Goal: Task Accomplishment & Management: Manage account settings

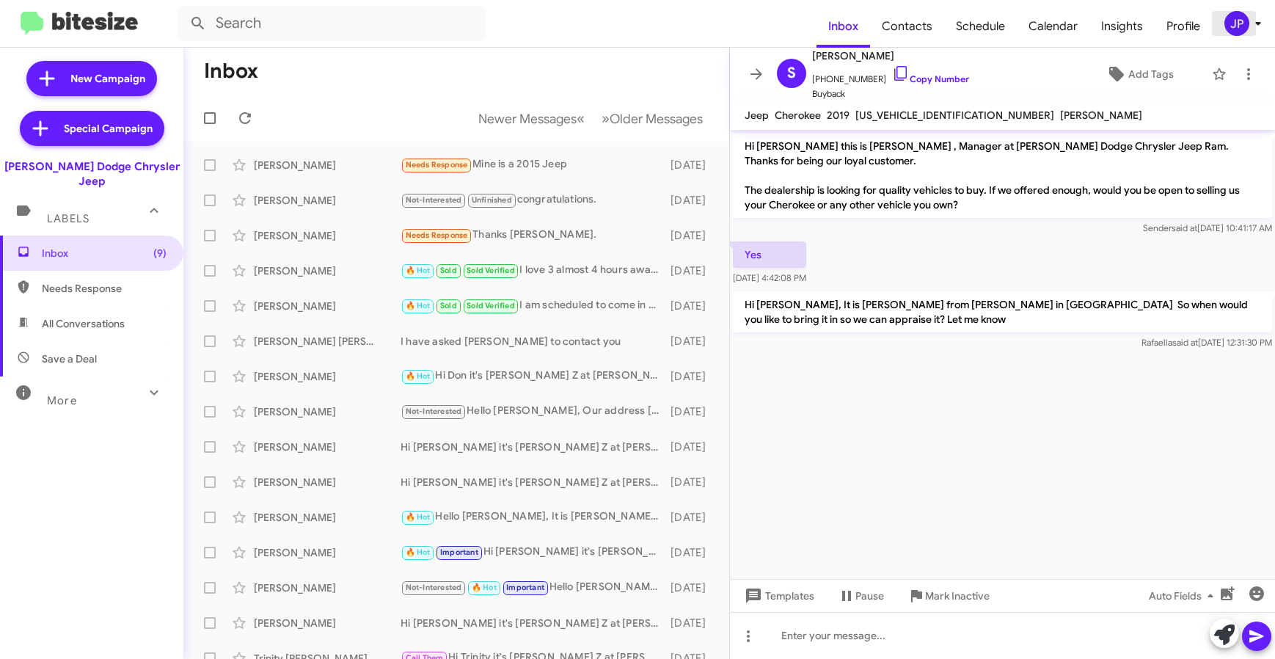
click at [1248, 34] on span "JP" at bounding box center [1246, 23] width 44 height 25
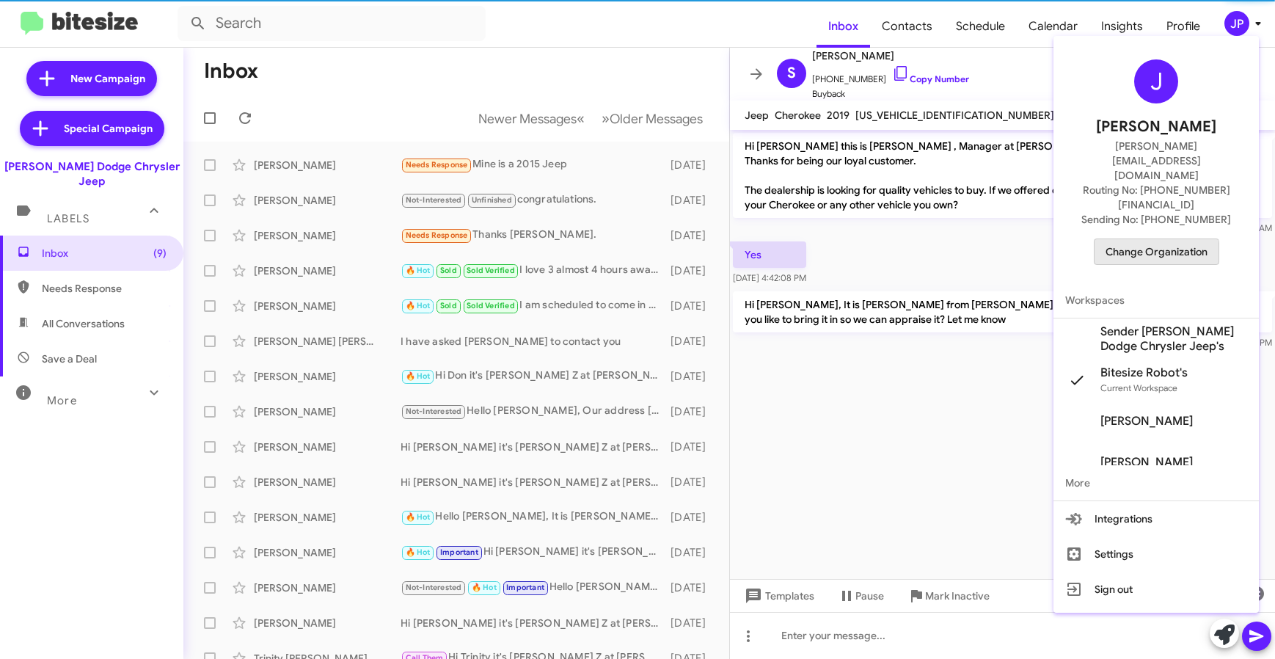
click at [1154, 239] on span "Change Organization" at bounding box center [1157, 251] width 102 height 25
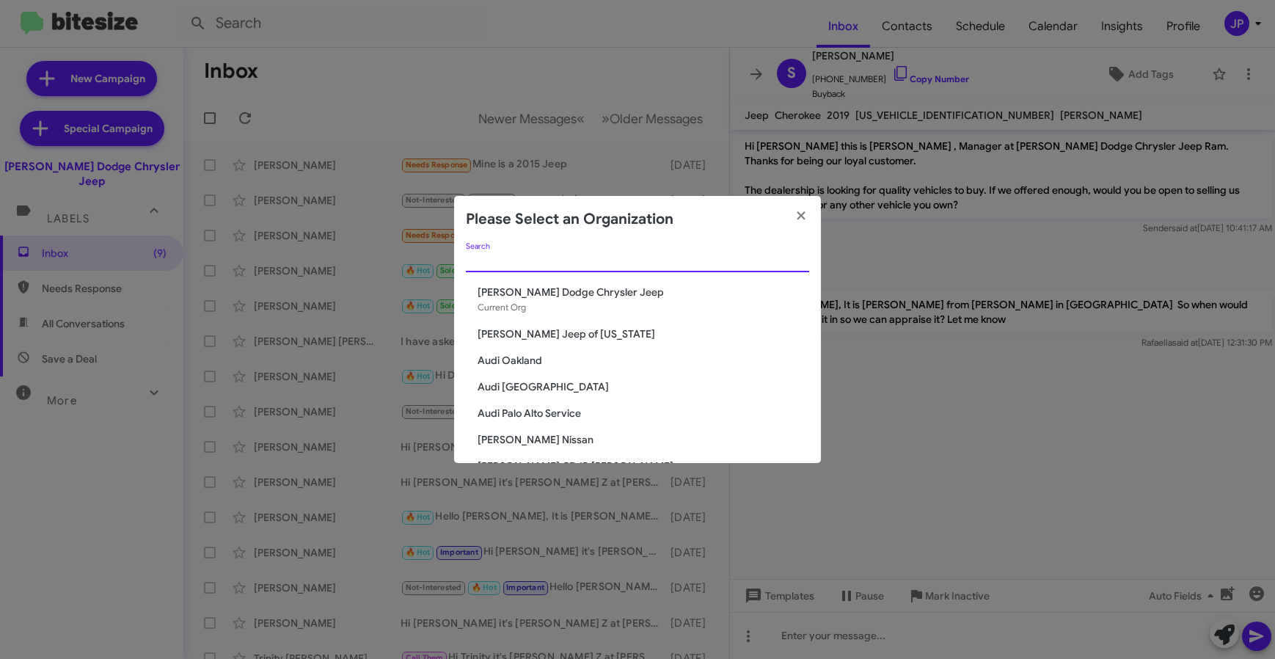
click at [713, 261] on input "Search" at bounding box center [637, 261] width 343 height 12
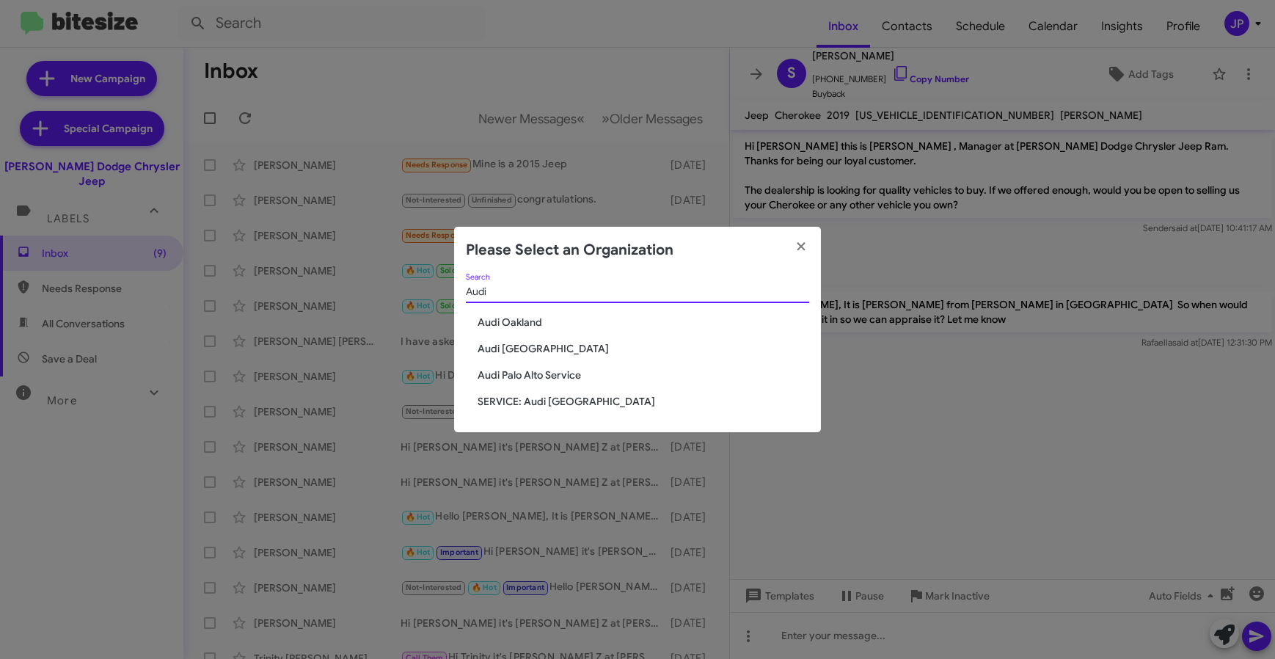
type input "Audi"
click at [475, 323] on span "Audi Oakland" at bounding box center [637, 322] width 343 height 15
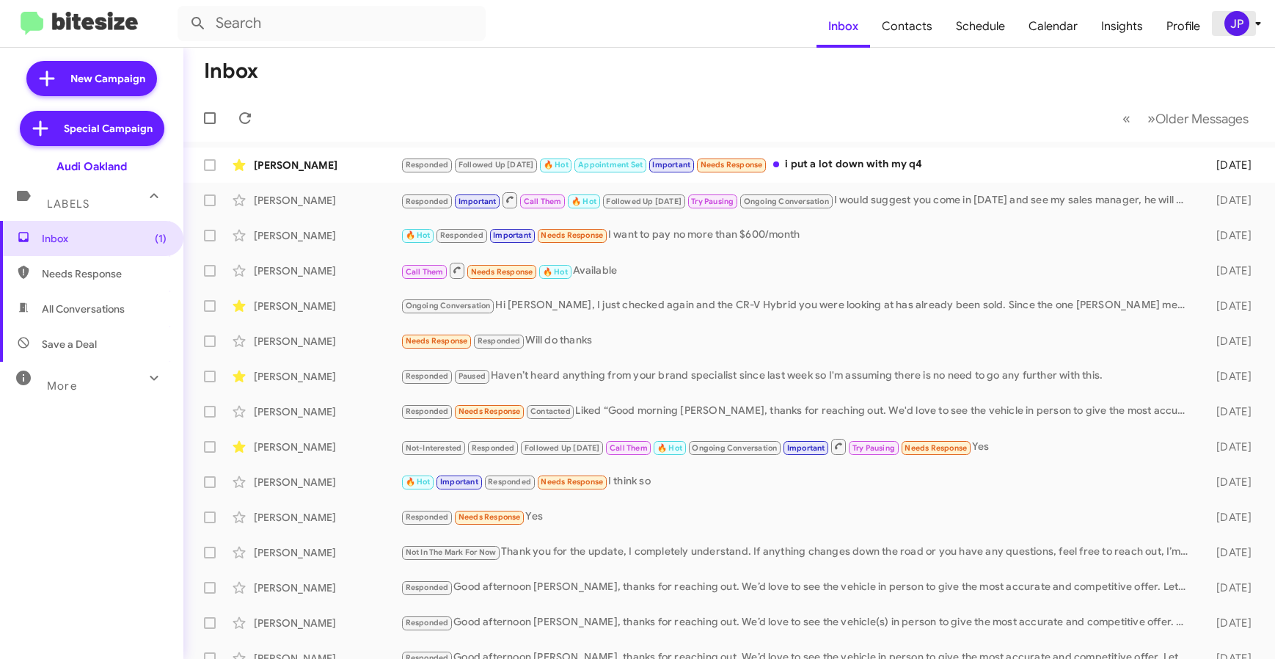
click at [1231, 20] on div "JP" at bounding box center [1237, 23] width 25 height 25
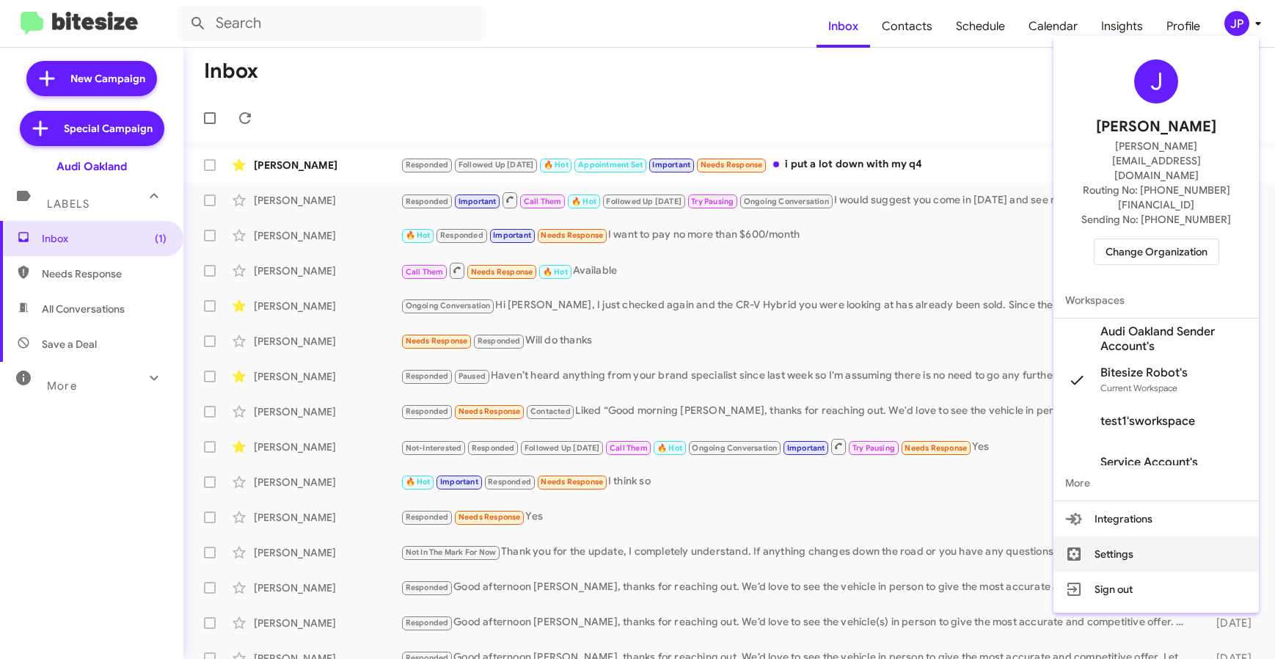
click at [1147, 536] on button "Settings" at bounding box center [1156, 553] width 205 height 35
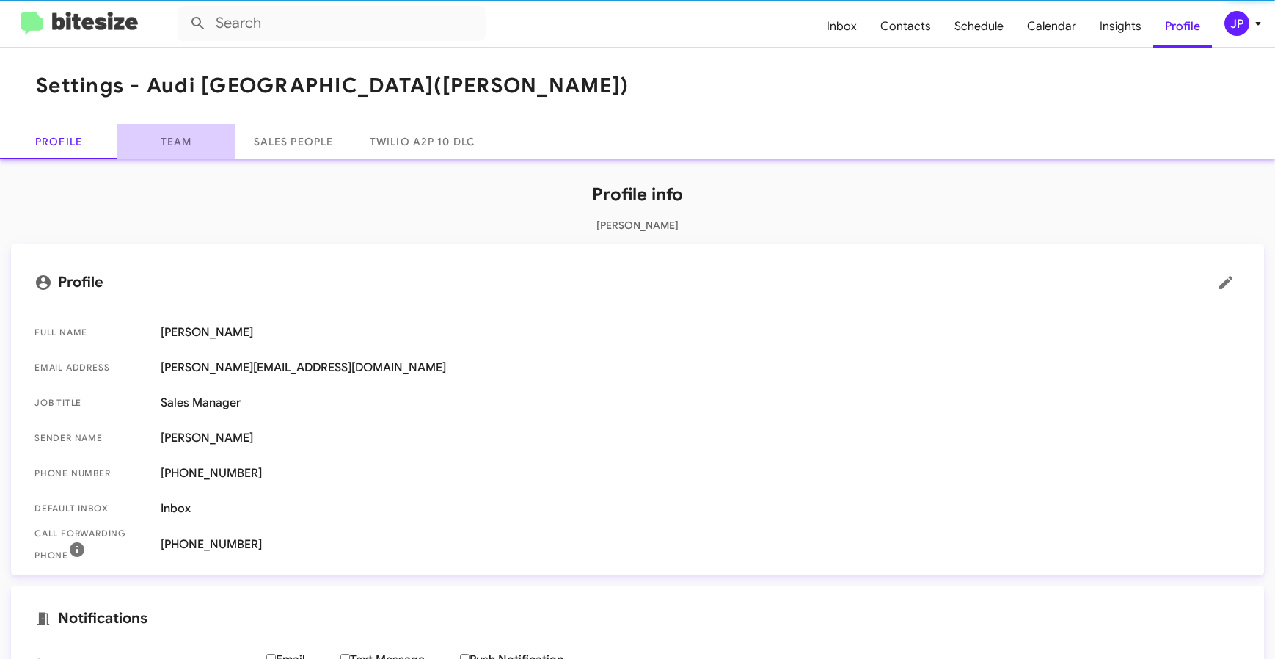
click at [176, 134] on link "Team" at bounding box center [175, 141] width 117 height 35
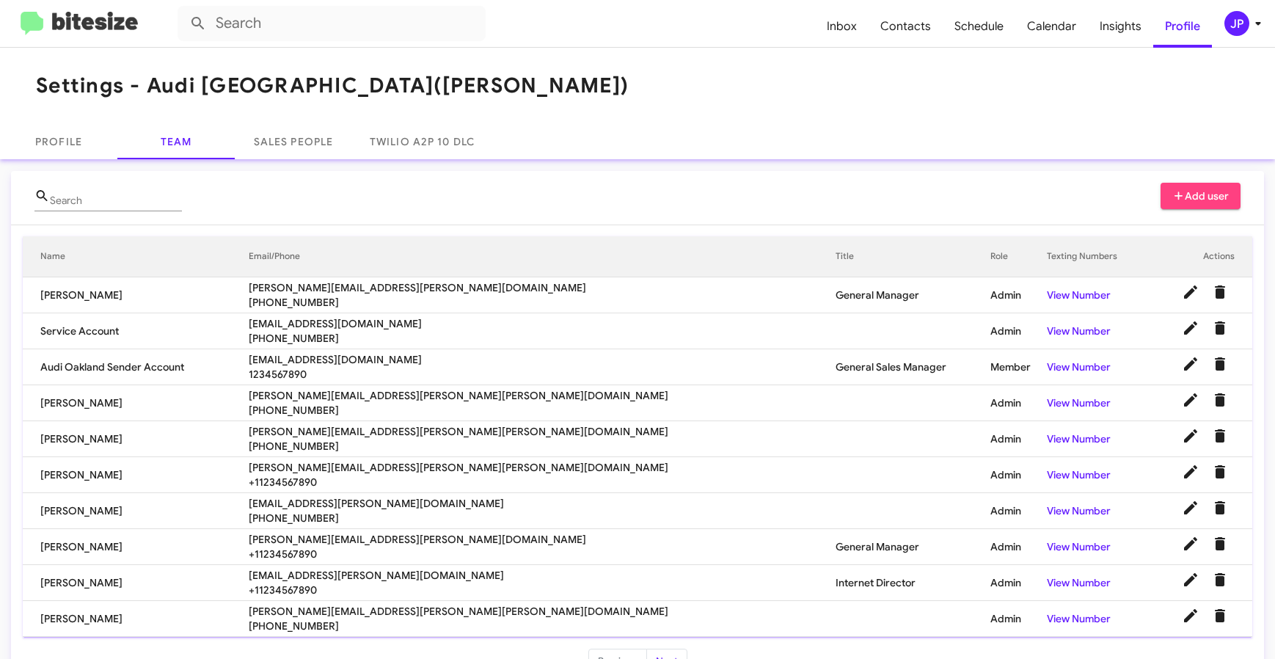
click at [1255, 37] on mat-toolbar "Inbox Contacts Schedule Calendar Insights Profile JP" at bounding box center [637, 23] width 1275 height 47
click at [1254, 26] on icon at bounding box center [1259, 24] width 18 height 18
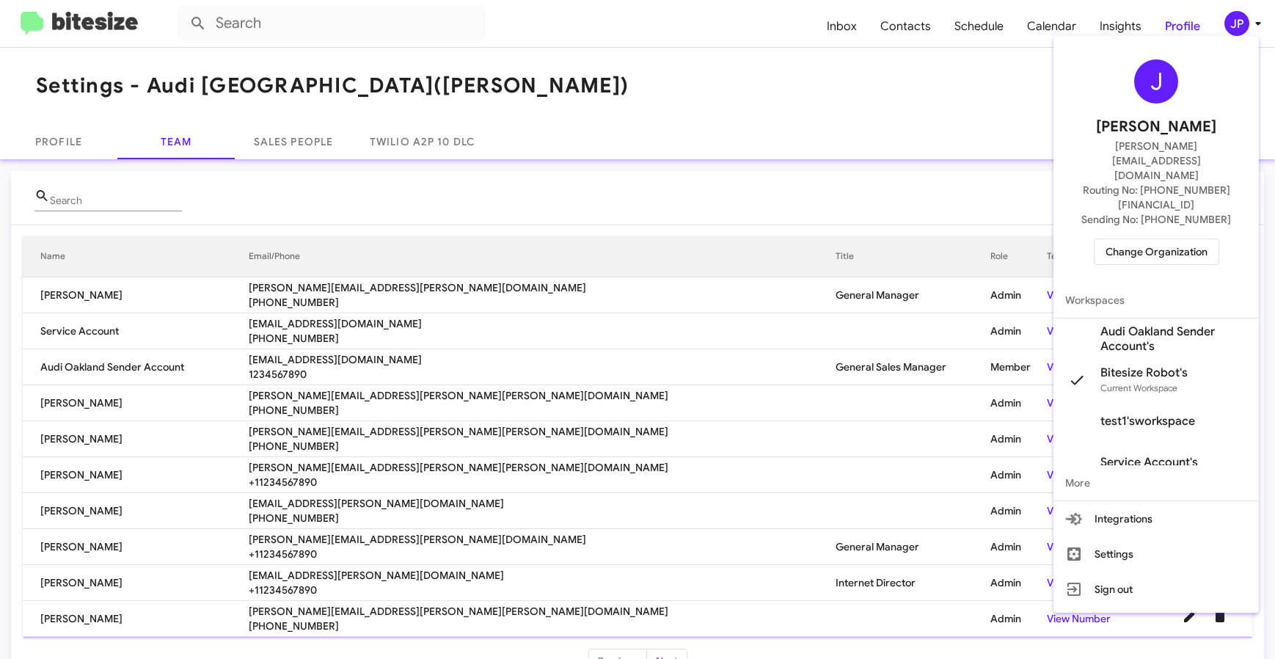
click at [1154, 324] on span "Audi Oakland Sender Account's" at bounding box center [1174, 338] width 147 height 29
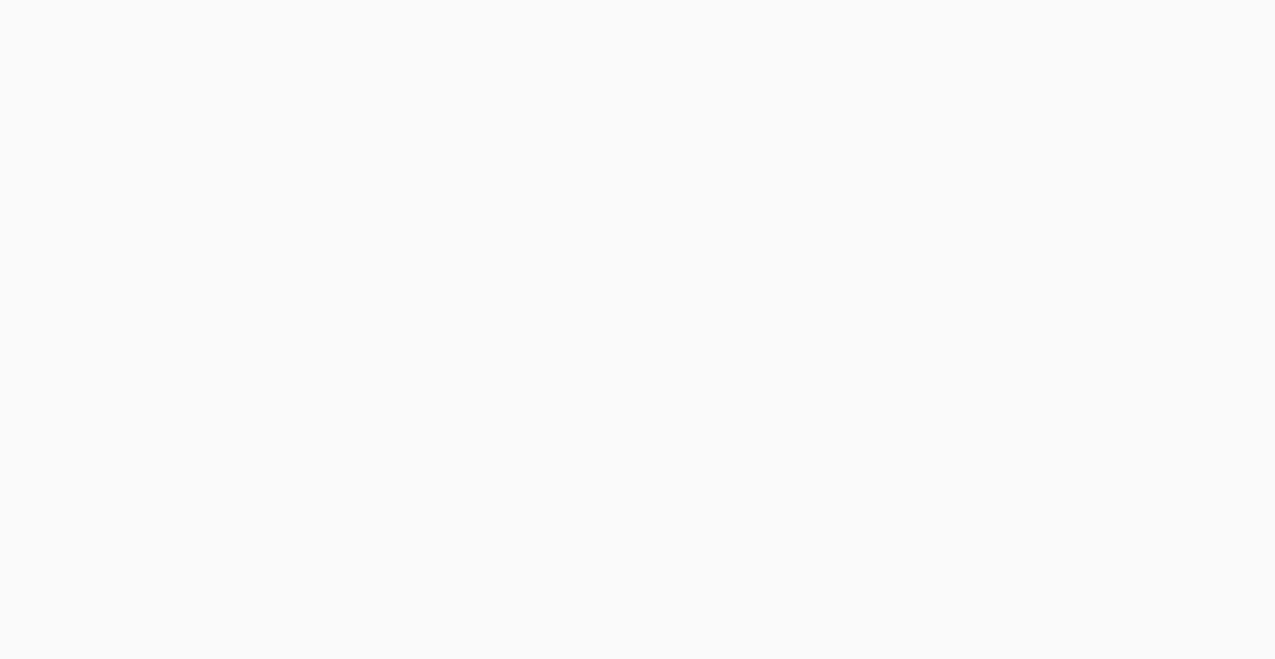
click at [965, 37] on body at bounding box center [637, 329] width 1275 height 659
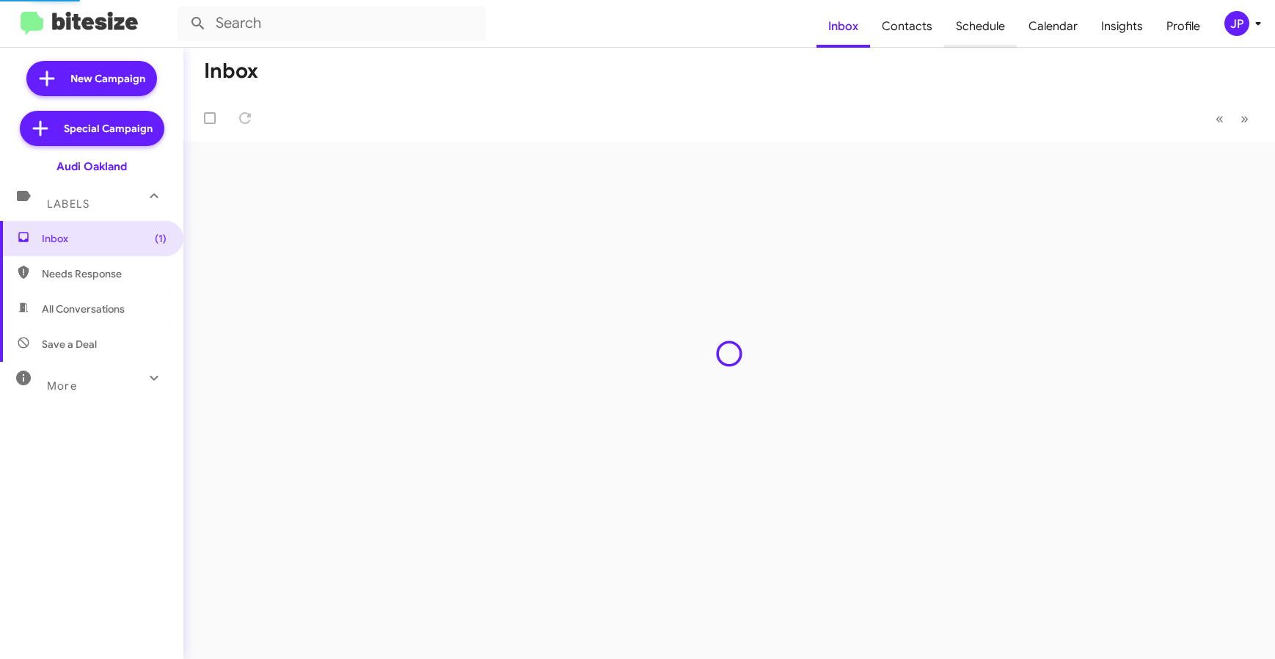
click at [965, 38] on span "Schedule" at bounding box center [980, 26] width 73 height 43
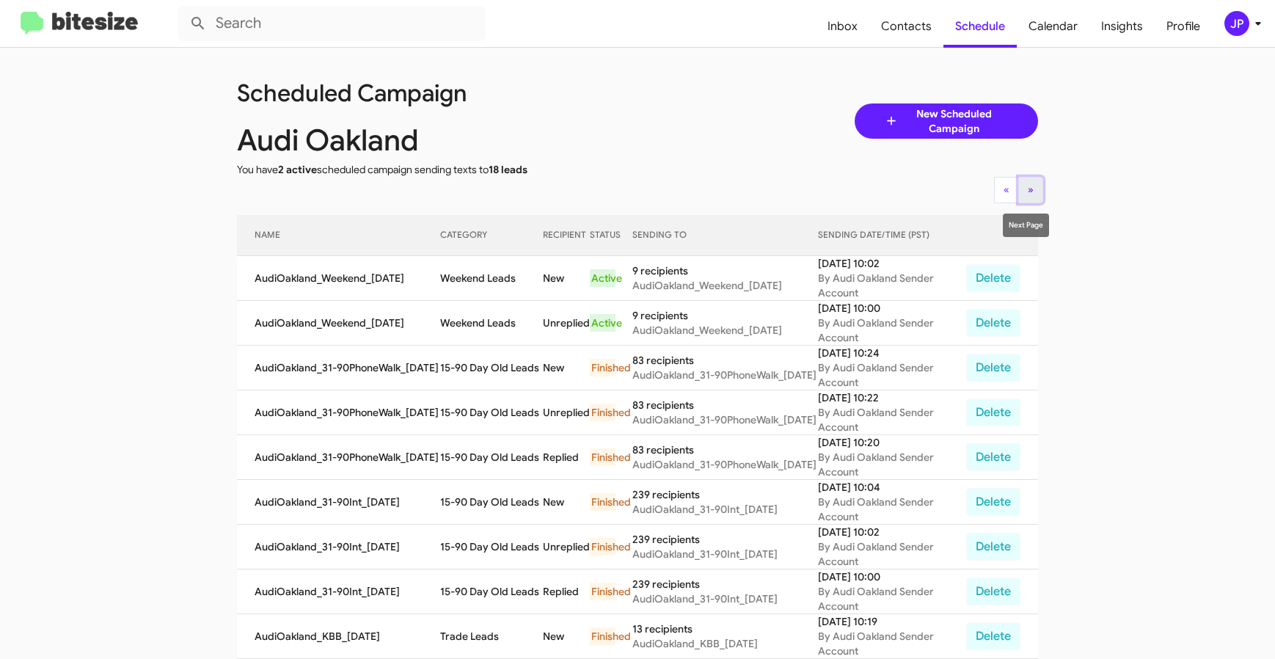
click at [1027, 179] on button "» Next" at bounding box center [1031, 190] width 25 height 26
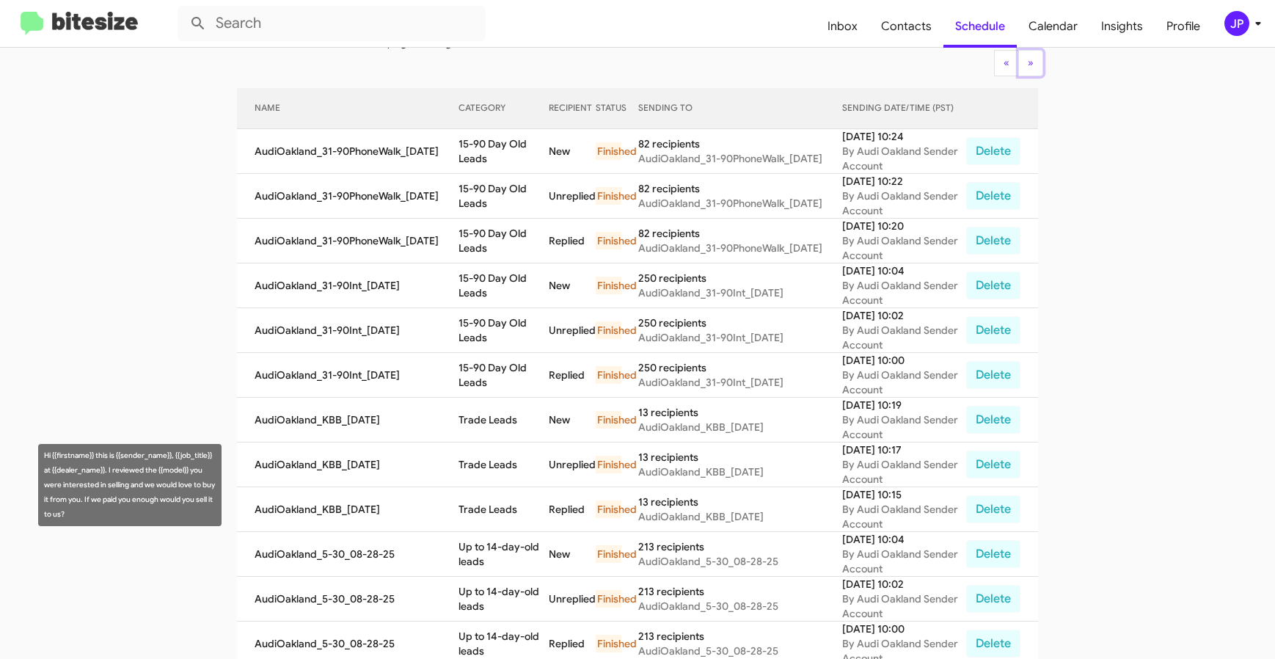
scroll to position [363, 0]
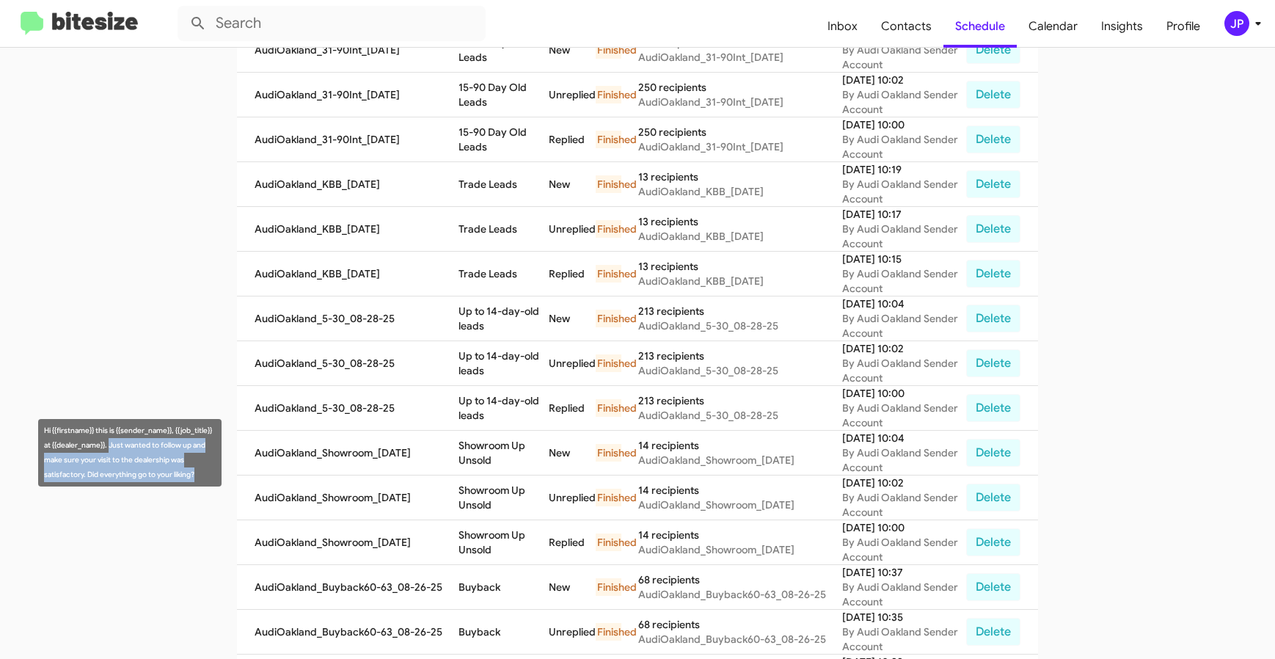
drag, startPoint x: 211, startPoint y: 479, endPoint x: 109, endPoint y: 450, distance: 106.1
click at [109, 450] on div "Hi {{firstname}} this is {{sender_name}}, {{job_title}} at {{dealer_name}}. Jus…" at bounding box center [129, 453] width 183 height 68
copy div "Just wanted to follow up and make sure your visit to the dealership was satisfa…"
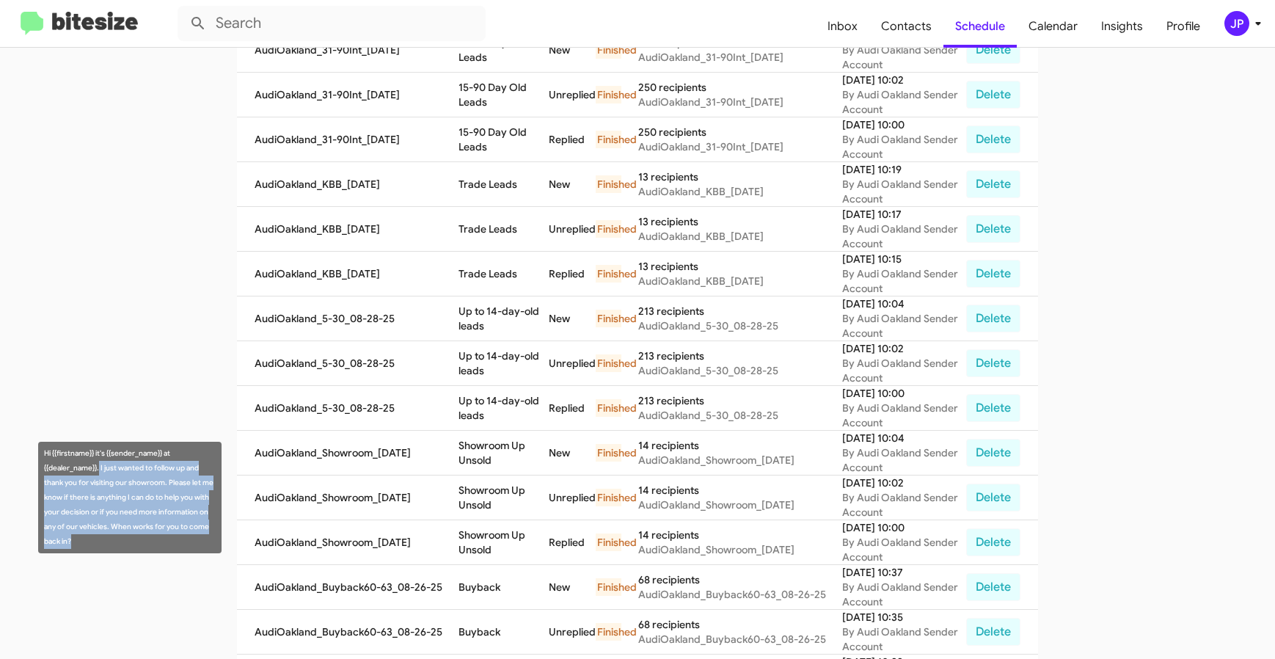
drag, startPoint x: 76, startPoint y: 544, endPoint x: 99, endPoint y: 472, distance: 75.4
click at [99, 472] on div "Hi {{firstname}} it's {{sender_name}} at {{dealer_name}}. I just wanted to foll…" at bounding box center [129, 498] width 183 height 112
copy div "I just wanted to follow up and thank you for visiting our showroom. Please let …"
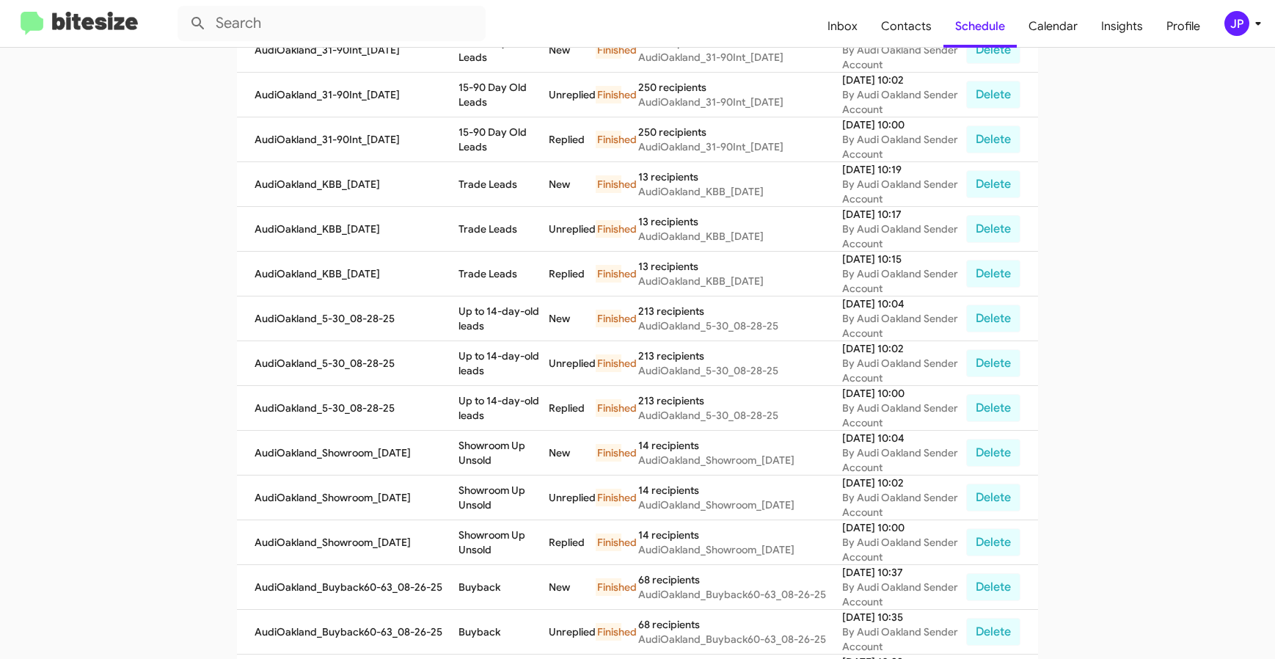
click at [128, 18] on img at bounding box center [79, 24] width 117 height 24
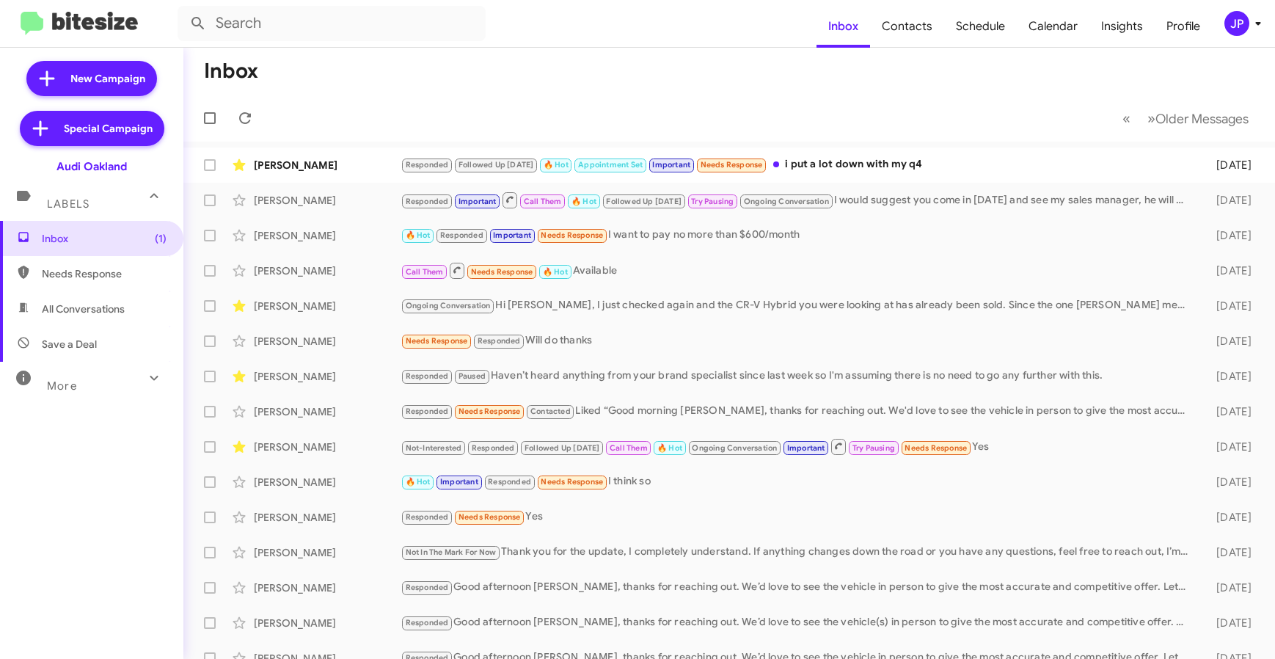
click at [1230, 18] on div "JP" at bounding box center [1237, 23] width 25 height 25
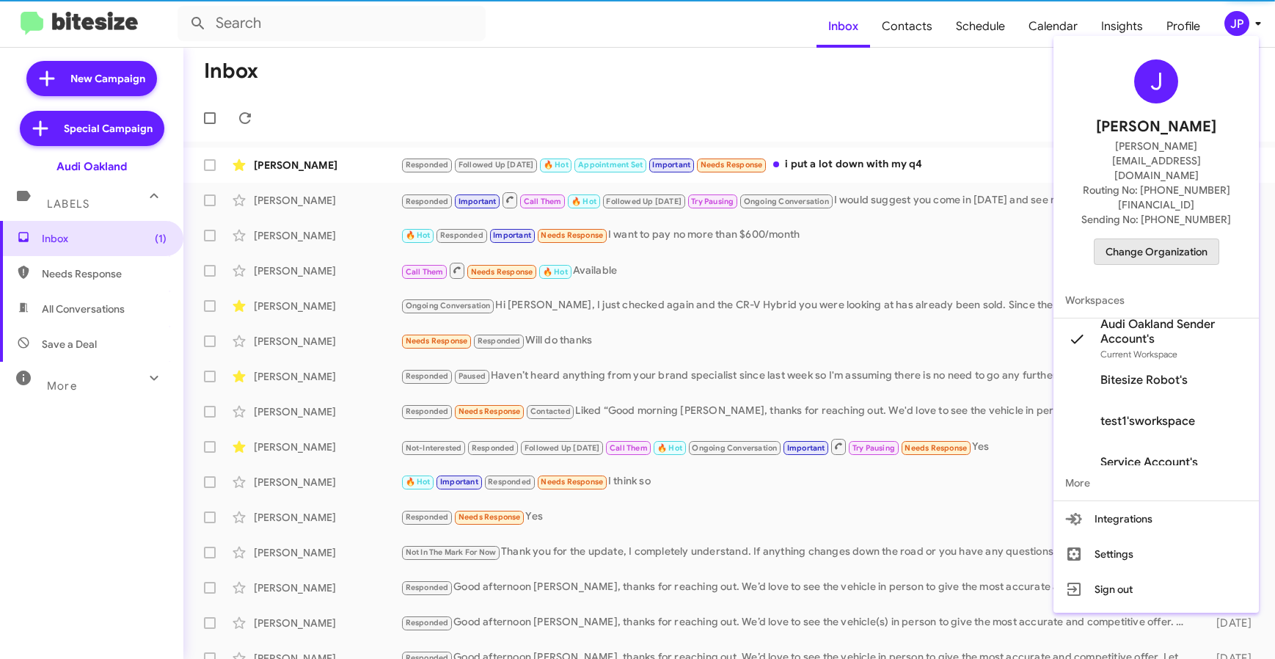
click at [1204, 239] on span "Change Organization" at bounding box center [1157, 251] width 102 height 25
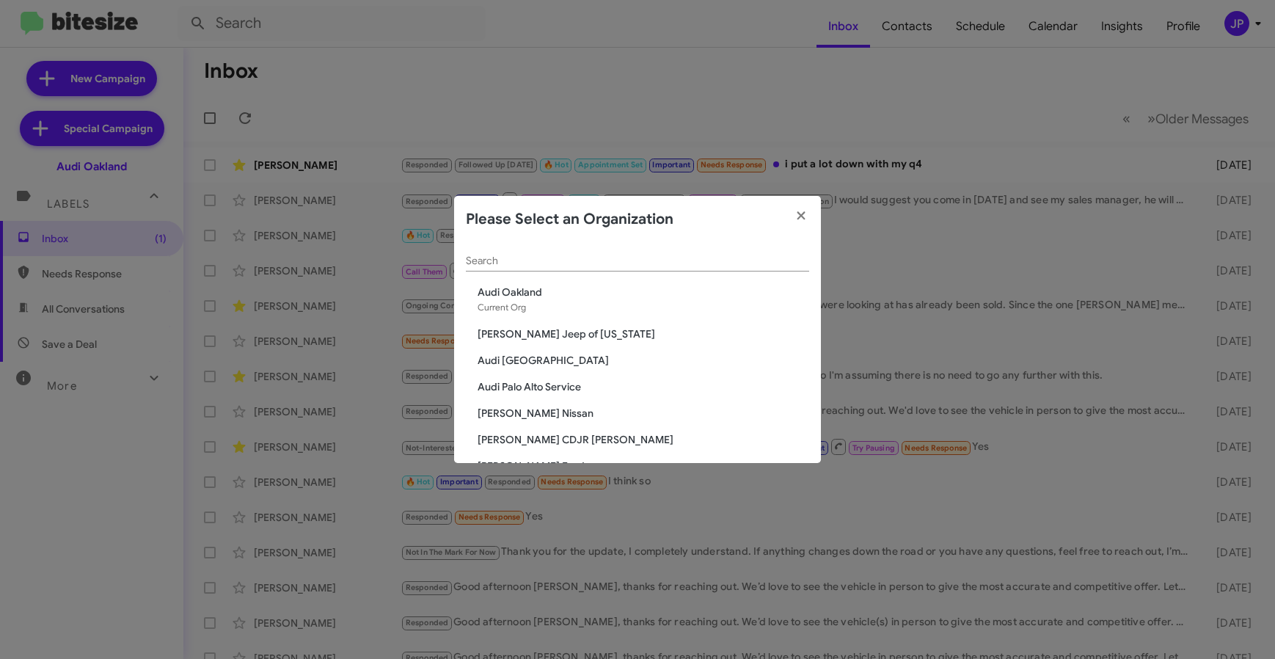
click at [678, 252] on div "Search" at bounding box center [637, 257] width 343 height 29
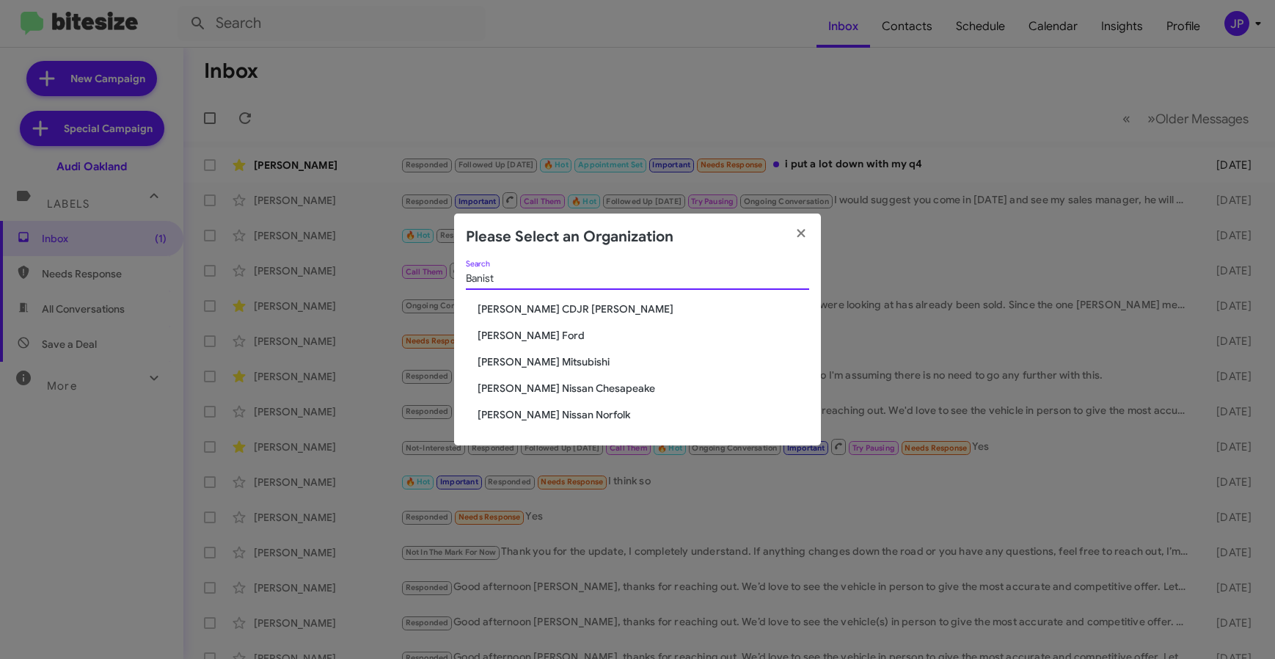
type input "Banist"
click at [569, 352] on div "Banist Search Banister CDJR Hampton Banister Ford Banister Mitsubishi Banister …" at bounding box center [637, 354] width 367 height 186
click at [567, 354] on span "Banister Mitsubishi" at bounding box center [644, 361] width 332 height 15
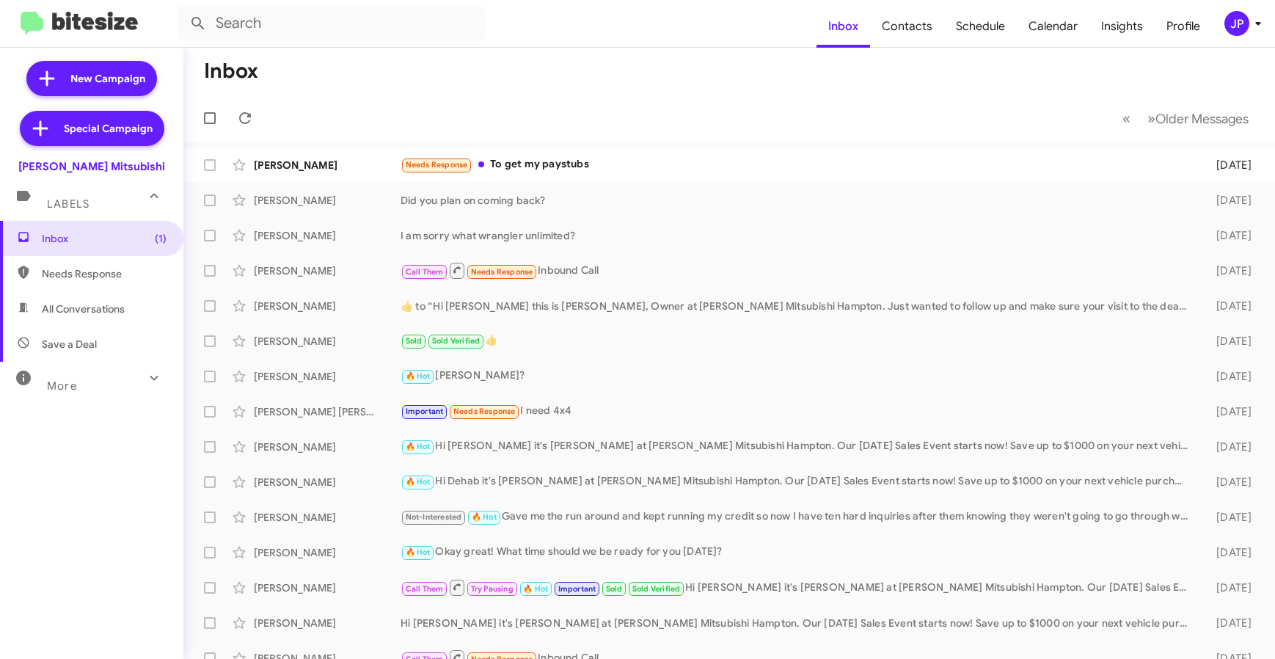
click at [1229, 26] on div "JP" at bounding box center [1237, 23] width 25 height 25
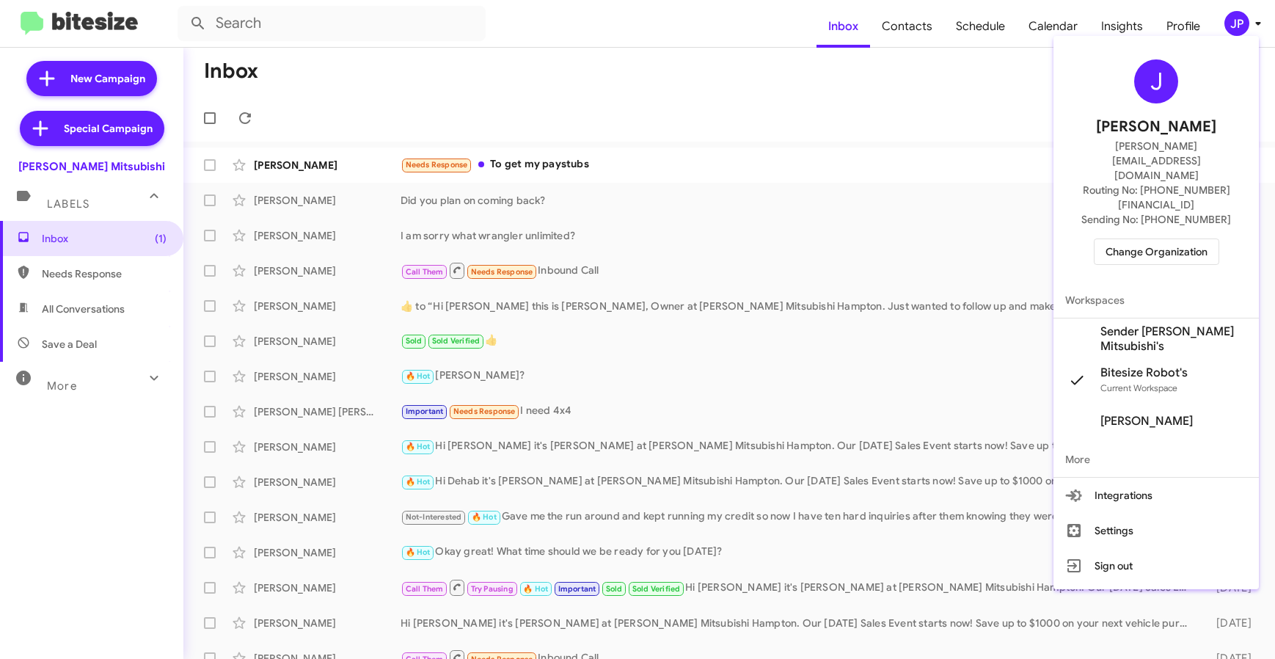
click at [1143, 192] on div "J Jamie Payton jamie@bitesize.co Routing No: +1 (757) 890-8800 Sending No: +1 (…" at bounding box center [1156, 162] width 205 height 241
click at [1146, 239] on span "Change Organization" at bounding box center [1157, 251] width 102 height 25
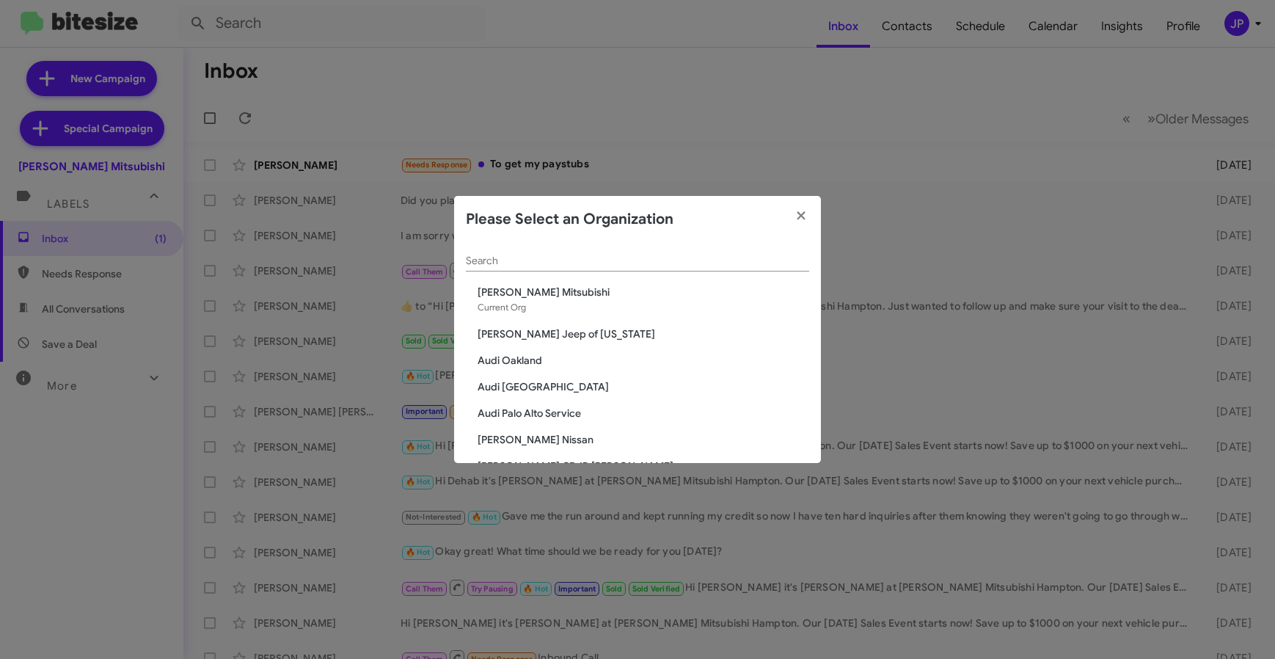
click at [601, 263] on input "Search" at bounding box center [637, 261] width 343 height 12
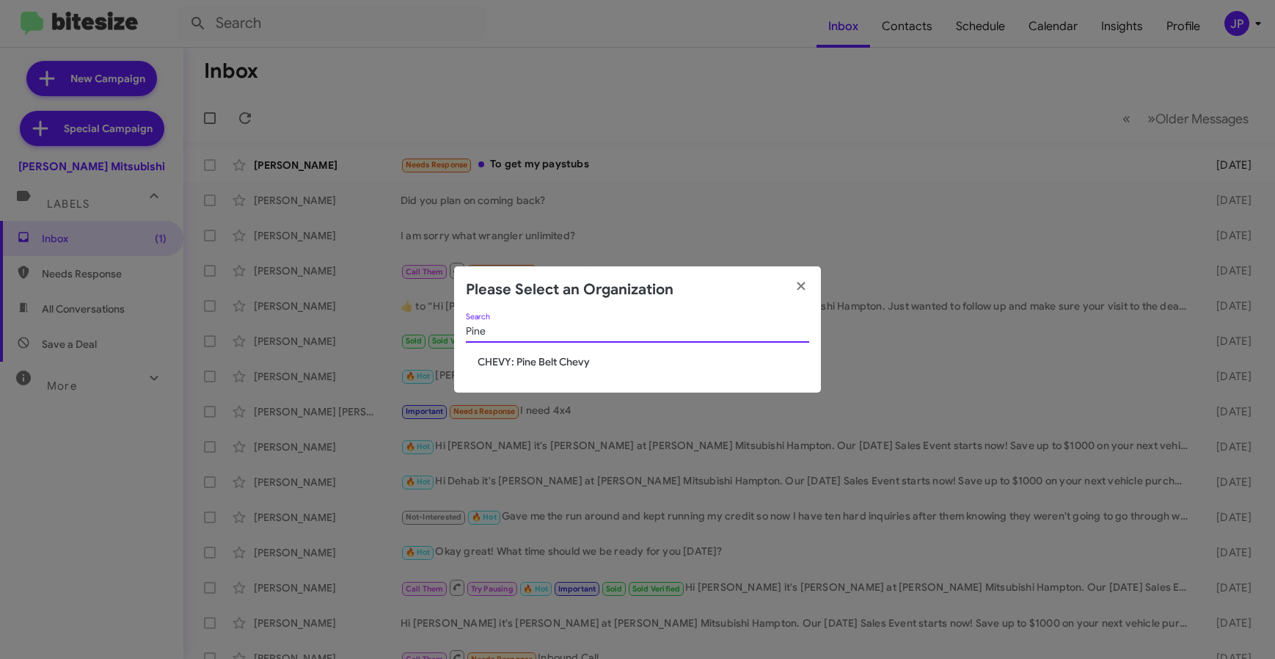
type input "Pine"
click at [539, 363] on span "CHEVY: Pine Belt Chevy" at bounding box center [644, 361] width 332 height 15
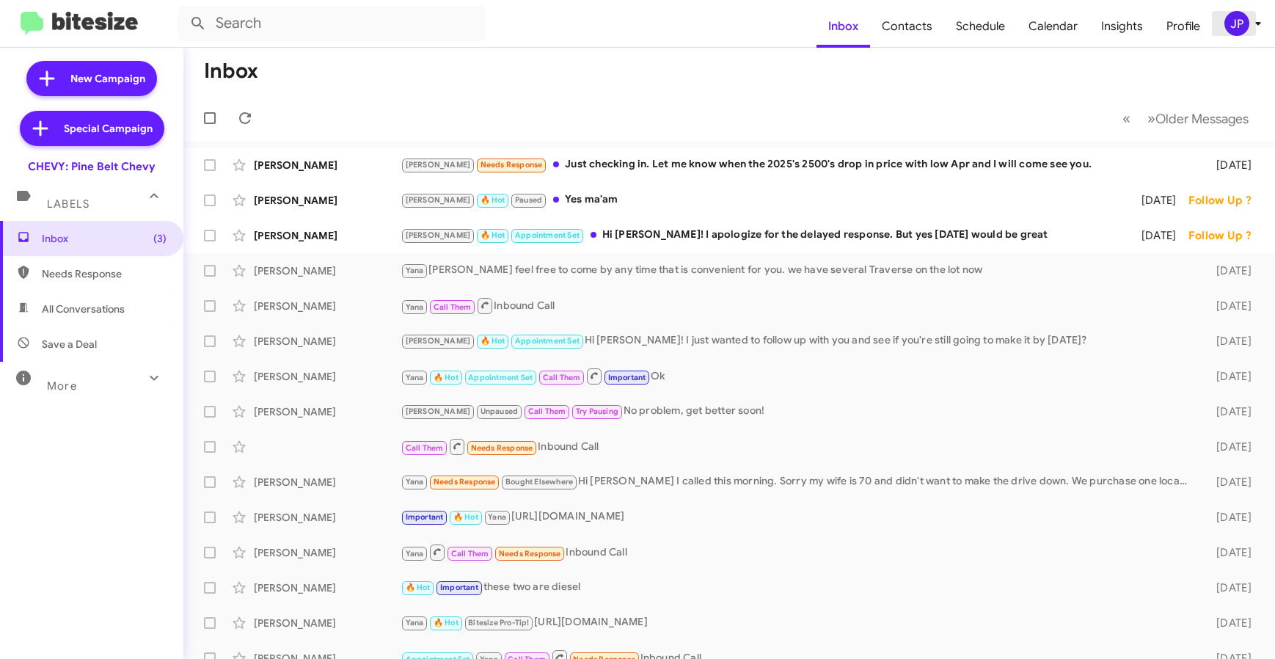
click at [1229, 19] on div "JP" at bounding box center [1237, 23] width 25 height 25
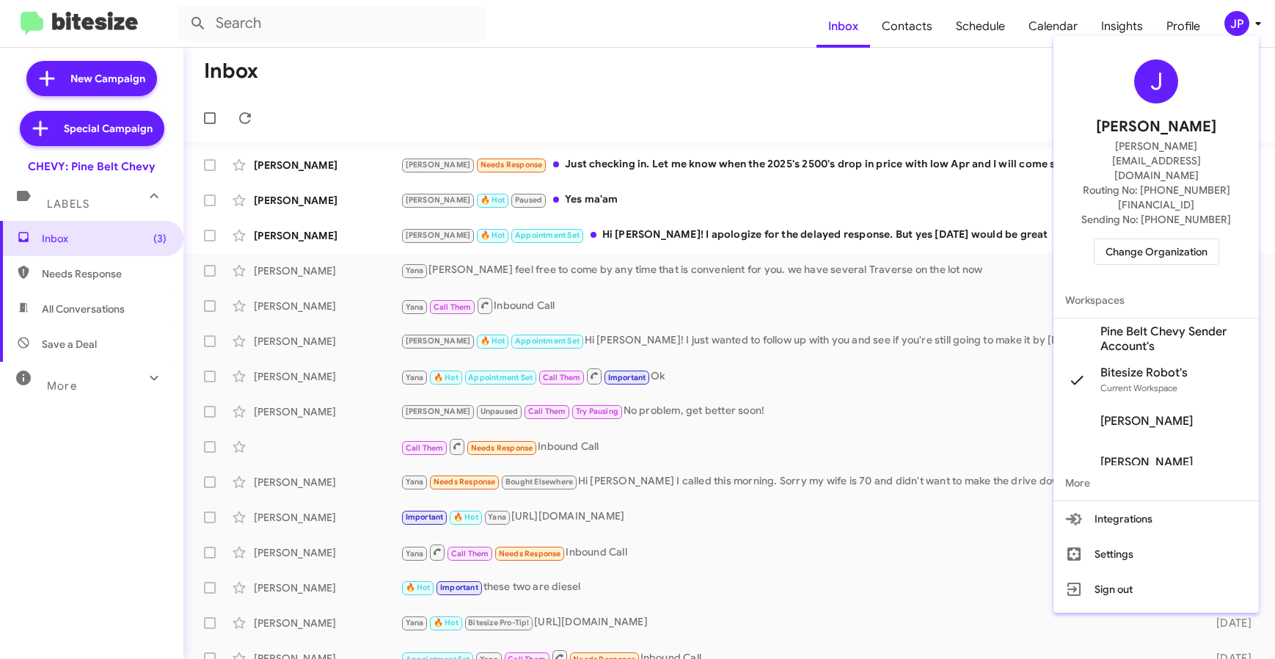
click at [1129, 187] on div "J Jamie Payton jamie@bitesize.co Routing No: +1 (601) 475-1244 Sending No: +1 (…" at bounding box center [1156, 162] width 205 height 241
click at [1129, 239] on span "Change Organization" at bounding box center [1157, 251] width 102 height 25
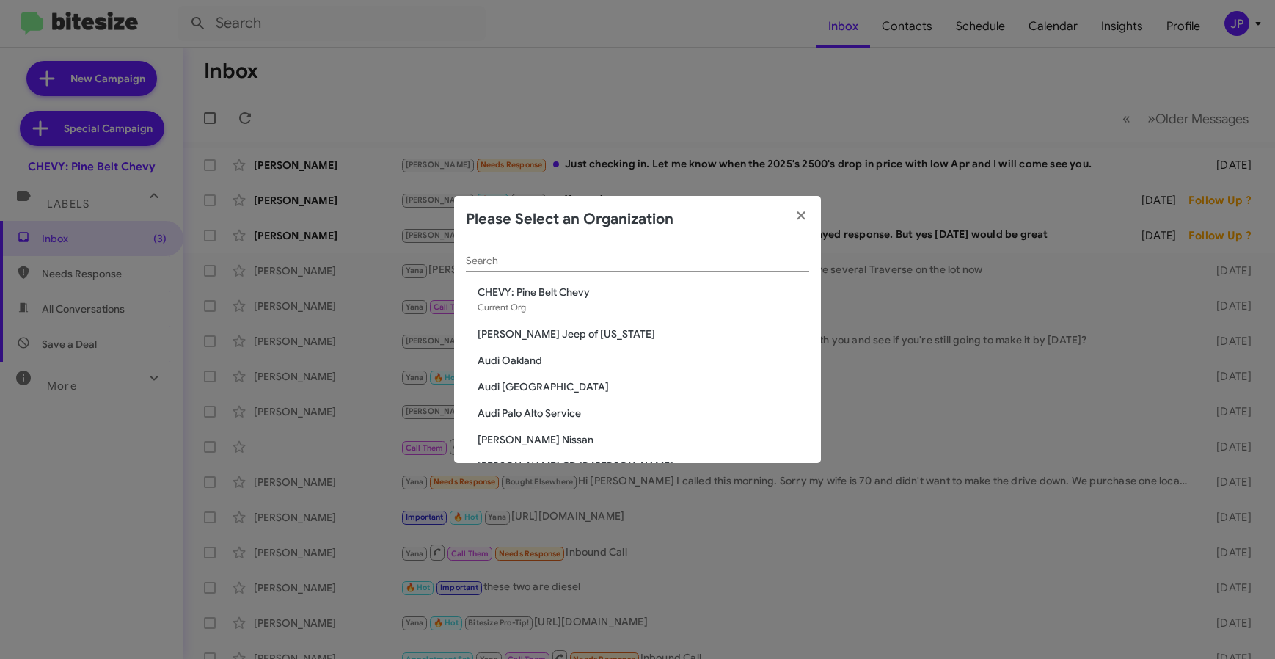
click at [708, 257] on input "Search" at bounding box center [637, 261] width 343 height 12
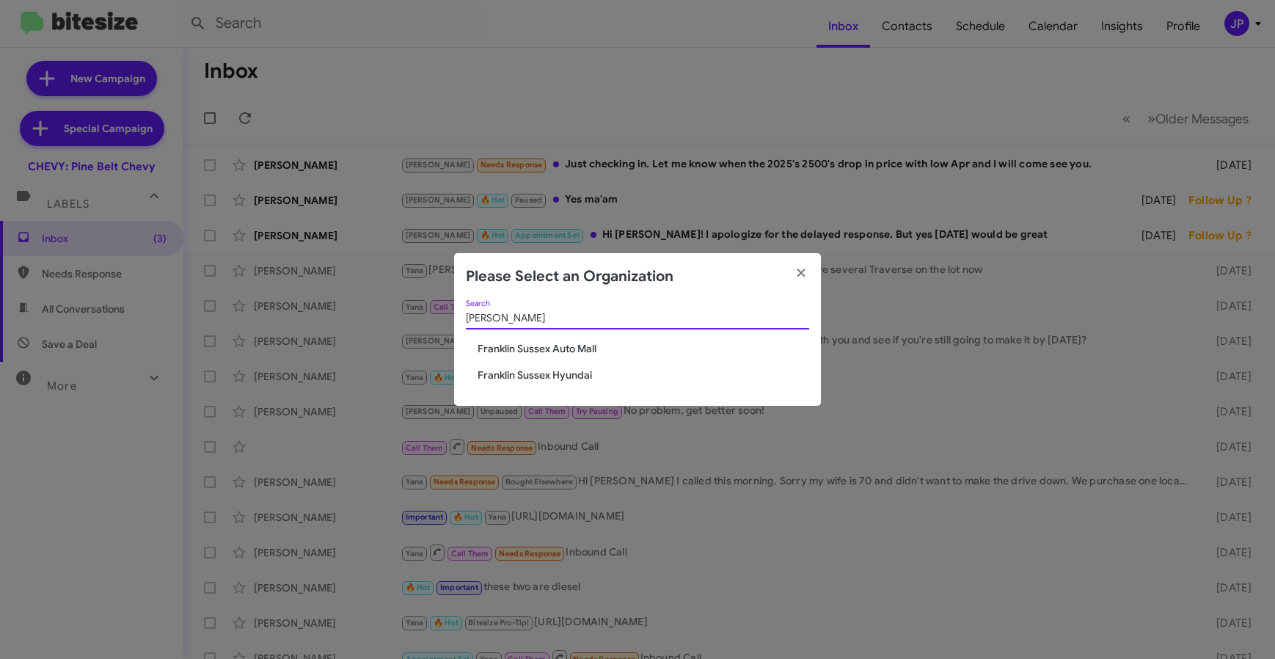
type input "Frank"
click at [548, 383] on div "Frank Search Franklin Sussex Auto Mall Franklin Sussex Hyundai" at bounding box center [637, 353] width 367 height 106
click at [550, 376] on span "Franklin Sussex Hyundai" at bounding box center [644, 375] width 332 height 15
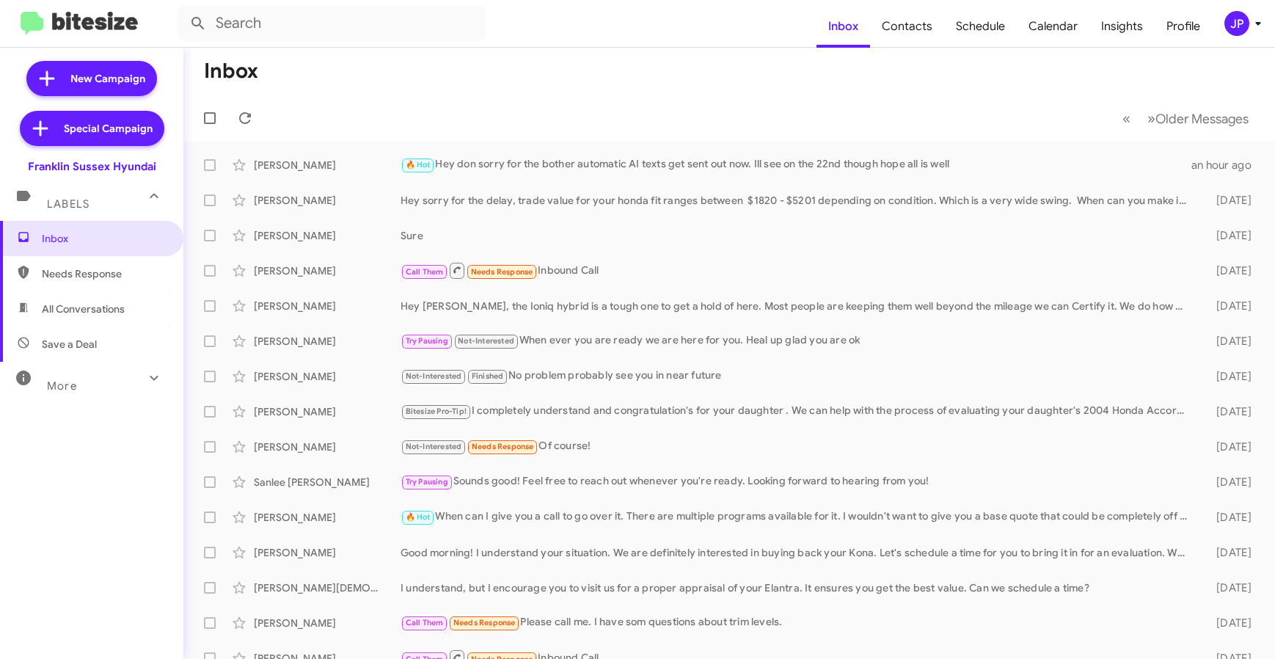
click at [1225, 25] on div "JP" at bounding box center [1237, 23] width 25 height 25
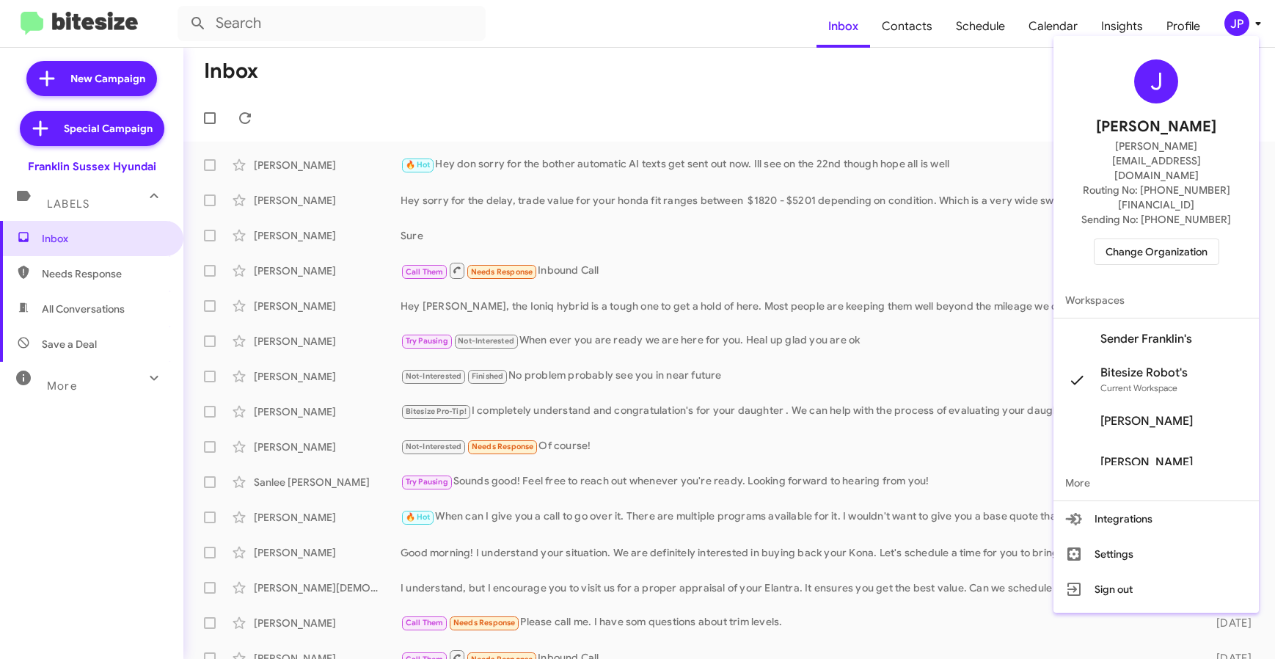
click at [1128, 319] on span "Sender Franklin's" at bounding box center [1156, 339] width 205 height 41
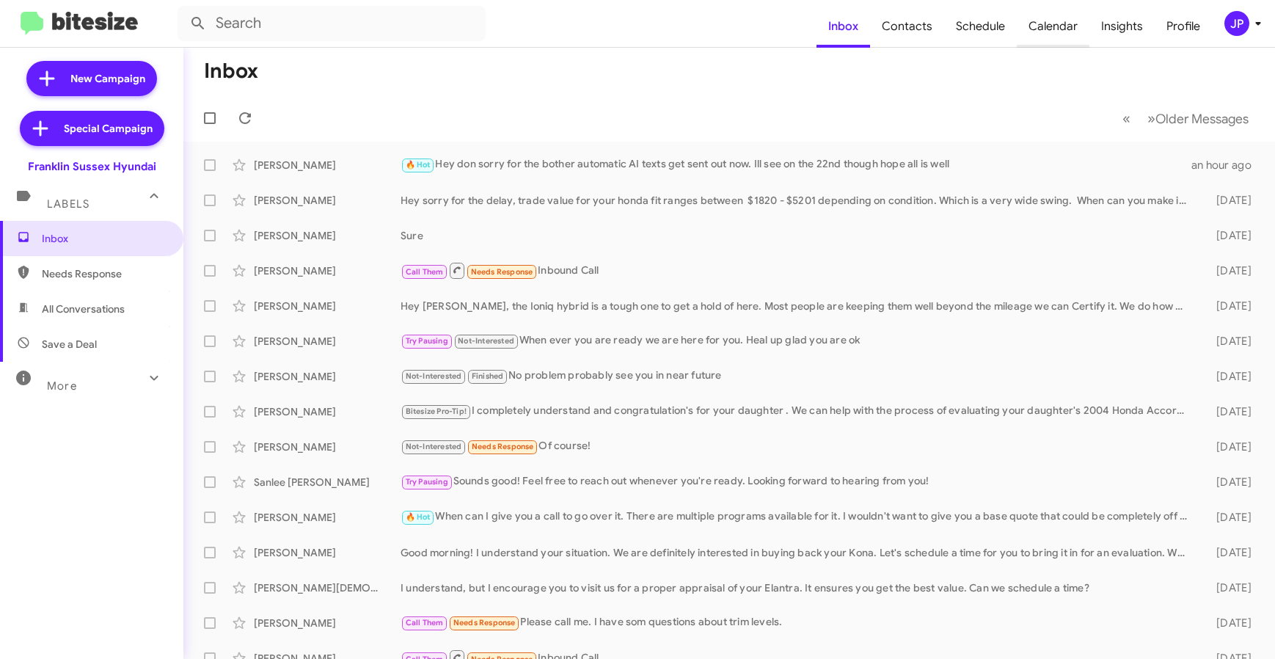
click at [1038, 32] on span "Calendar" at bounding box center [1053, 26] width 73 height 43
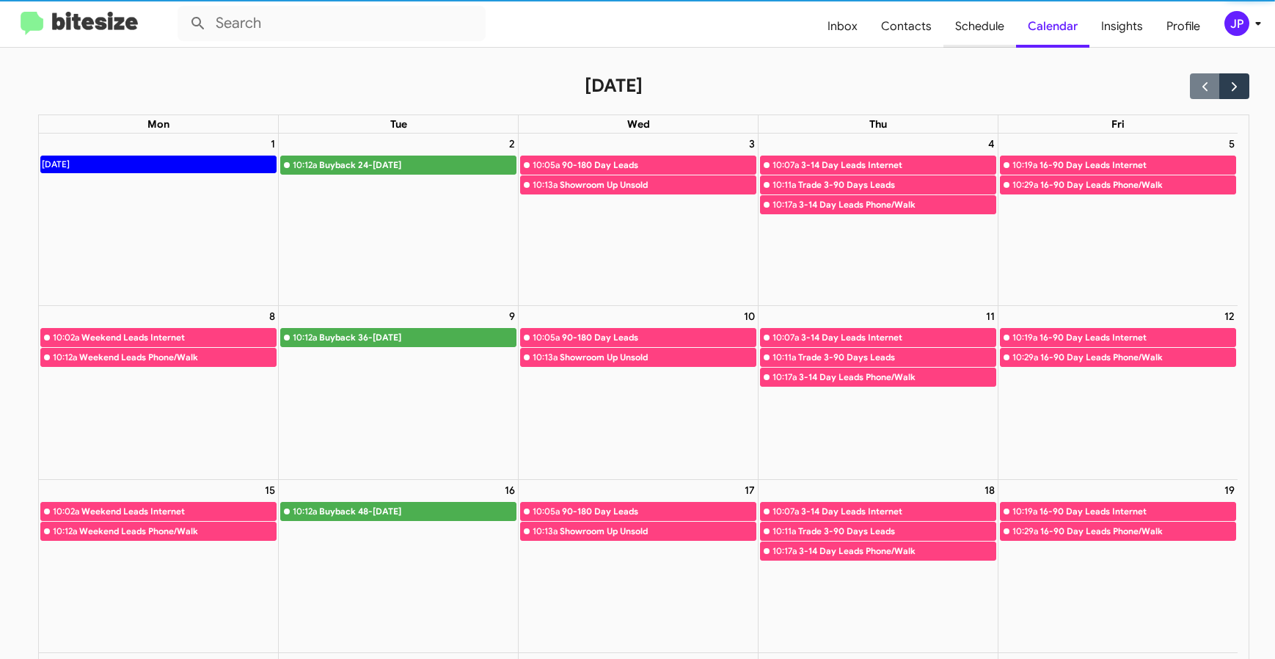
click at [1001, 31] on span "Schedule" at bounding box center [980, 26] width 73 height 43
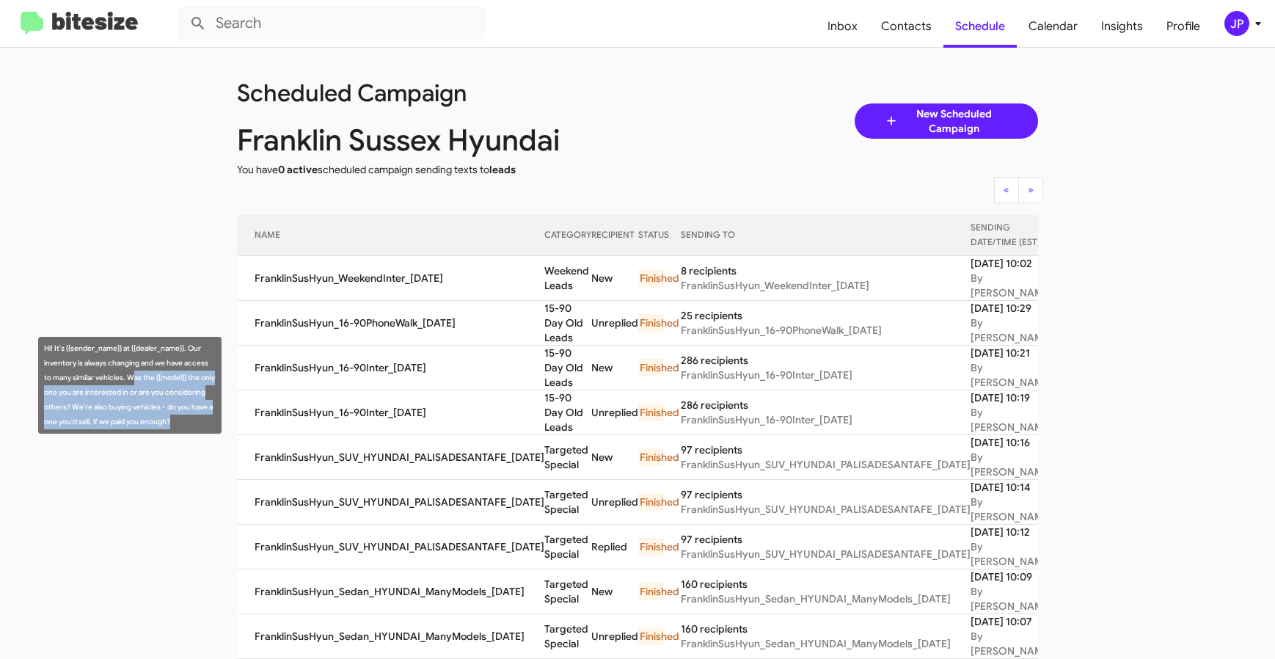
drag, startPoint x: 112, startPoint y: 432, endPoint x: 132, endPoint y: 382, distance: 54.0
click at [132, 382] on div "Hi! It's {{sender_name}} at {{dealer_name}}. Our inventory is always changing a…" at bounding box center [129, 385] width 183 height 97
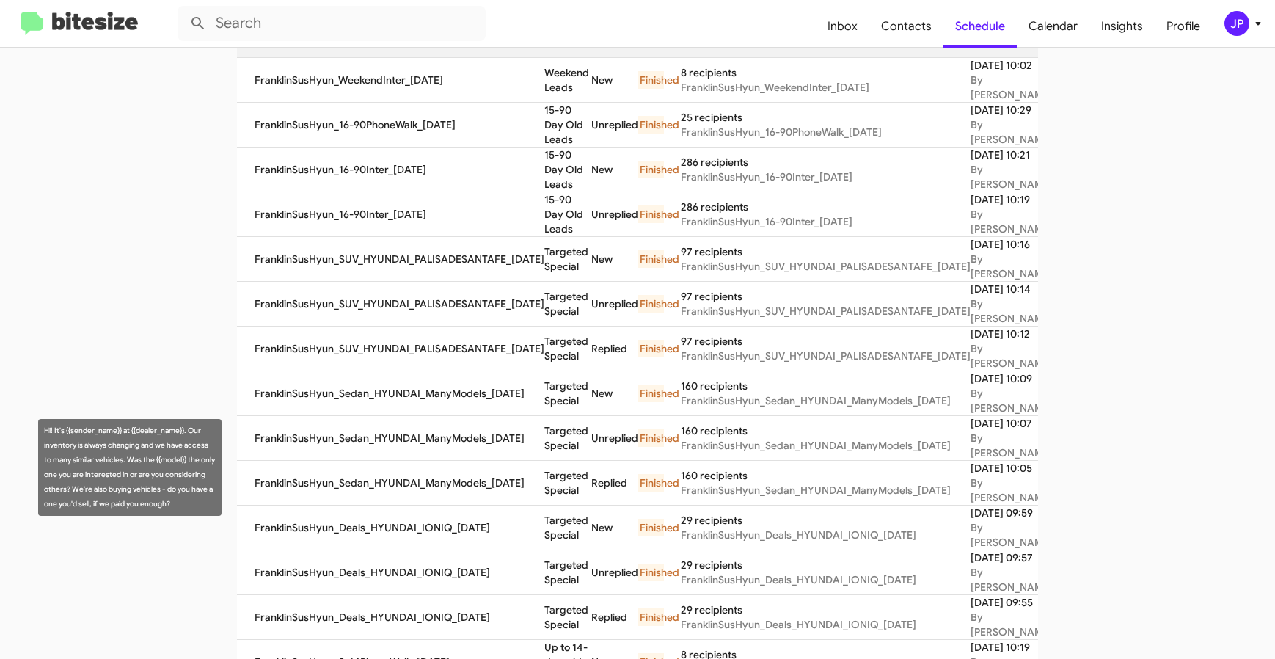
scroll to position [200, 0]
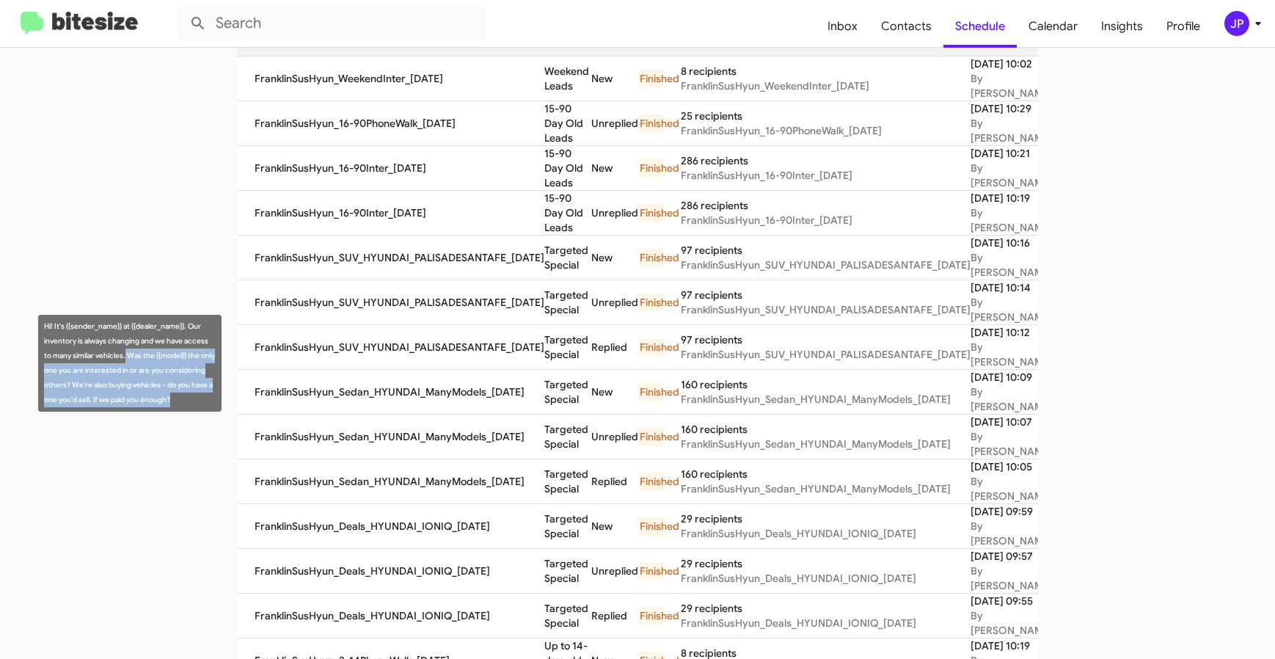
drag, startPoint x: 105, startPoint y: 414, endPoint x: 125, endPoint y: 359, distance: 58.8
click at [125, 359] on div "Hi! It's {{sender_name}} at {{dealer_name}}. Our inventory is always changing a…" at bounding box center [129, 363] width 183 height 97
copy div "Was the {{model}} the only one you are interested in or are you considering oth…"
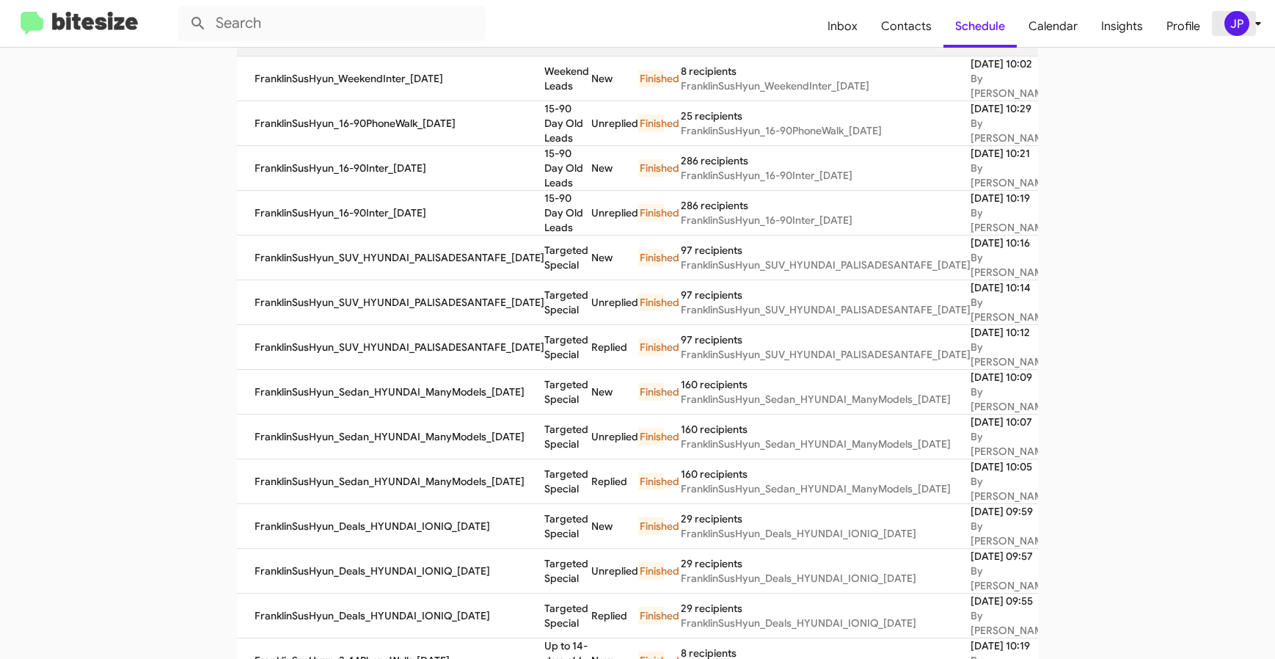
click at [1237, 25] on div "JP" at bounding box center [1237, 23] width 25 height 25
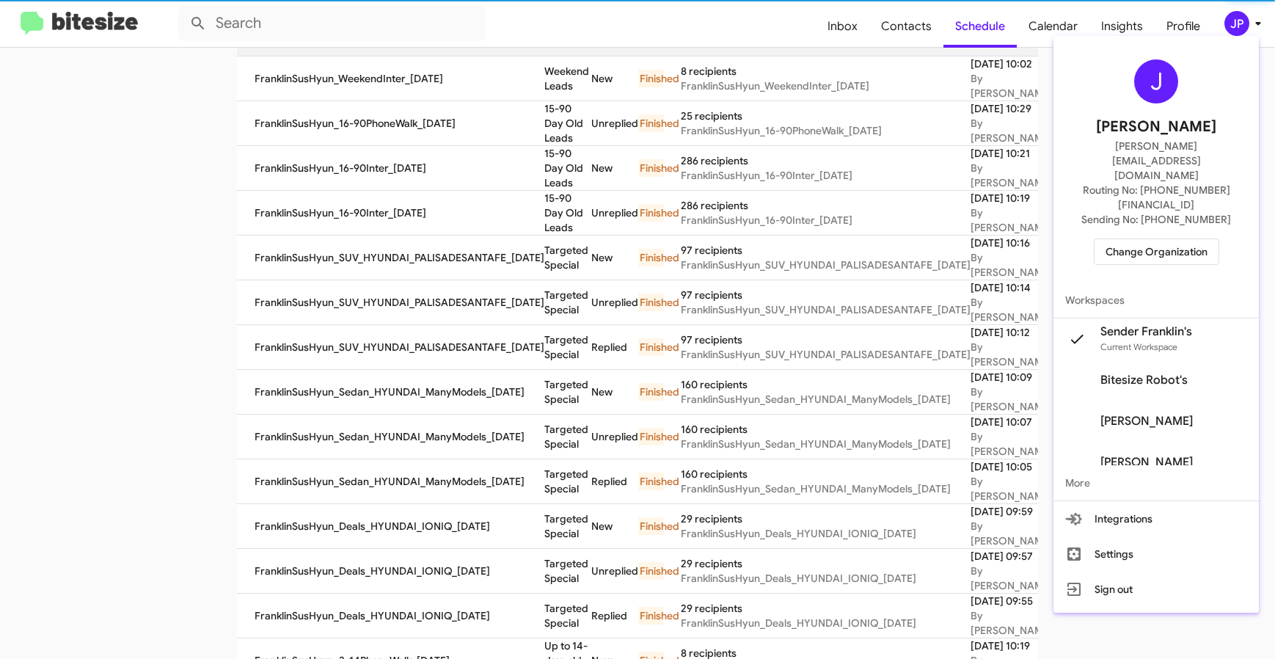
click at [1206, 239] on span "Change Organization" at bounding box center [1157, 251] width 102 height 25
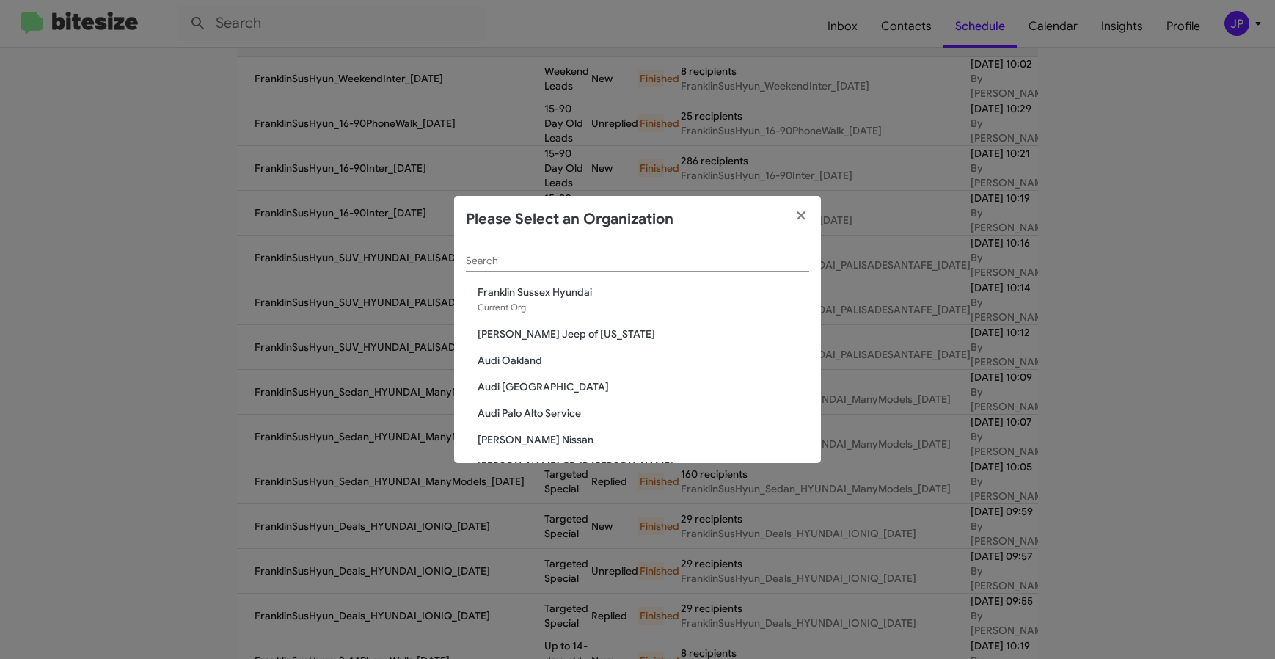
click at [608, 250] on div "Search" at bounding box center [637, 257] width 343 height 29
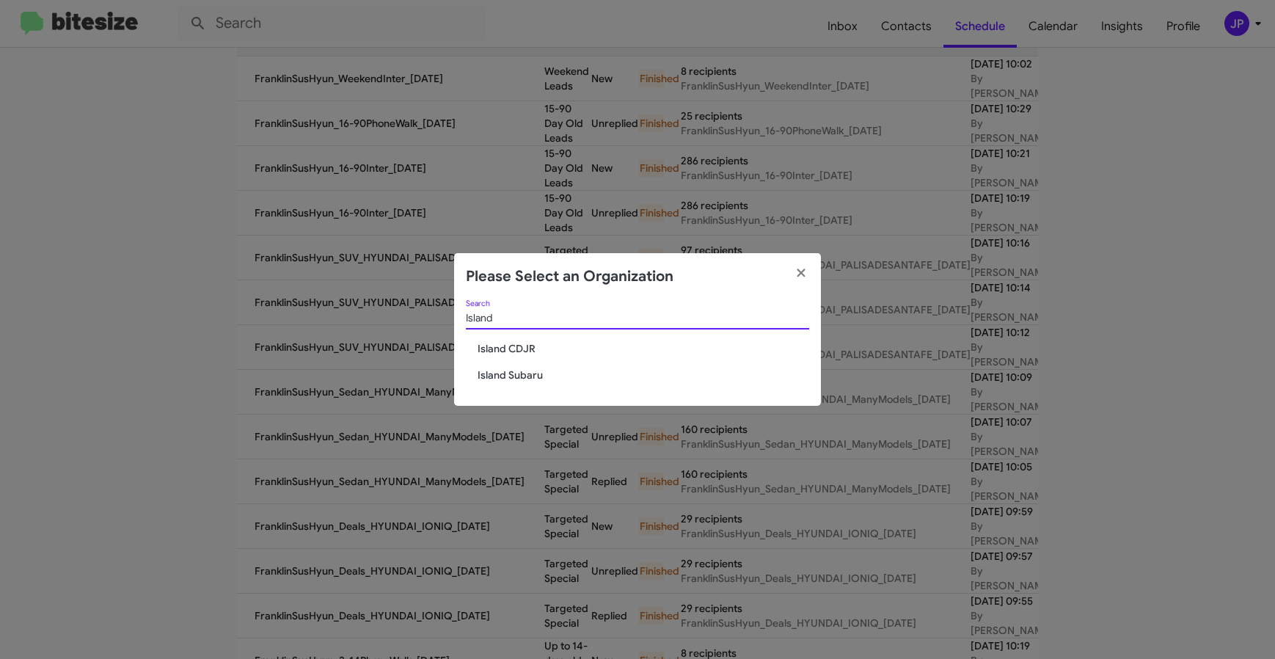
type input "Island"
click at [492, 373] on span "Island Subaru" at bounding box center [644, 375] width 332 height 15
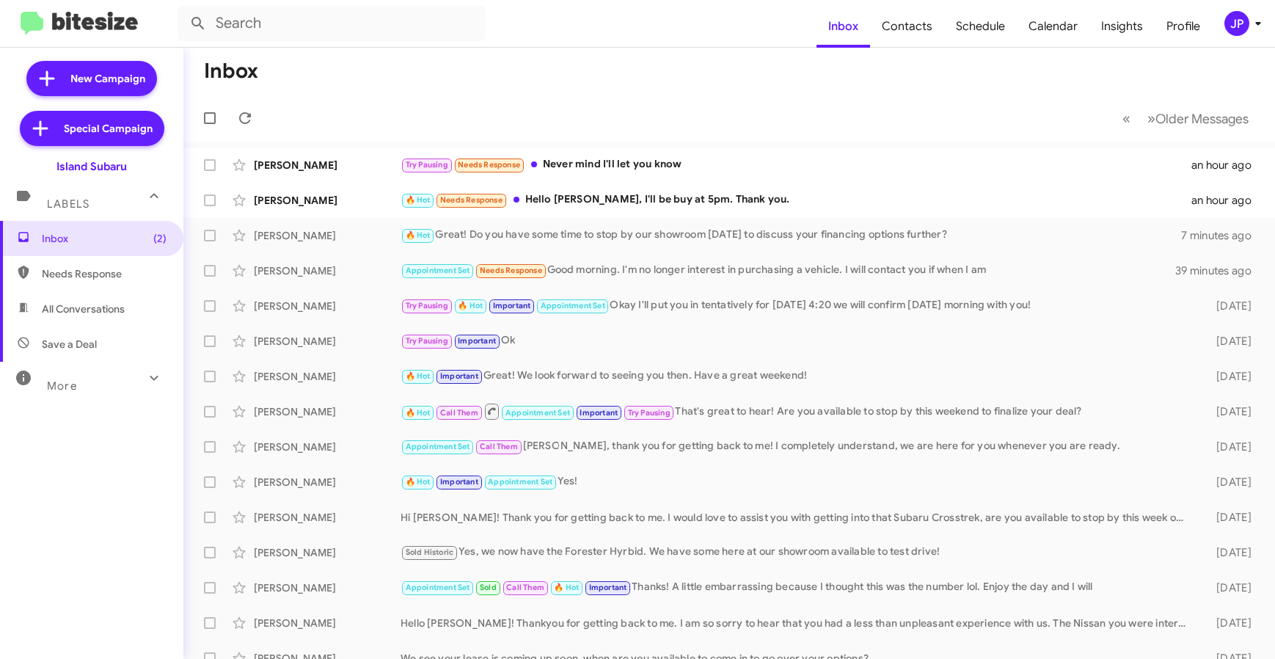
click at [1268, 16] on mat-toolbar "Inbox Contacts Schedule Calendar Insights Profile JP" at bounding box center [637, 23] width 1275 height 47
click at [1251, 20] on icon at bounding box center [1259, 24] width 18 height 18
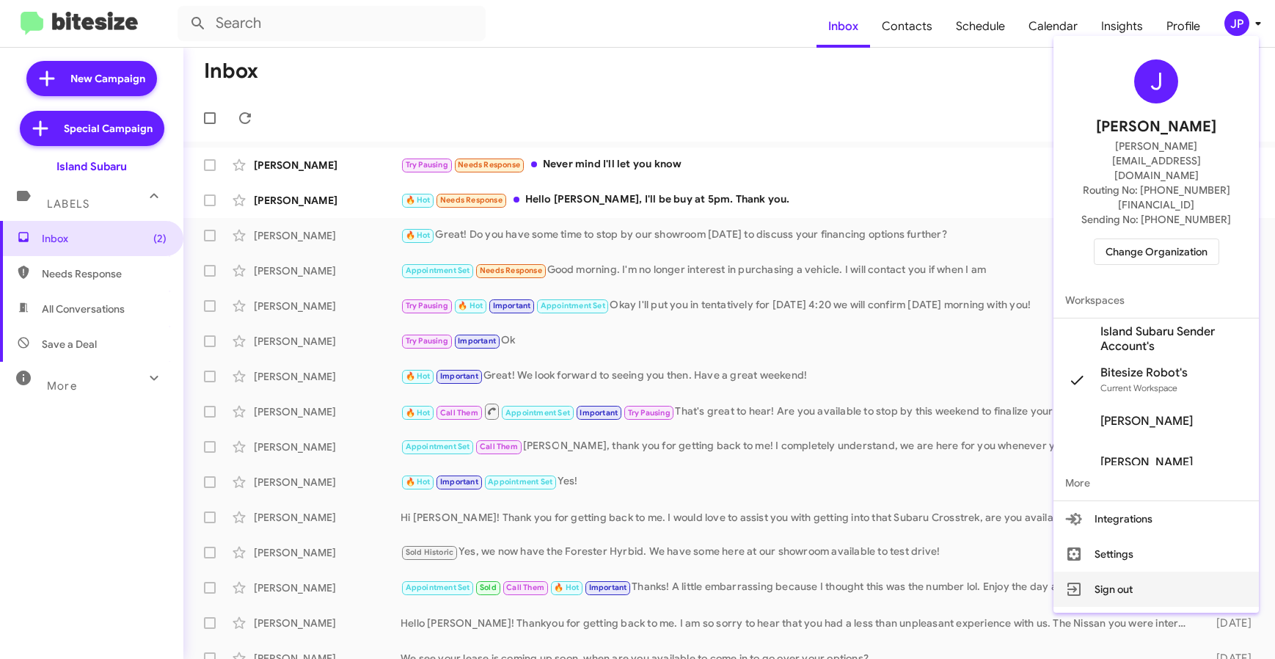
click at [1121, 572] on button "Sign out" at bounding box center [1156, 589] width 205 height 35
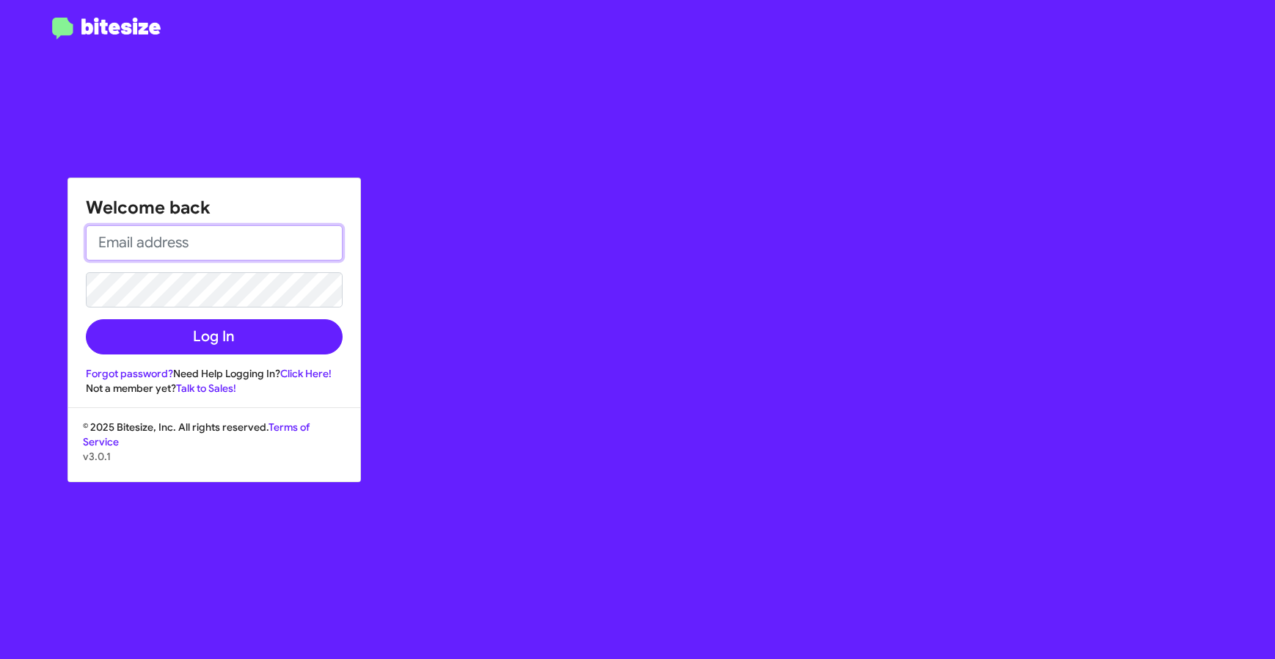
type input "[PERSON_NAME][EMAIL_ADDRESS][DOMAIN_NAME]"
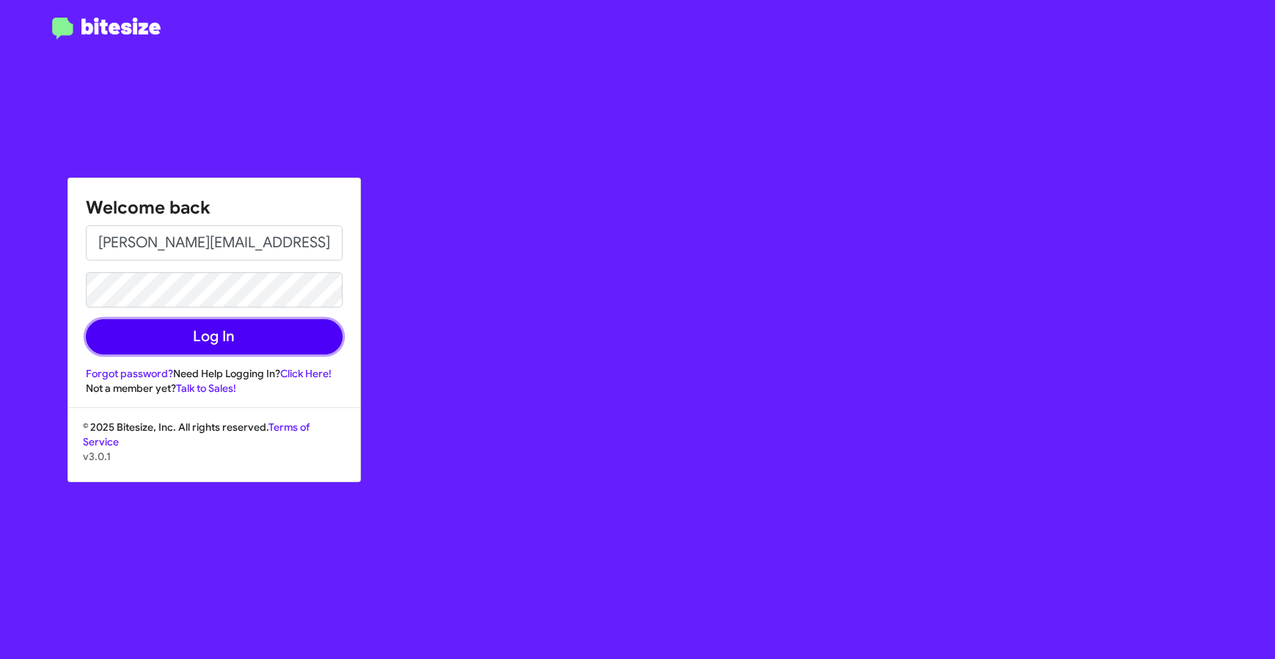
click at [155, 338] on button "Log In" at bounding box center [214, 336] width 257 height 35
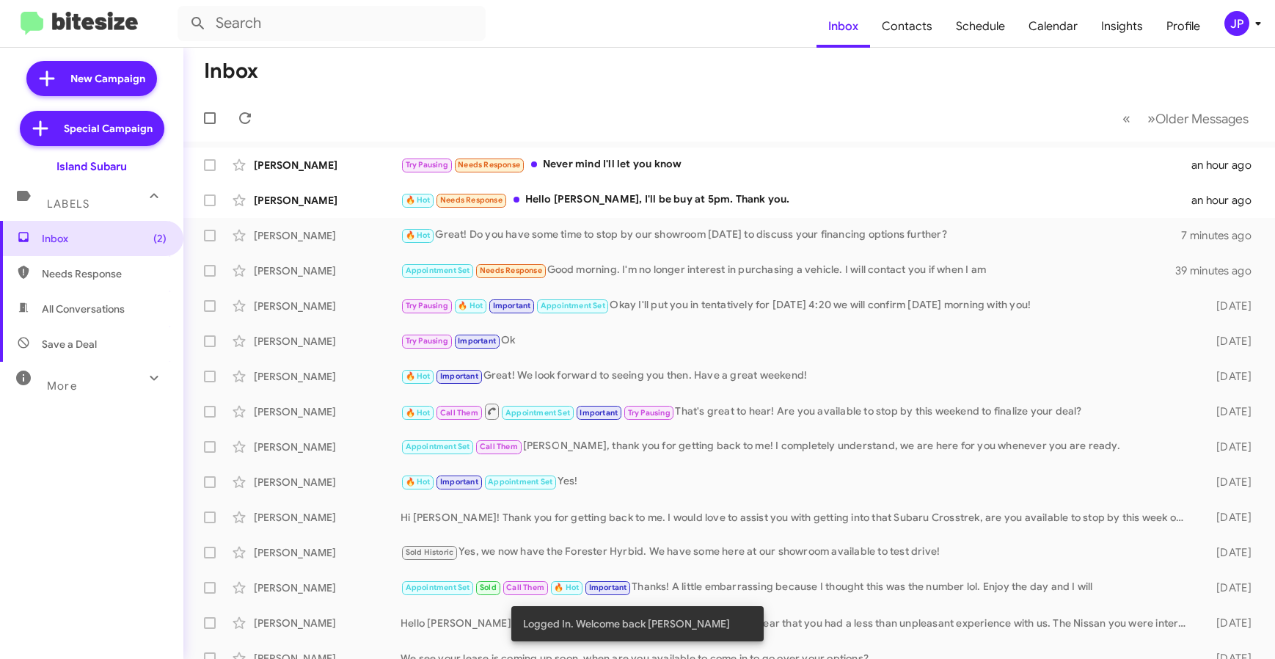
click at [1238, 25] on div "JP" at bounding box center [1237, 23] width 25 height 25
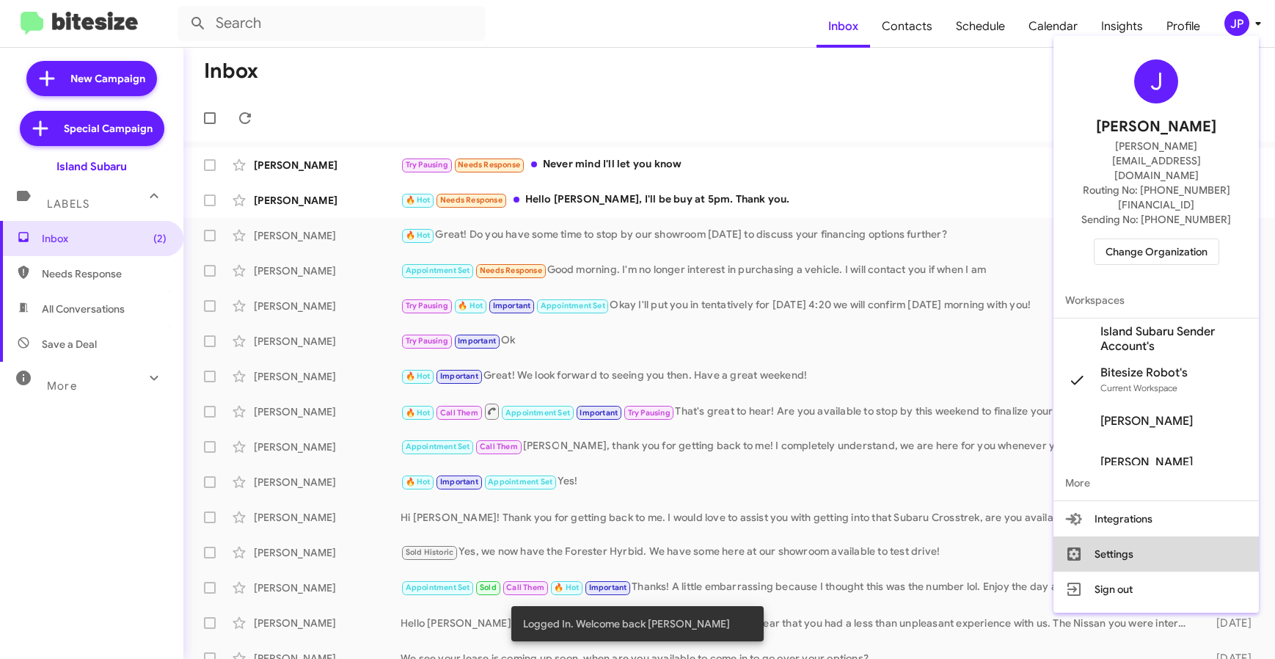
click at [1125, 536] on button "Settings" at bounding box center [1156, 553] width 205 height 35
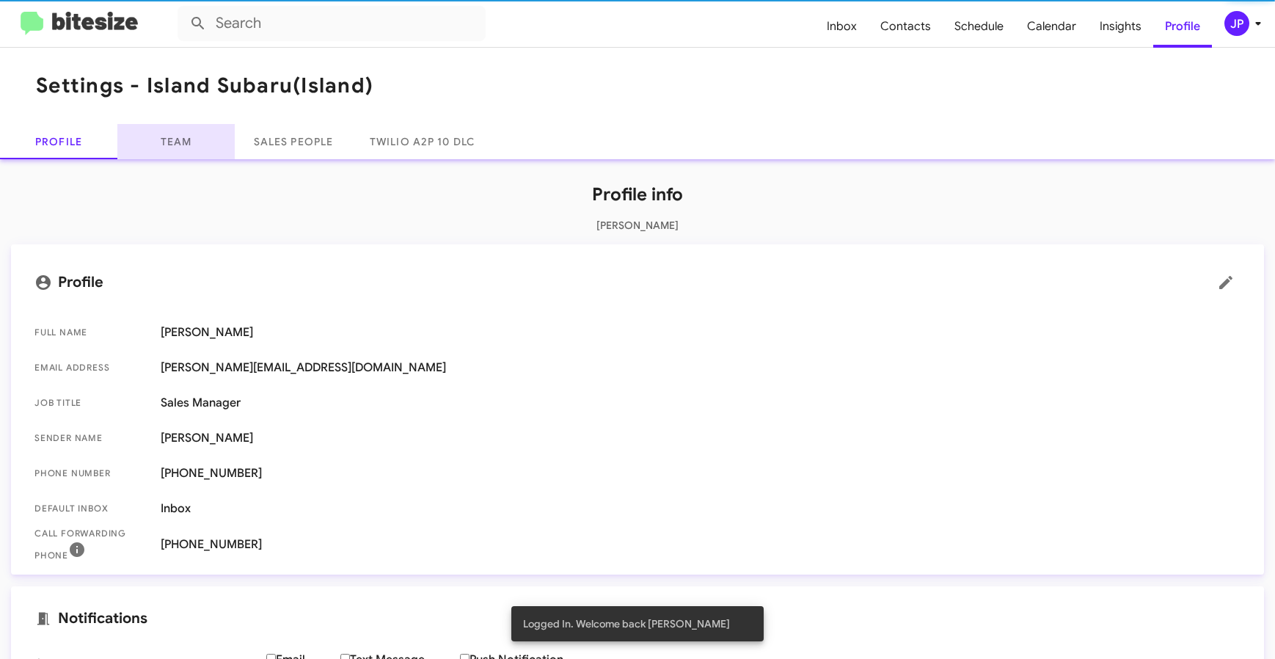
click at [197, 127] on link "Team" at bounding box center [175, 141] width 117 height 35
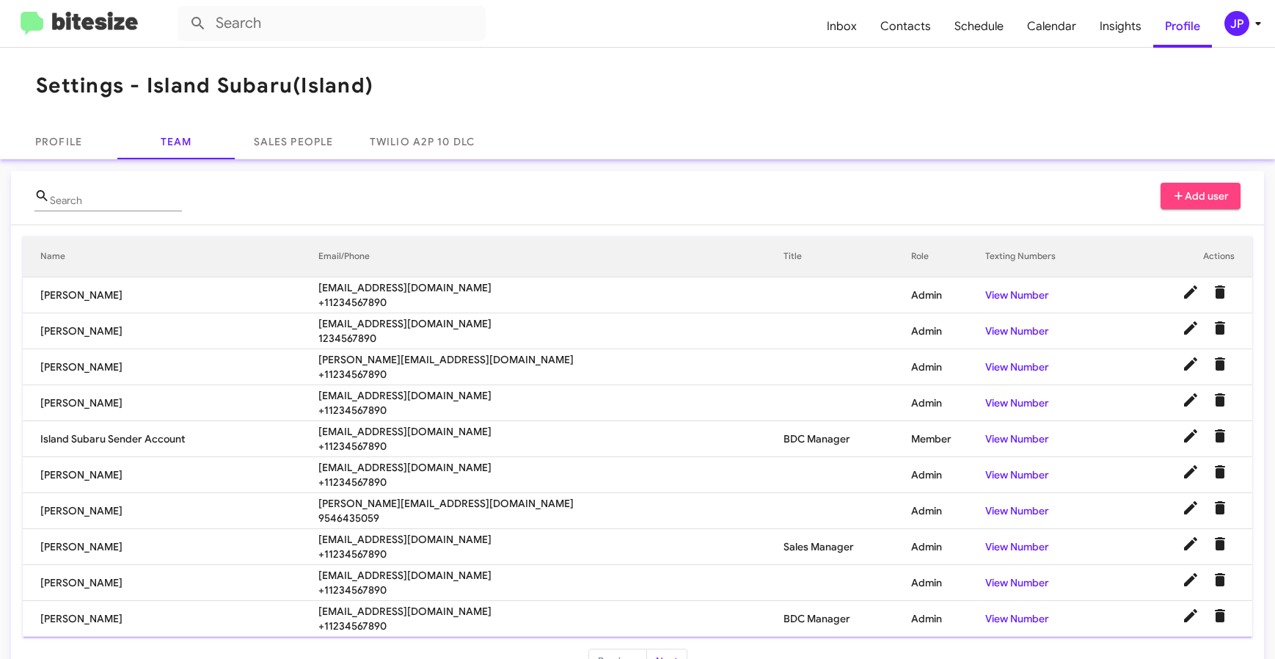
click at [373, 470] on span "jespinoza@myislandsubaru.com" at bounding box center [551, 467] width 465 height 15
copy span "jespinoza@myislandsubaru.com"
click at [128, 18] on img at bounding box center [79, 24] width 117 height 24
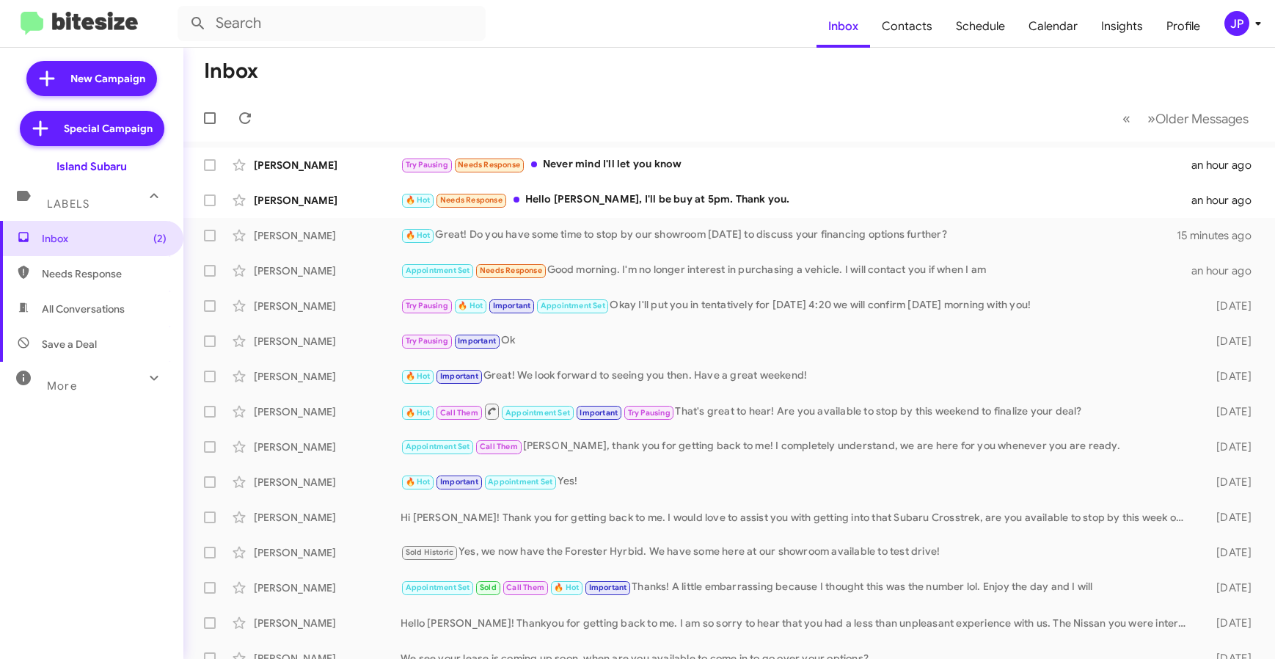
click at [1246, 26] on div "JP" at bounding box center [1237, 23] width 25 height 25
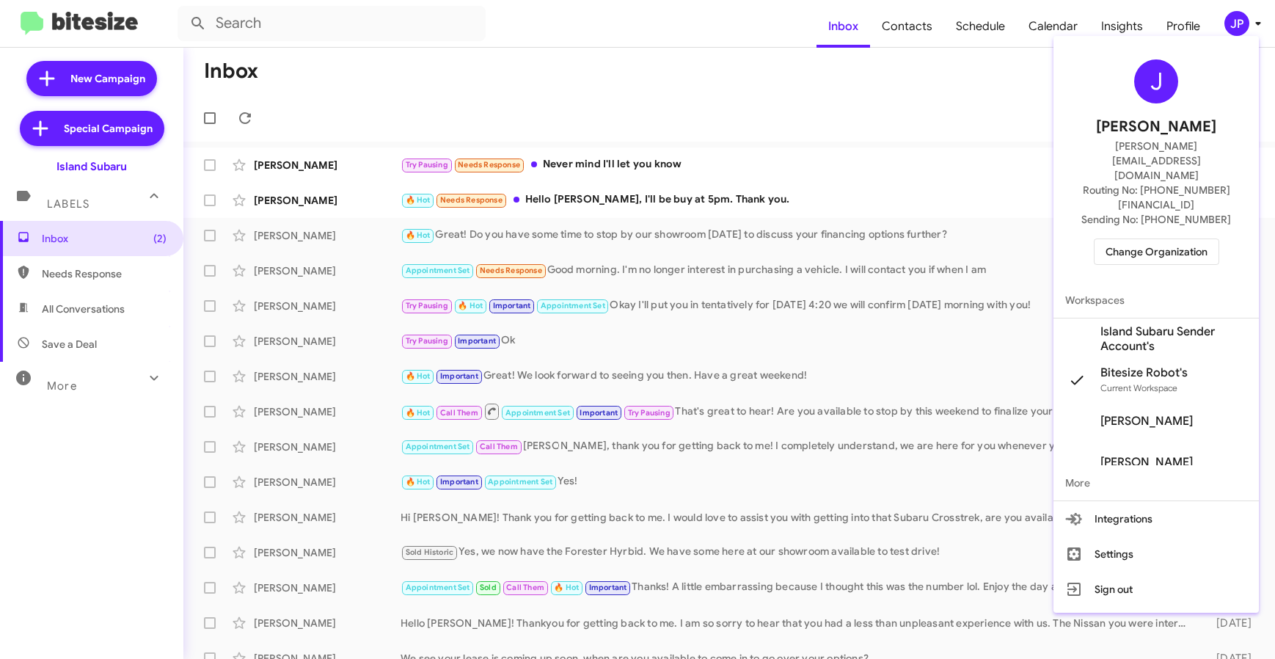
click at [1121, 187] on div "J Jamie Payton jamie@bitesize.co Routing No: +1 (718) 304-0495 Sending No: +1 (…" at bounding box center [1156, 162] width 205 height 241
click at [1121, 192] on div "J Jamie Payton jamie@bitesize.co Routing No: +1 (718) 304-0495 Sending No: +1 (…" at bounding box center [1156, 162] width 205 height 241
click at [1121, 239] on span "Change Organization" at bounding box center [1157, 251] width 102 height 25
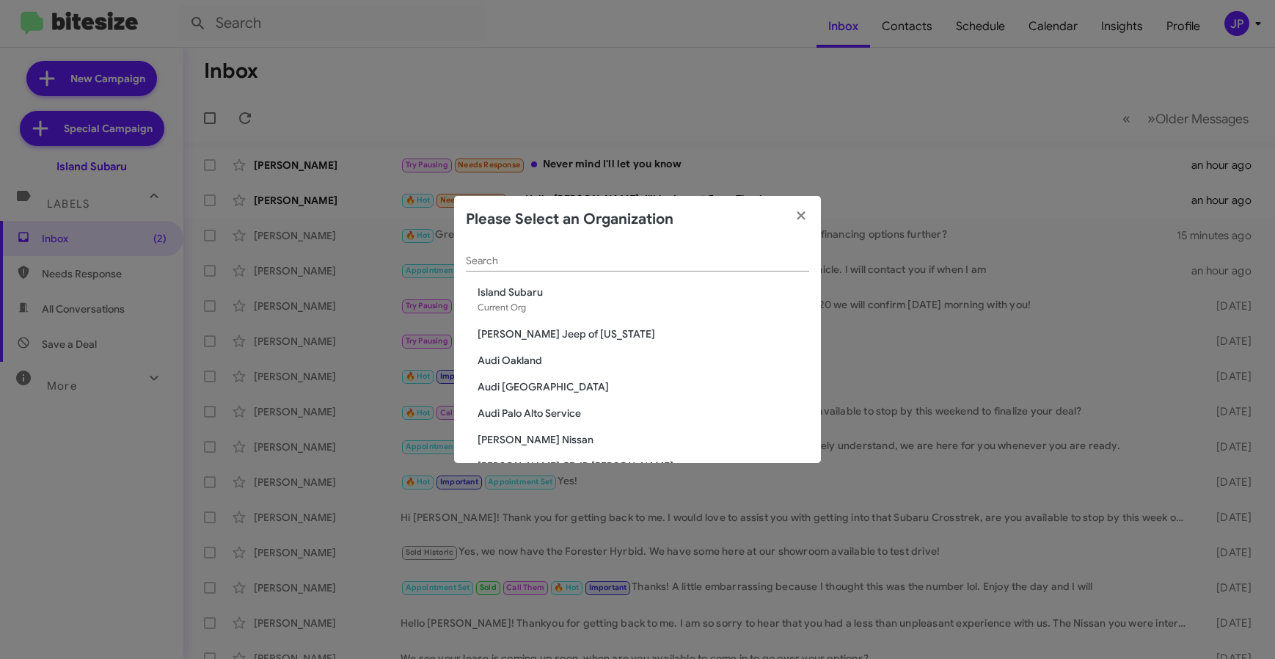
click at [534, 261] on input "Search" at bounding box center [637, 261] width 343 height 12
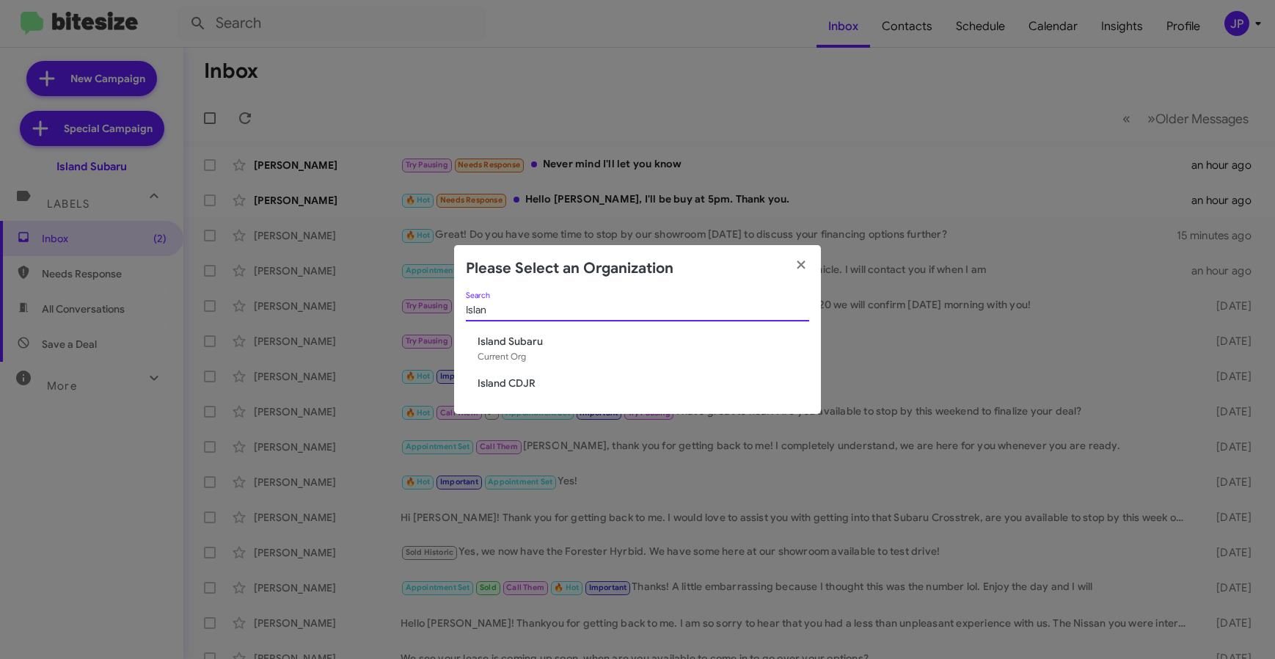
type input "Islan"
drag, startPoint x: 491, startPoint y: 382, endPoint x: 1048, endPoint y: 274, distance: 567.5
click at [491, 382] on span "Island CDJR" at bounding box center [644, 383] width 332 height 15
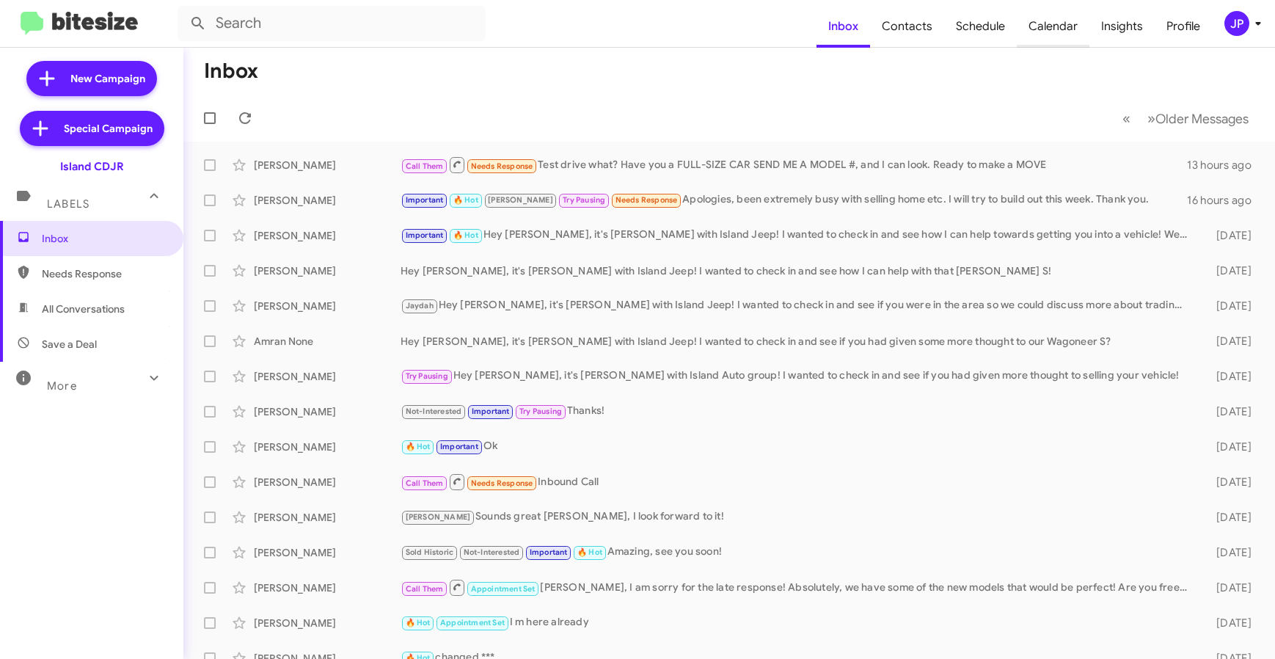
click at [1037, 29] on span "Calendar" at bounding box center [1053, 26] width 73 height 43
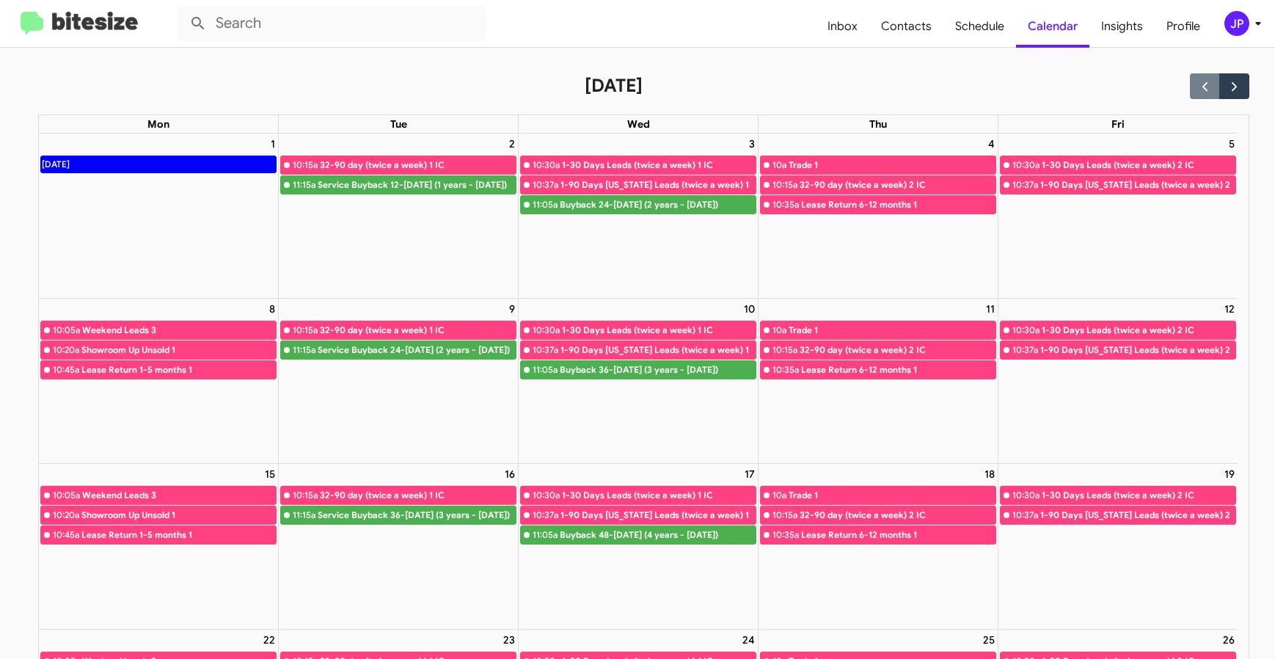
click at [1238, 32] on div "JP" at bounding box center [1237, 23] width 25 height 25
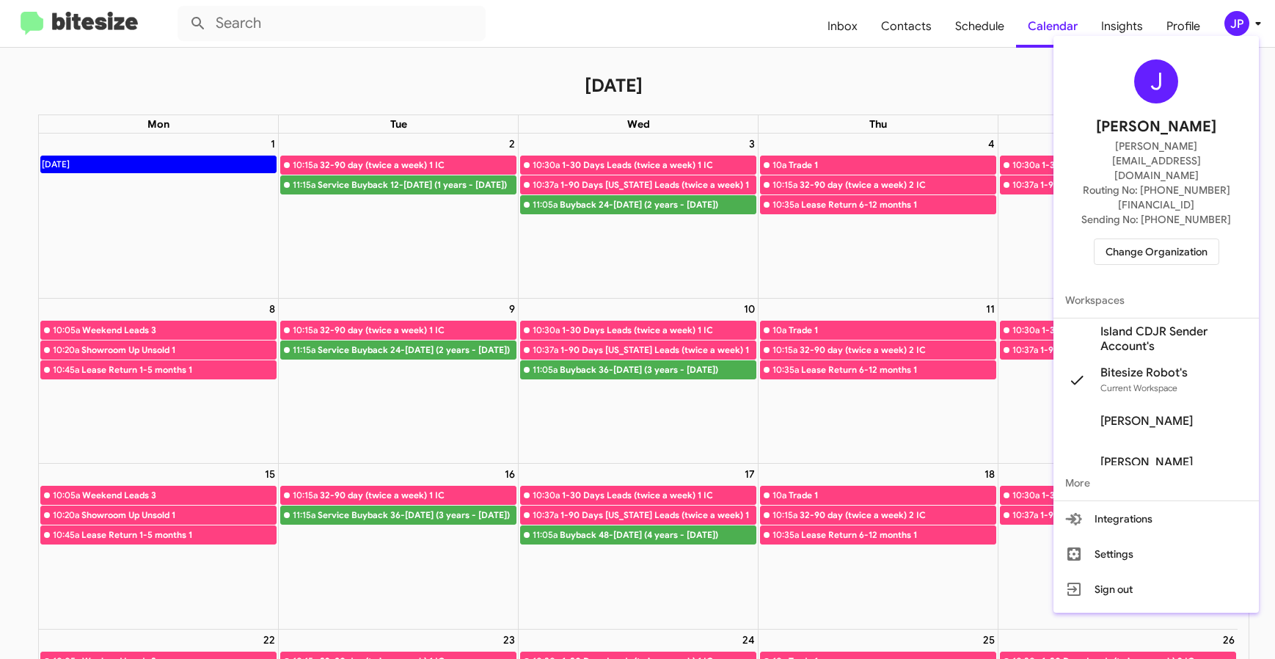
click at [1151, 324] on span "Island CDJR Sender Account's" at bounding box center [1174, 338] width 147 height 29
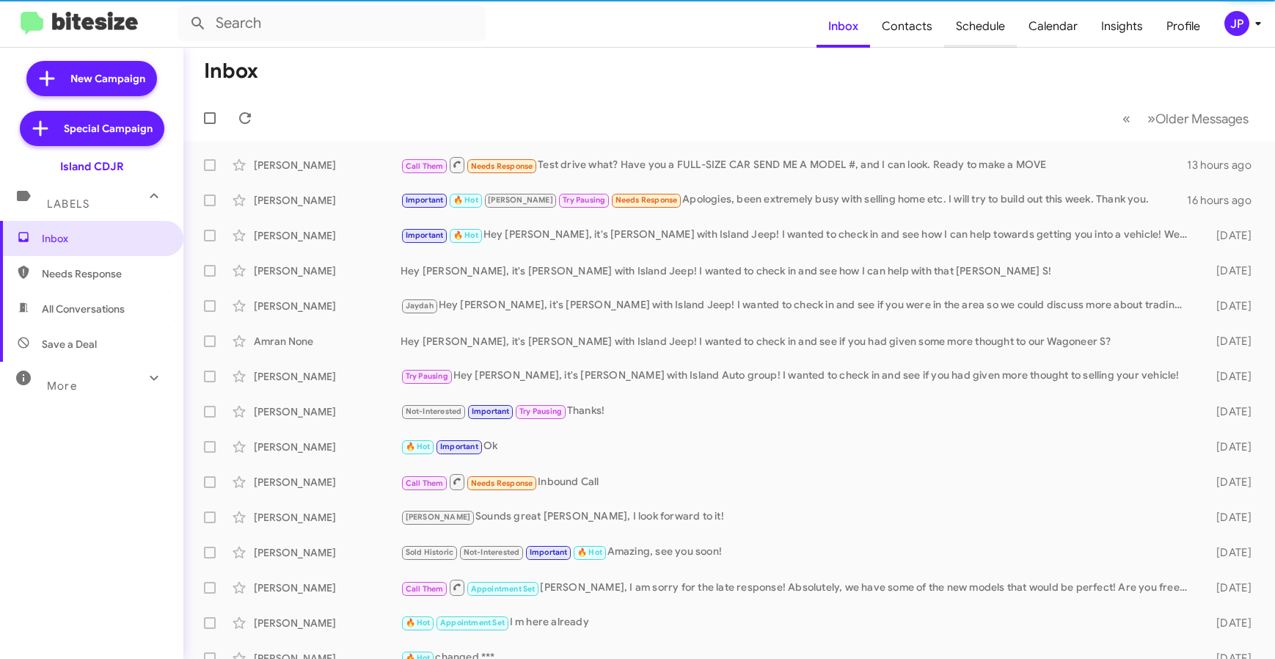
click at [970, 26] on span "Schedule" at bounding box center [980, 26] width 73 height 43
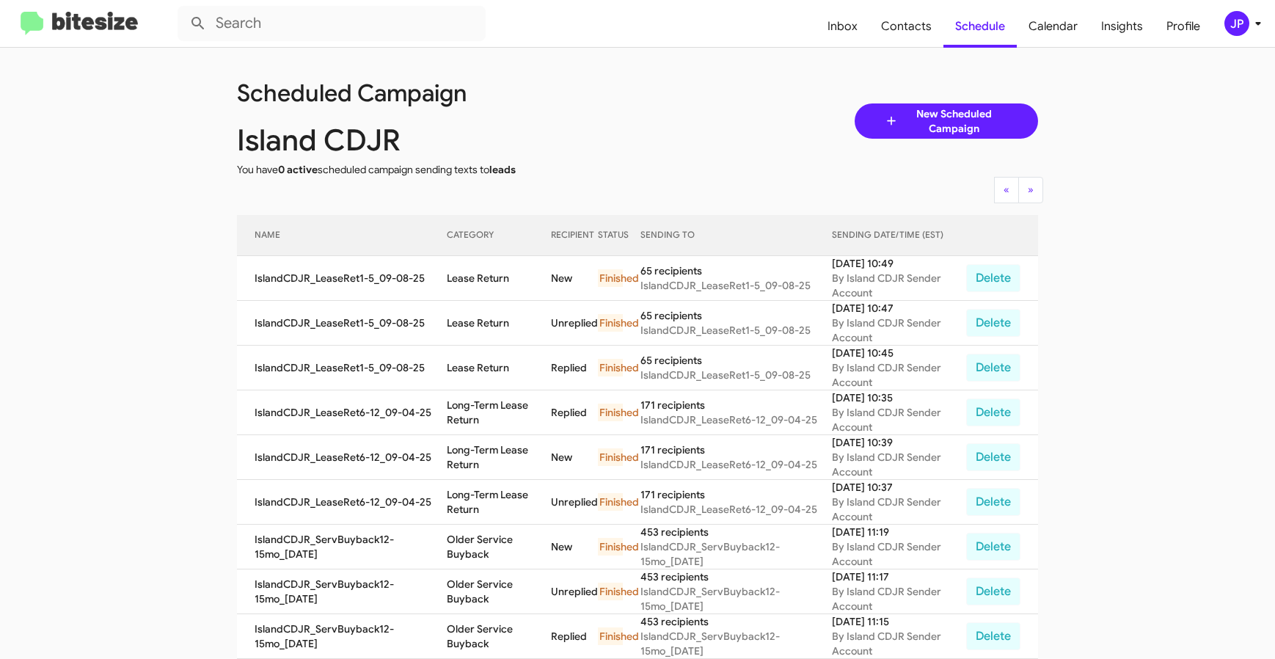
click at [132, 26] on img at bounding box center [79, 24] width 117 height 24
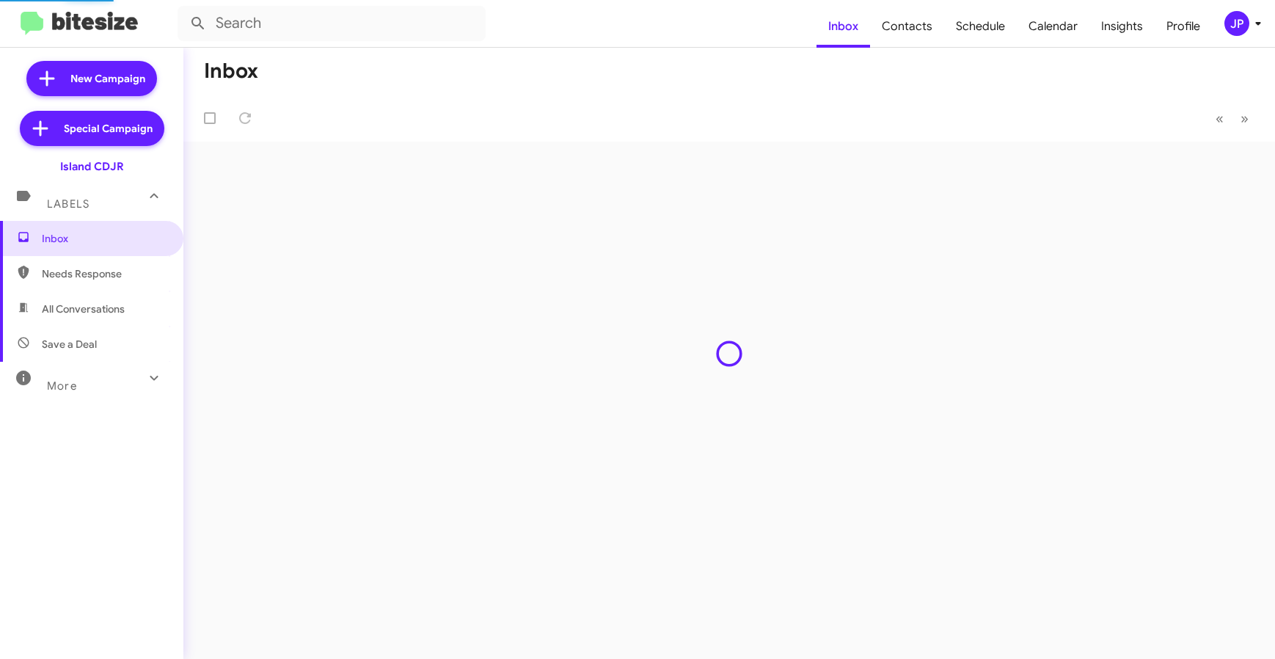
click at [1236, 26] on div "JP" at bounding box center [1237, 23] width 25 height 25
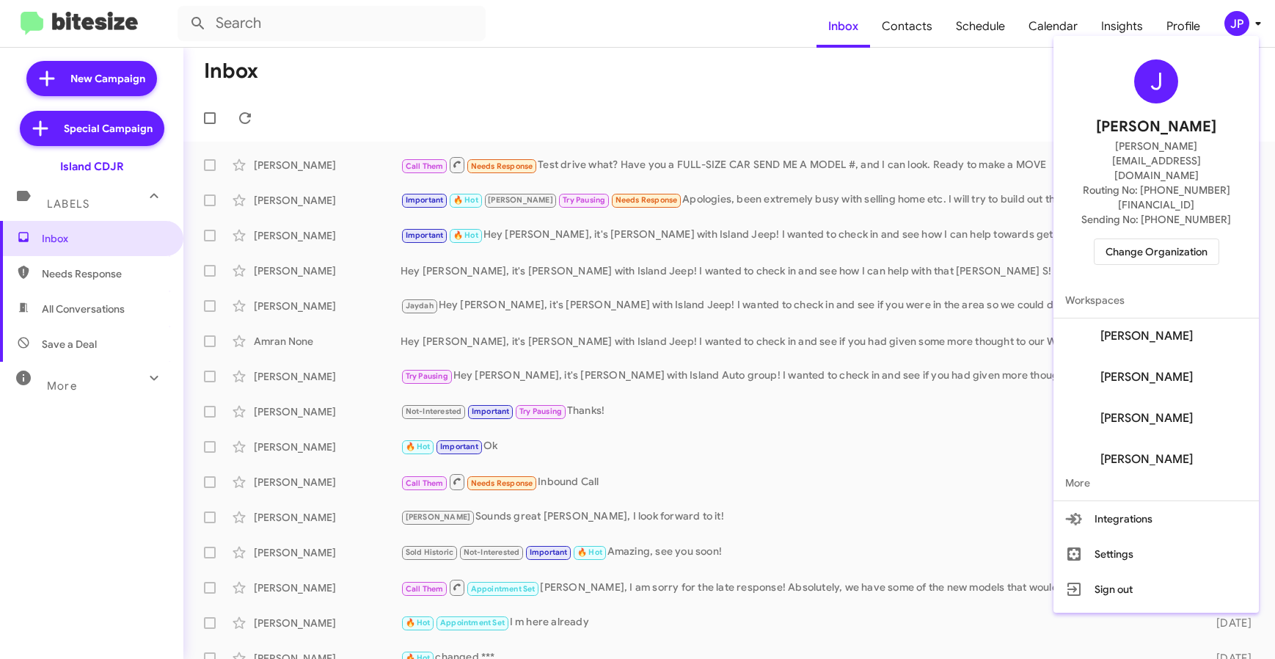
scroll to position [182, 0]
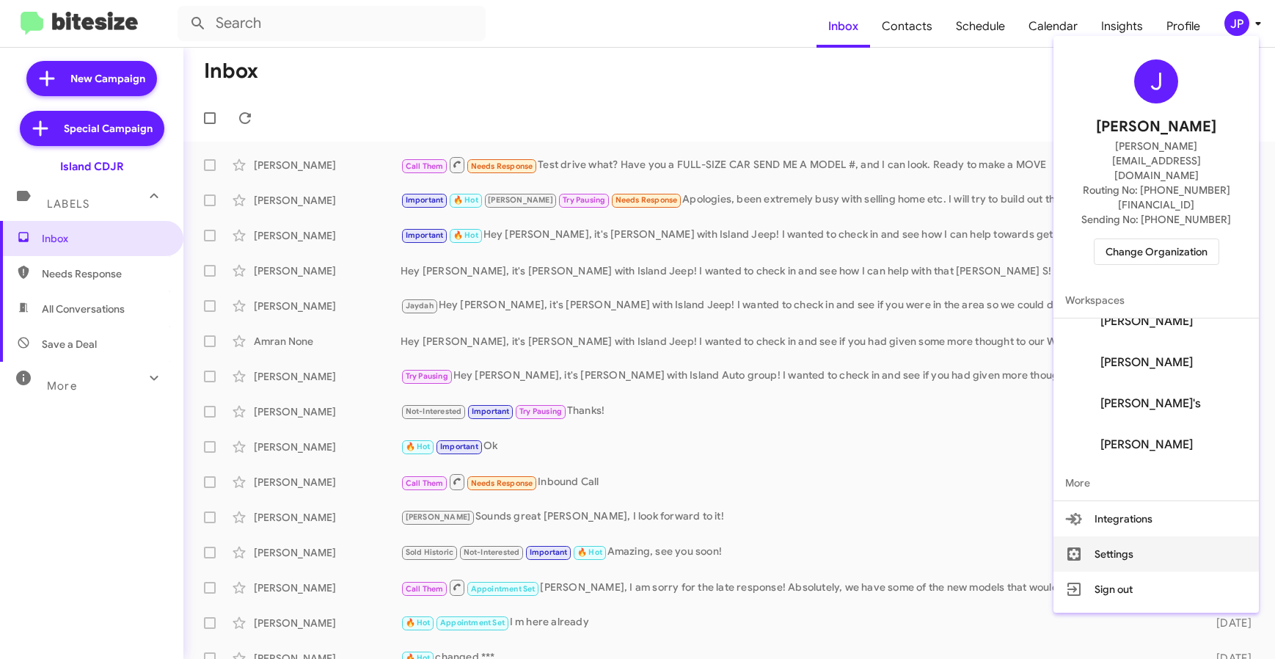
click at [1151, 536] on button "Settings" at bounding box center [1156, 553] width 205 height 35
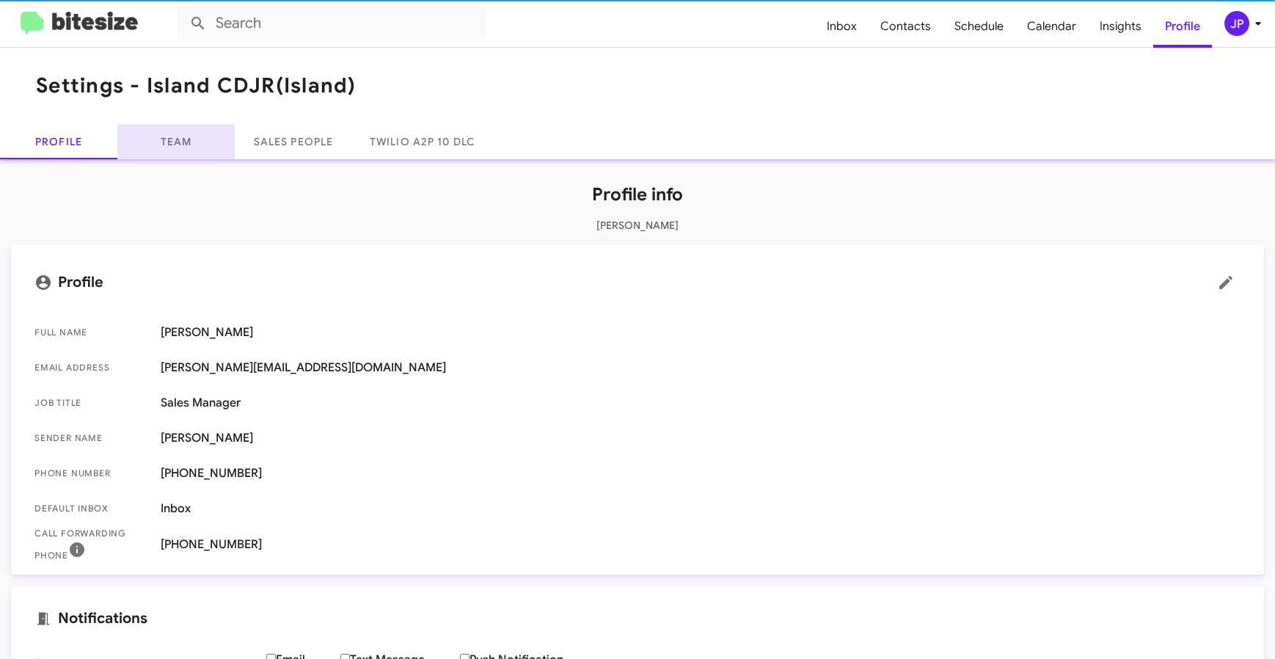
click at [183, 140] on link "Team" at bounding box center [175, 141] width 117 height 35
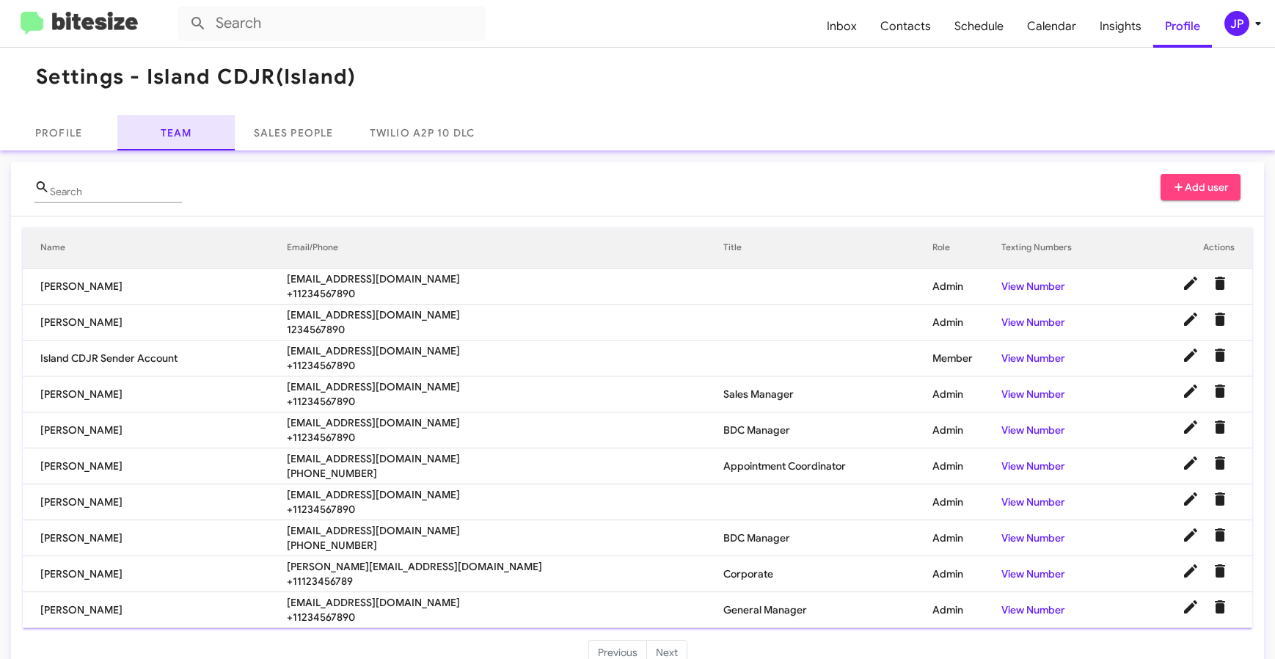
scroll to position [21, 0]
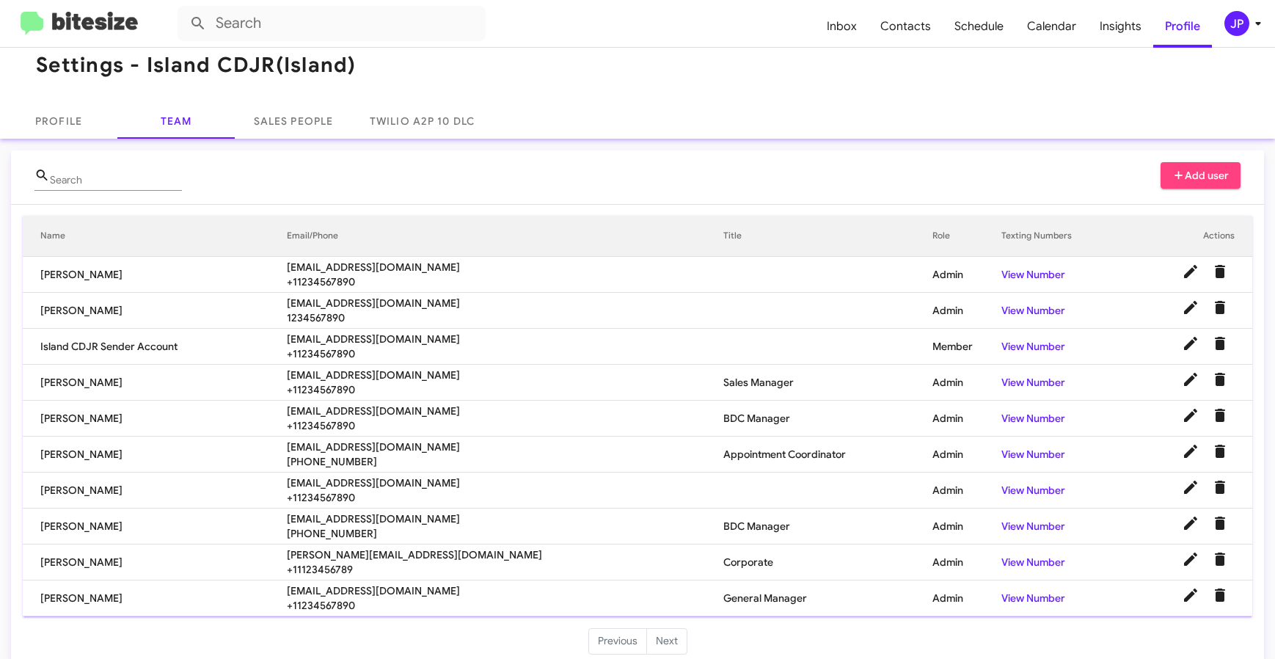
click at [1232, 15] on div "JP" at bounding box center [1237, 23] width 25 height 25
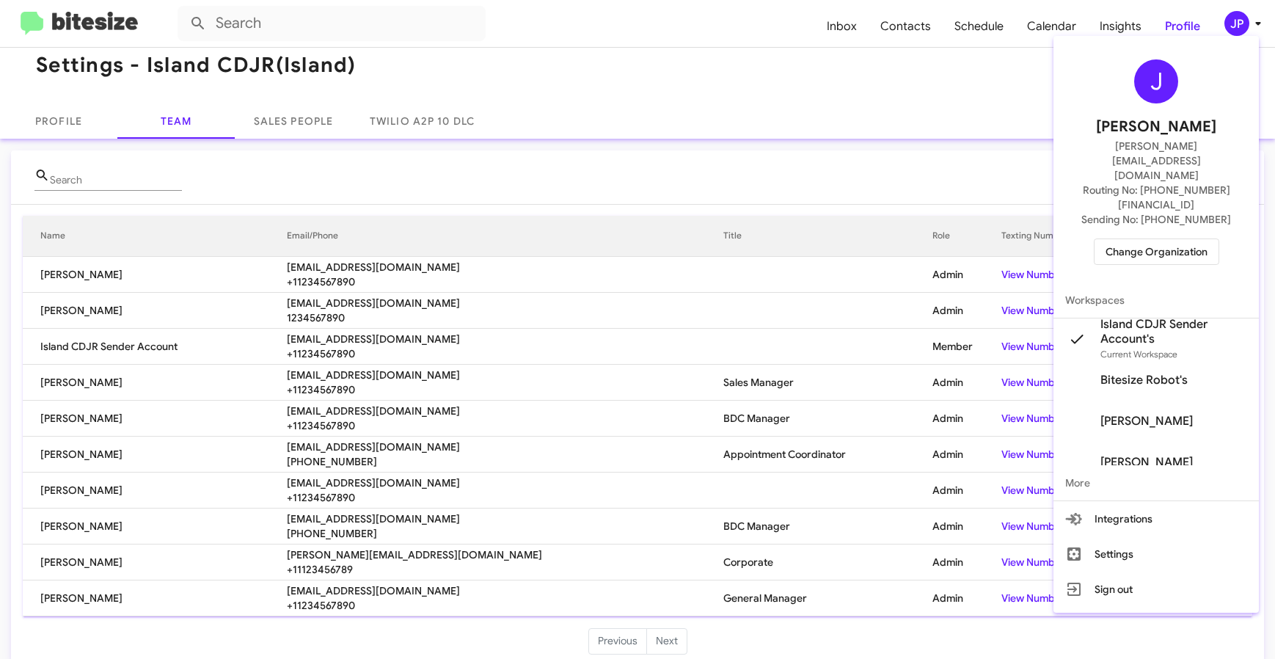
click at [1148, 186] on div "J Jamie Payton jamie@bitesize.co Routing No: +1 (718) 301-8437 Sending No: +1 (…" at bounding box center [1156, 162] width 205 height 241
click at [1141, 239] on span "Change Organization" at bounding box center [1157, 251] width 102 height 25
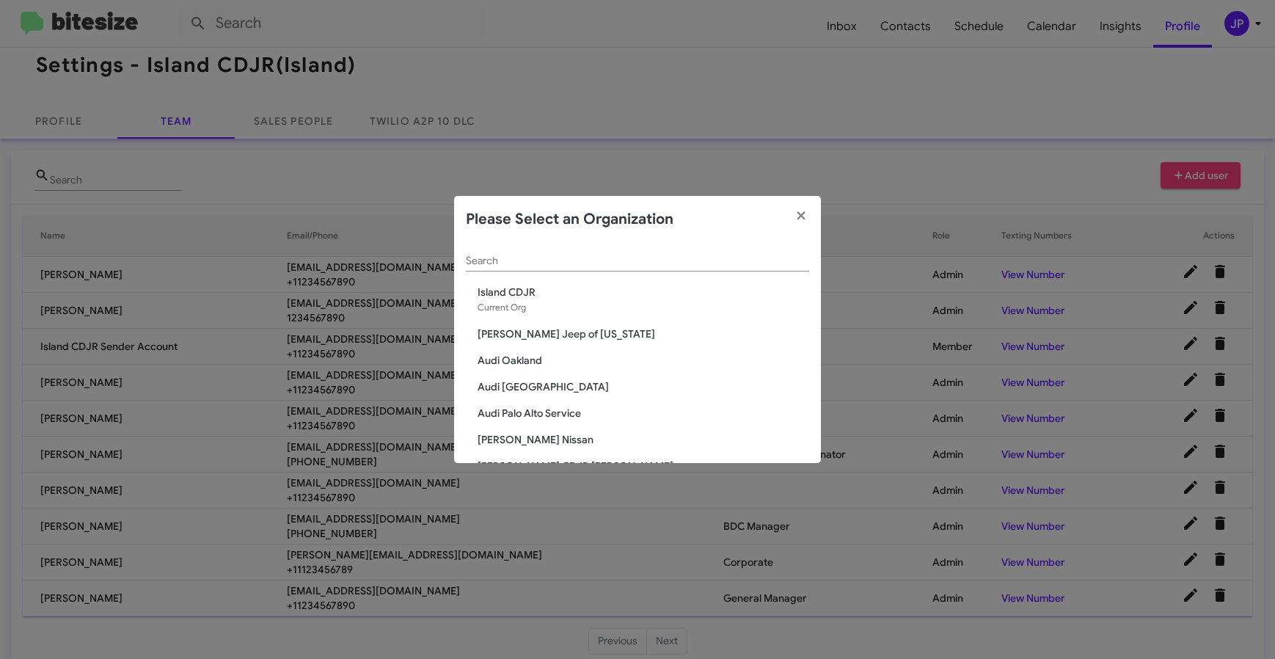
click at [566, 257] on input "Search" at bounding box center [637, 261] width 343 height 12
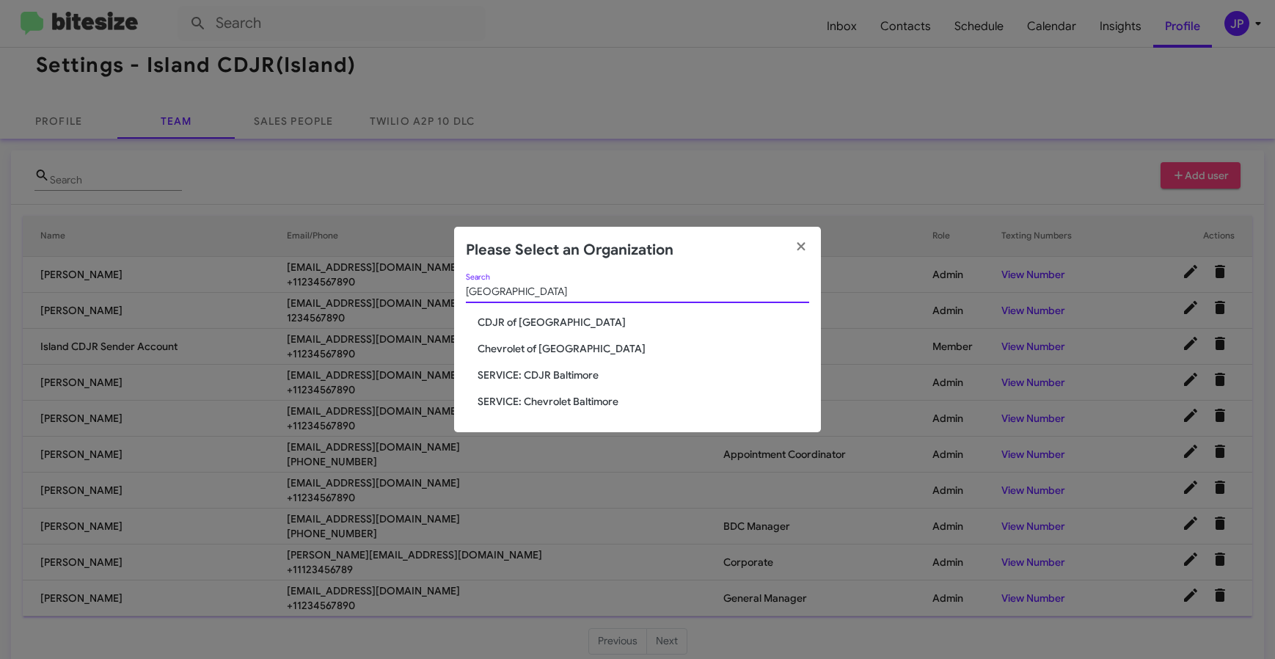
type input "Baltimore"
click at [567, 351] on span "Chevrolet of [GEOGRAPHIC_DATA]" at bounding box center [644, 348] width 332 height 15
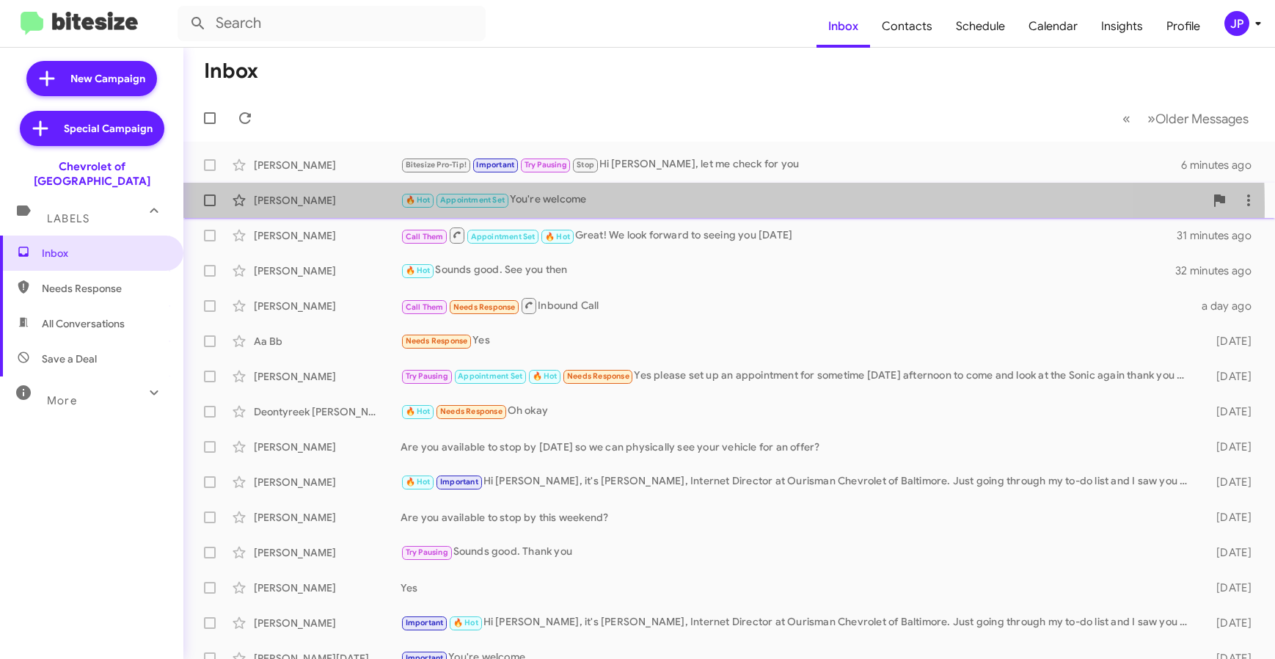
click at [547, 208] on div "🔥 Hot Appointment Set You're welcome" at bounding box center [803, 200] width 804 height 17
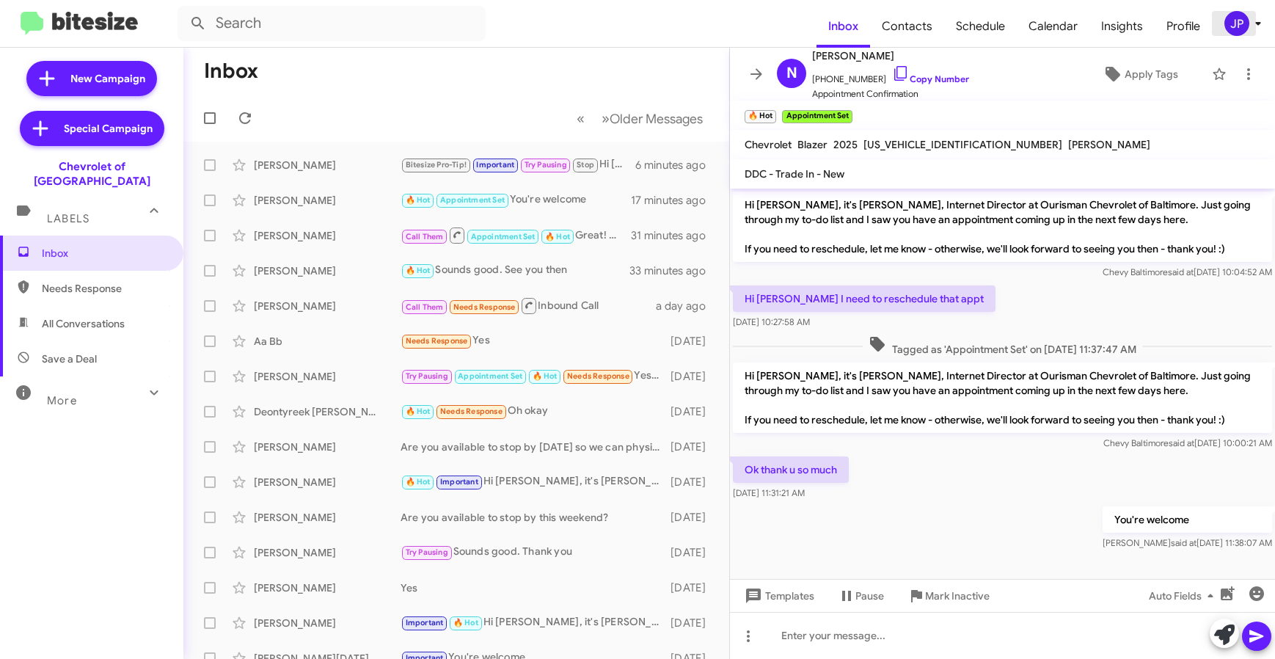
click at [1239, 27] on div "JP" at bounding box center [1237, 23] width 25 height 25
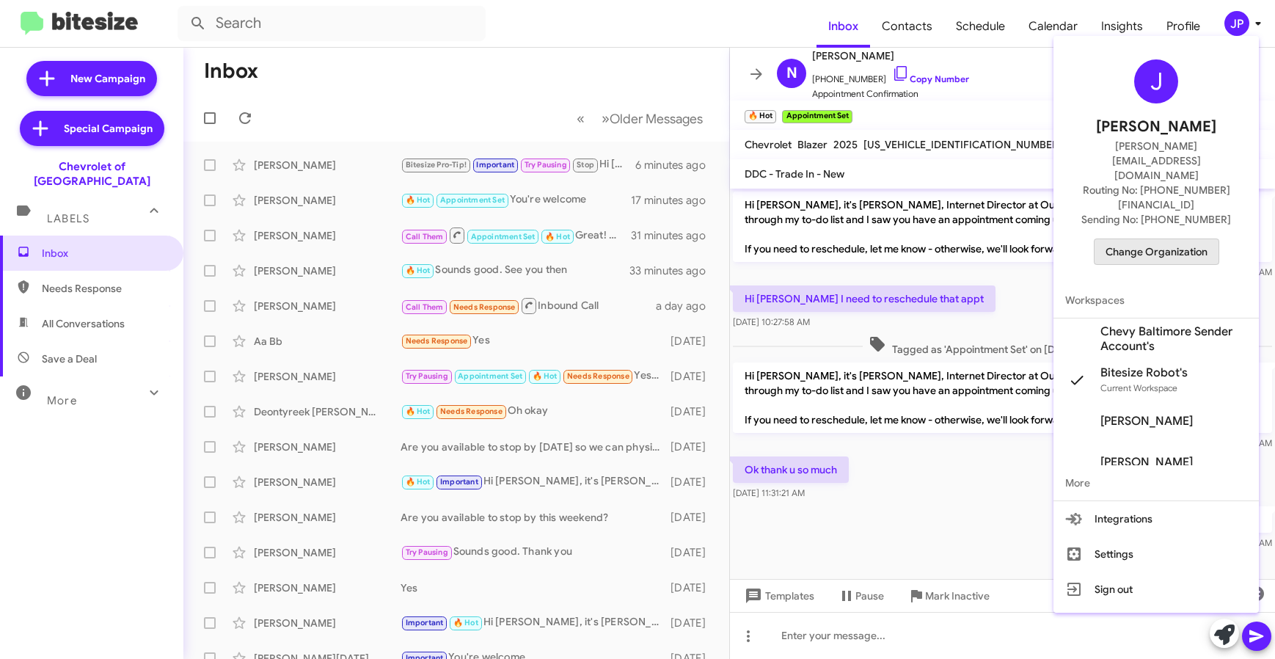
click at [1183, 239] on span "Change Organization" at bounding box center [1157, 251] width 102 height 25
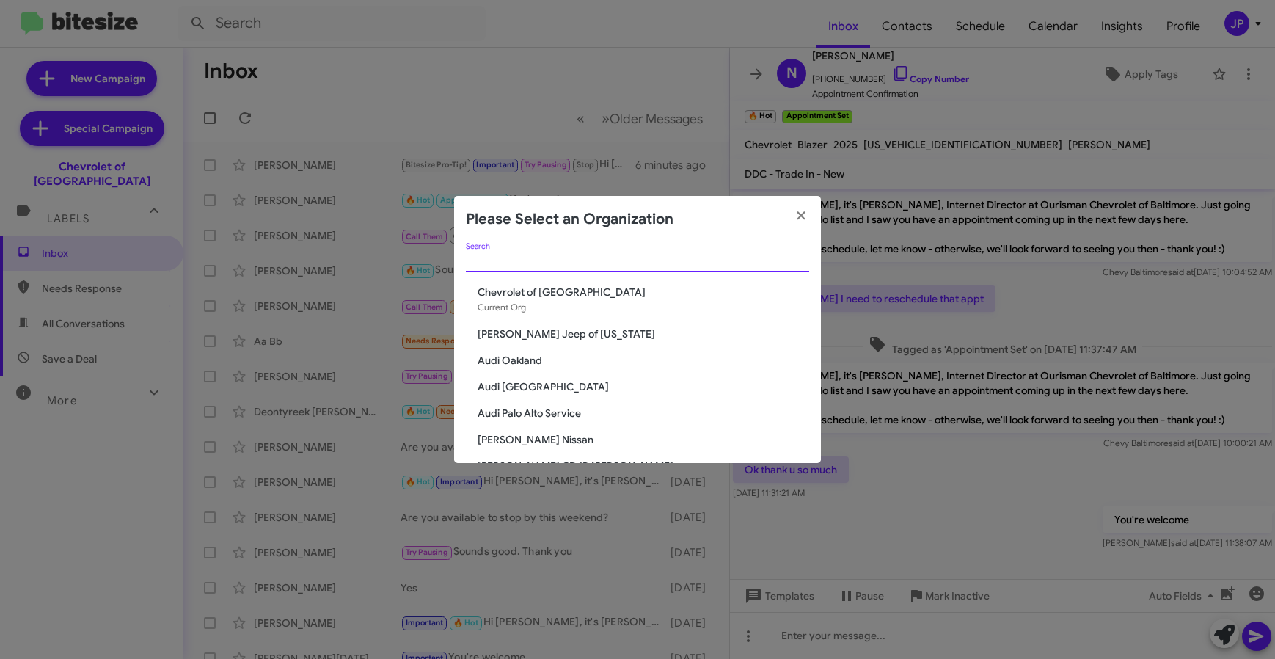
click at [594, 263] on input "Search" at bounding box center [637, 261] width 343 height 12
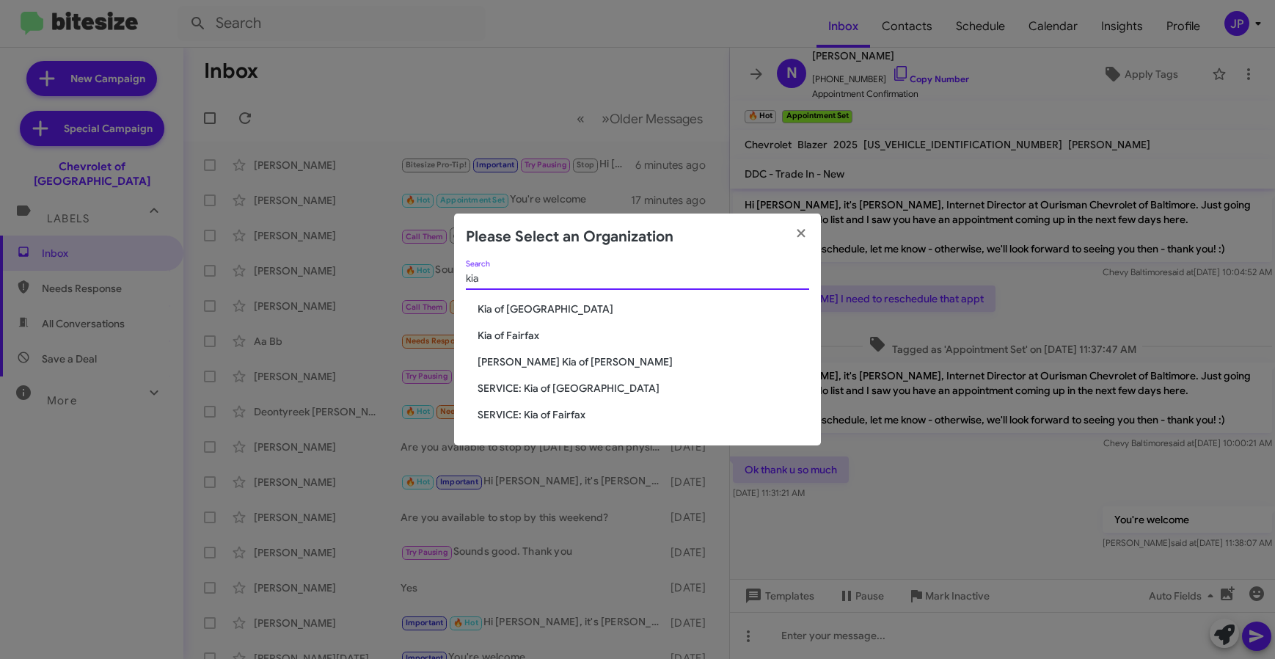
type input "kia"
click at [527, 330] on span "Kia of Fairfax" at bounding box center [644, 335] width 332 height 15
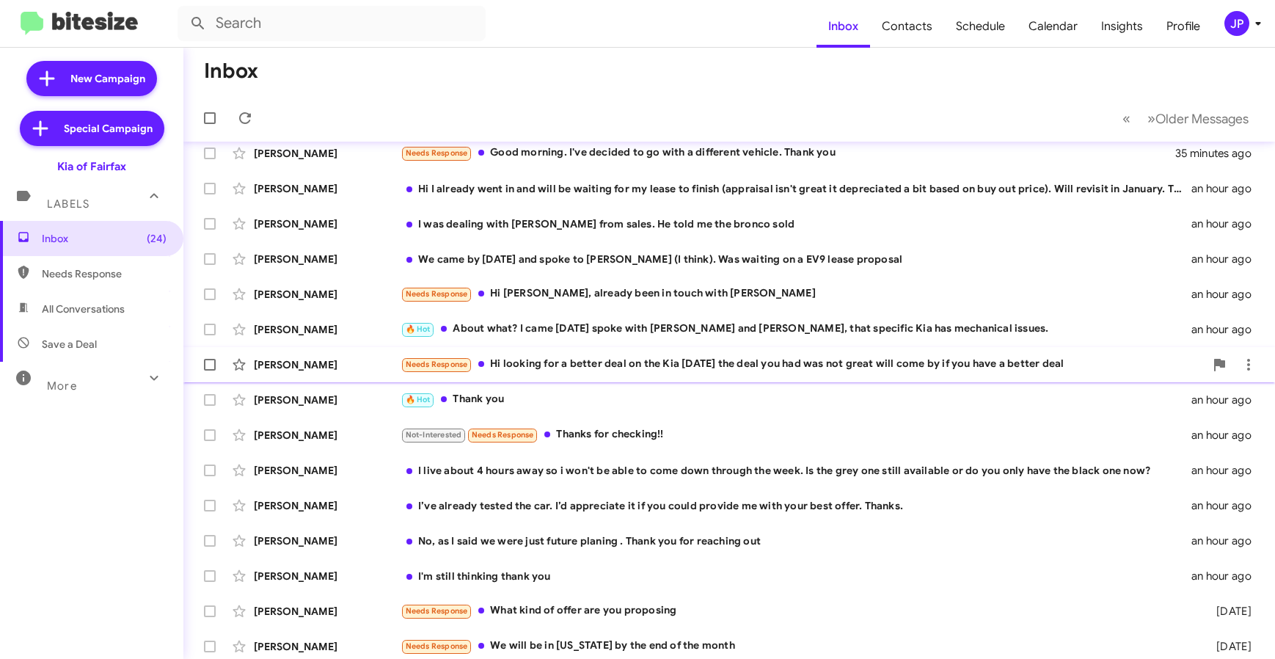
scroll to position [193, 0]
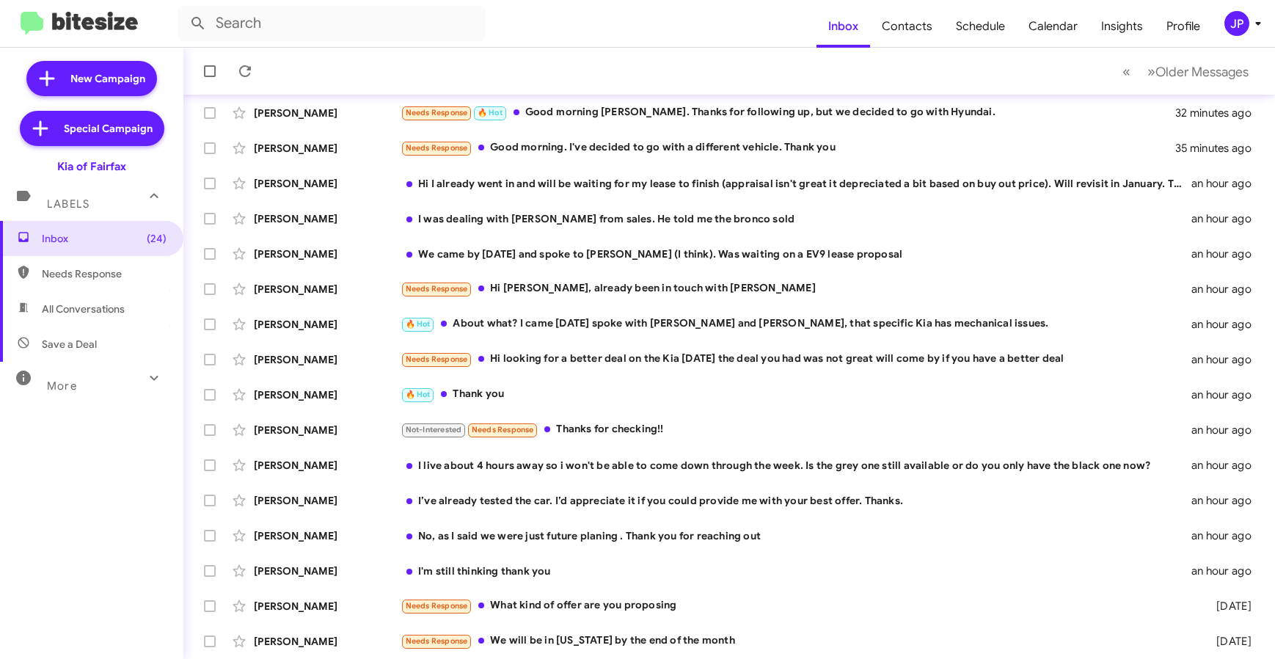
click at [1217, 18] on button "JP" at bounding box center [1235, 23] width 47 height 25
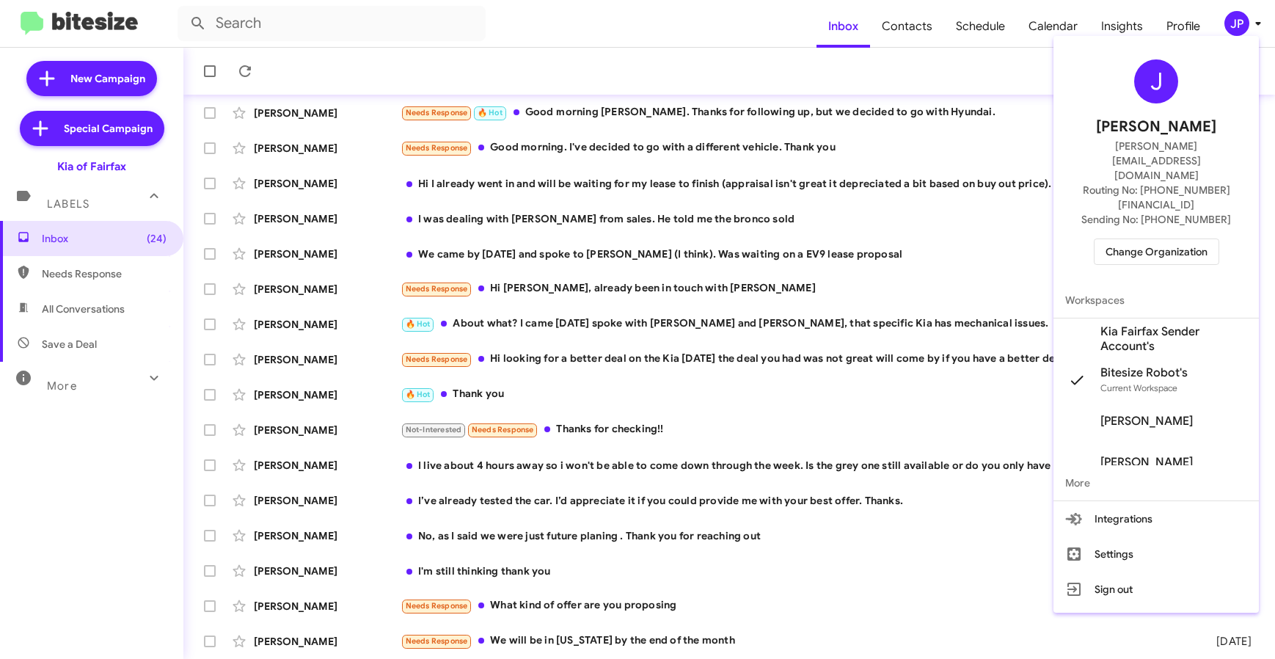
scroll to position [100, 0]
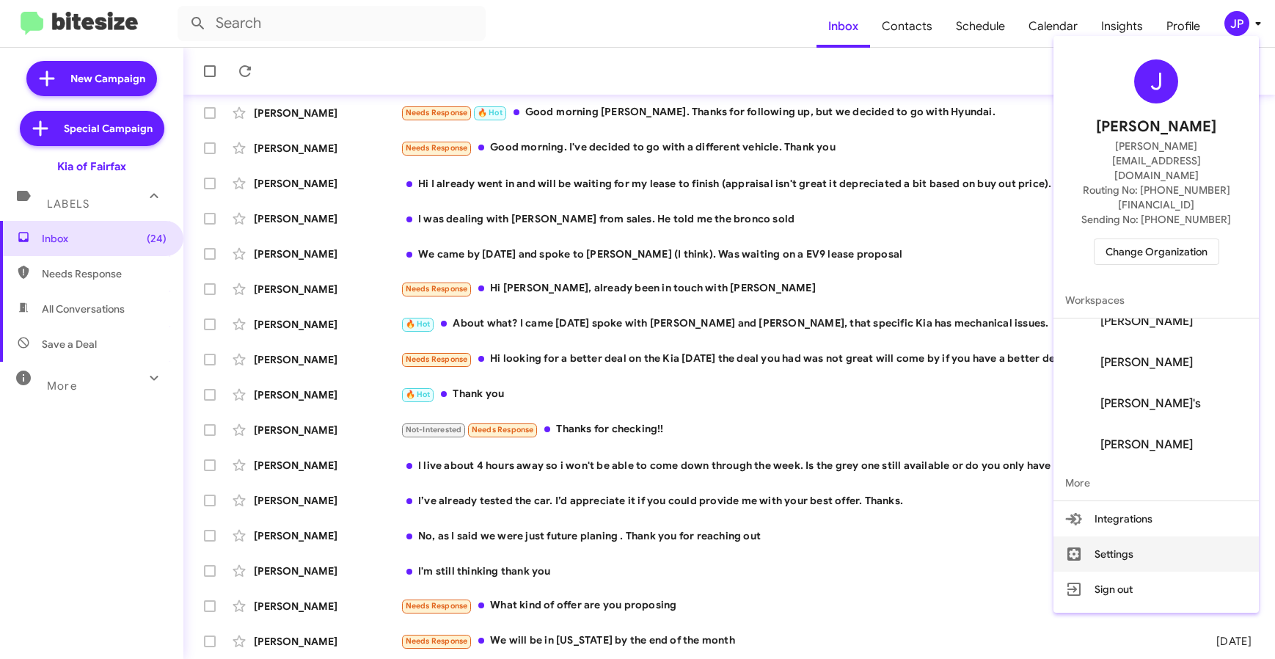
click at [1134, 536] on button "Settings" at bounding box center [1156, 553] width 205 height 35
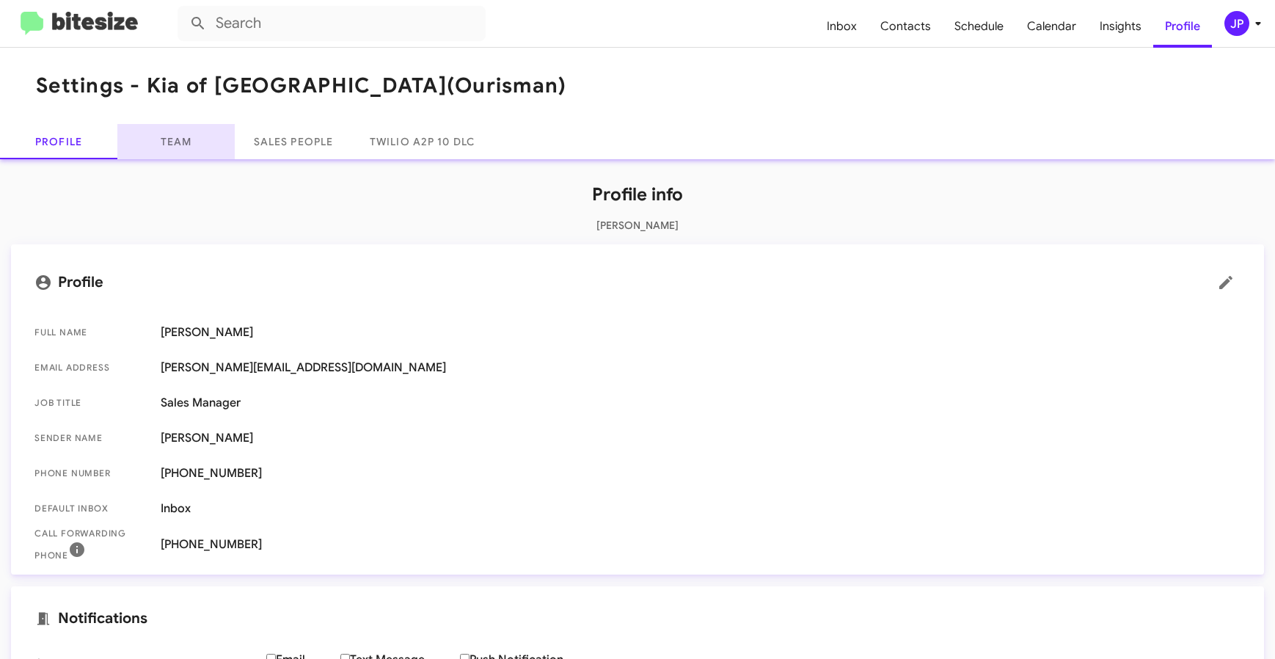
click at [189, 139] on link "Team" at bounding box center [175, 141] width 117 height 35
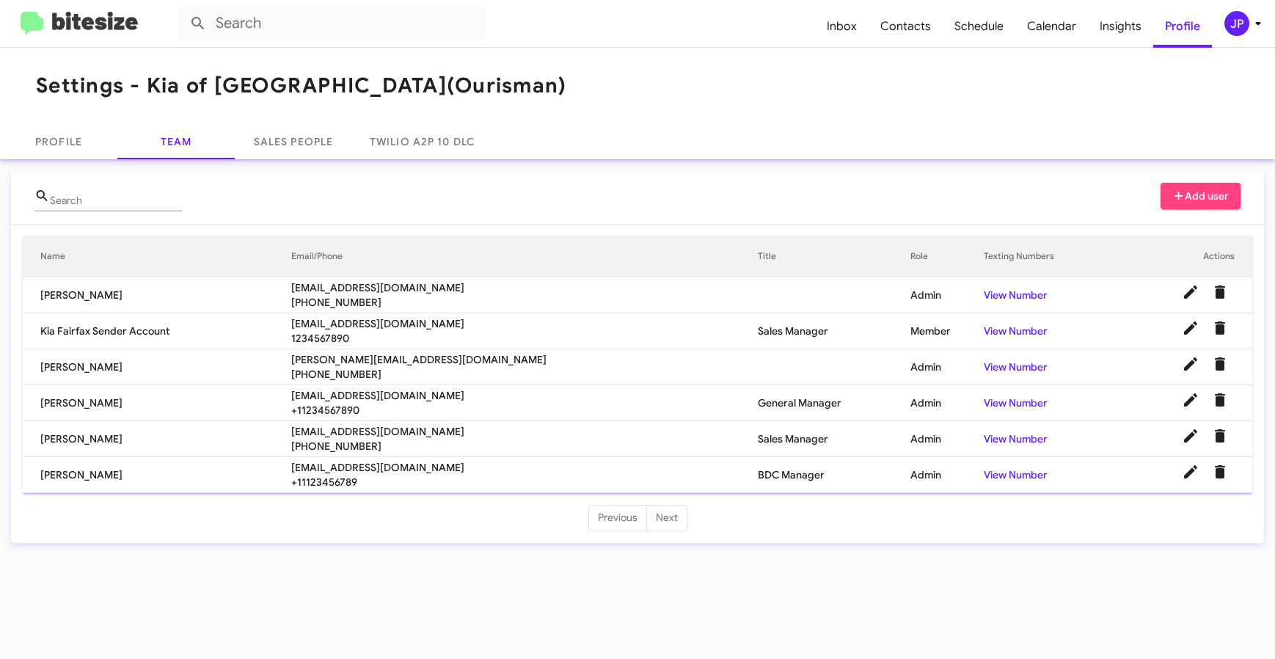
click at [87, 22] on img at bounding box center [79, 24] width 117 height 24
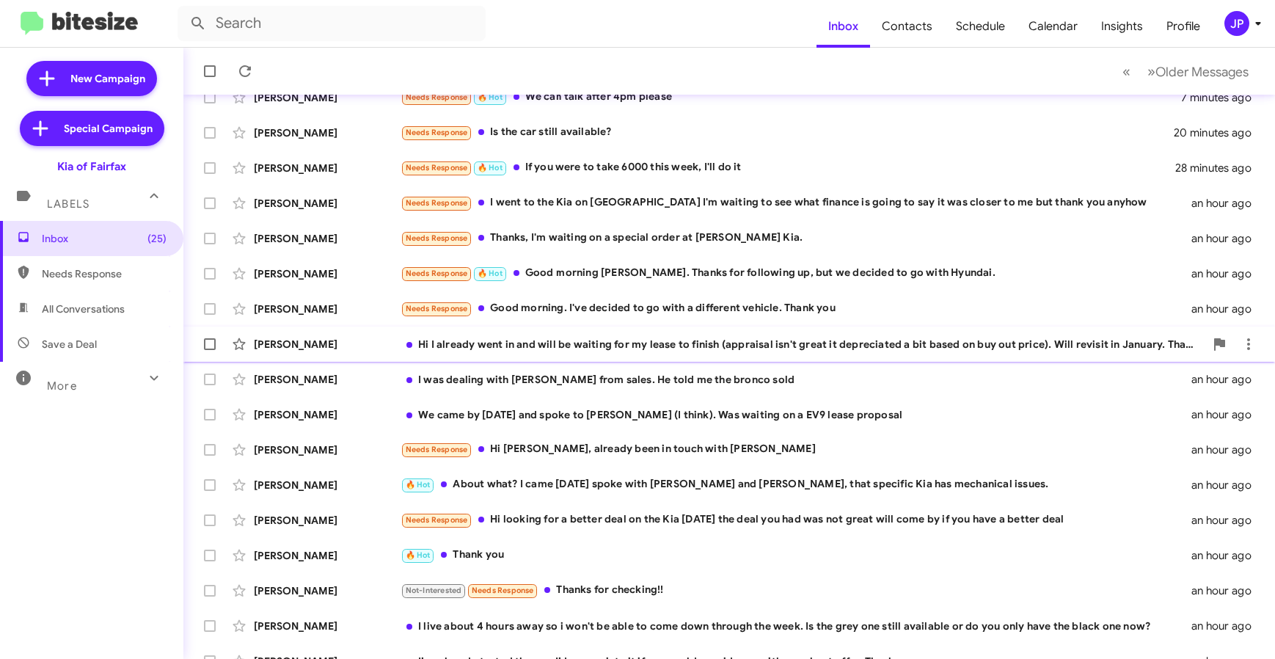
scroll to position [193, 0]
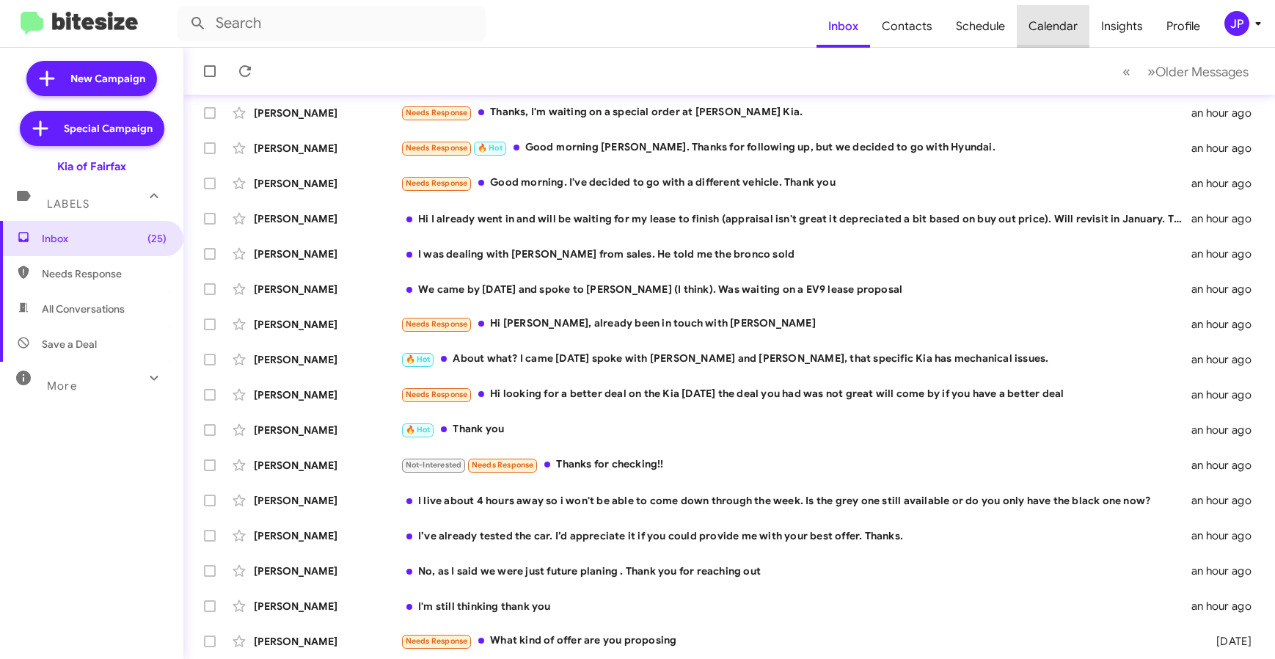
click at [1059, 25] on span "Calendar" at bounding box center [1053, 26] width 73 height 43
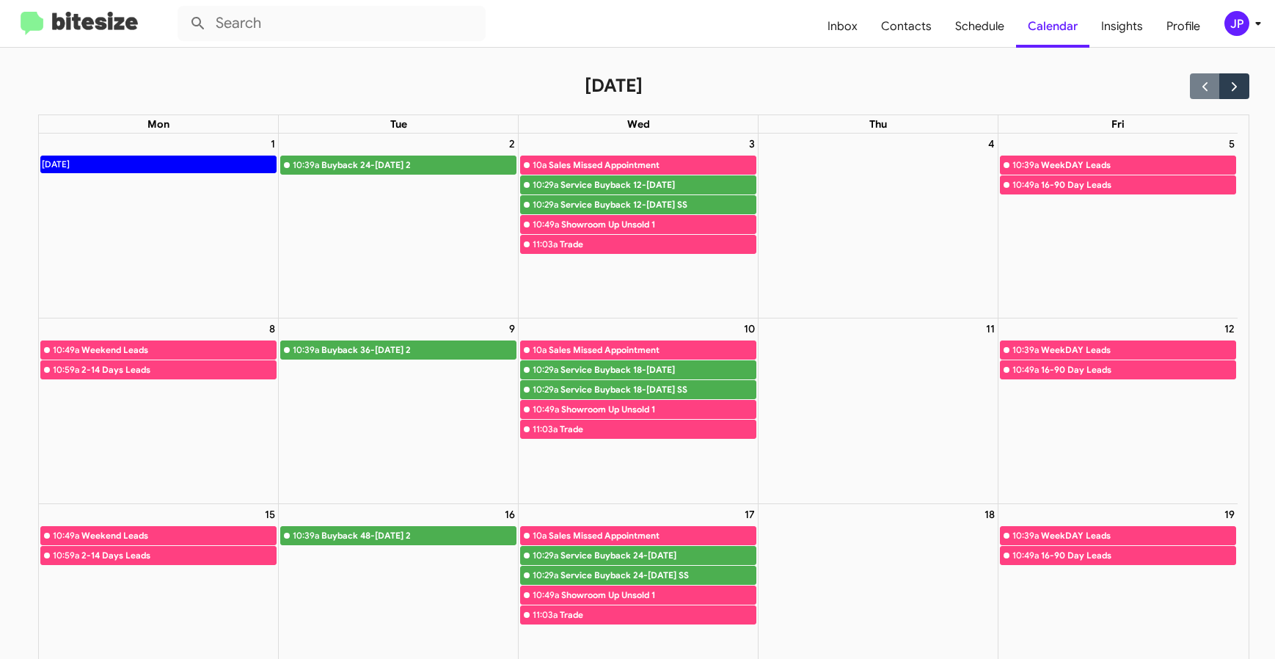
click at [104, 35] on mat-toolbar "Inbox Contacts Schedule Calendar Insights Profile JP" at bounding box center [637, 23] width 1275 height 47
click at [110, 27] on img at bounding box center [79, 24] width 117 height 24
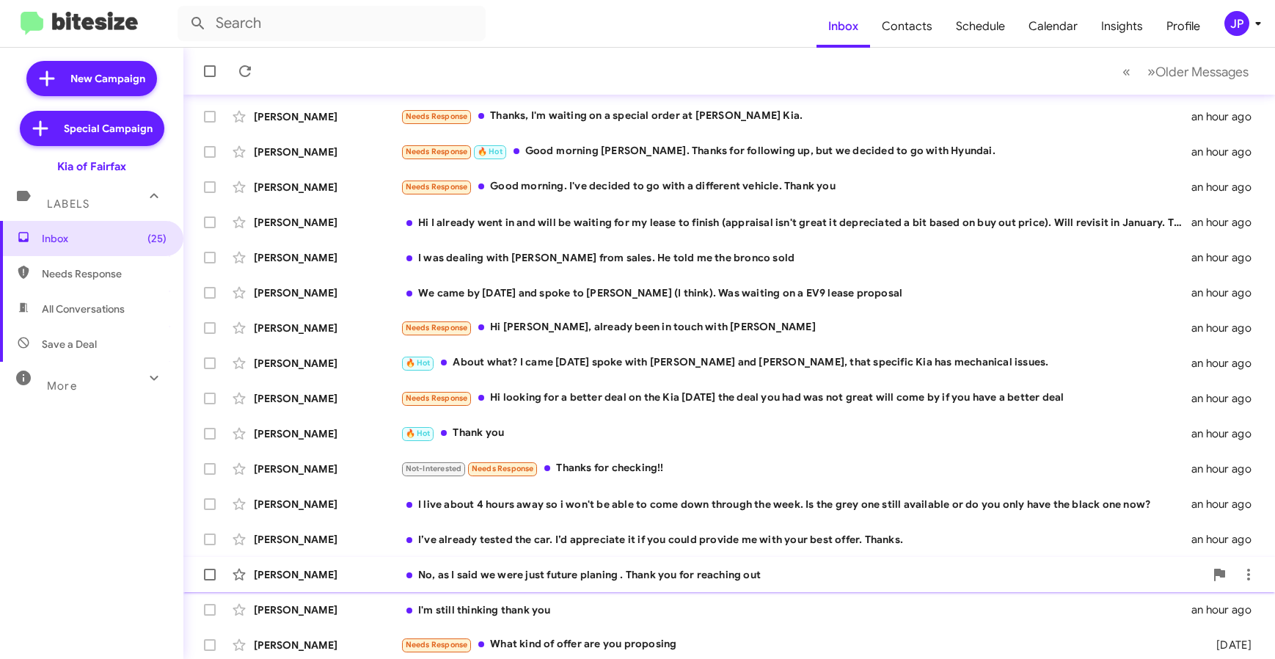
scroll to position [193, 0]
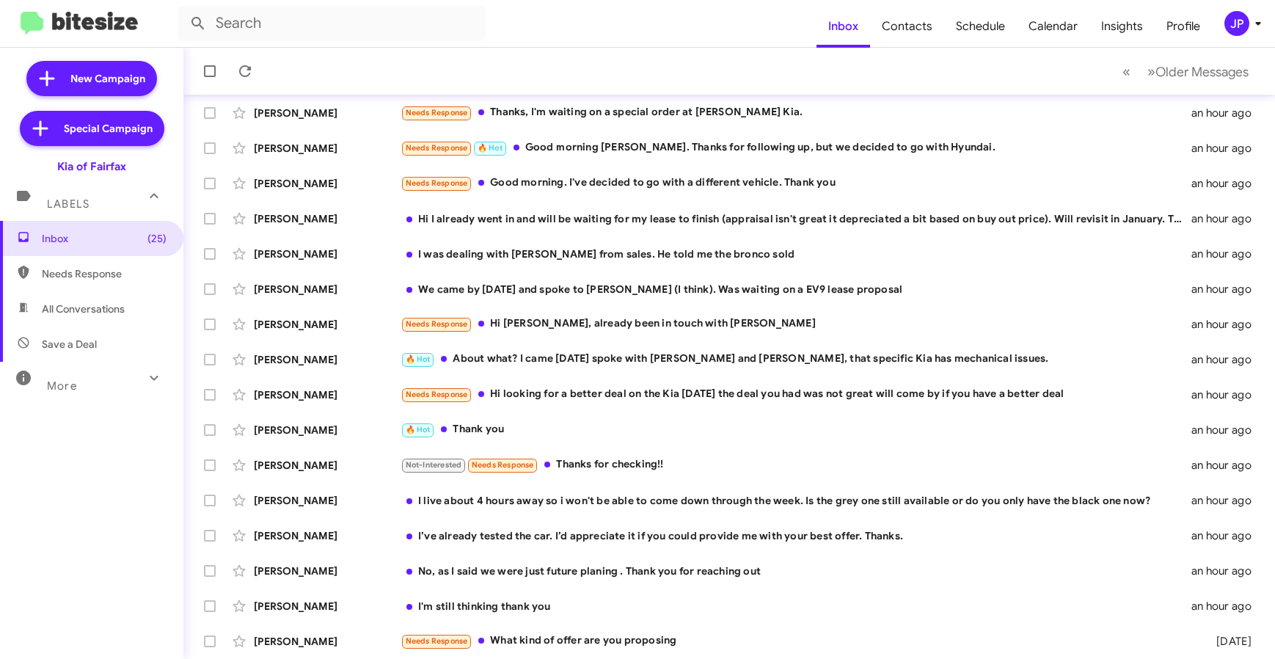
click at [1253, 18] on icon at bounding box center [1259, 24] width 18 height 18
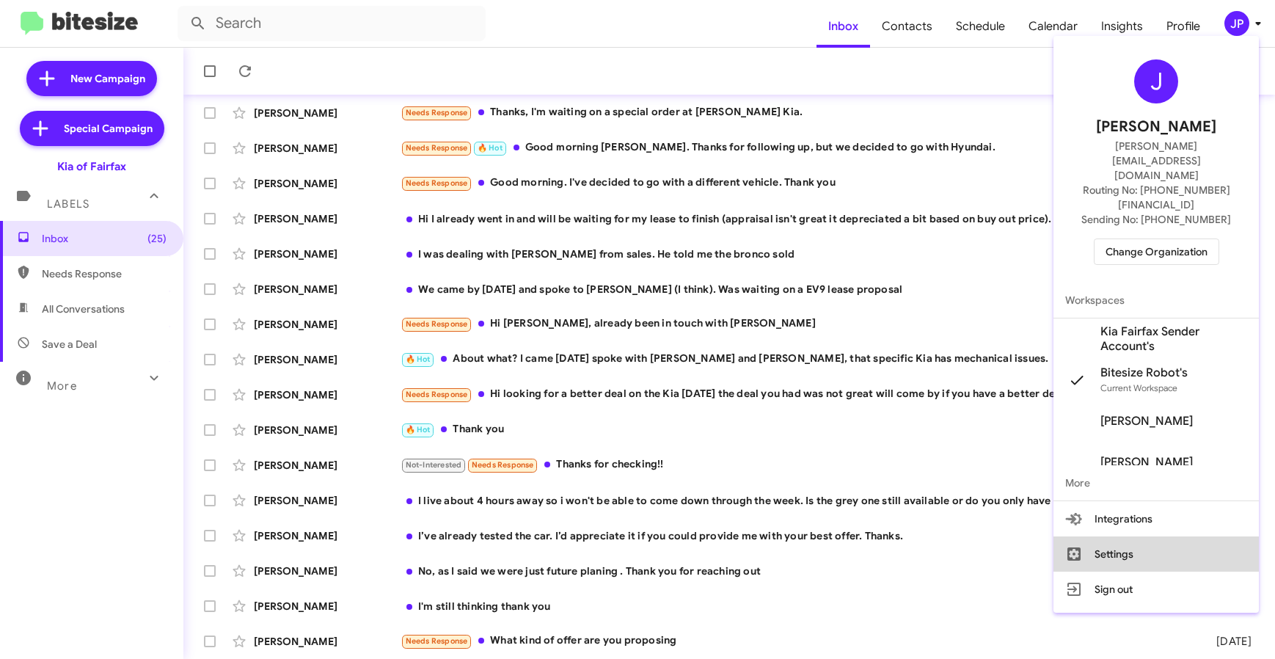
click at [1173, 536] on button "Settings" at bounding box center [1156, 553] width 205 height 35
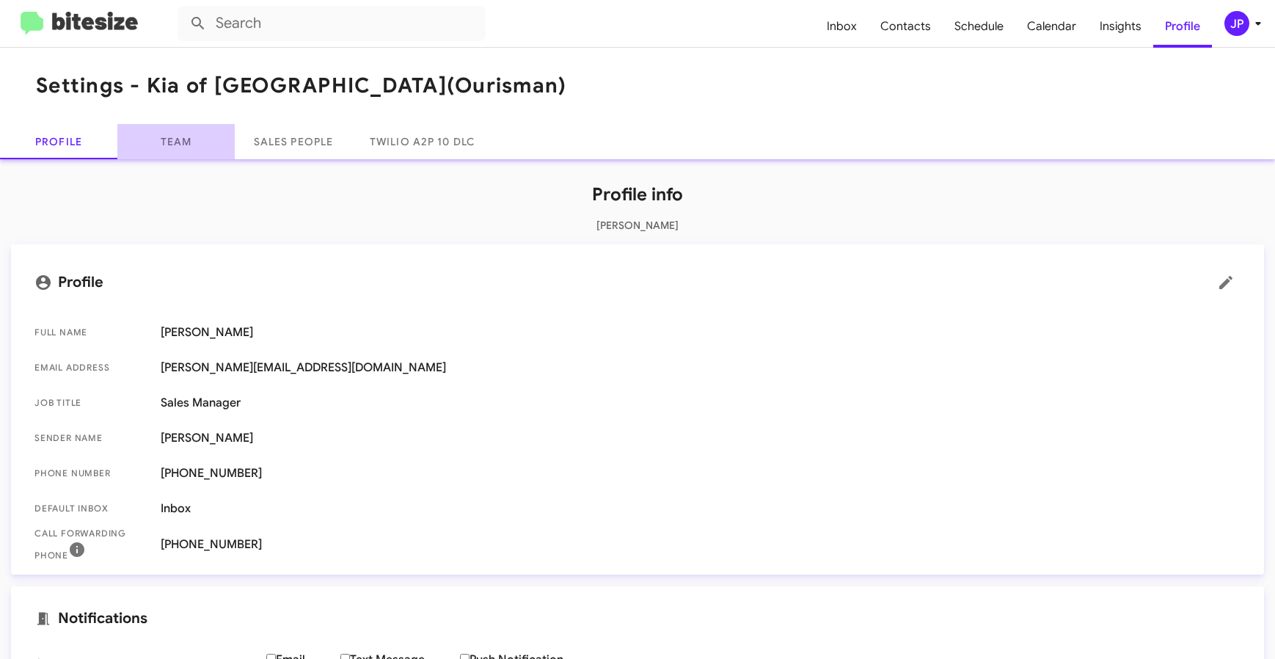
click at [161, 153] on link "Team" at bounding box center [175, 141] width 117 height 35
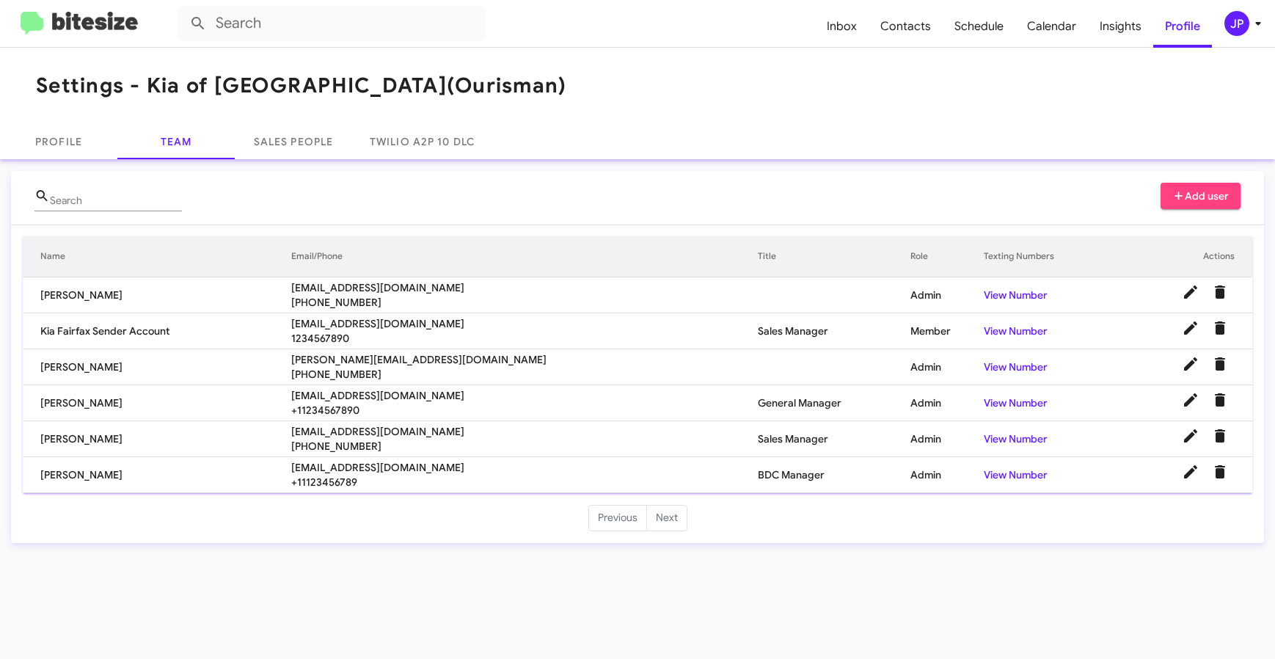
click at [363, 429] on span "amullins@ourismancars.com" at bounding box center [524, 431] width 467 height 15
copy span "amullins@ourismancars.com"
click at [1248, 34] on span "JP" at bounding box center [1246, 23] width 44 height 25
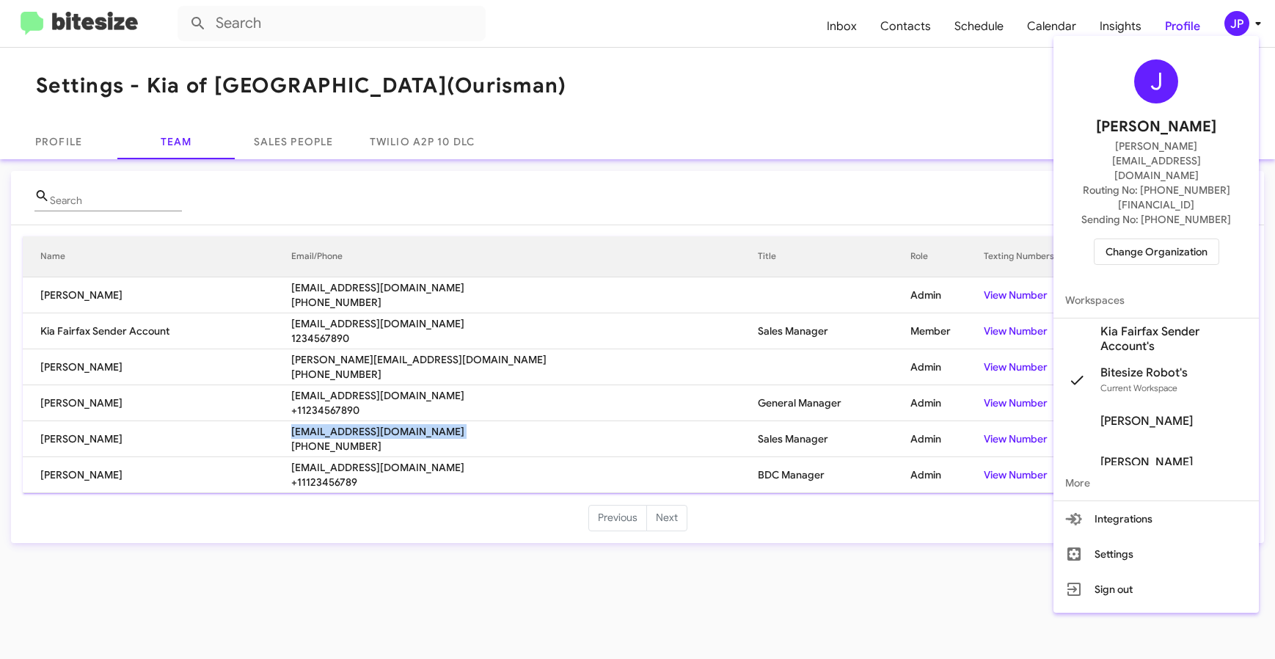
click at [1171, 239] on span "Change Organization" at bounding box center [1157, 251] width 102 height 25
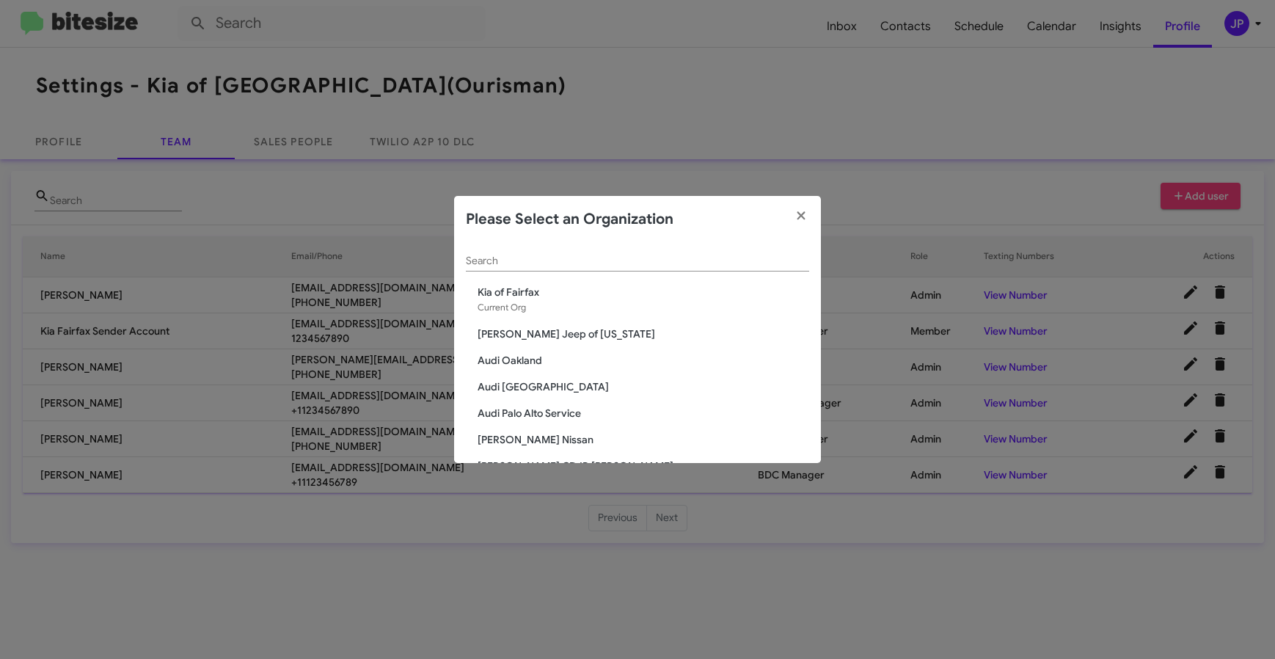
click at [494, 259] on input "Search" at bounding box center [637, 261] width 343 height 12
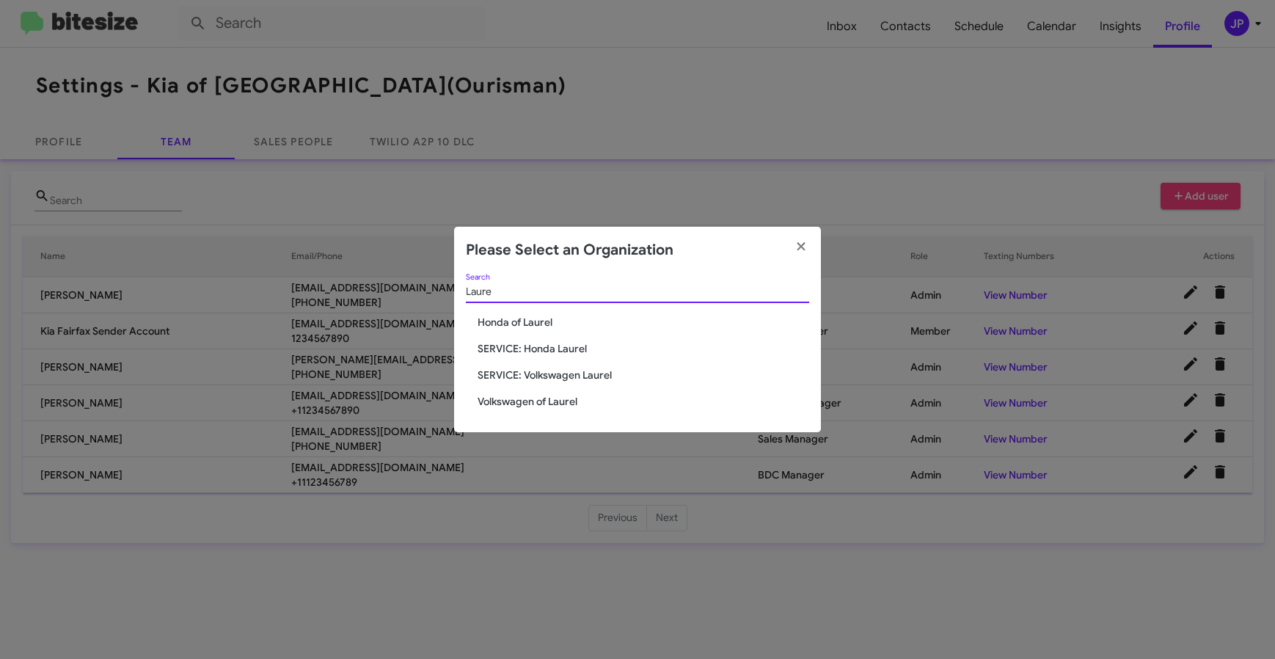
type input "Laure"
click at [489, 412] on div "Laure Search Honda of Laurel SERVICE: Honda Laurel SERVICE: Volkswagen Laurel V…" at bounding box center [637, 353] width 367 height 159
click at [495, 407] on span "Volkswagen of Laurel" at bounding box center [644, 401] width 332 height 15
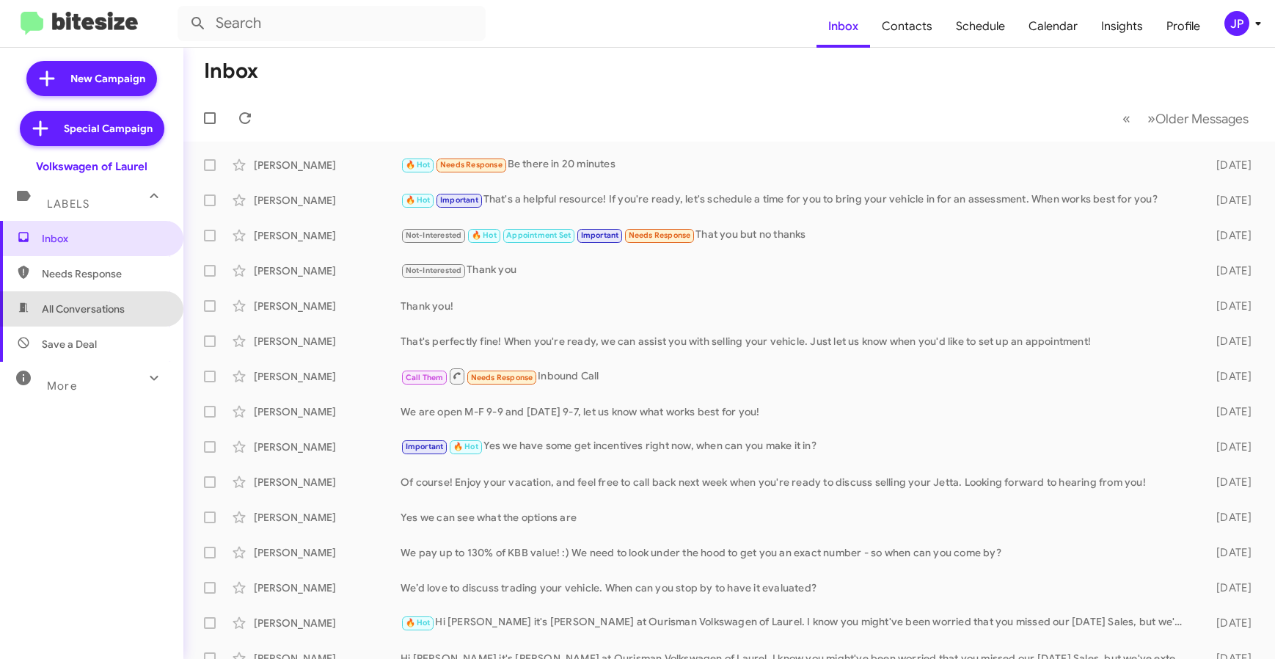
click at [145, 296] on span "All Conversations" at bounding box center [91, 308] width 183 height 35
type input "in:all-conversations"
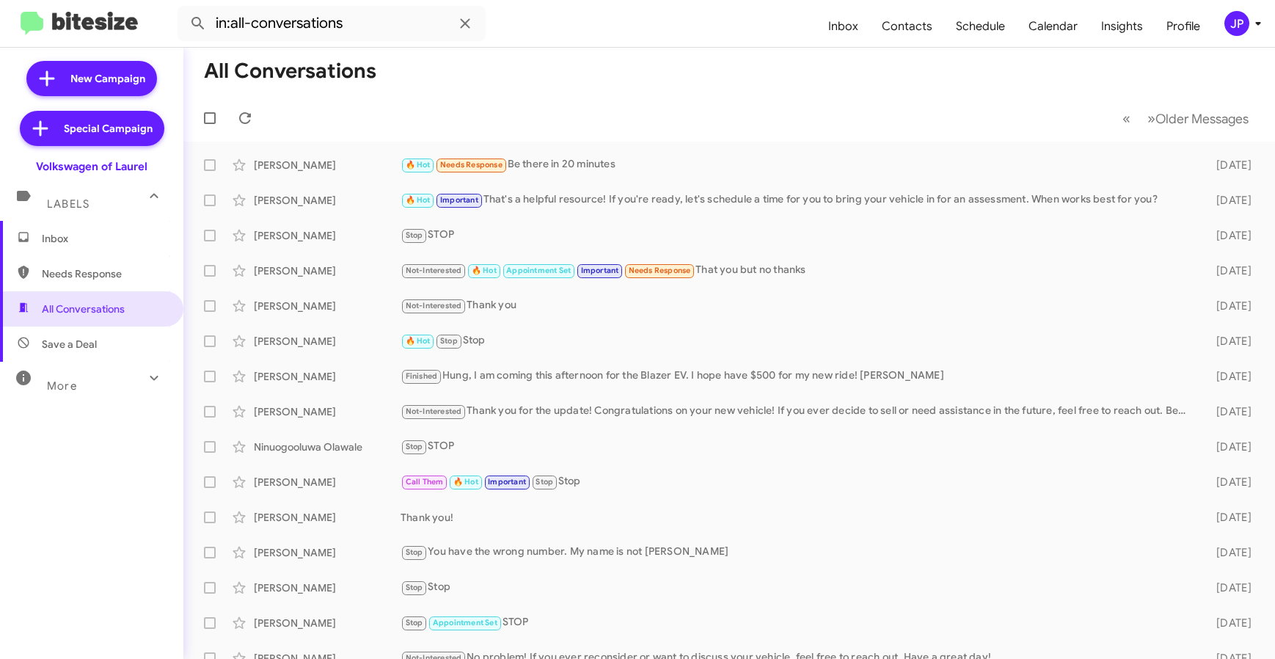
click at [1240, 24] on div "JP" at bounding box center [1237, 23] width 25 height 25
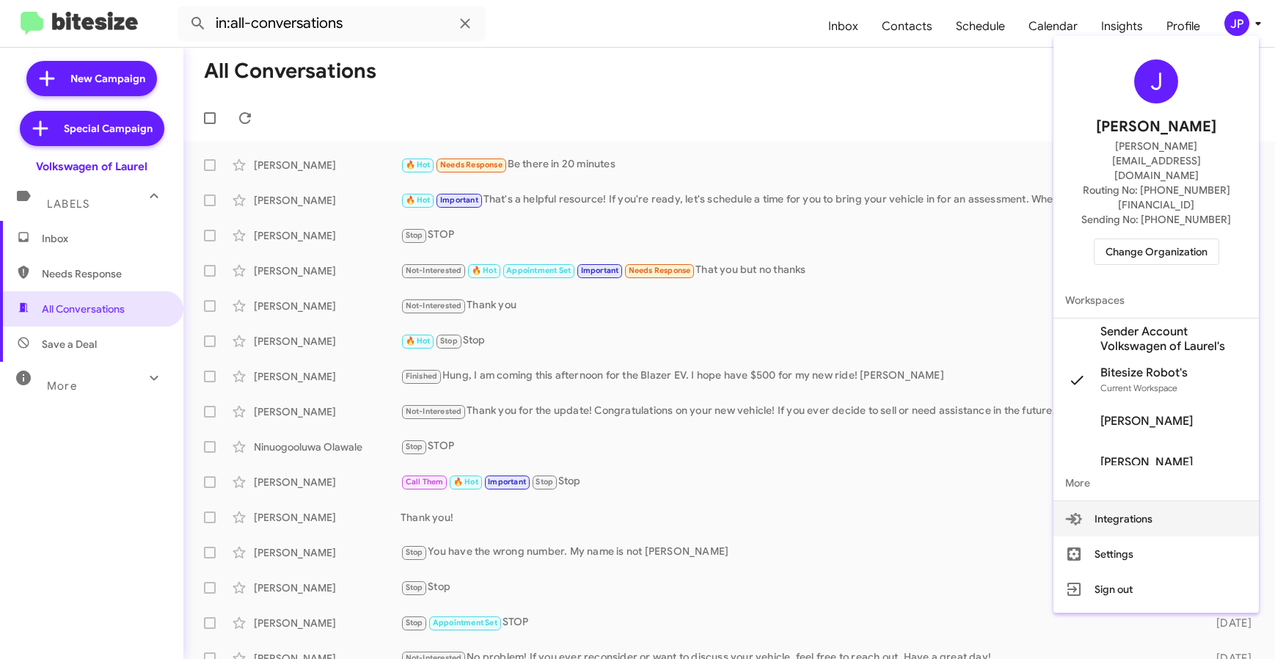
click at [1140, 324] on span "Sender Account Volkswagen of Laurel's" at bounding box center [1174, 338] width 147 height 29
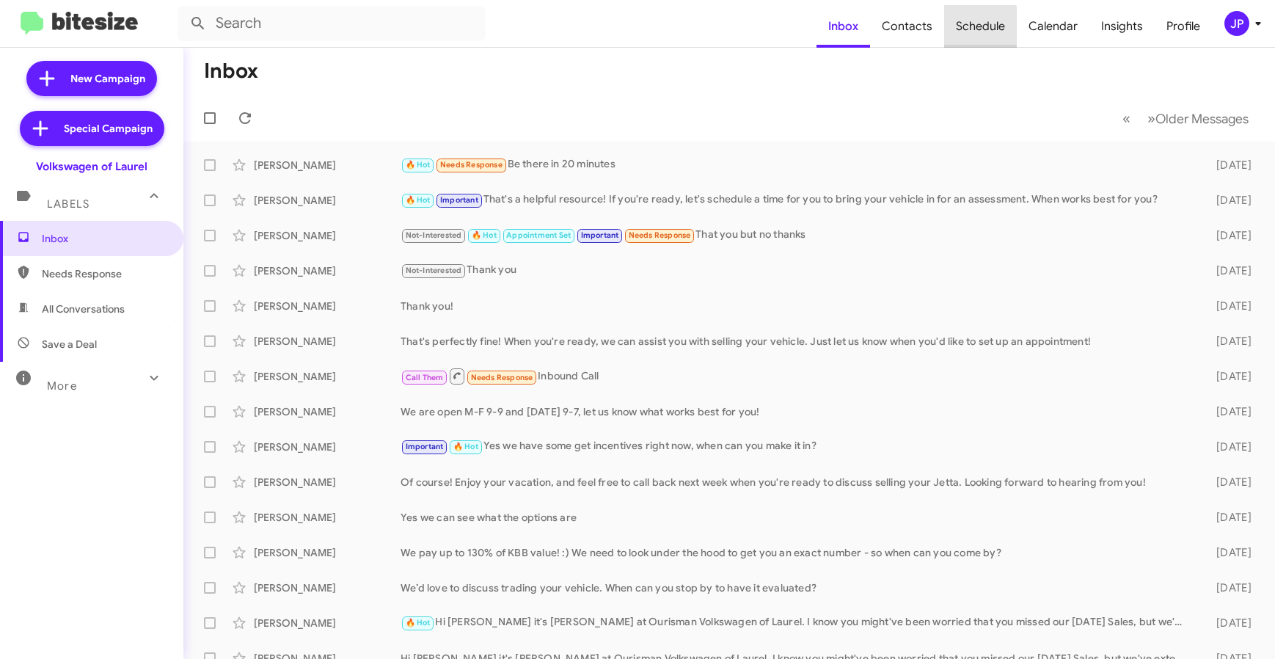
click at [973, 32] on span "Schedule" at bounding box center [980, 26] width 73 height 43
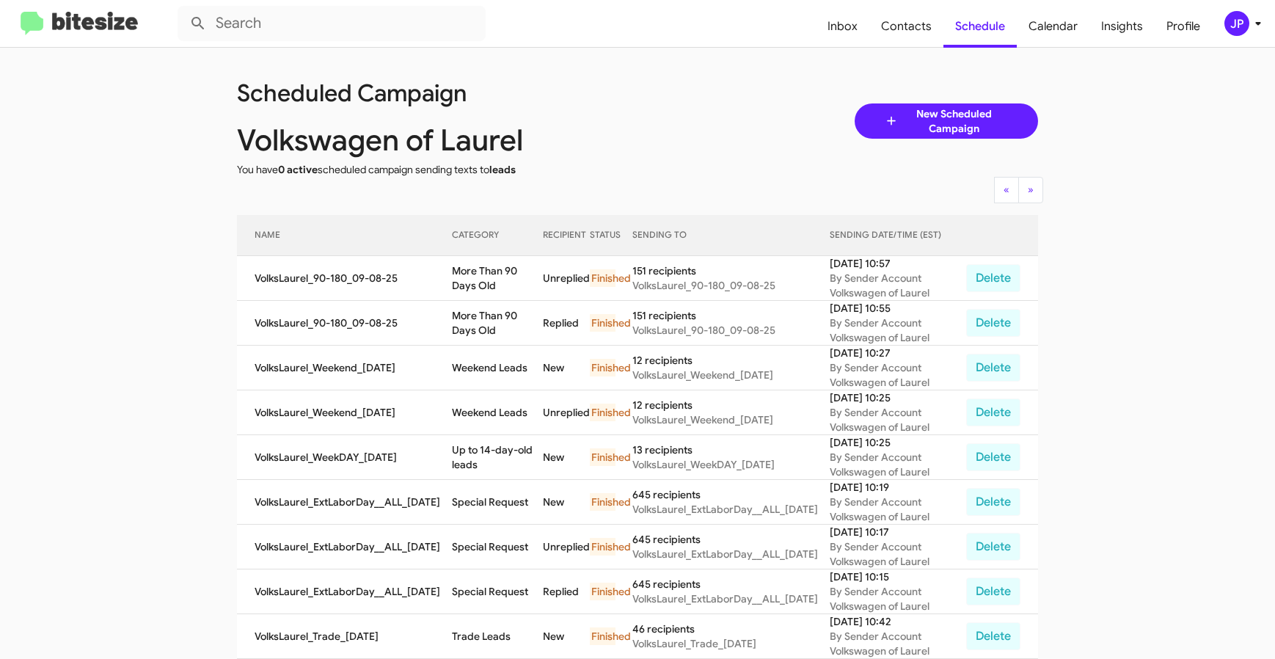
click at [72, 24] on img at bounding box center [79, 24] width 117 height 24
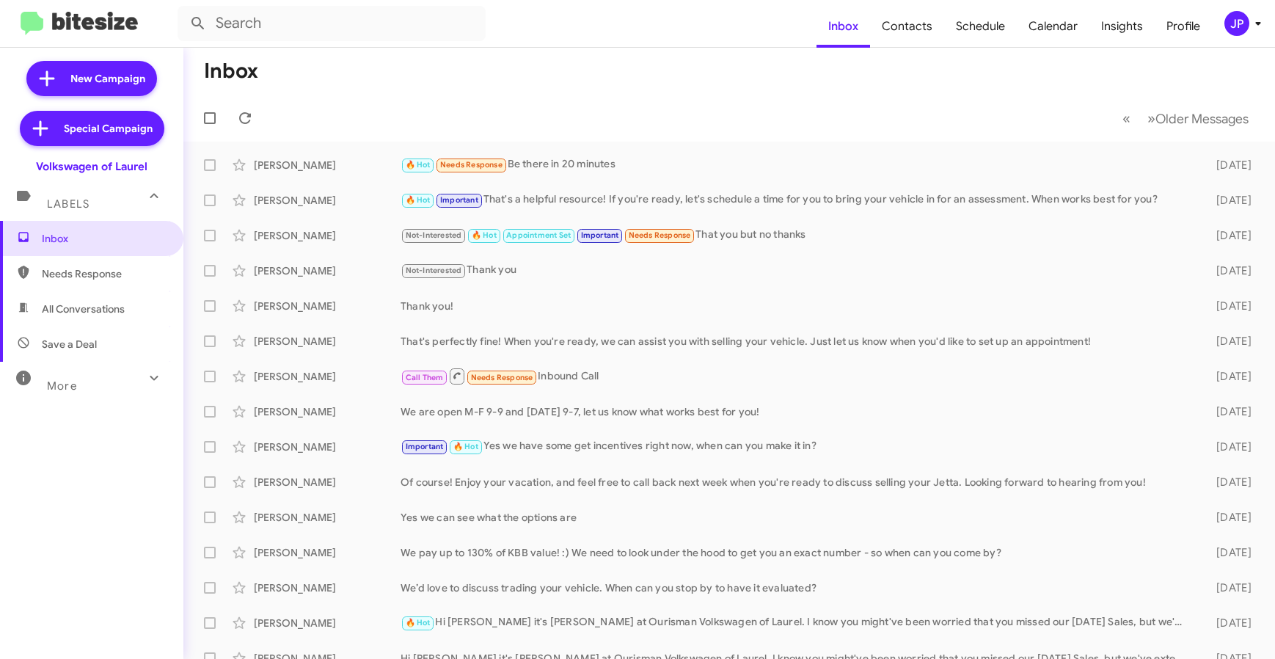
click at [120, 324] on span "All Conversations" at bounding box center [91, 308] width 183 height 35
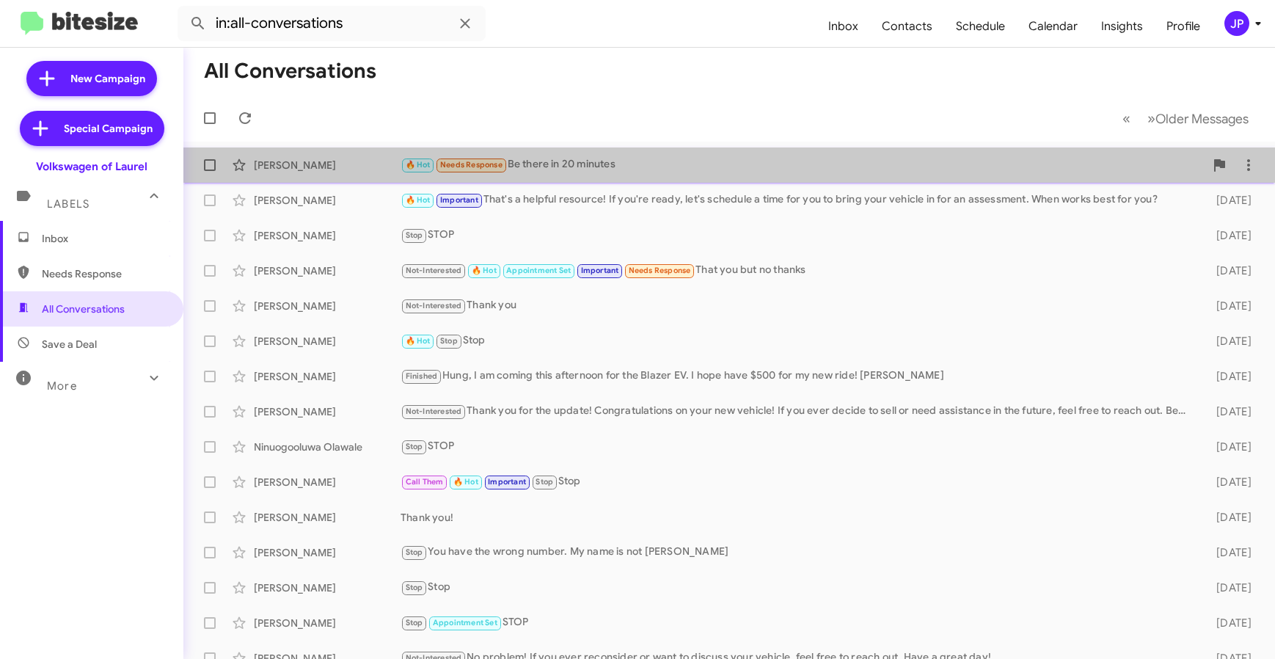
click at [764, 156] on div "Justin Bryant 🔥 Hot Needs Response Be there in 20 minutes 2 days ago" at bounding box center [729, 164] width 1069 height 29
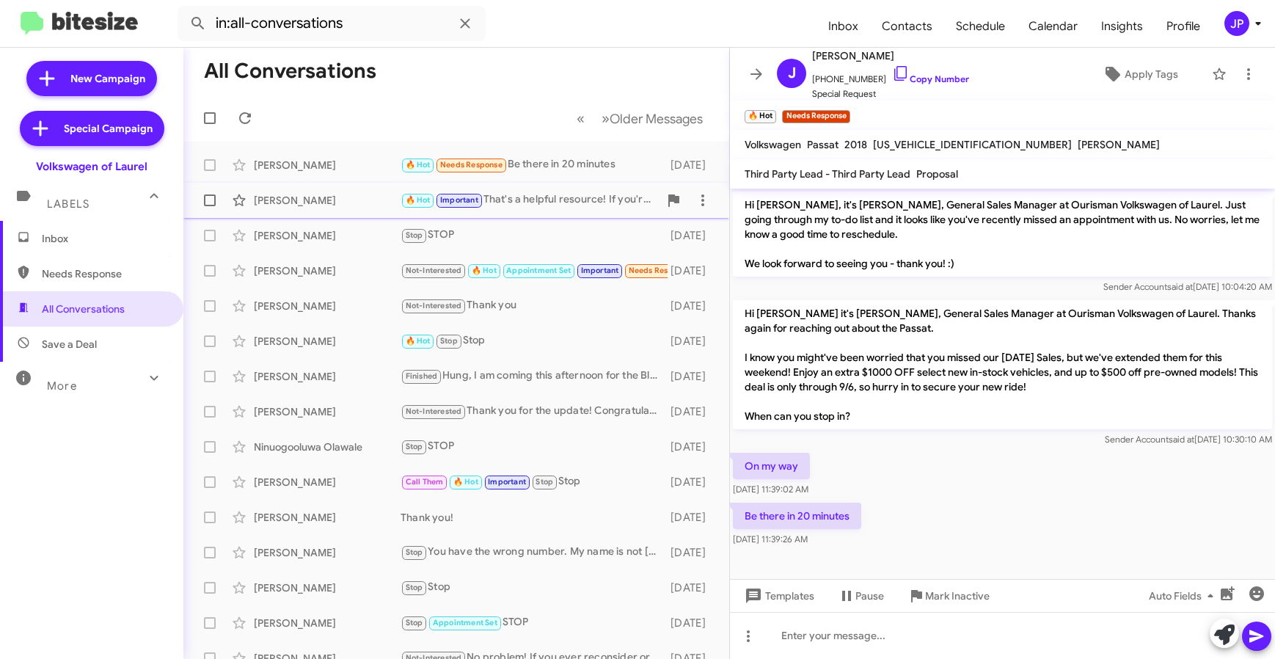
click at [558, 214] on div "Andrea Lheureux 🔥 Hot Important That's a helpful resource! If you're ready, let…" at bounding box center [456, 200] width 523 height 29
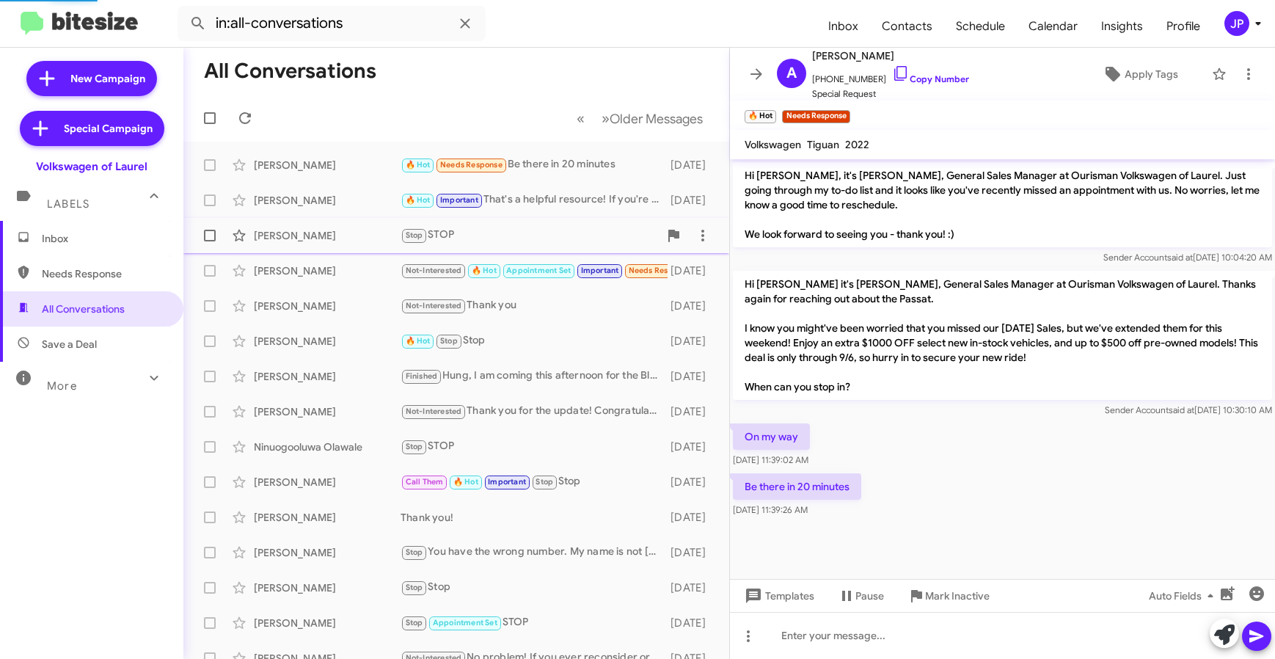
scroll to position [672, 0]
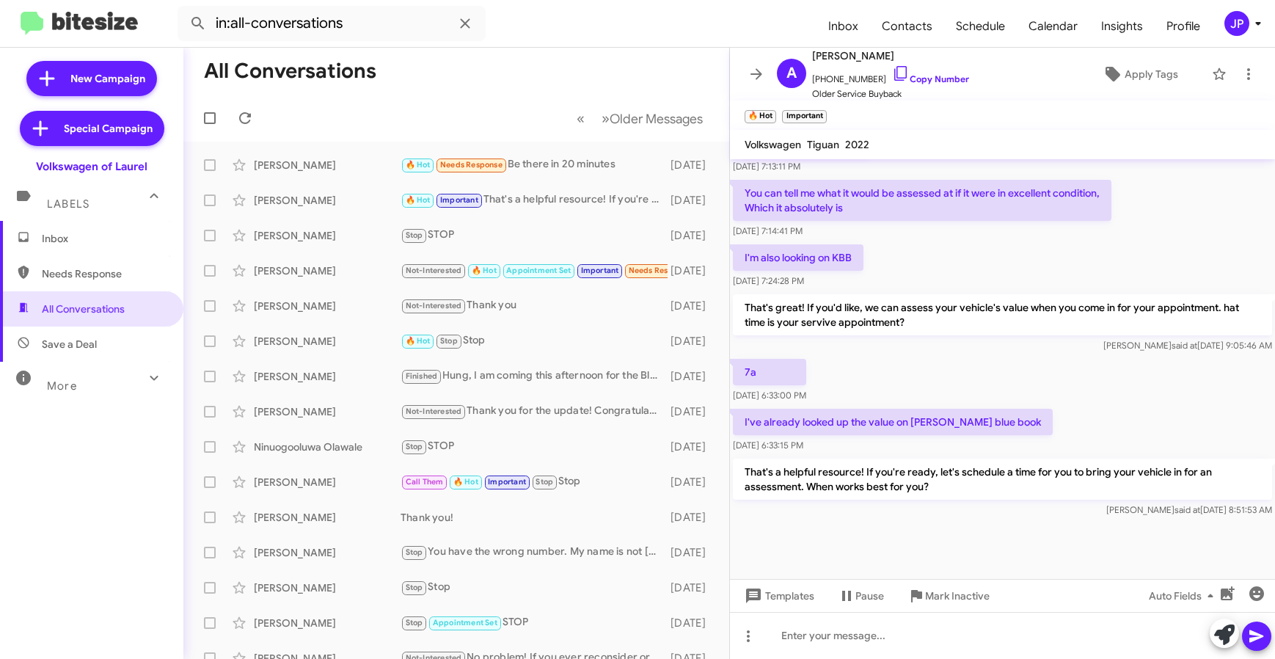
click at [148, 393] on mat-expansion-panel-header "More" at bounding box center [91, 379] width 183 height 35
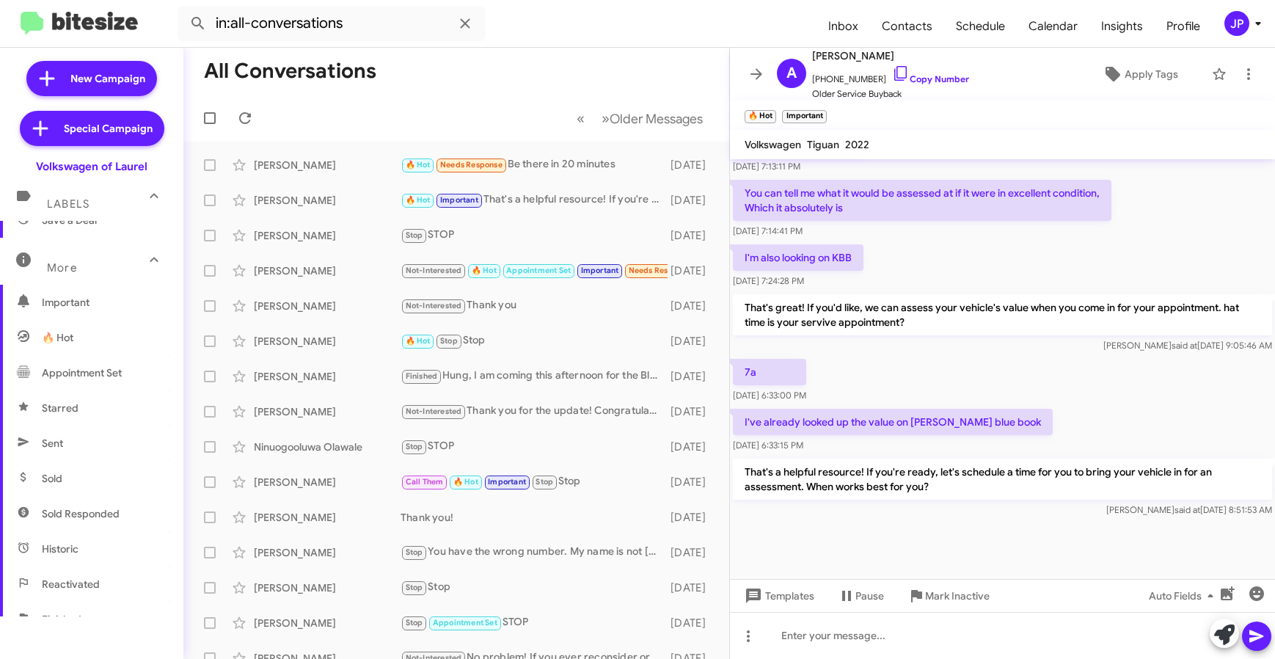
scroll to position [125, 0]
click at [65, 452] on span "Sent" at bounding box center [91, 442] width 183 height 35
type input "in:sent"
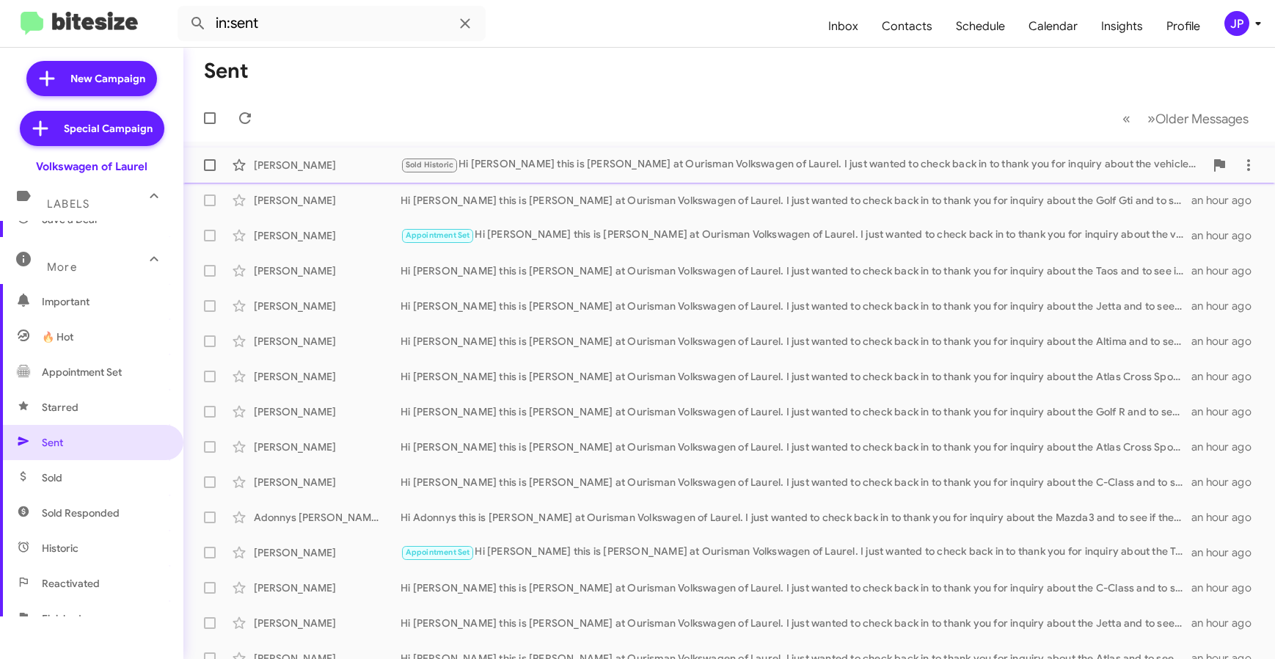
click at [583, 163] on div "Sold Historic Hi Erica this is Hung Khuu at Ourisman Volkswagen of Laurel. I ju…" at bounding box center [803, 164] width 804 height 17
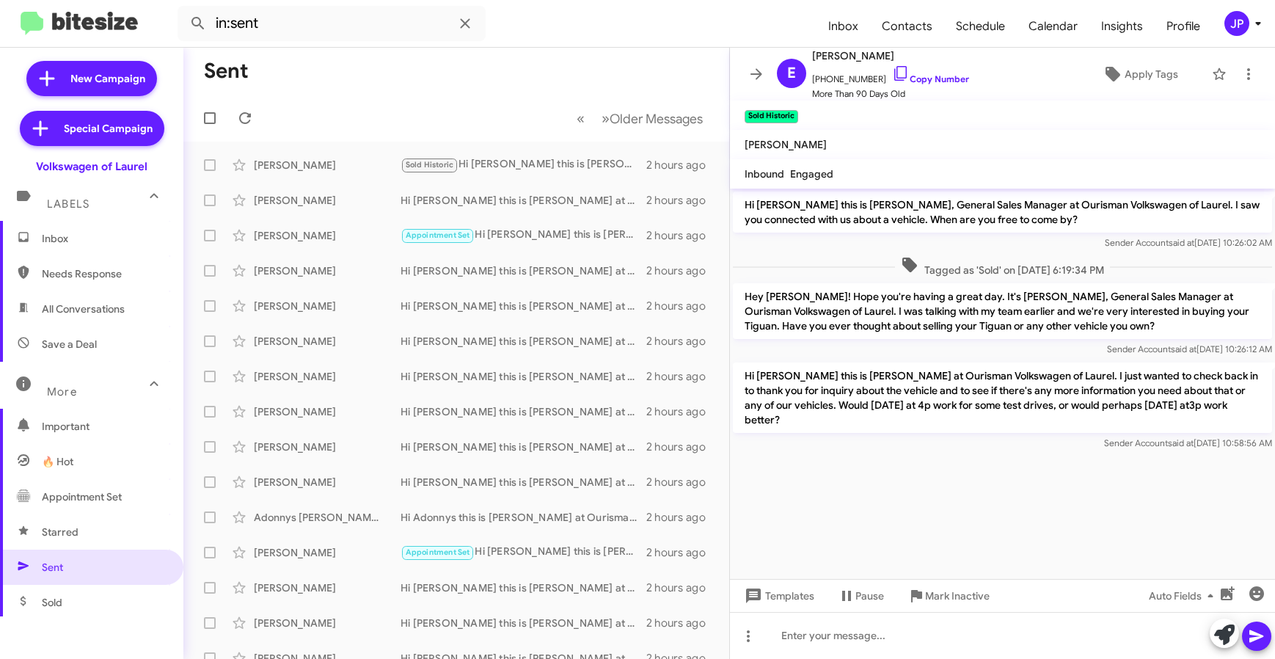
click at [111, 244] on span "Inbox" at bounding box center [104, 238] width 125 height 15
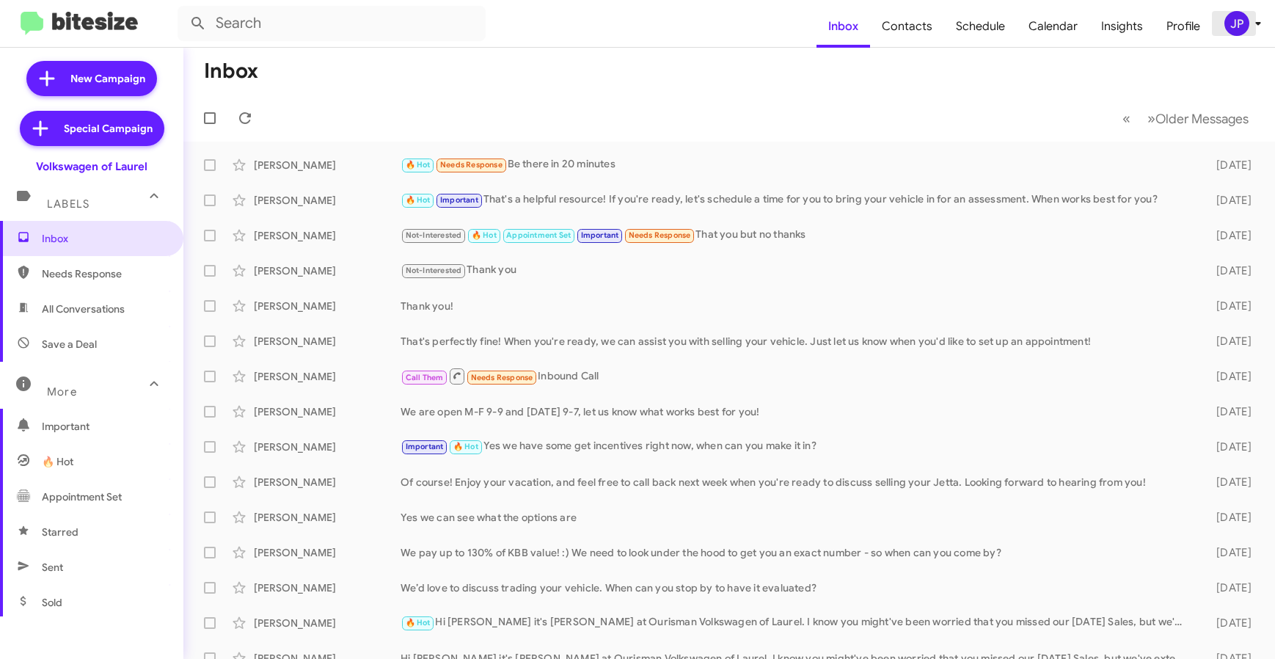
click at [1237, 16] on div "JP" at bounding box center [1237, 23] width 25 height 25
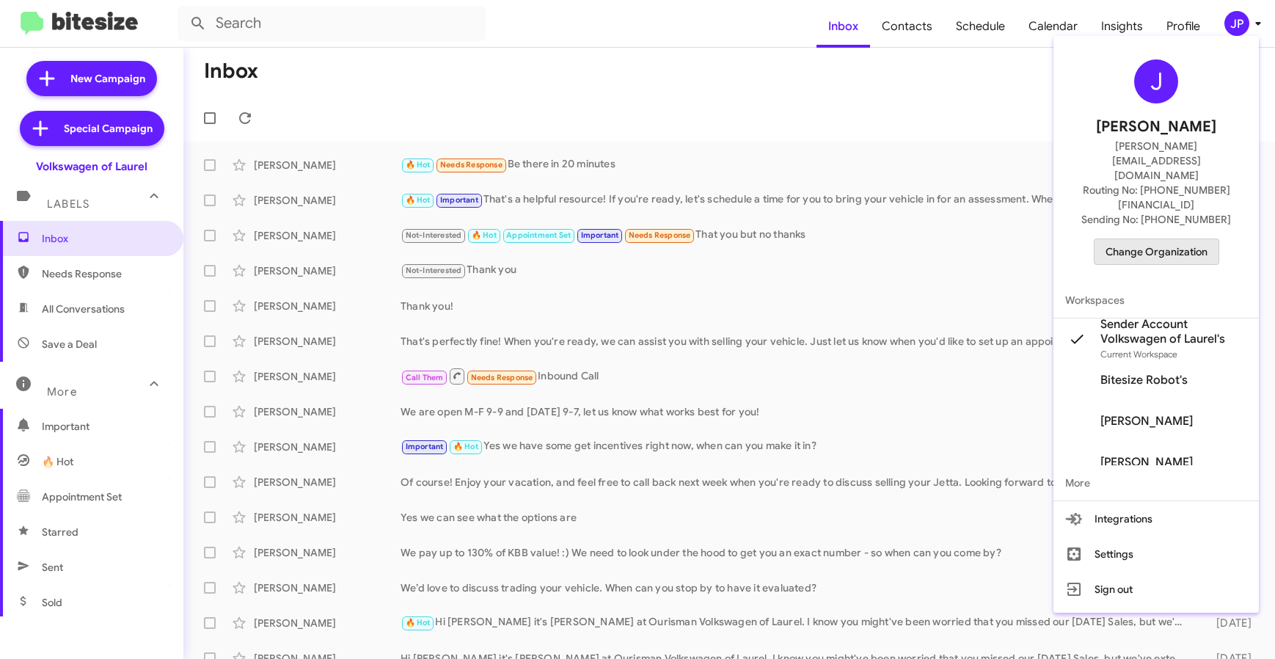
click at [1157, 239] on span "Change Organization" at bounding box center [1157, 251] width 102 height 25
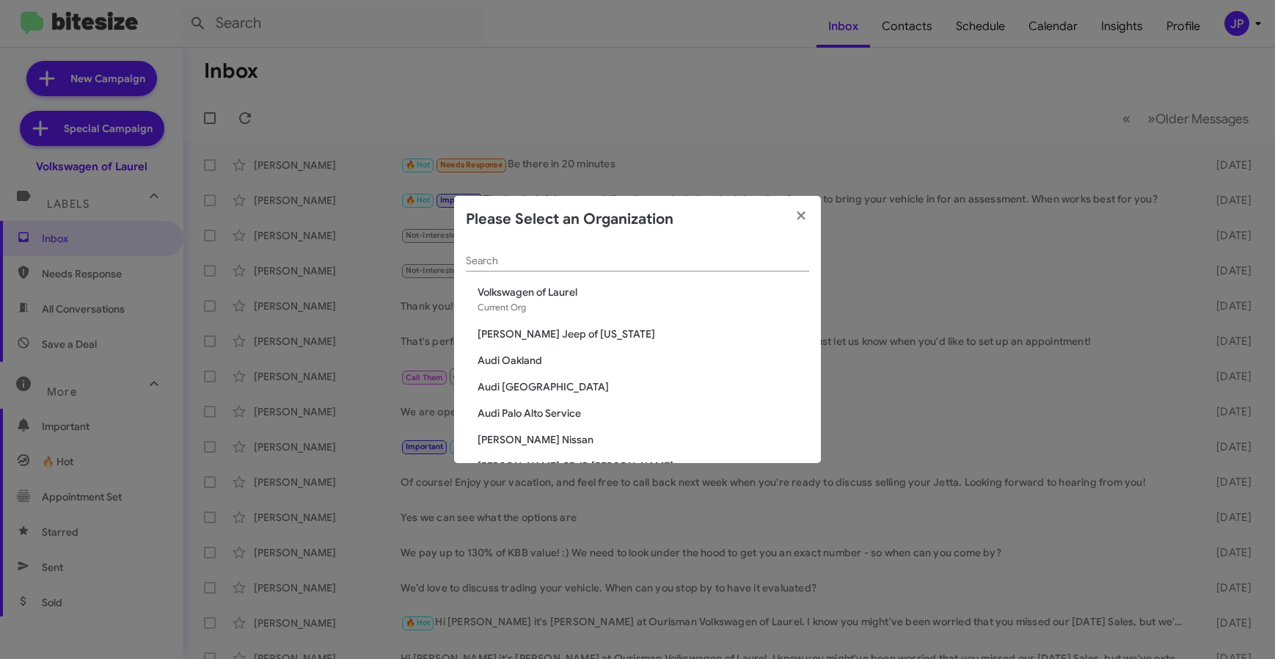
click at [735, 239] on div "Please Select an Organization" at bounding box center [637, 219] width 367 height 47
click at [729, 253] on div "Search" at bounding box center [637, 257] width 343 height 29
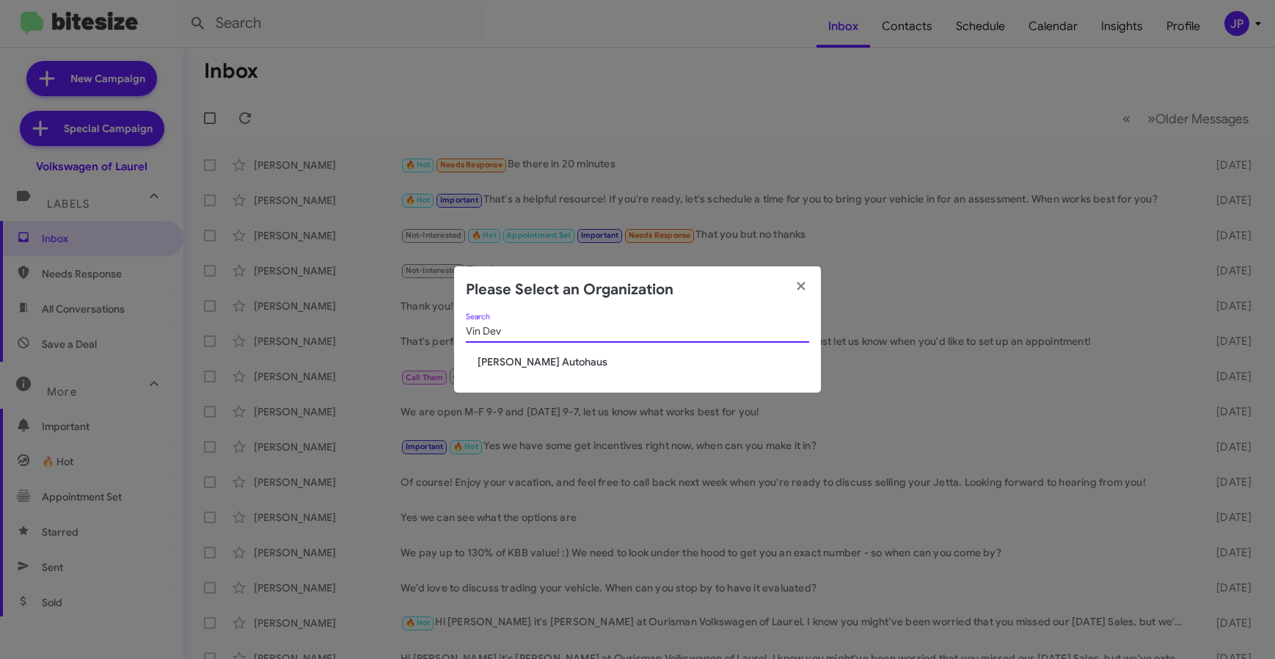
type input "Vin Dev"
click at [566, 351] on div "Vin Dev Search" at bounding box center [637, 334] width 343 height 42
click at [566, 359] on span "[PERSON_NAME] Autohaus" at bounding box center [644, 361] width 332 height 15
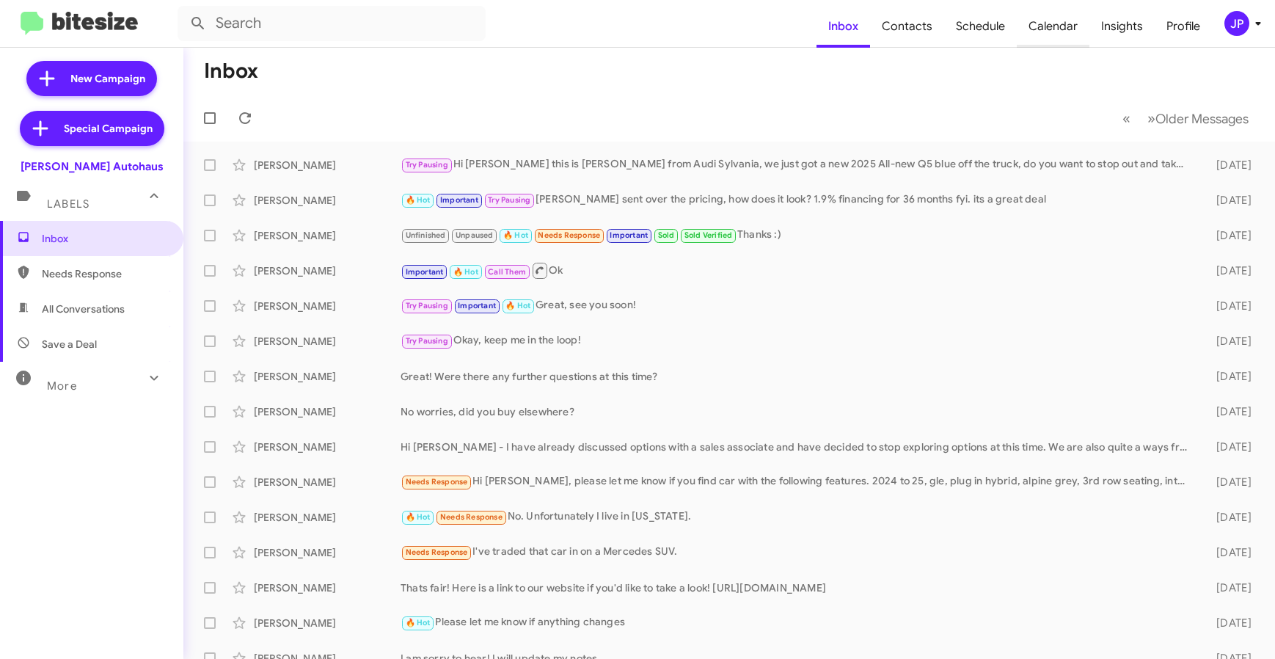
click at [1062, 35] on span "Calendar" at bounding box center [1053, 26] width 73 height 43
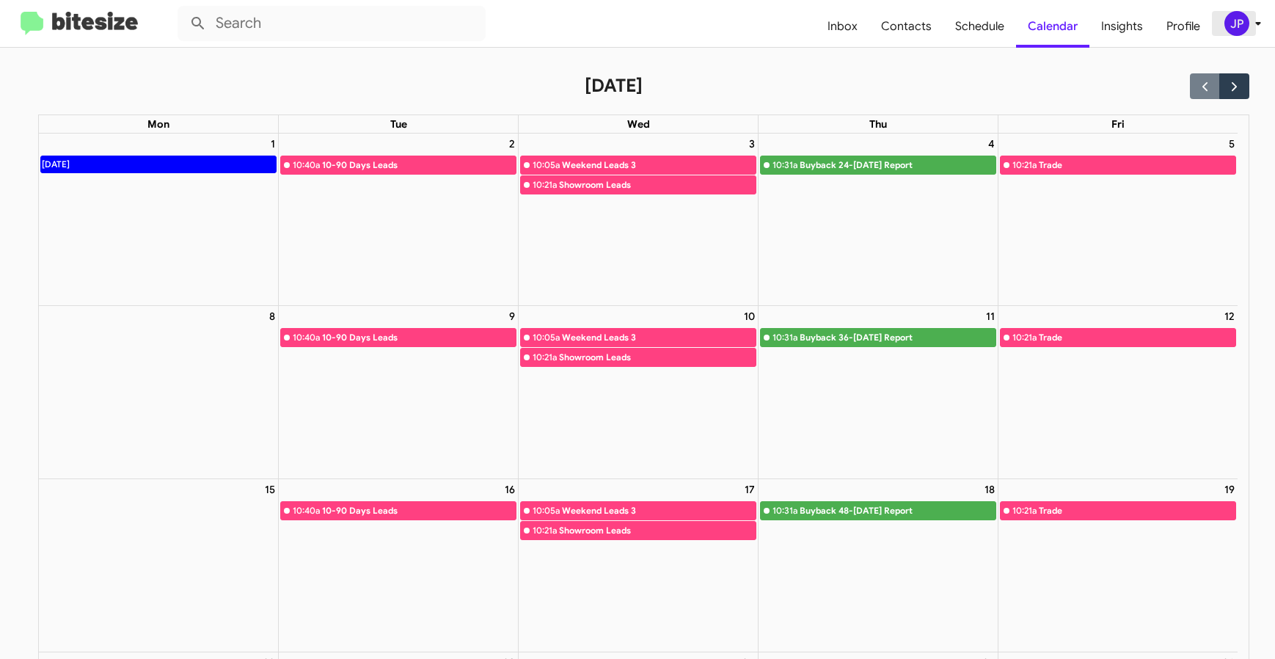
click at [1224, 26] on span "JP" at bounding box center [1246, 23] width 44 height 25
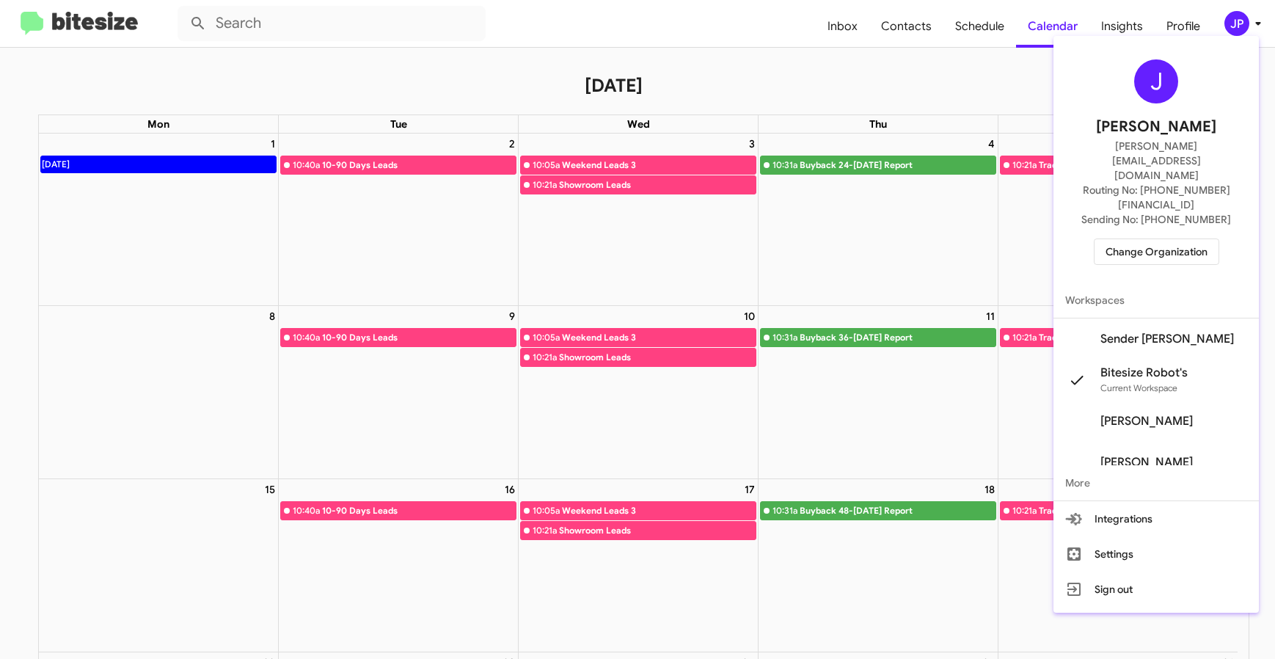
click at [1171, 239] on span "Change Organization" at bounding box center [1157, 251] width 102 height 25
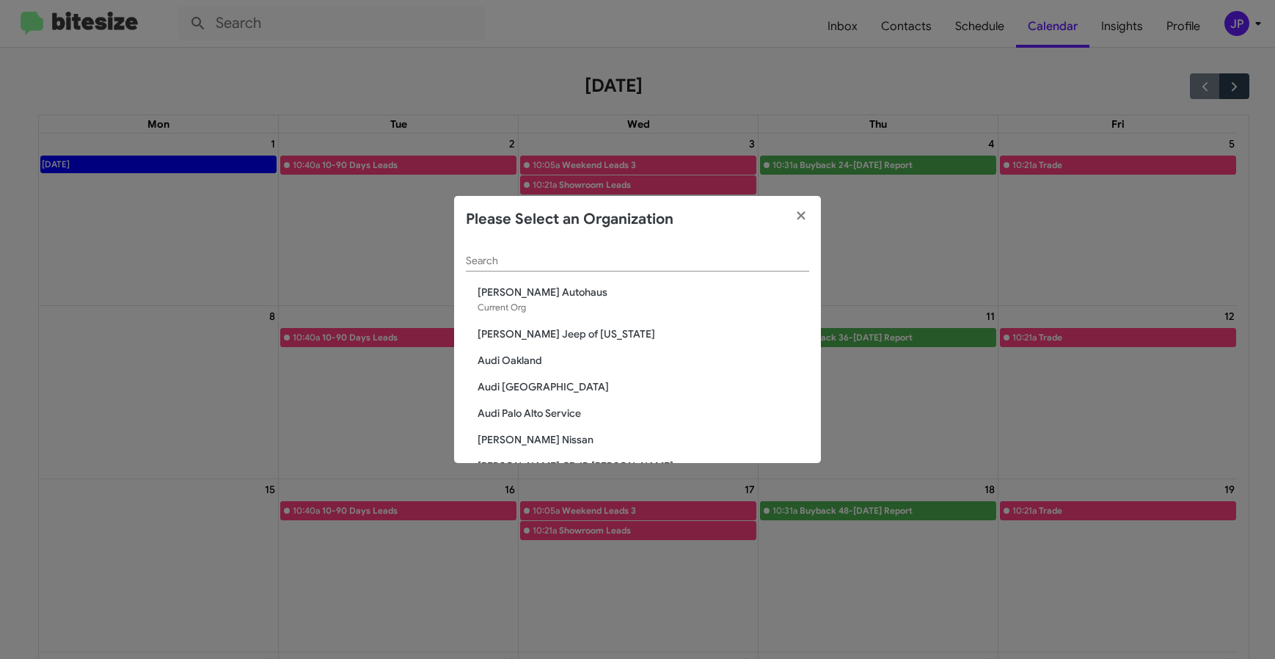
click at [499, 248] on div "Search" at bounding box center [637, 257] width 343 height 29
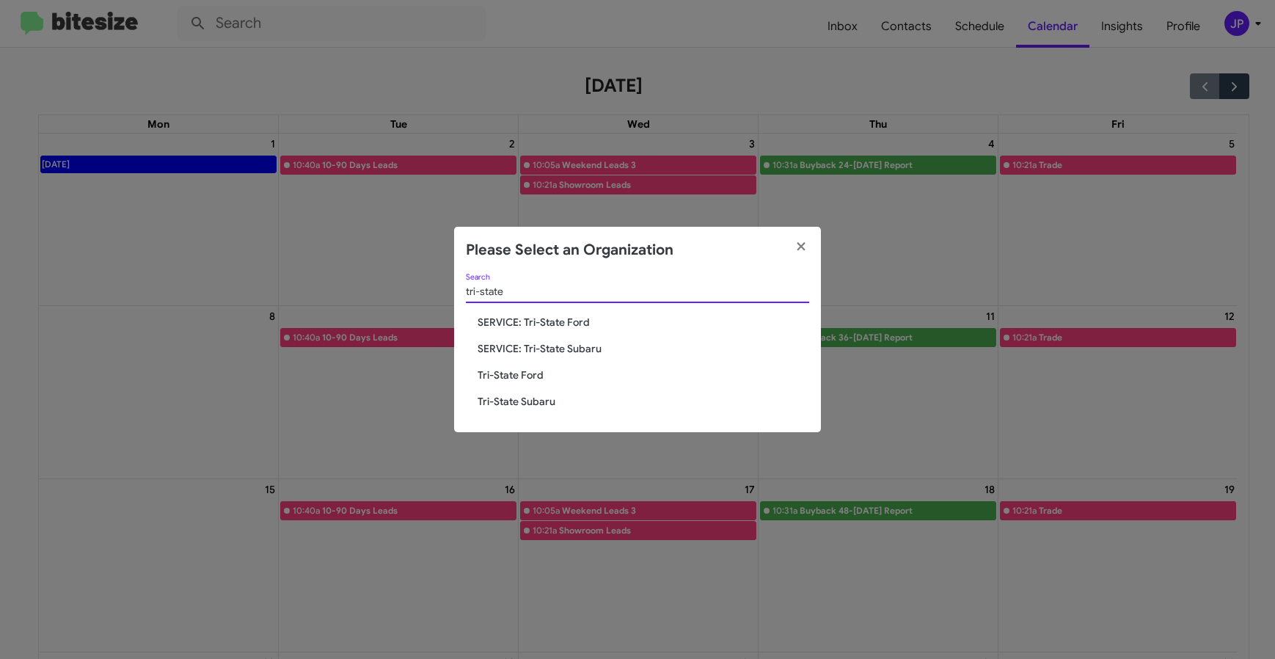
type input "tri-state"
click at [545, 351] on span "SERVICE: Tri-State Subaru" at bounding box center [644, 348] width 332 height 15
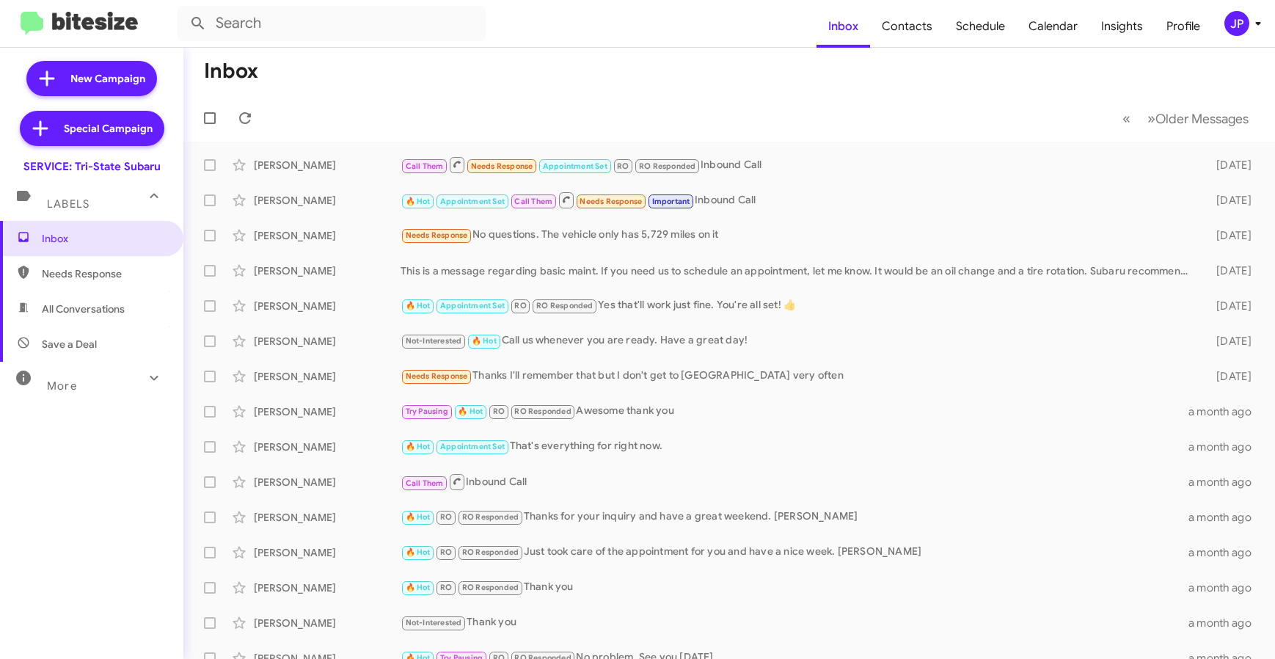
click at [1268, 18] on mat-toolbar "Inbox Contacts Schedule Calendar Insights Profile JP" at bounding box center [637, 23] width 1275 height 47
click at [1257, 21] on icon at bounding box center [1259, 24] width 18 height 18
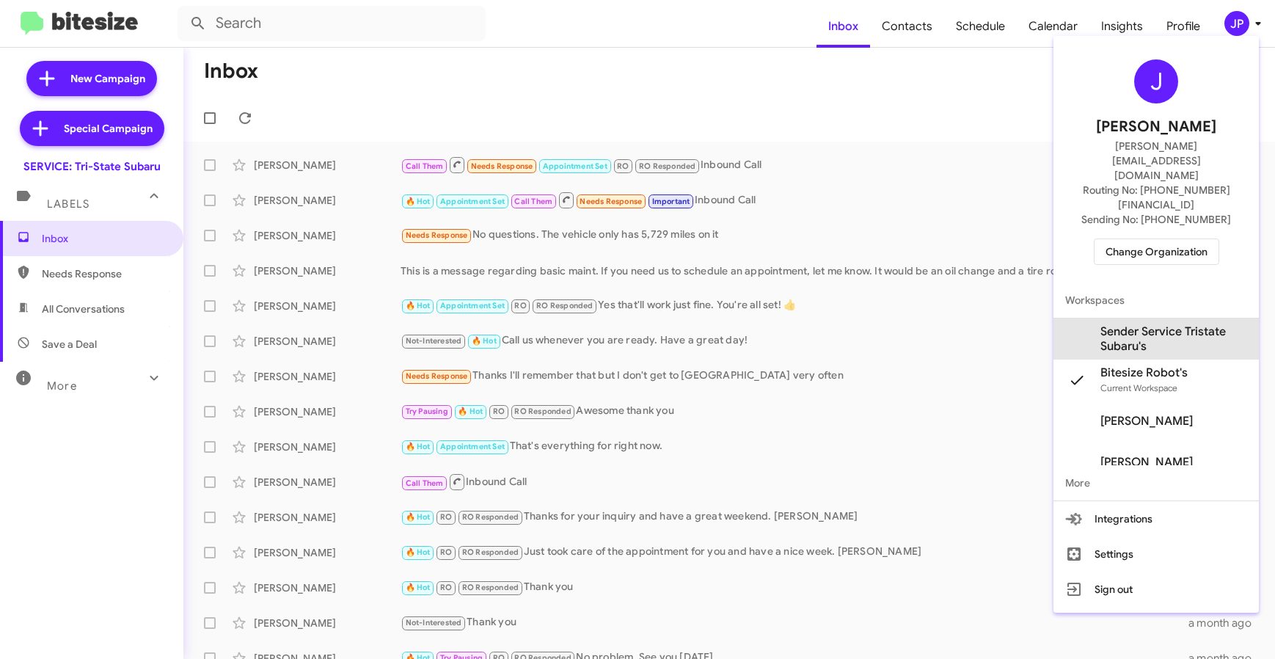
click at [1160, 324] on span "Sender Service Tristate Subaru's" at bounding box center [1174, 338] width 147 height 29
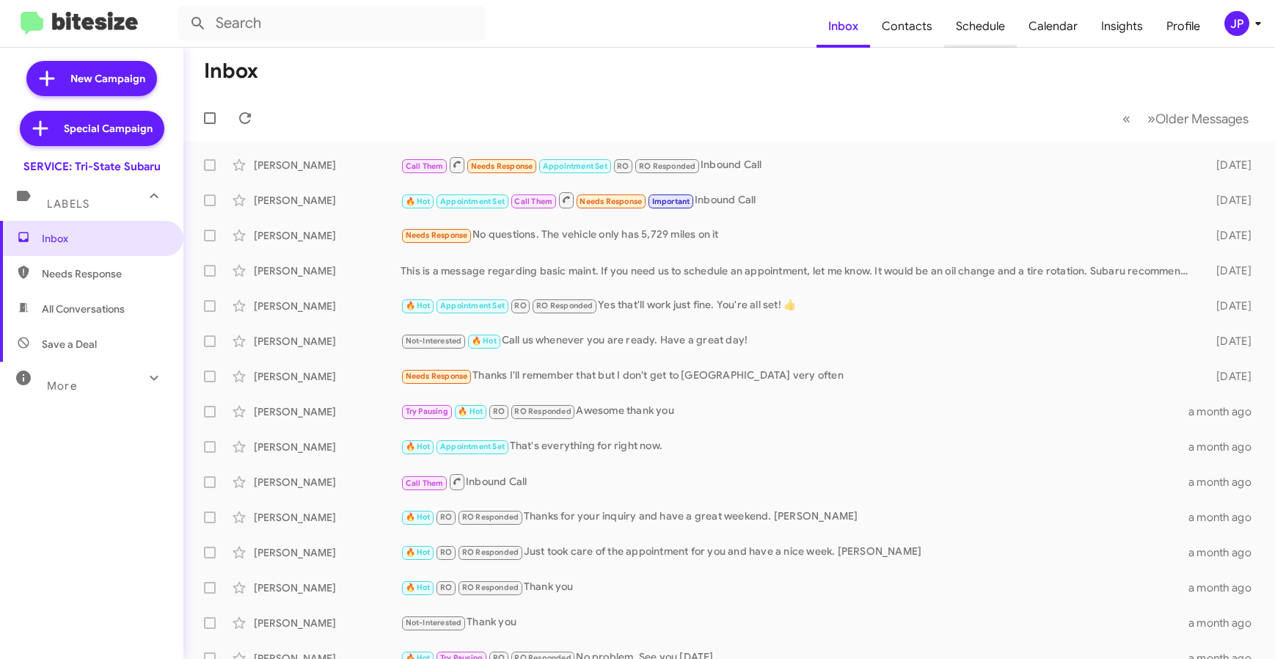
click at [976, 34] on span "Schedule" at bounding box center [980, 26] width 73 height 43
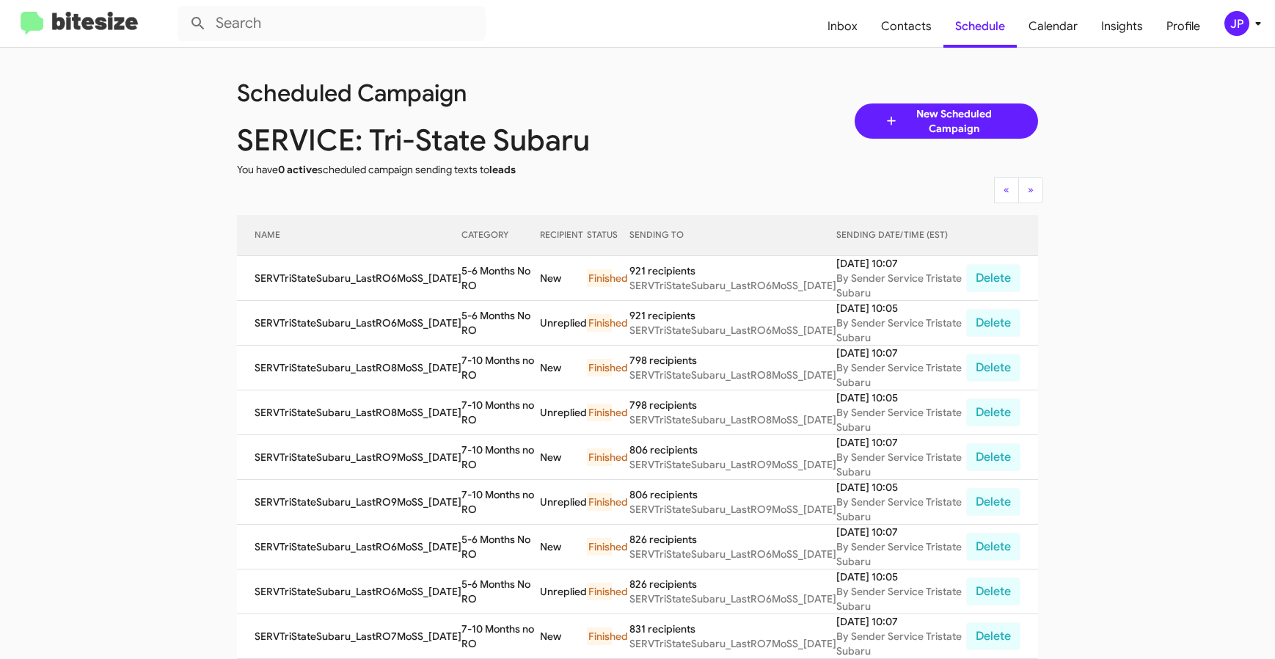
click at [54, 29] on img at bounding box center [79, 24] width 117 height 24
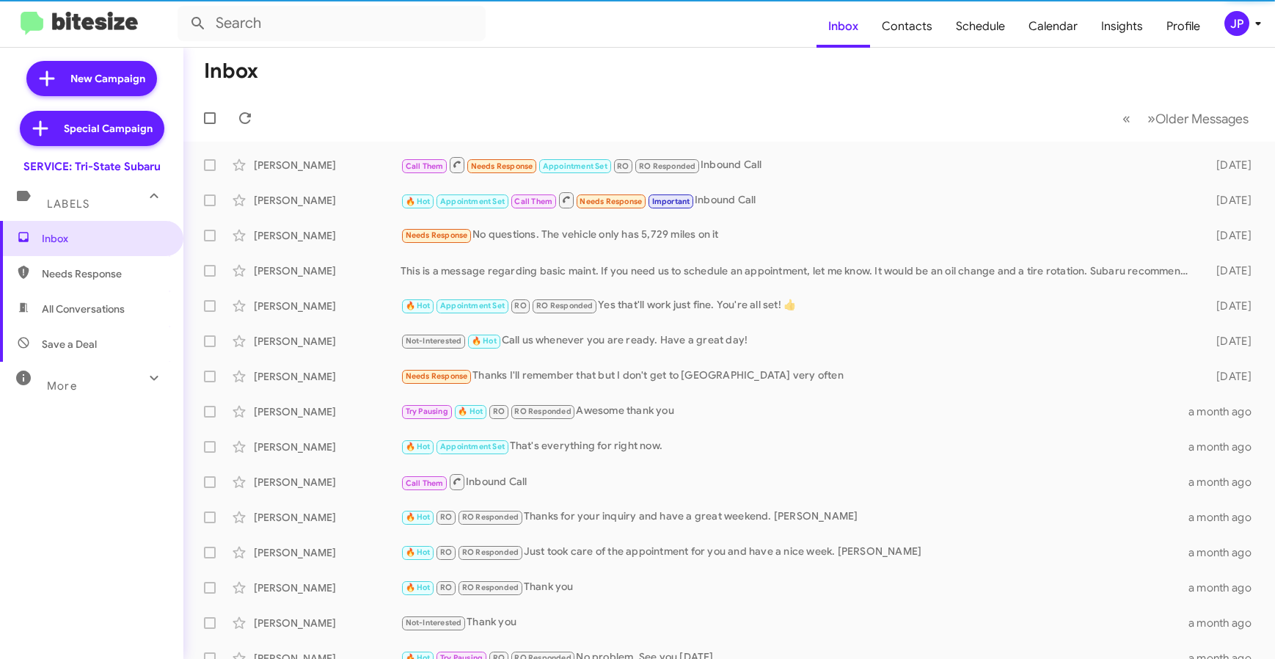
click at [106, 387] on div "More" at bounding box center [77, 379] width 131 height 27
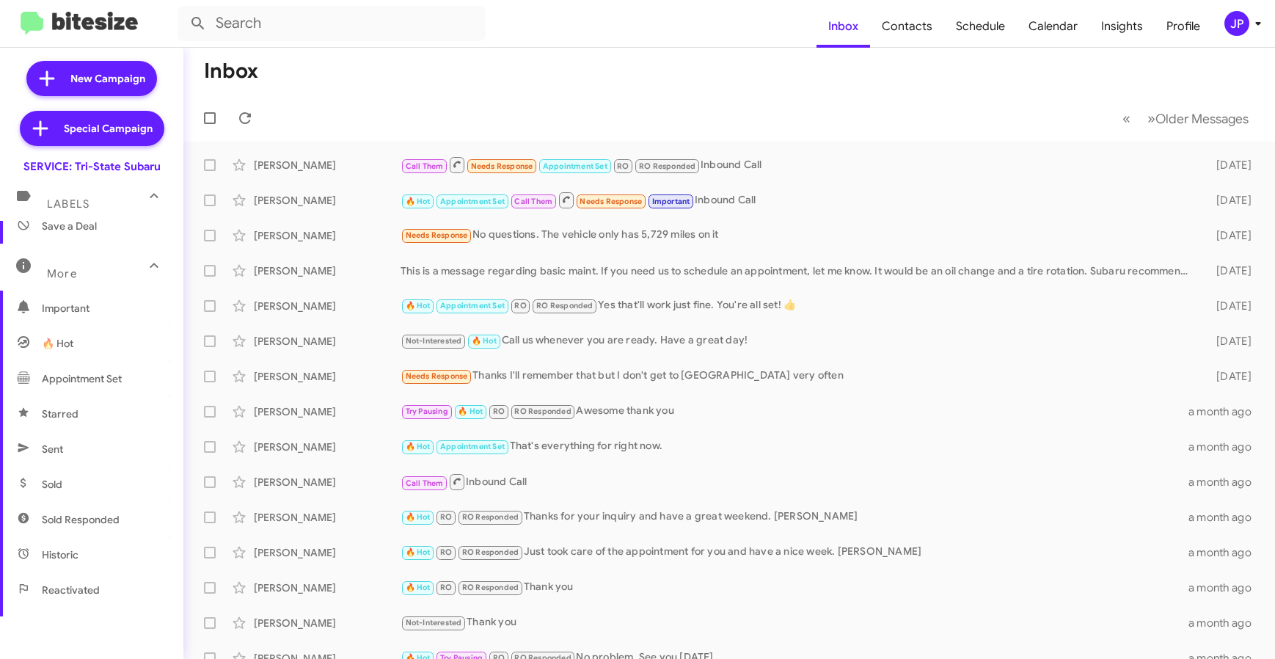
scroll to position [119, 0]
click at [99, 455] on span "Sent" at bounding box center [91, 448] width 183 height 35
type input "in:sent"
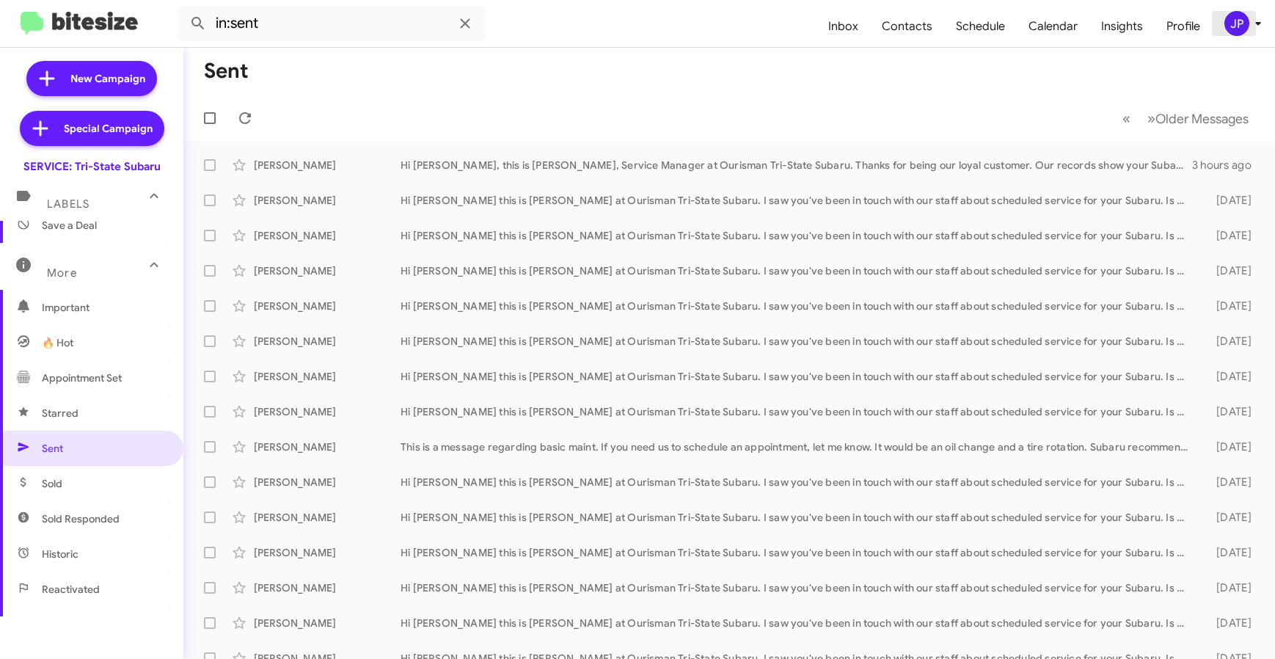
click at [1248, 32] on span "JP" at bounding box center [1246, 23] width 44 height 25
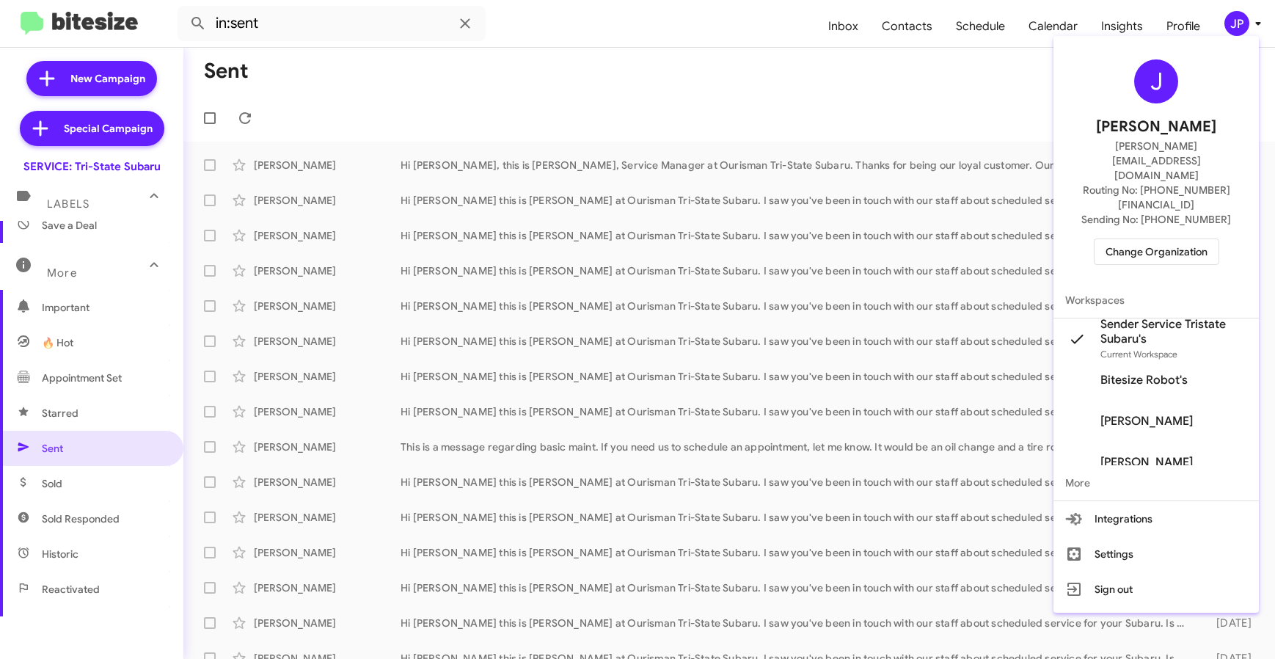
click at [1147, 222] on div "J Jamie Payton jamie@bitesize.co Routing No: +1 (302) 453-9900 Sending No: +1 (…" at bounding box center [1156, 162] width 205 height 241
click at [1147, 239] on span "Change Organization" at bounding box center [1157, 251] width 102 height 25
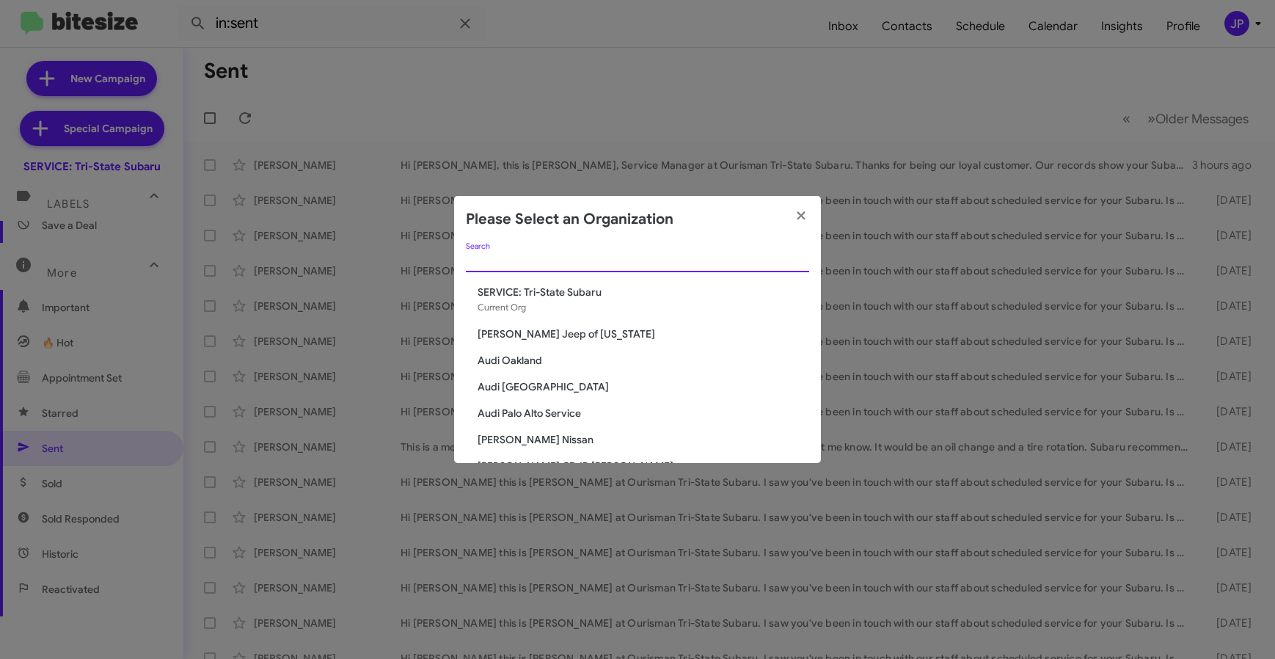
click at [644, 266] on input "Search" at bounding box center [637, 261] width 343 height 12
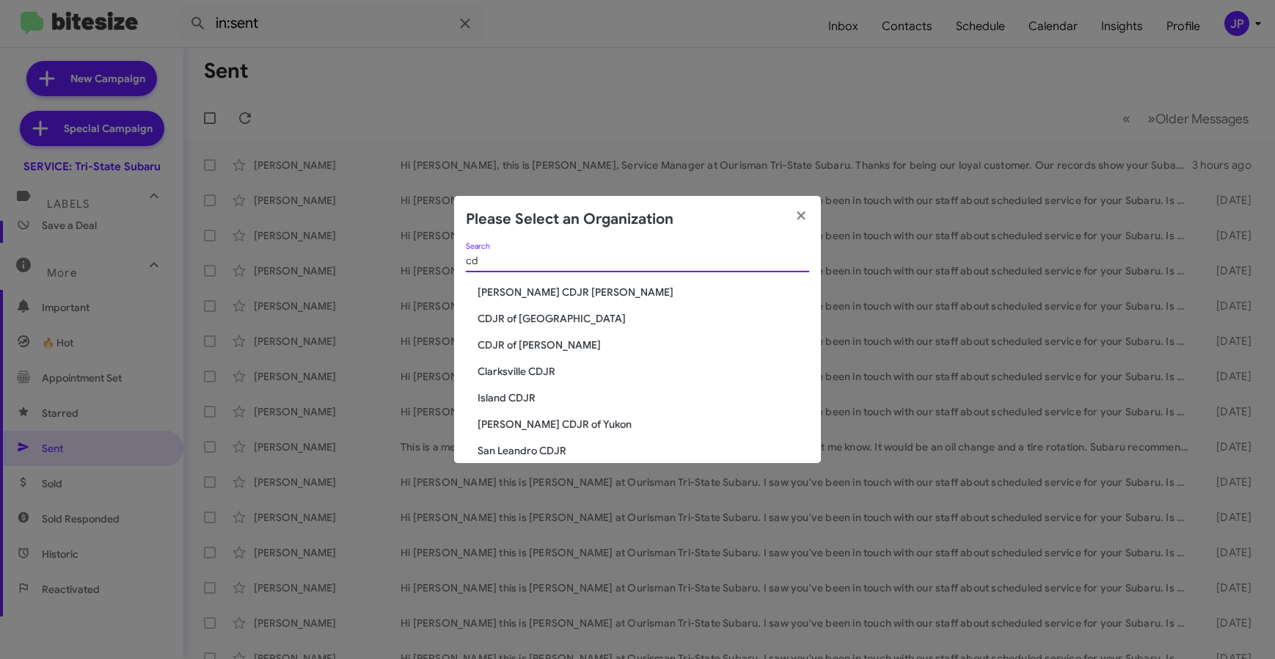
type input "cd"
click at [572, 317] on span "CDJR of [GEOGRAPHIC_DATA]" at bounding box center [644, 318] width 332 height 15
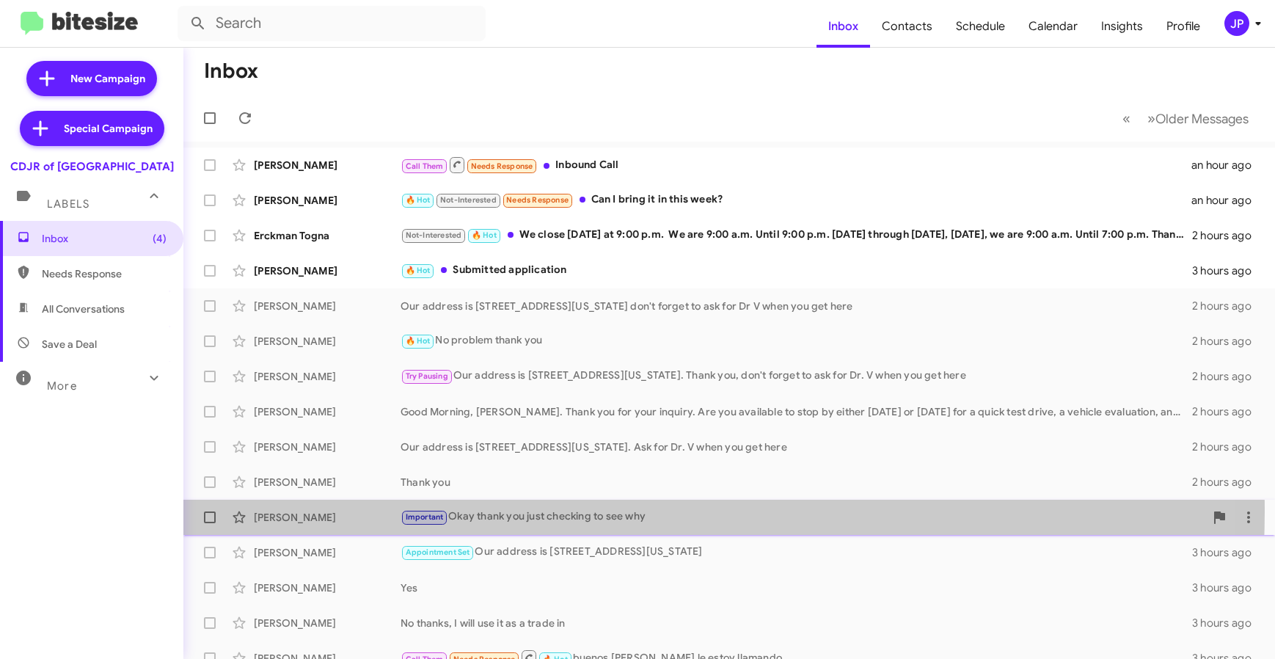
click at [504, 511] on div "Important Okay thank you just checking to see why" at bounding box center [803, 517] width 804 height 17
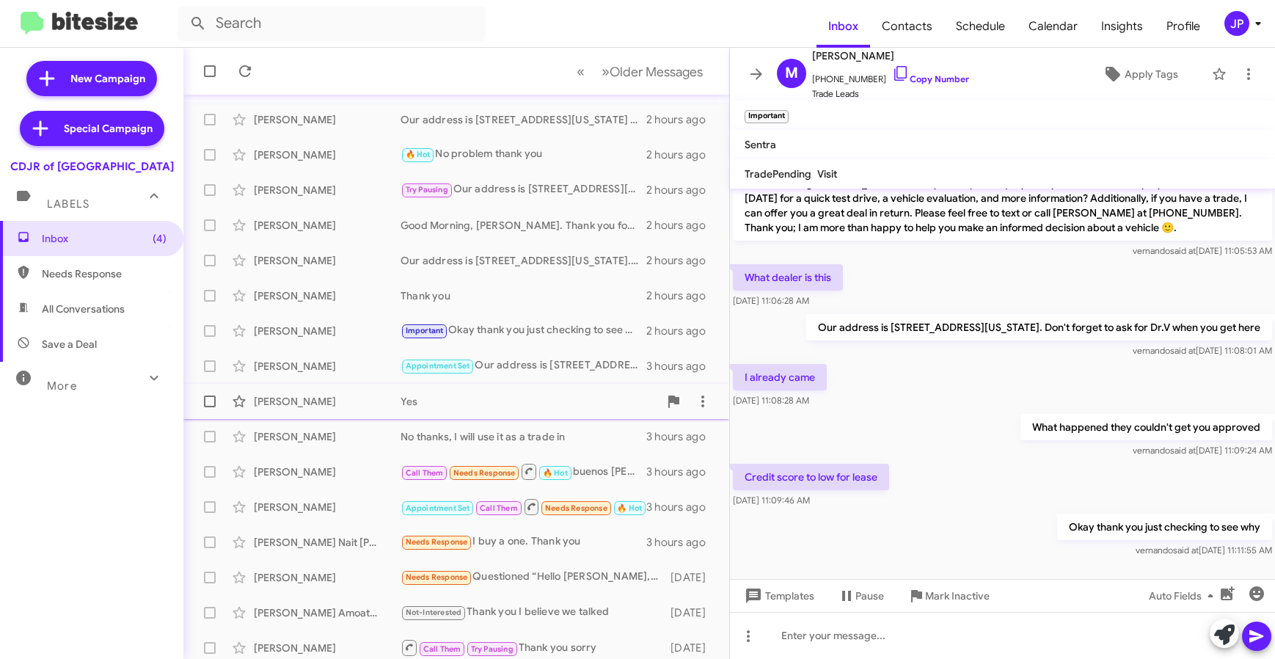
scroll to position [193, 0]
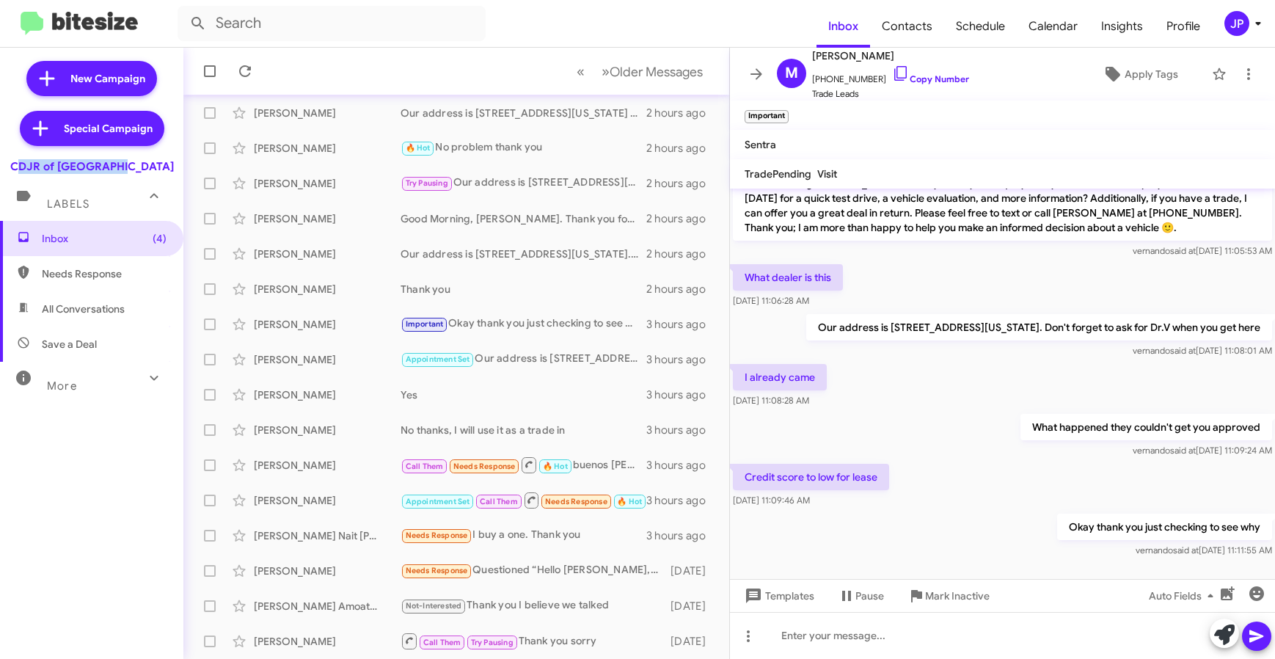
drag, startPoint x: 146, startPoint y: 164, endPoint x: 42, endPoint y: 171, distance: 104.4
click at [42, 171] on div "CDJR of [GEOGRAPHIC_DATA]" at bounding box center [91, 163] width 183 height 21
copy div "CDJR of [GEOGRAPHIC_DATA]"
click at [1121, 32] on span "Insights" at bounding box center [1122, 26] width 65 height 43
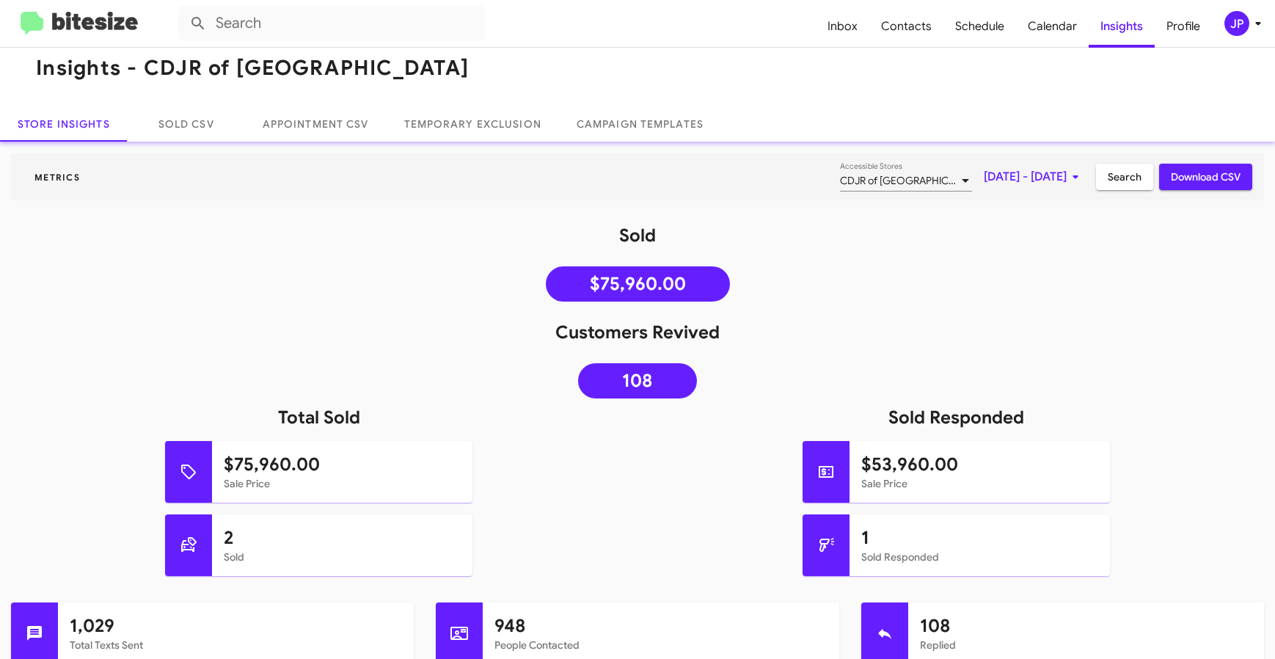
scroll to position [18, 0]
click at [137, 22] on img at bounding box center [79, 24] width 117 height 24
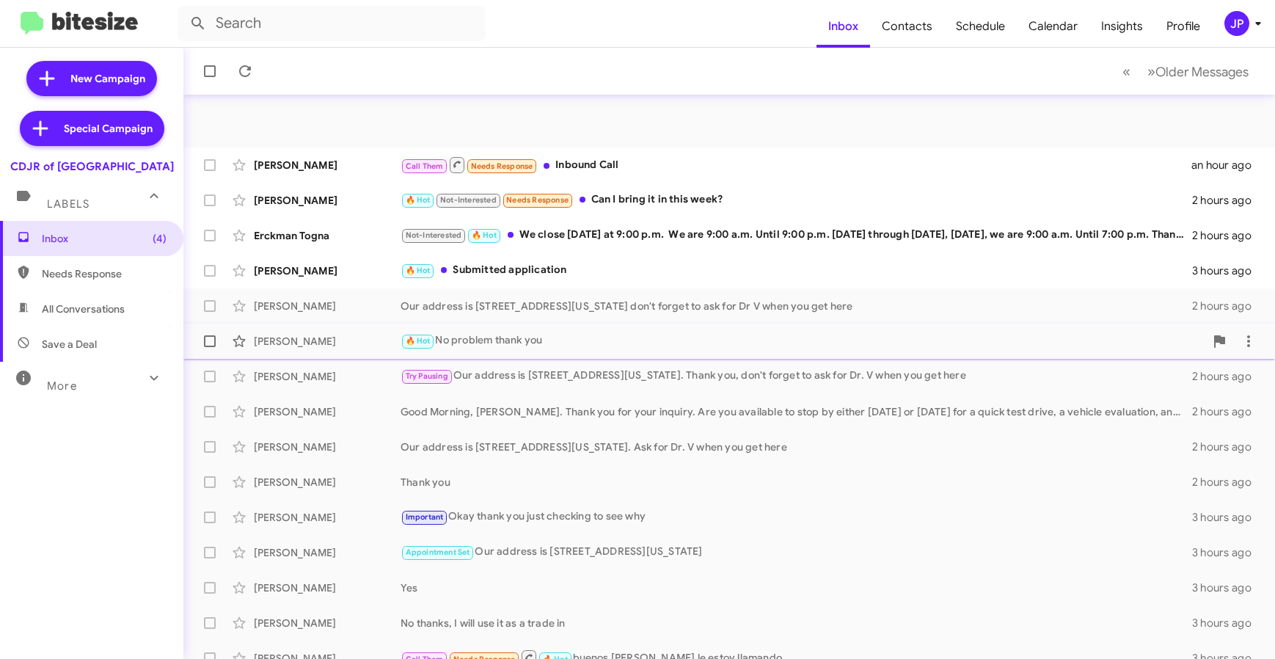
scroll to position [193, 0]
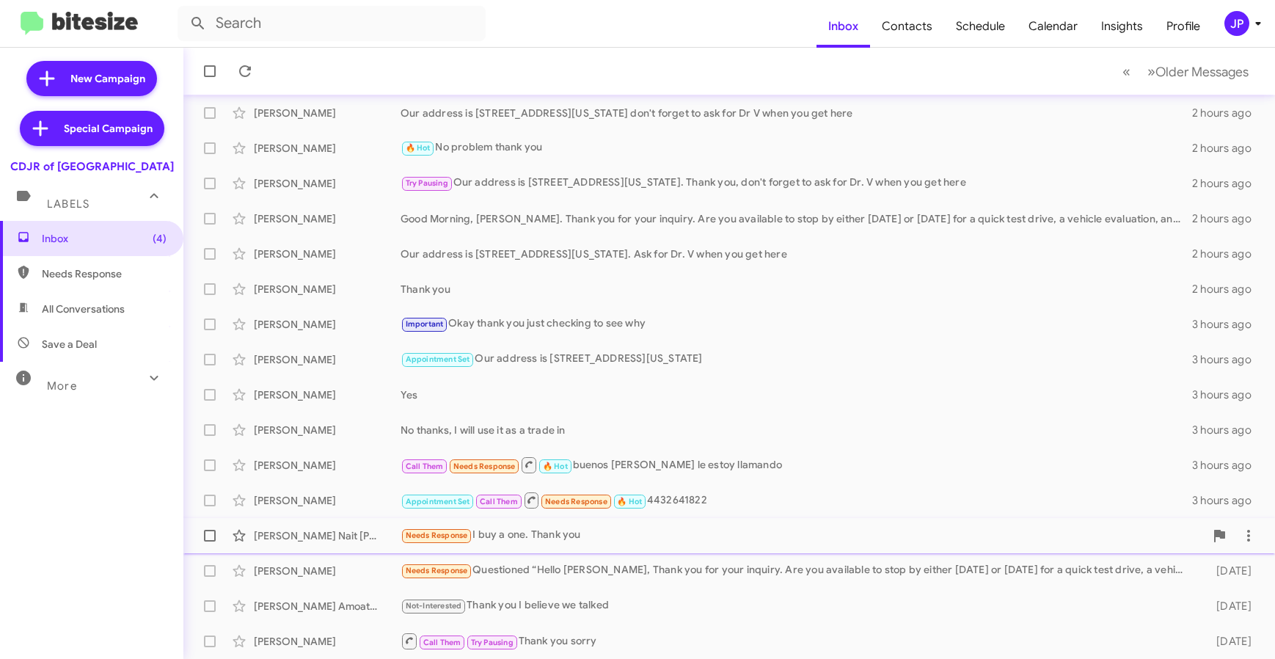
click at [660, 544] on div "Needs Response I buy a one. Thank you" at bounding box center [803, 535] width 804 height 17
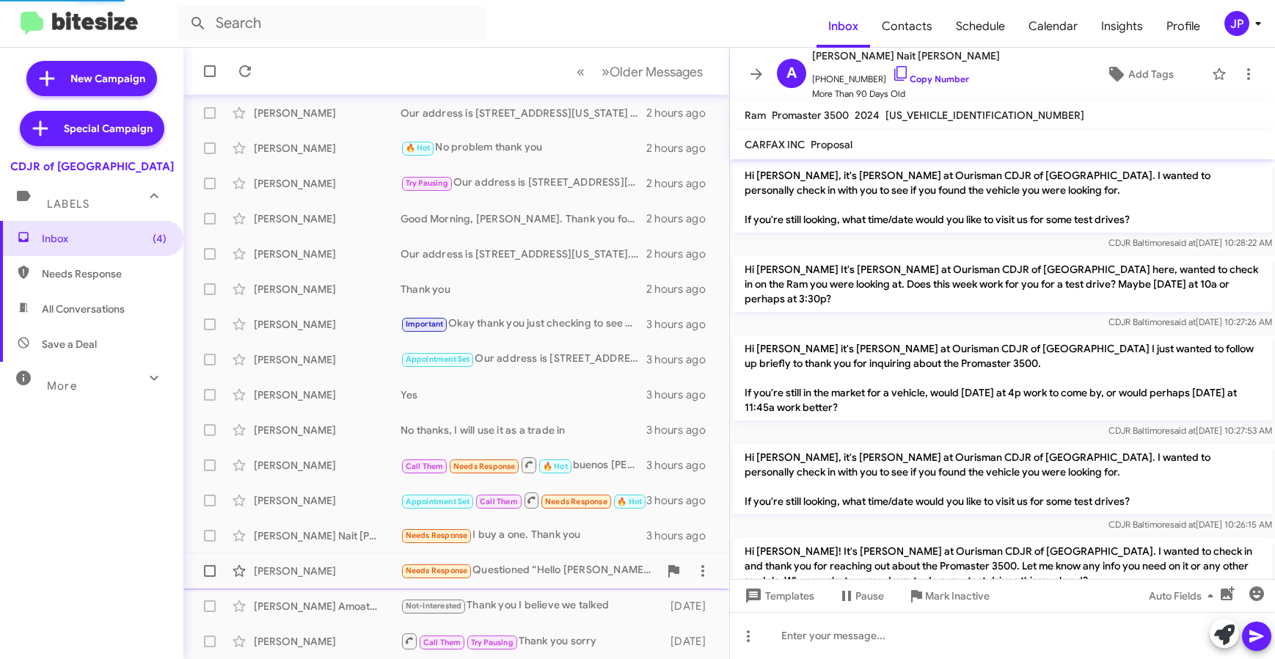
scroll to position [1591, 0]
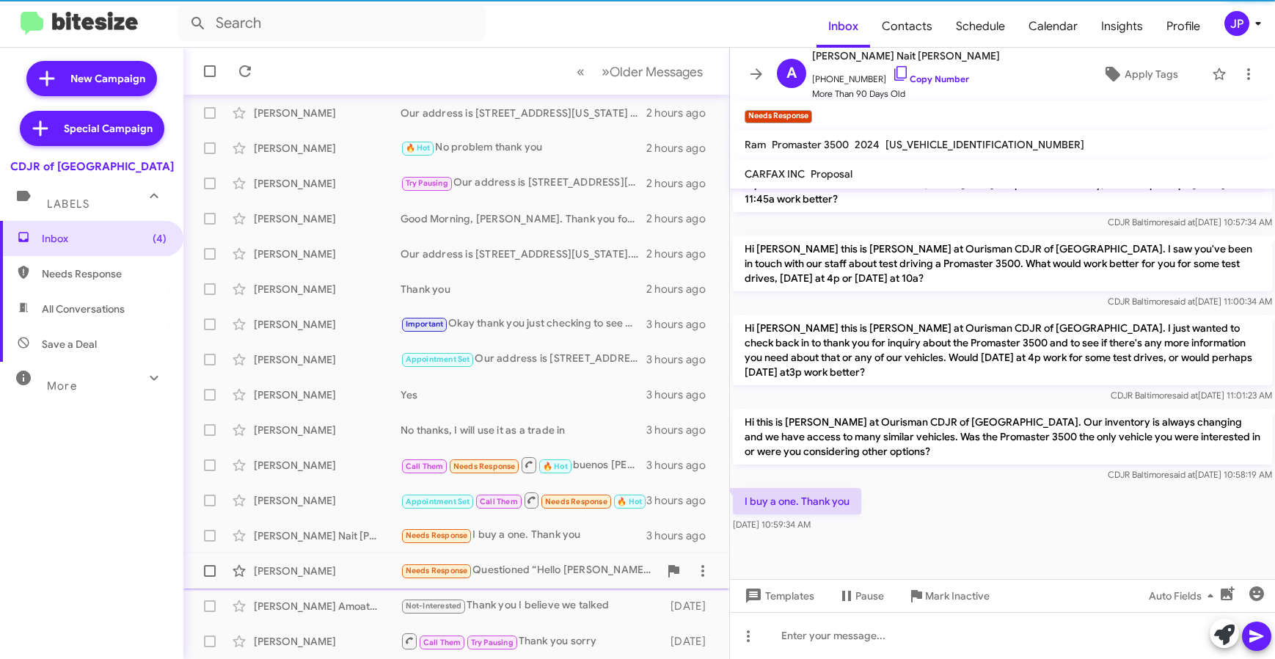
click at [571, 573] on div "Needs Response Questioned “Hello Stephen, Thank you for your inquiry. Are you a…" at bounding box center [530, 570] width 258 height 17
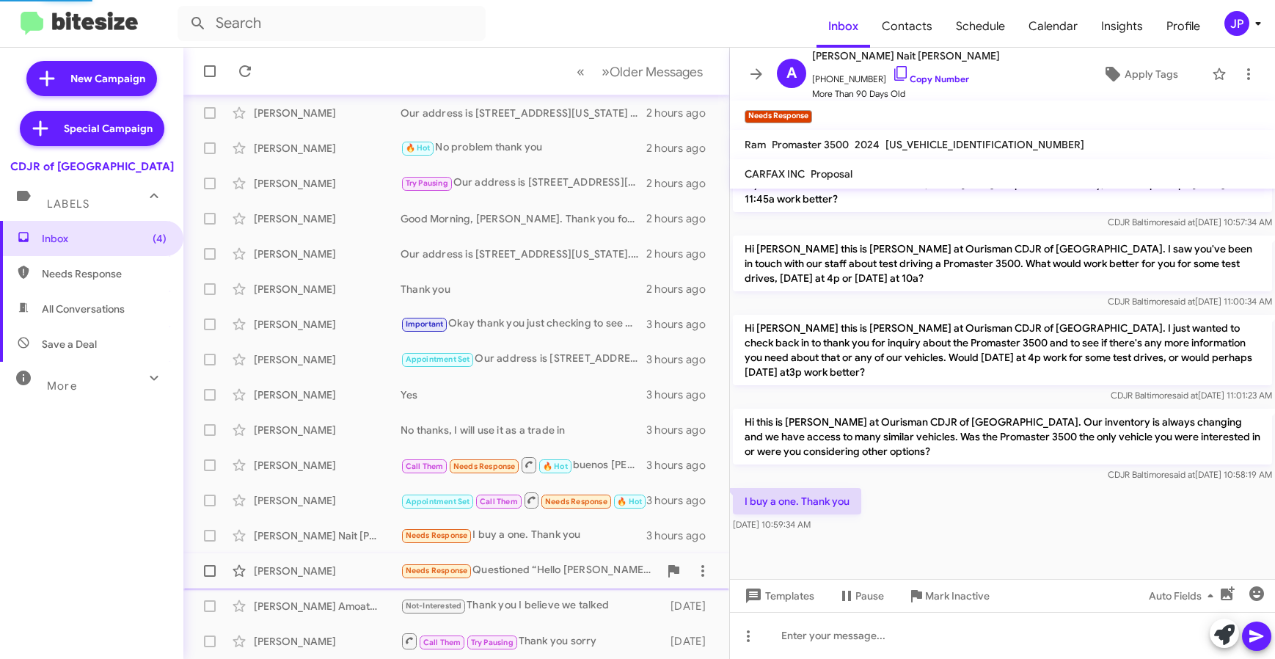
scroll to position [98, 0]
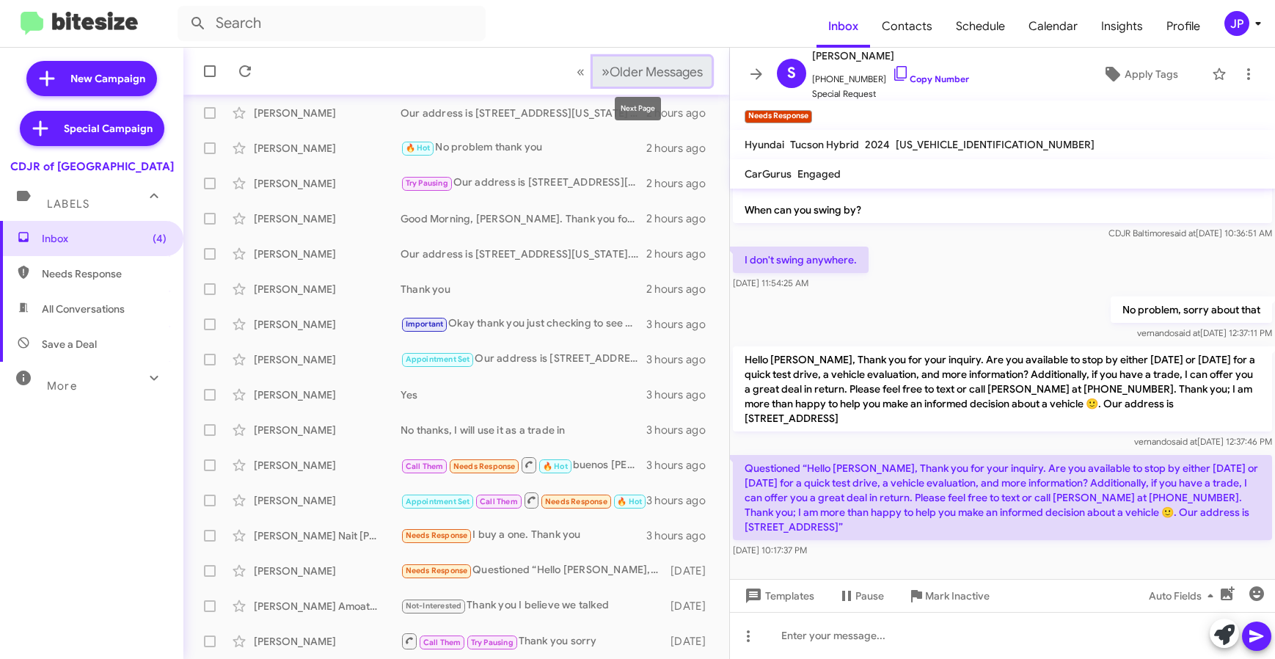
click at [653, 72] on span "Older Messages" at bounding box center [656, 72] width 93 height 16
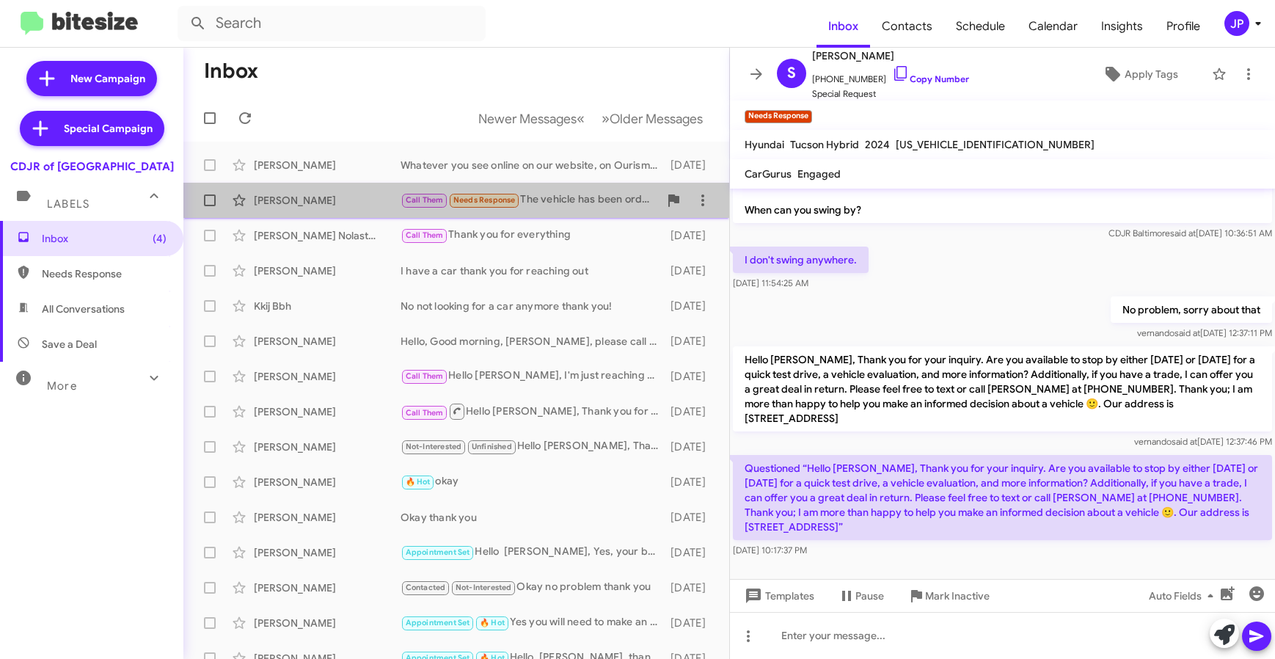
click at [586, 203] on div "Call Them Needs Response The vehicle has been ordered. Can you send me the vehi…" at bounding box center [530, 200] width 258 height 17
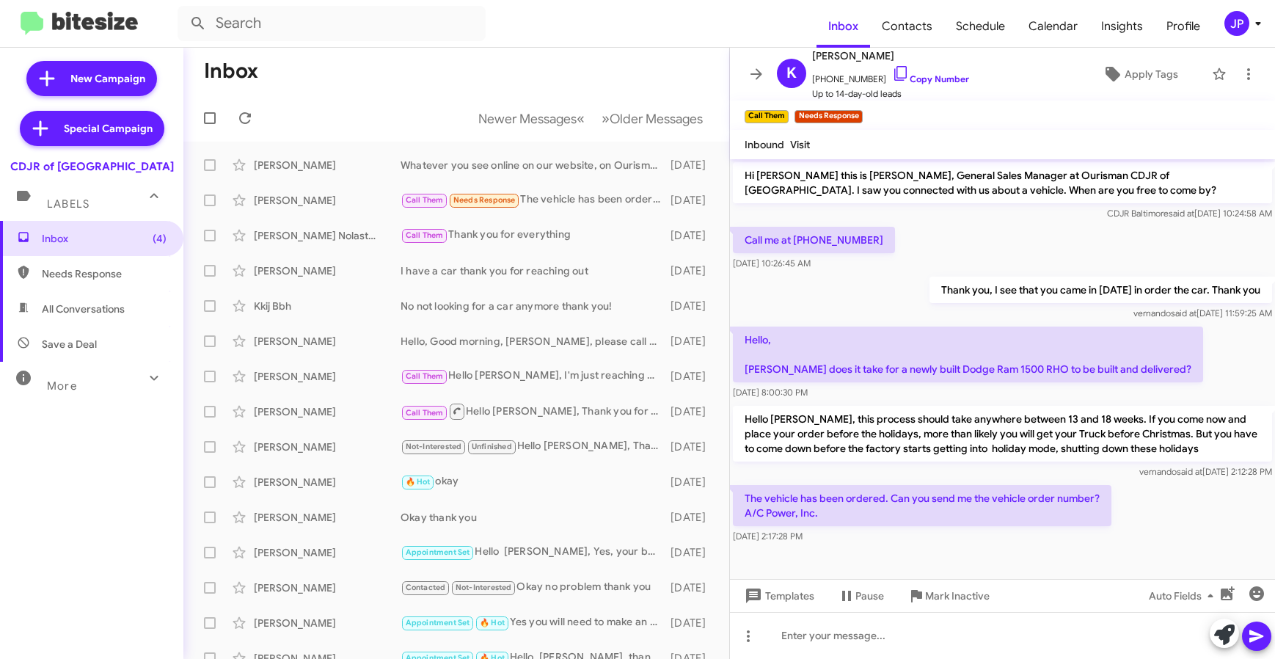
click at [109, 346] on span "Save a Deal" at bounding box center [91, 344] width 183 height 35
type input "in:not-interested"
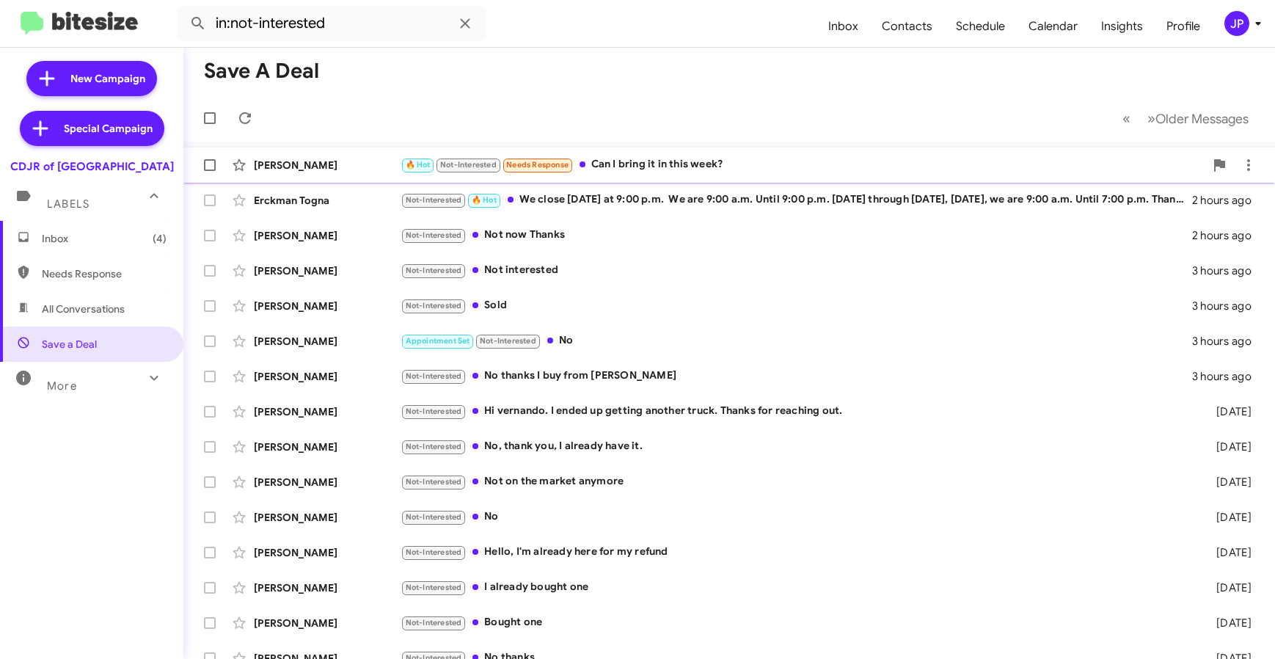
click at [796, 157] on div "🔥 Hot Not-Interested Needs Response Can I bring it in this week?" at bounding box center [803, 164] width 804 height 17
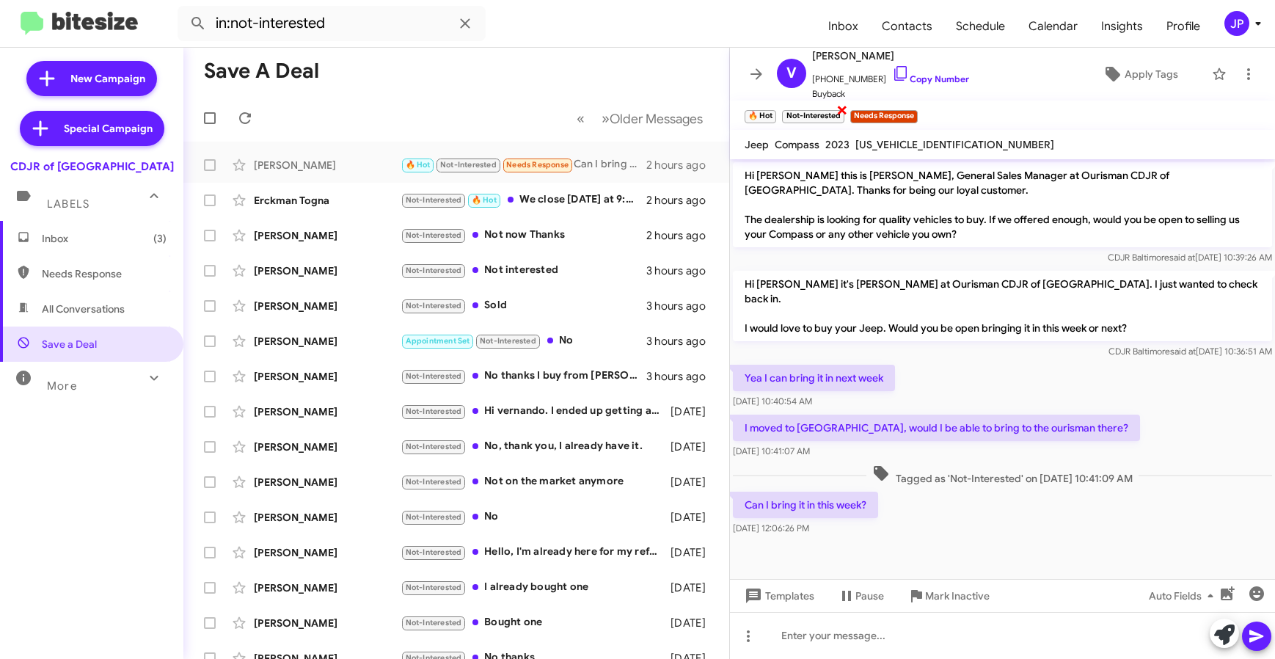
click at [842, 109] on span "×" at bounding box center [843, 110] width 12 height 18
click at [209, 165] on span at bounding box center [210, 165] width 12 height 12
click at [209, 171] on input "checkbox" at bounding box center [209, 171] width 1 height 1
checkbox input "true"
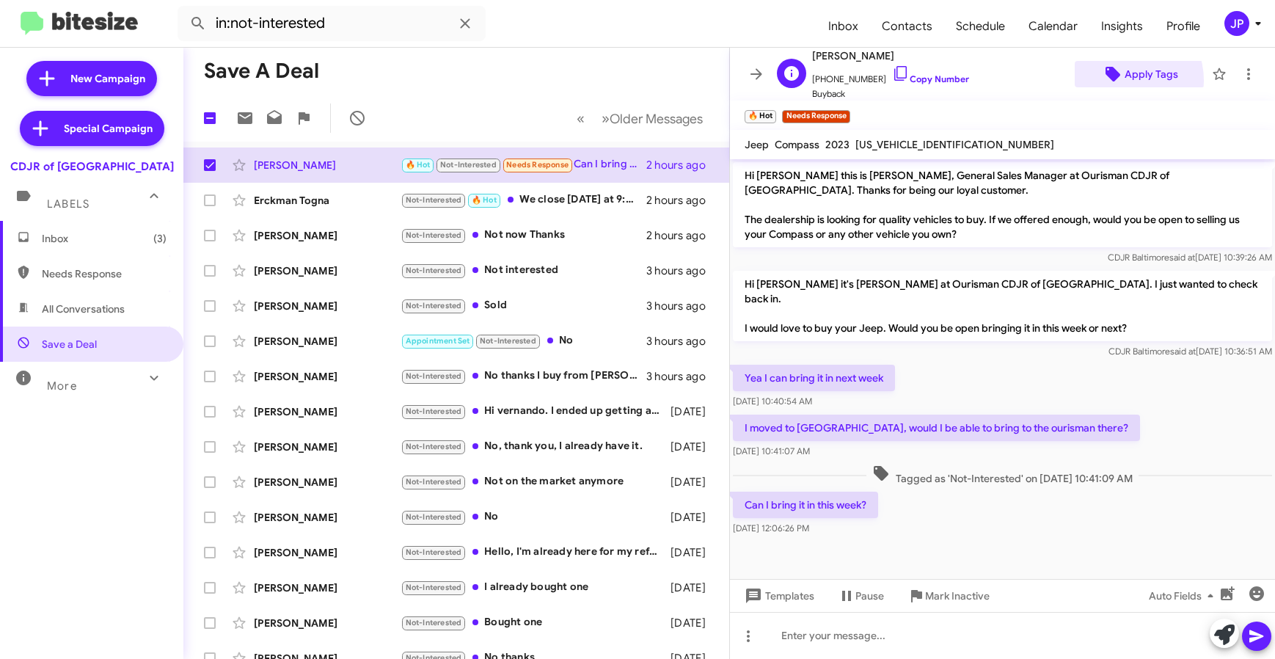
click at [1110, 81] on icon at bounding box center [1113, 74] width 18 height 18
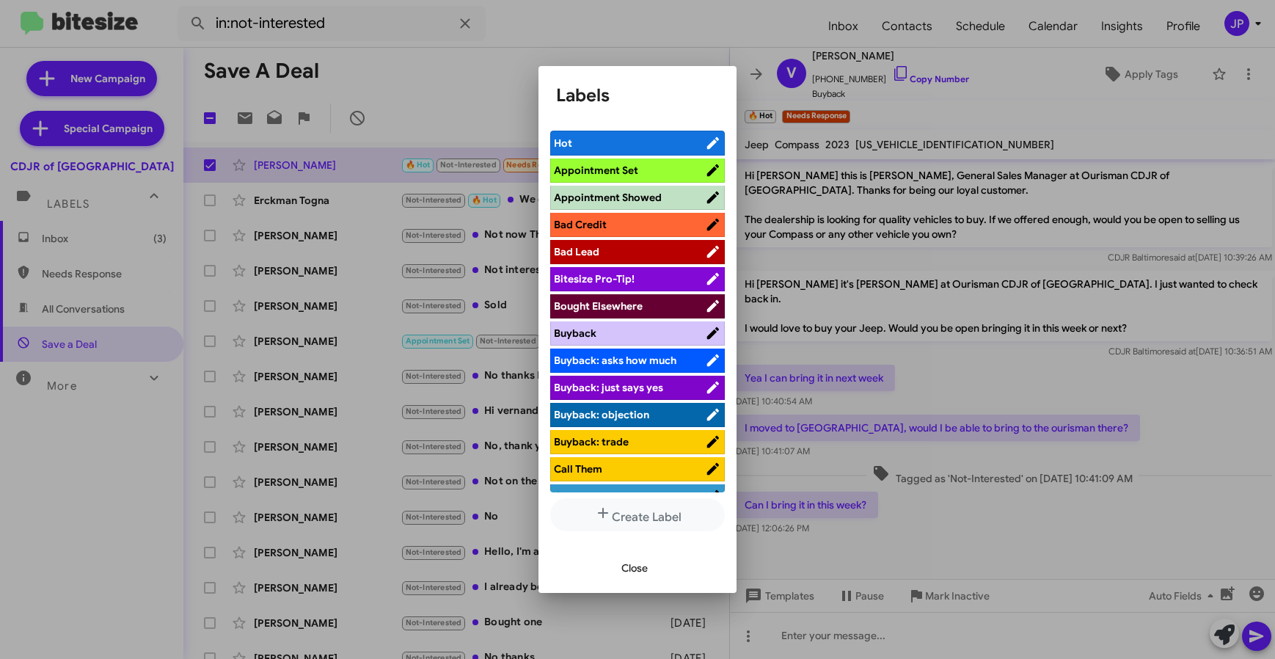
click at [636, 283] on span "Bitesize Pro-Tip!" at bounding box center [629, 279] width 151 height 15
click at [448, 70] on div at bounding box center [637, 329] width 1275 height 659
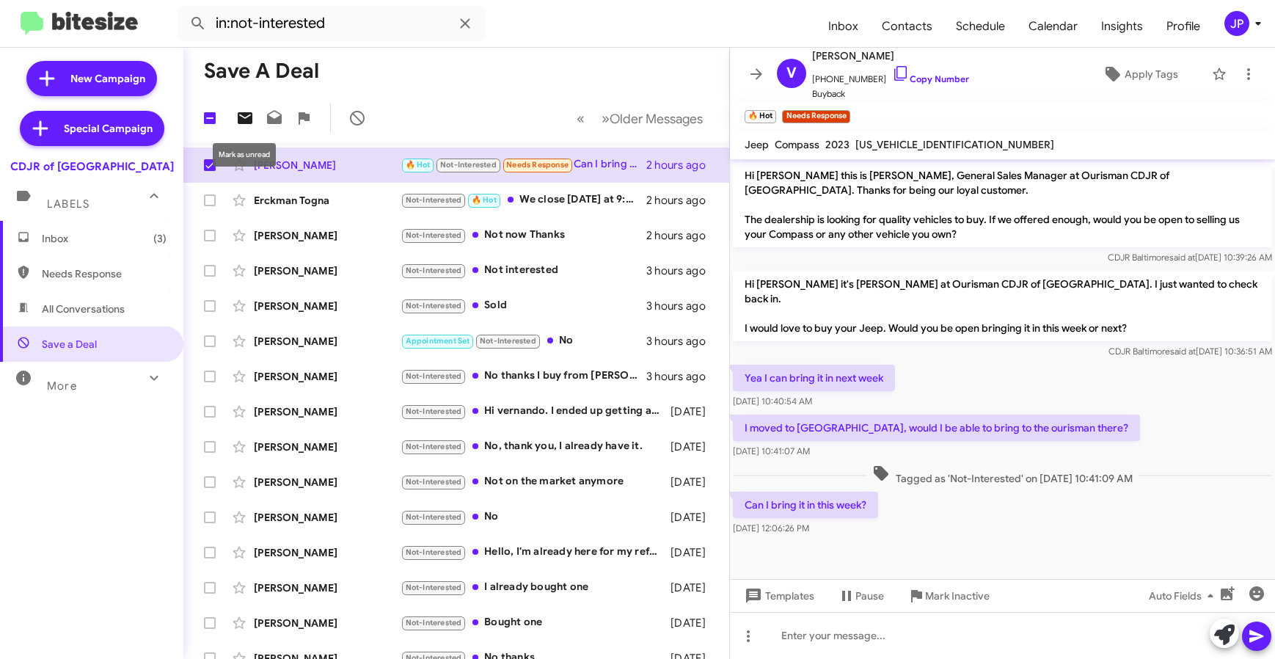
click at [242, 114] on icon at bounding box center [245, 118] width 15 height 12
click at [748, 73] on icon at bounding box center [757, 74] width 18 height 18
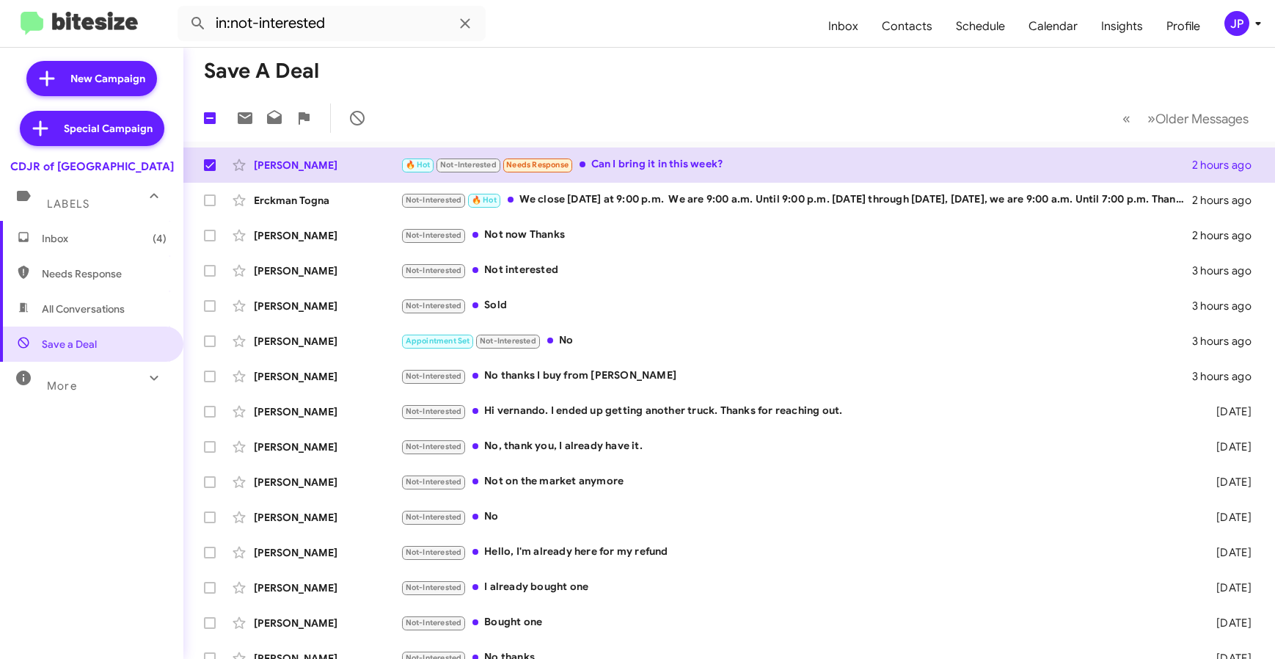
click at [99, 245] on span "Inbox (4)" at bounding box center [104, 238] width 125 height 15
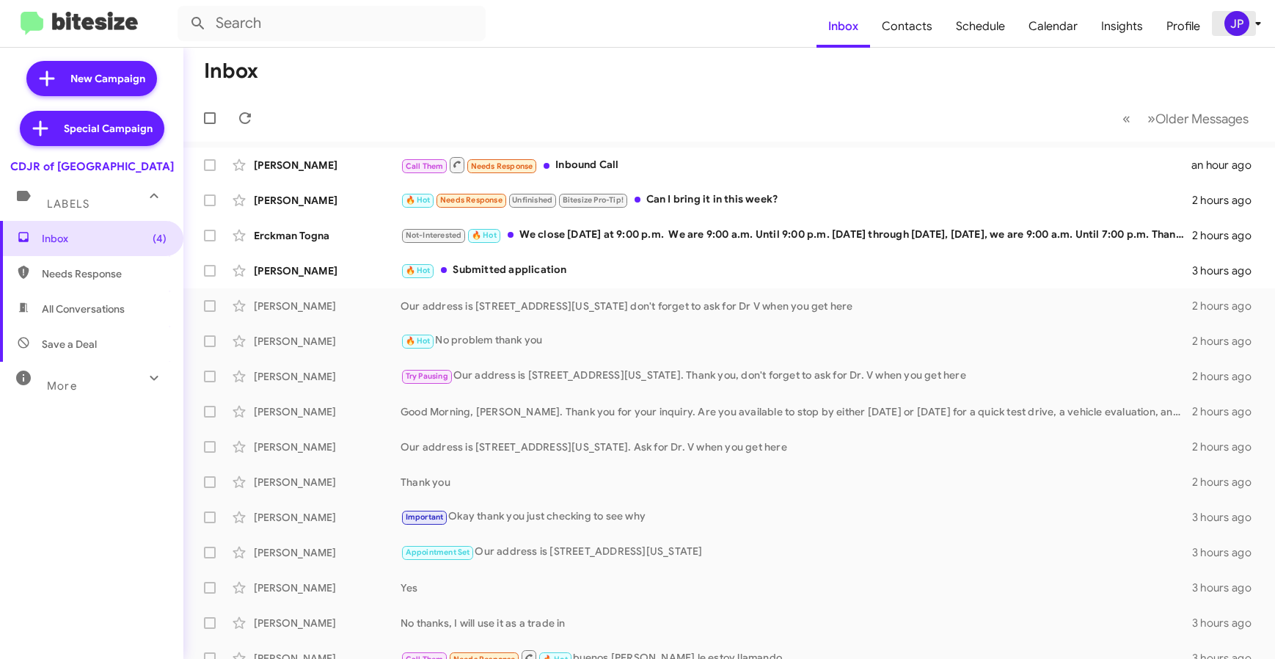
click at [1242, 29] on div "JP" at bounding box center [1237, 23] width 25 height 25
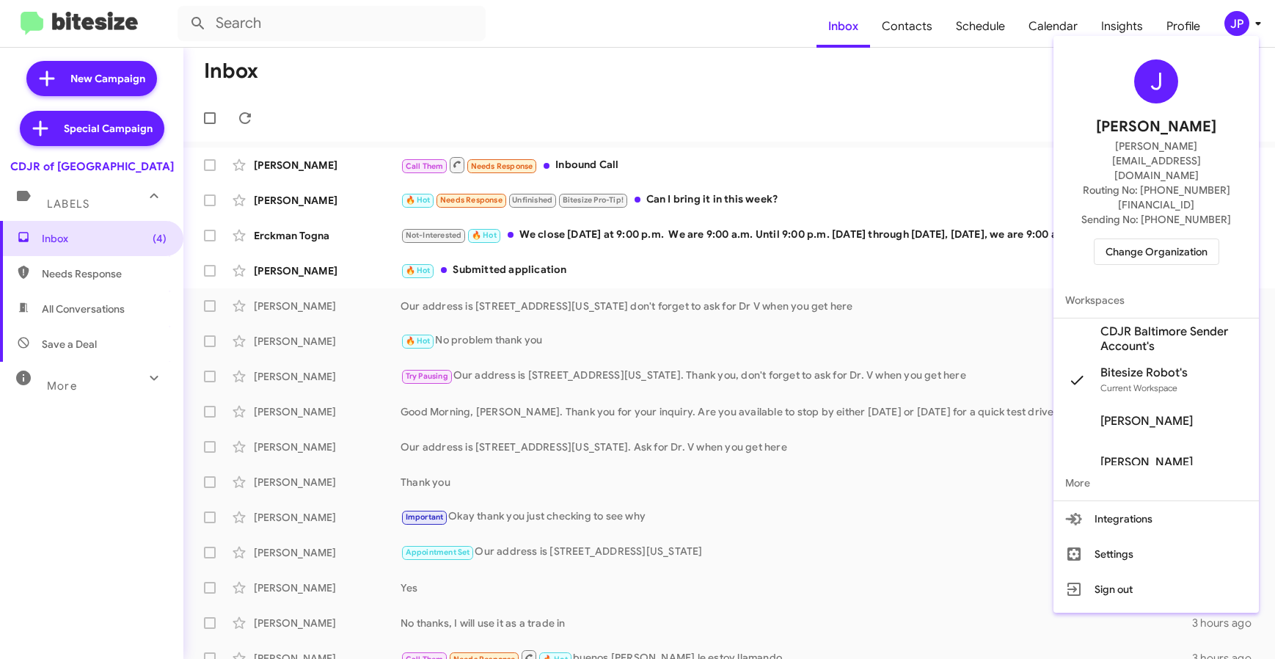
click at [1147, 239] on span "Change Organization" at bounding box center [1157, 251] width 102 height 25
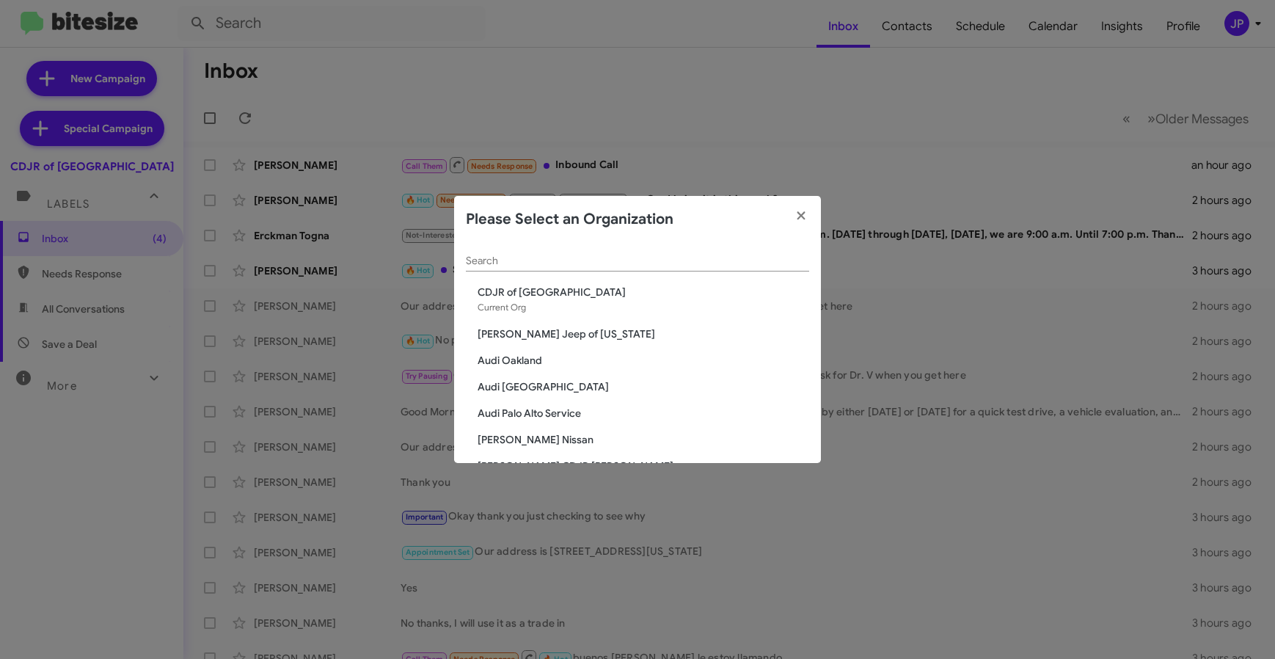
click at [540, 257] on input "Search" at bounding box center [637, 261] width 343 height 12
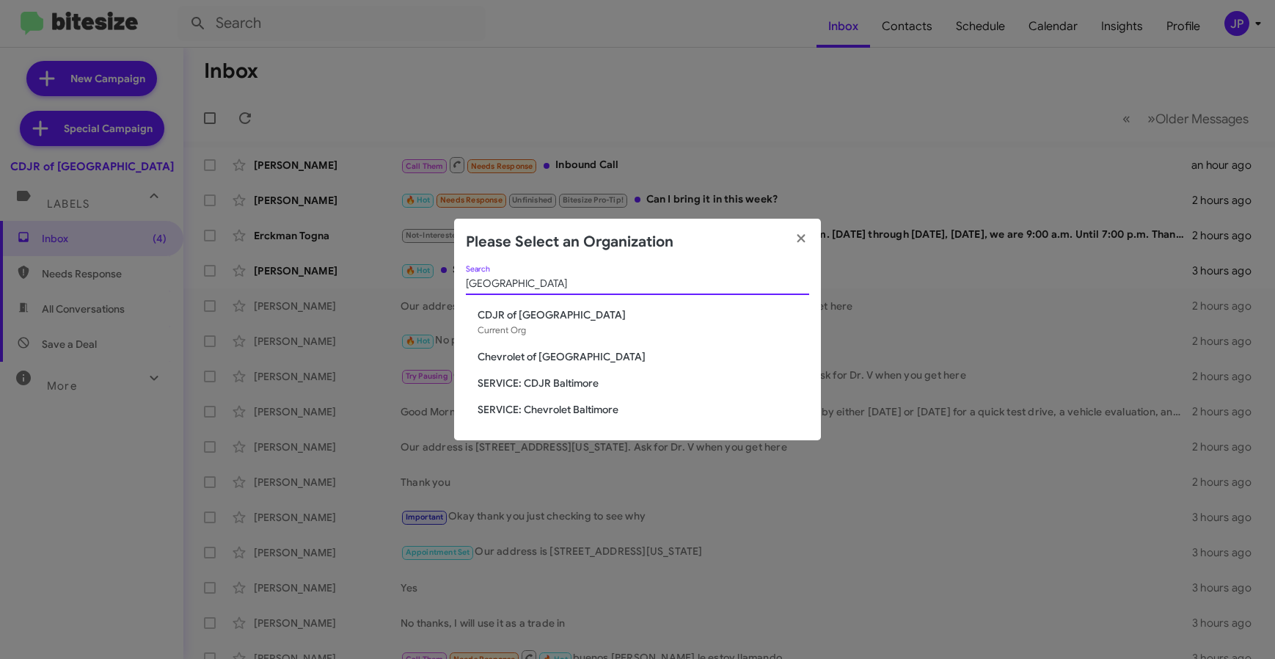
type input "Baltimore"
click at [534, 379] on span "SERVICE: CDJR Baltimore" at bounding box center [644, 383] width 332 height 15
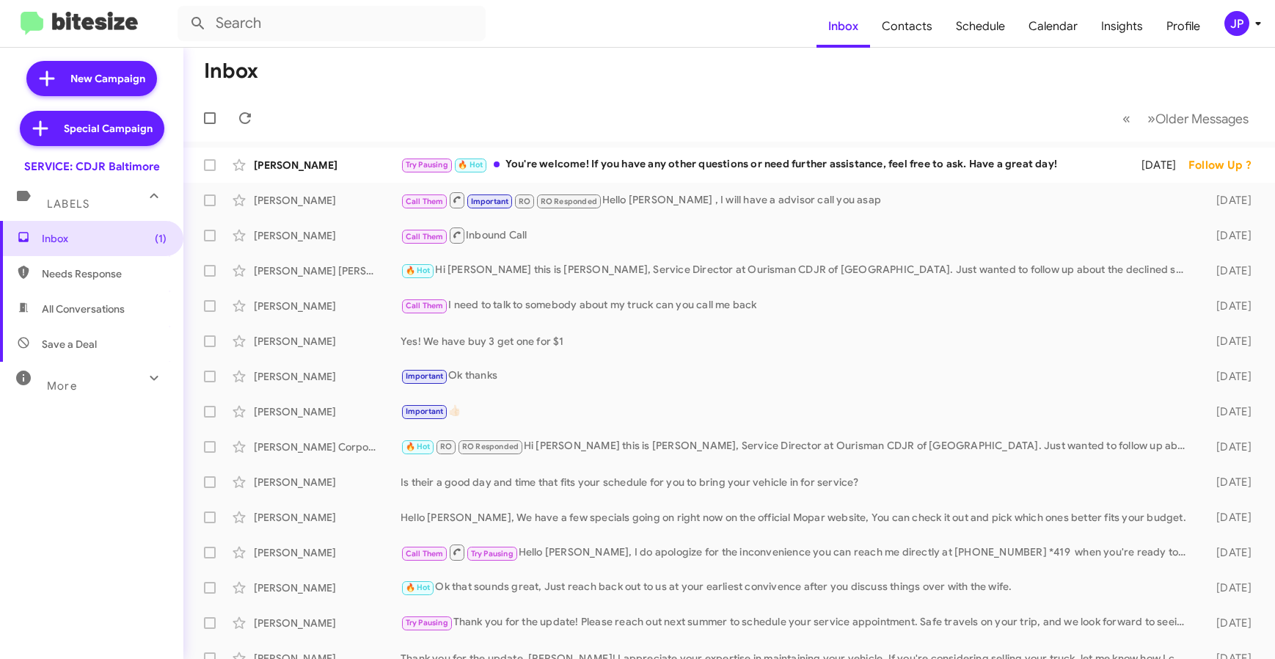
click at [64, 366] on div "More" at bounding box center [77, 379] width 131 height 27
click at [1118, 30] on span "Insights" at bounding box center [1122, 26] width 65 height 43
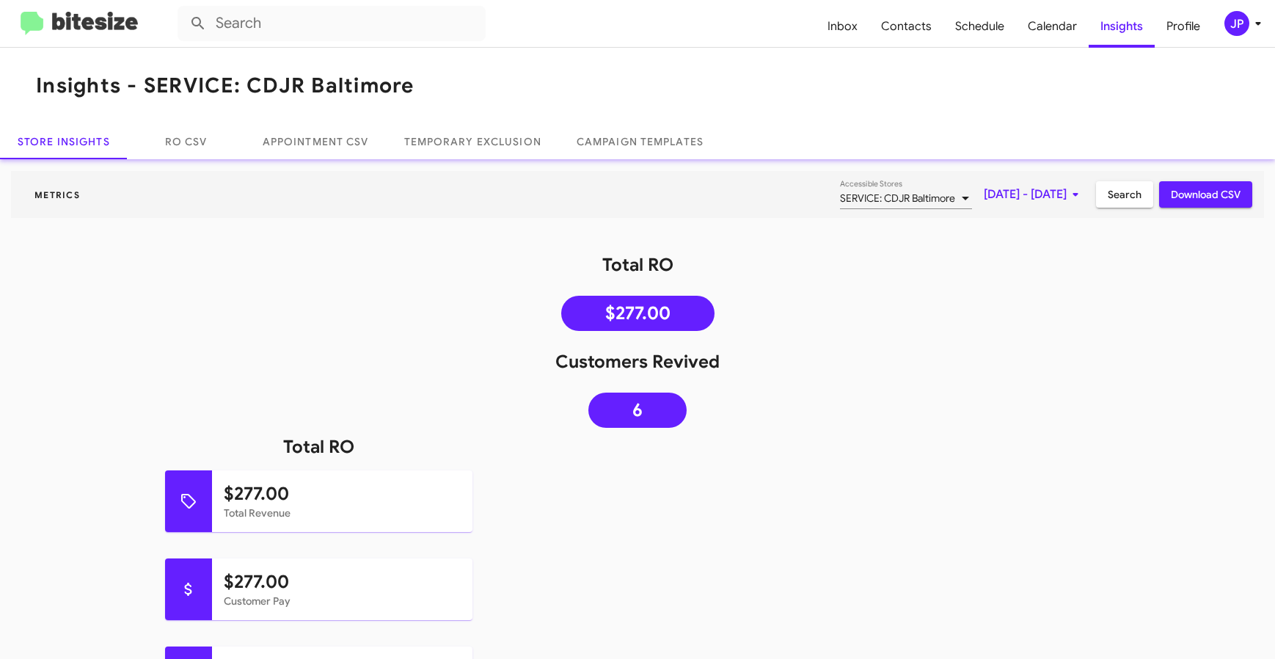
scroll to position [250, 0]
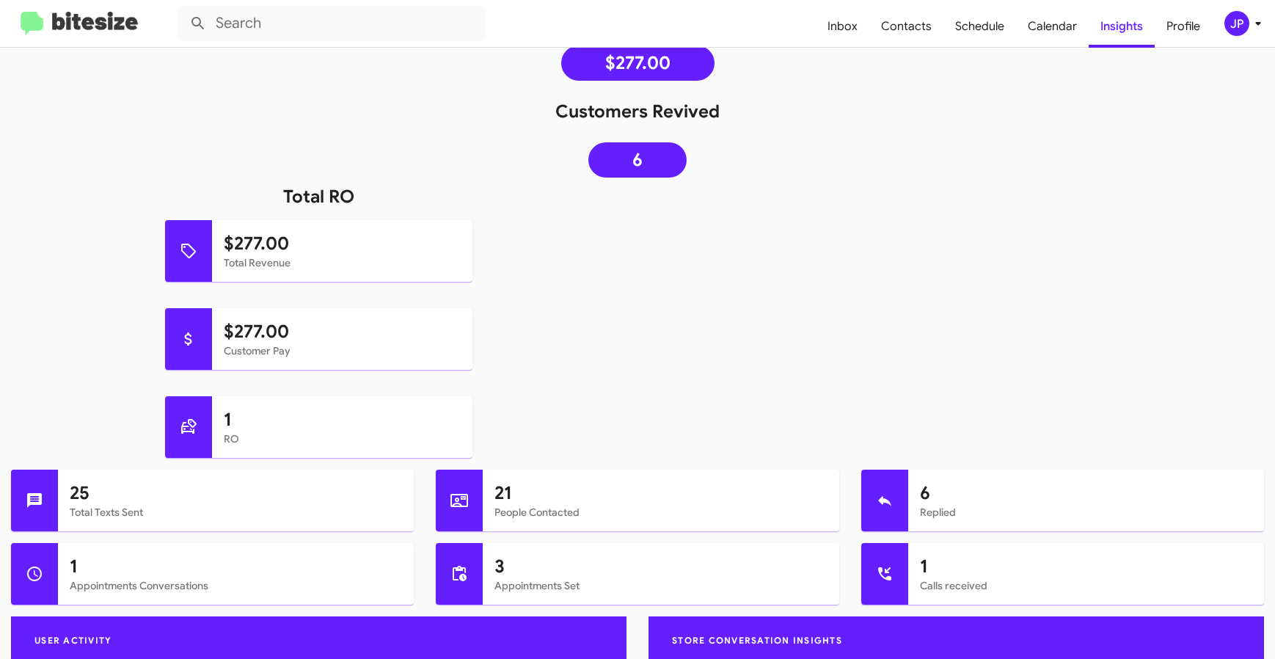
click at [64, 17] on img at bounding box center [79, 24] width 117 height 24
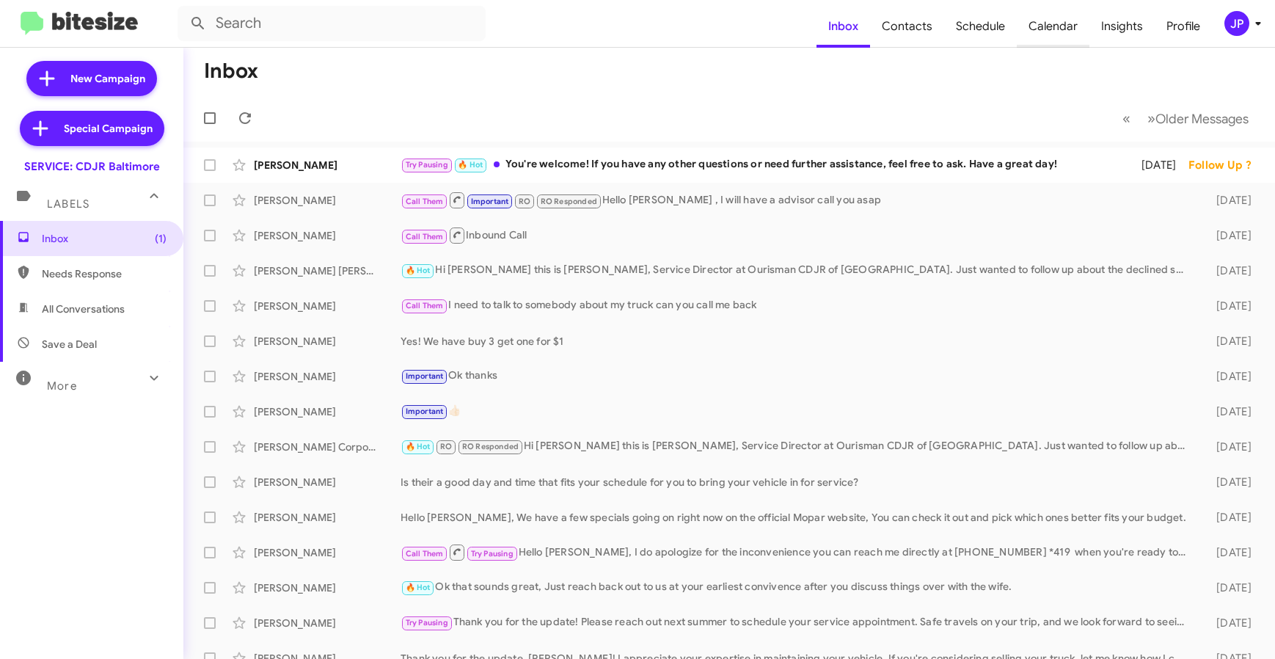
click at [1033, 28] on span "Calendar" at bounding box center [1053, 26] width 73 height 43
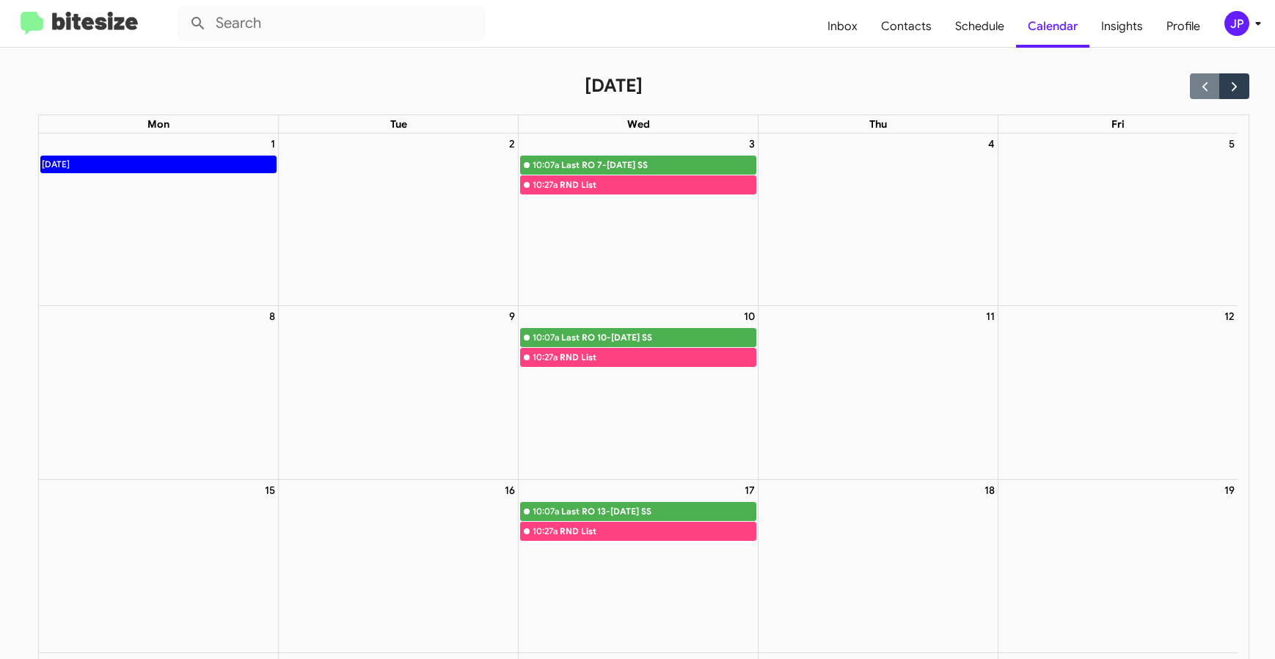
click at [125, 26] on img at bounding box center [79, 24] width 117 height 24
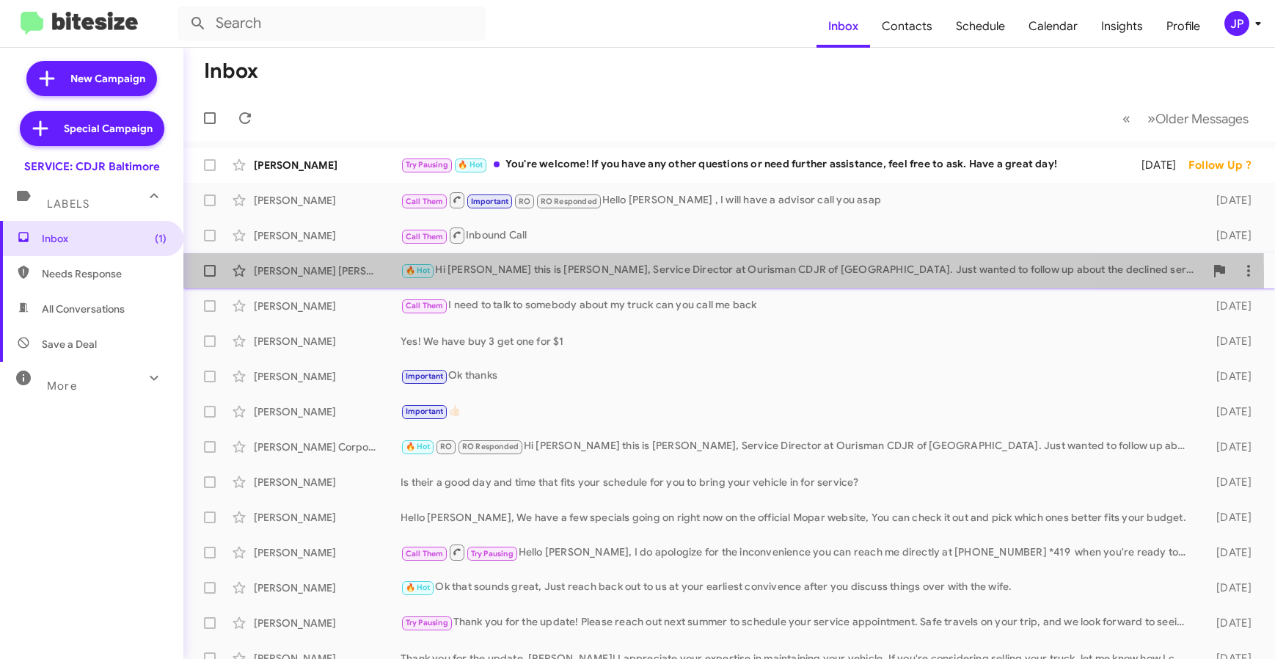
click at [341, 276] on div "Kevin Ambrosio Gonzalez" at bounding box center [327, 270] width 147 height 15
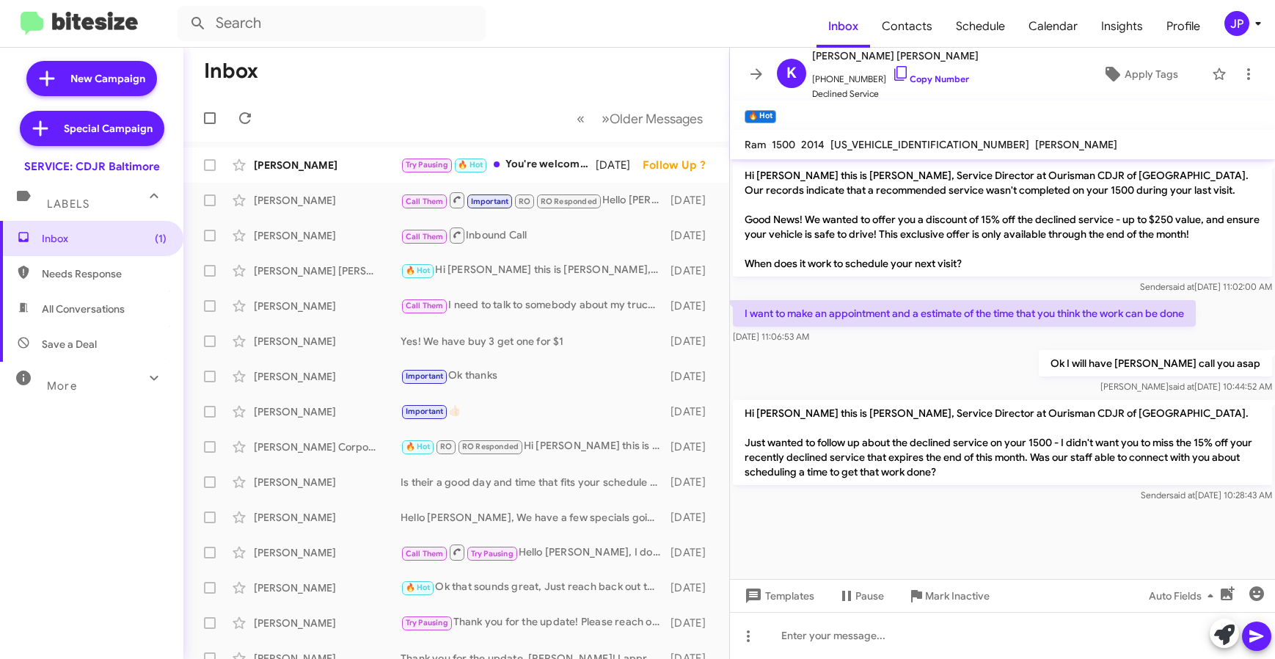
click at [1221, 20] on button "JP" at bounding box center [1235, 23] width 47 height 25
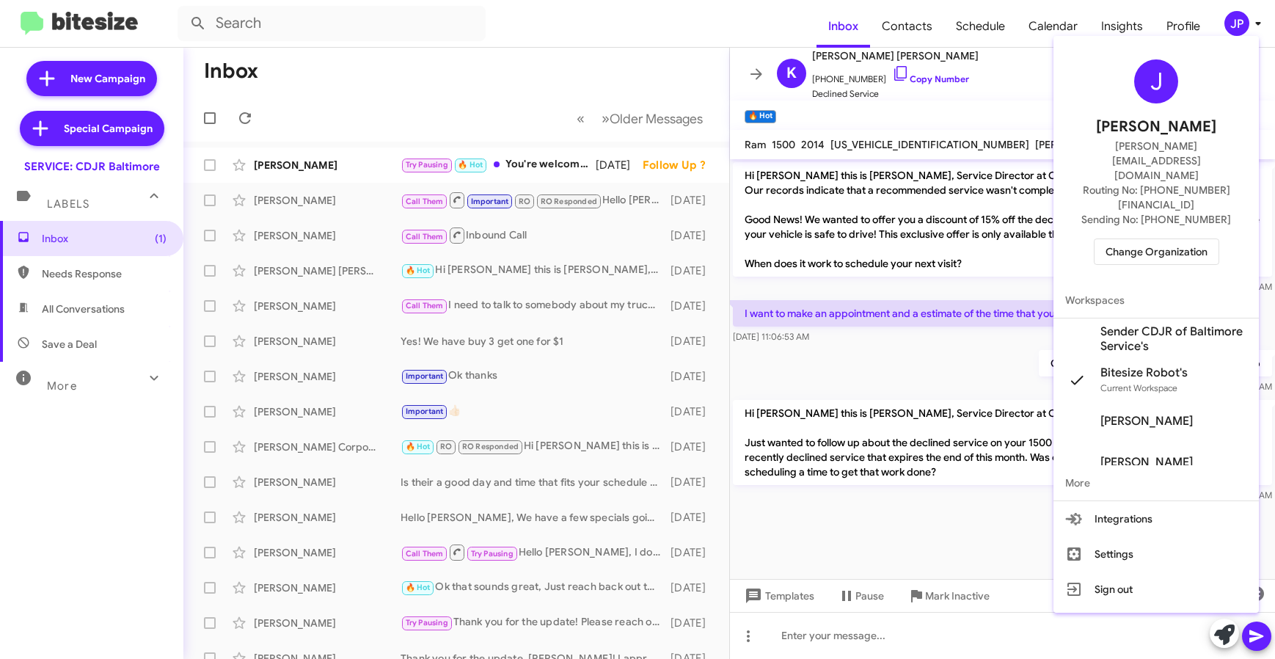
click at [1095, 190] on div "J Jamie Payton jamie@bitesize.co Routing No: +1 (410) 288-3100 Sending No: +1 (…" at bounding box center [1156, 162] width 205 height 241
click at [1100, 239] on button "Change Organization" at bounding box center [1156, 252] width 125 height 26
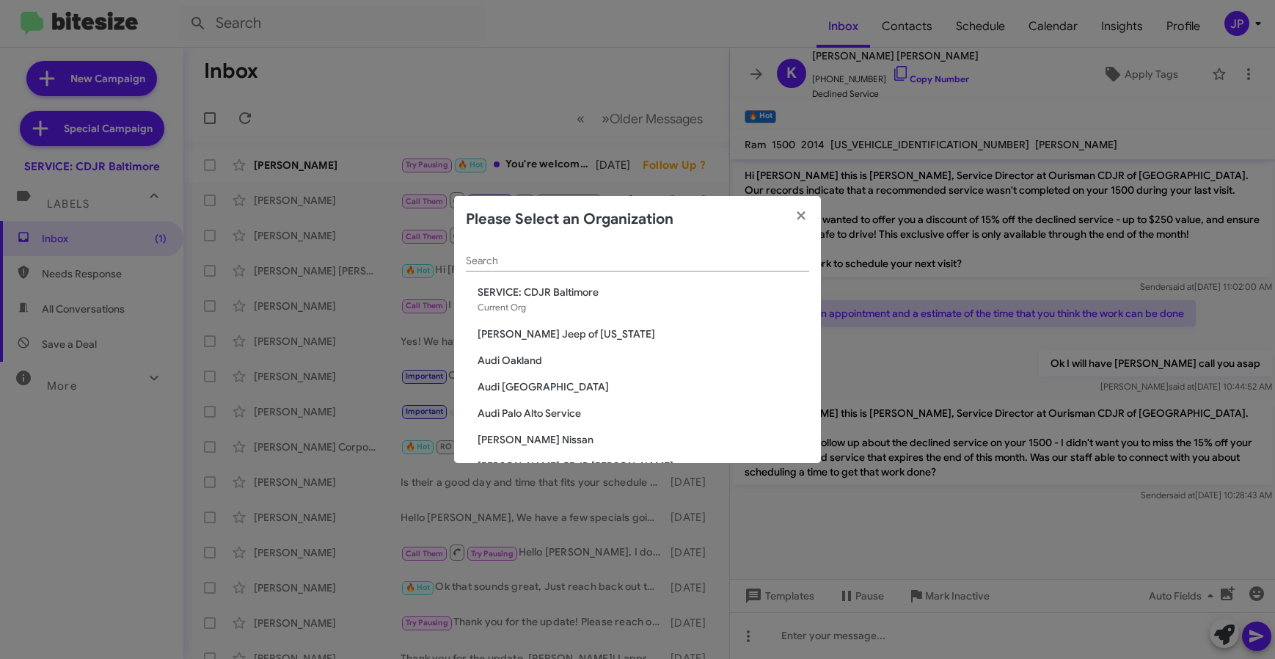
click at [668, 268] on div "Search" at bounding box center [637, 257] width 343 height 29
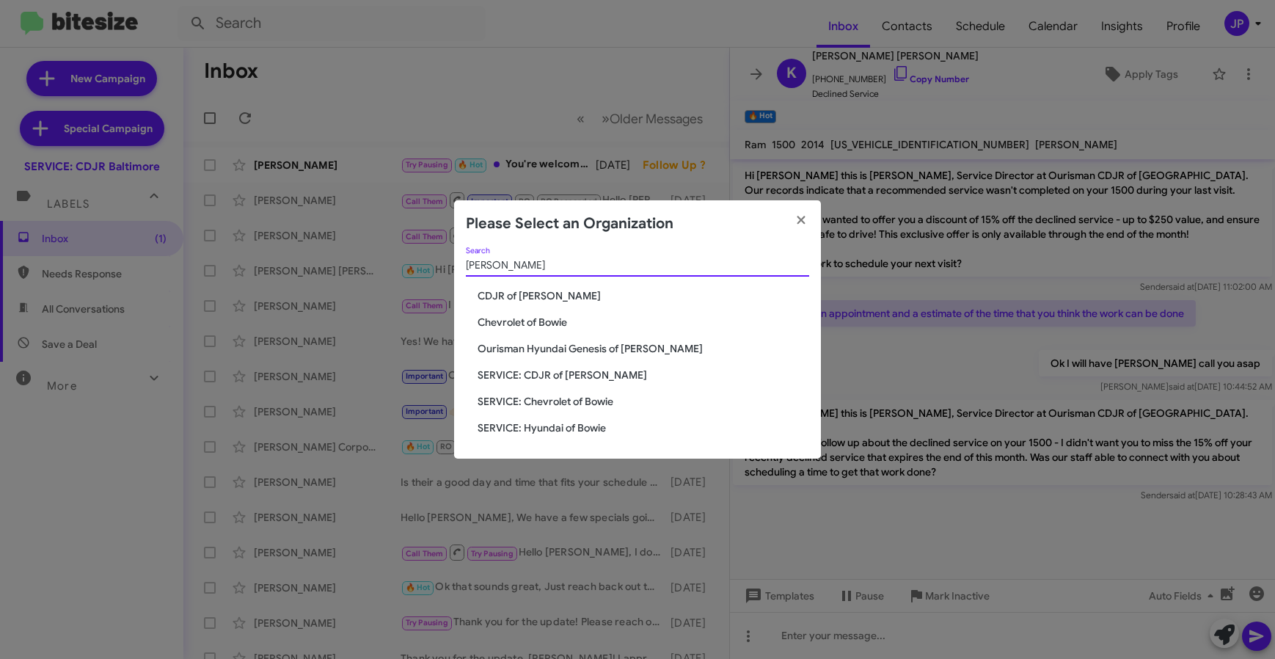
type input "[PERSON_NAME]"
click at [546, 294] on span "CDJR of [PERSON_NAME]" at bounding box center [644, 295] width 332 height 15
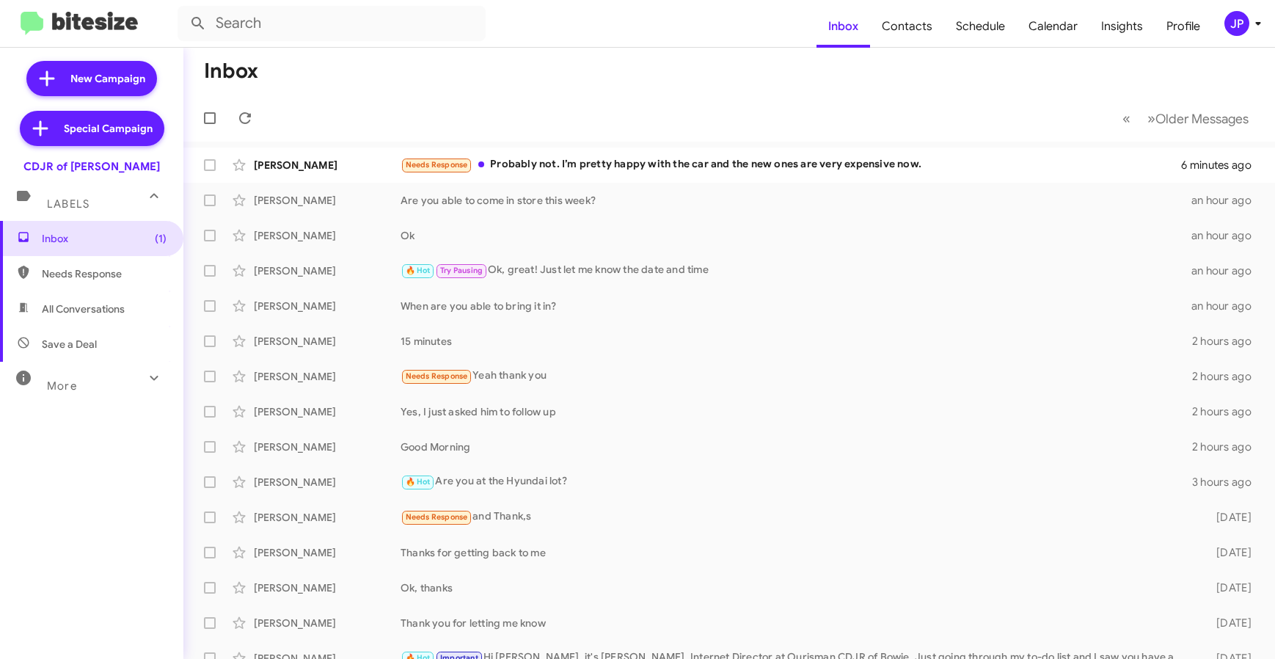
click at [1231, 23] on div "JP" at bounding box center [1237, 23] width 25 height 25
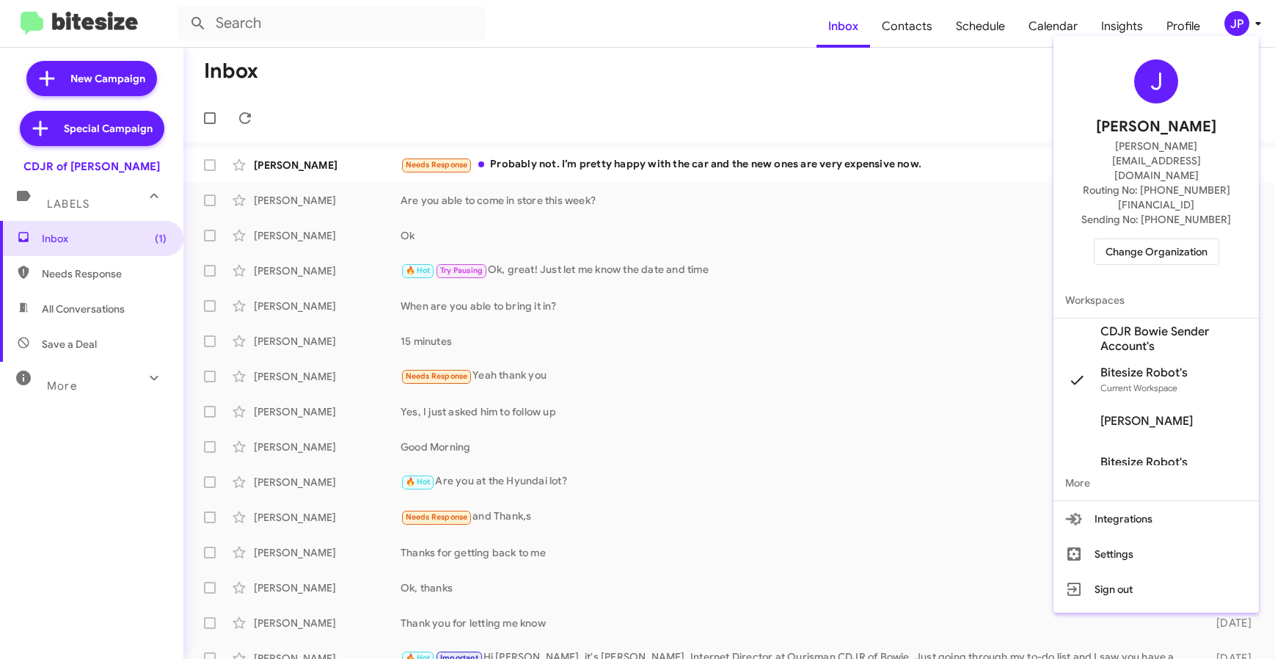
click at [1161, 239] on span "Change Organization" at bounding box center [1157, 251] width 102 height 25
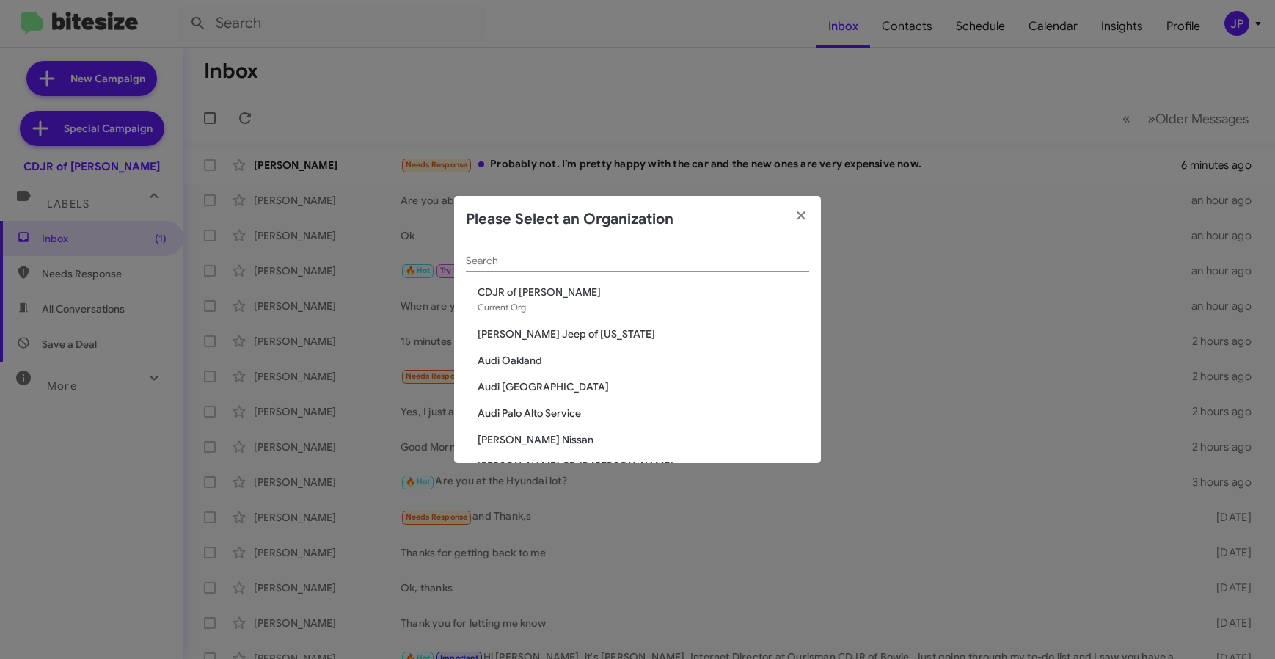
click at [520, 254] on div "Search" at bounding box center [637, 257] width 343 height 29
click at [762, 92] on modal-container "Please Select an Organization Search CDJR of Bowie Current Org Adams Jeep of Ma…" at bounding box center [637, 329] width 1275 height 659
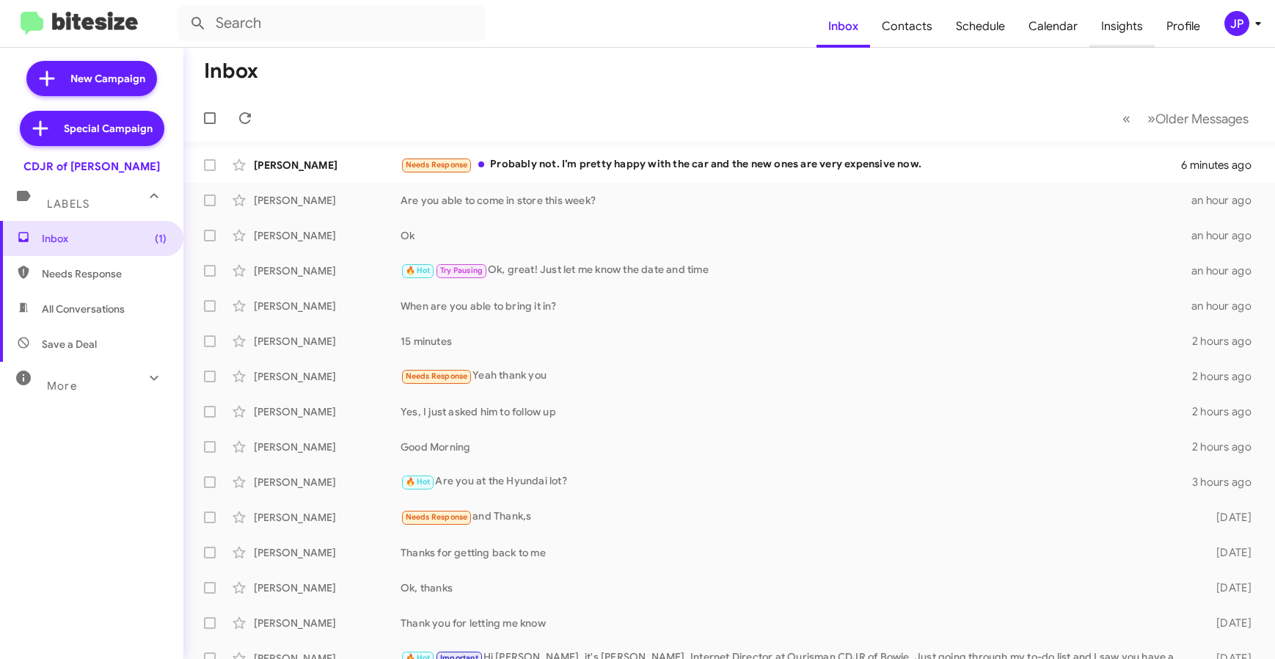
click at [1110, 29] on span "Insights" at bounding box center [1122, 26] width 65 height 43
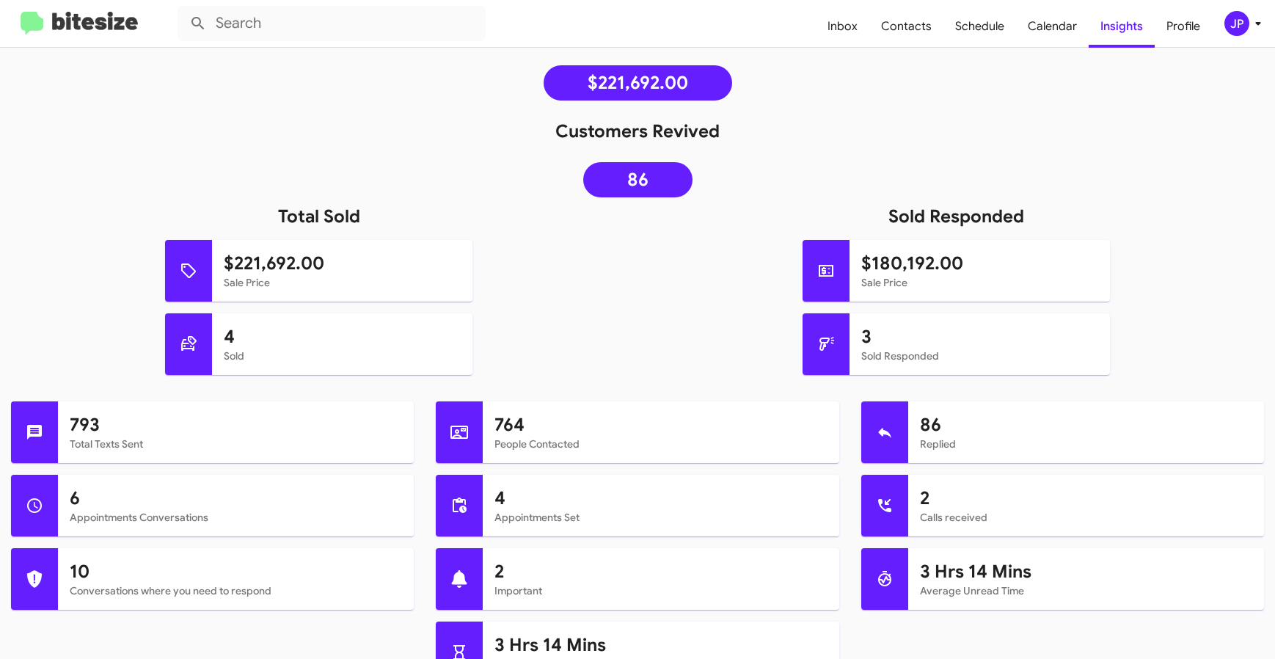
scroll to position [395, 0]
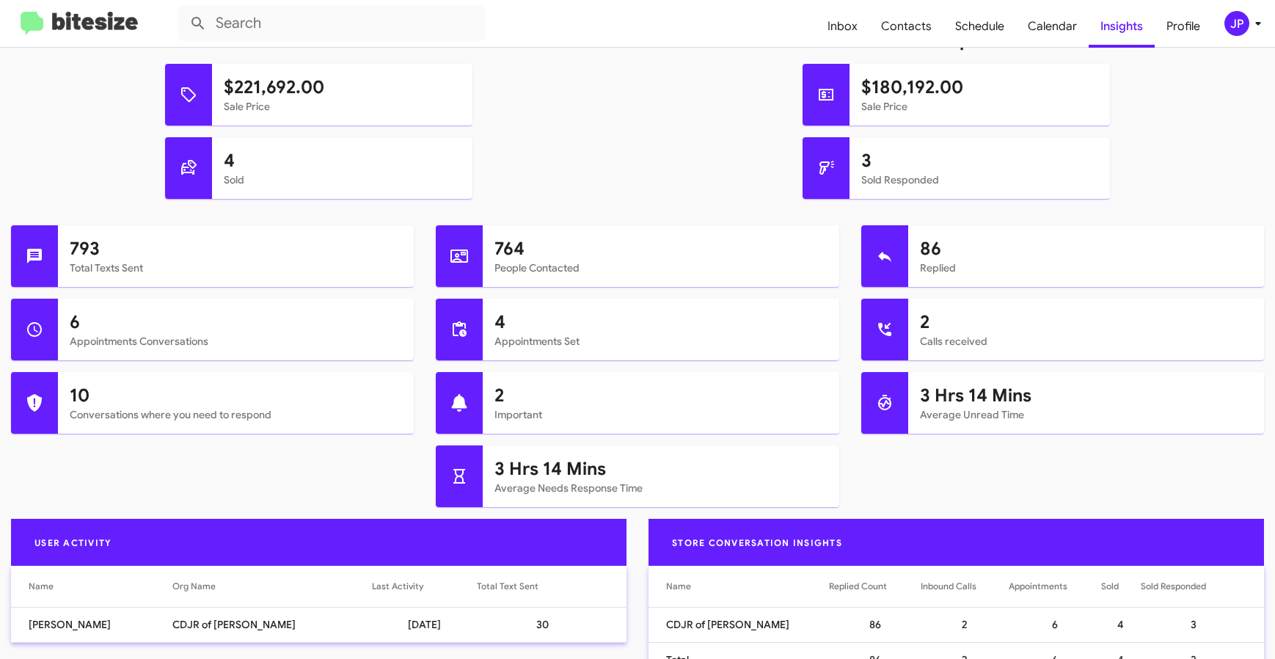
click at [1245, 31] on div "JP" at bounding box center [1237, 23] width 25 height 25
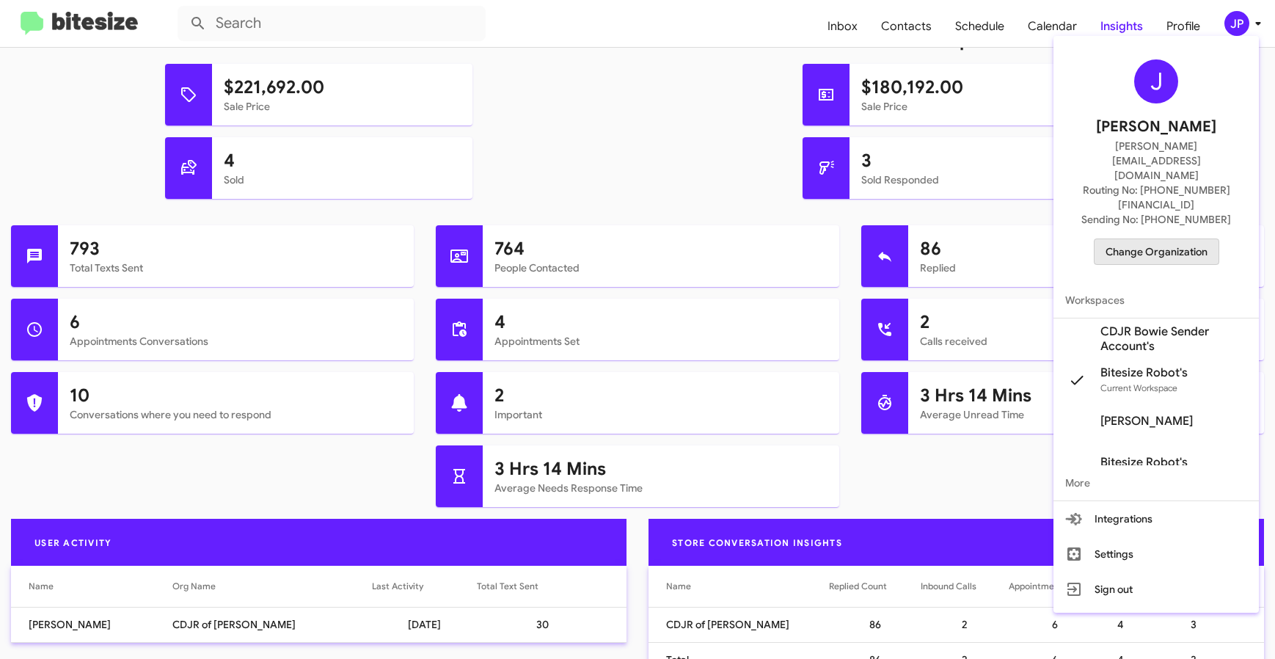
click at [1167, 239] on span "Change Organization" at bounding box center [1157, 251] width 102 height 25
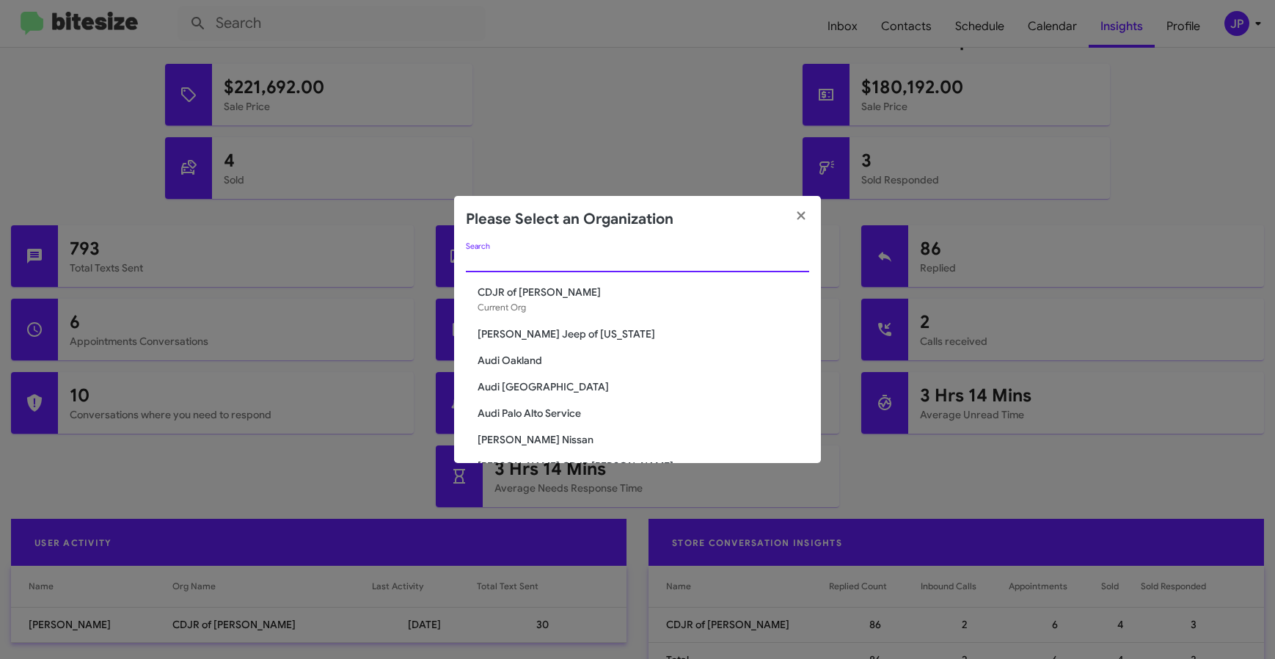
click at [616, 255] on input "Search" at bounding box center [637, 261] width 343 height 12
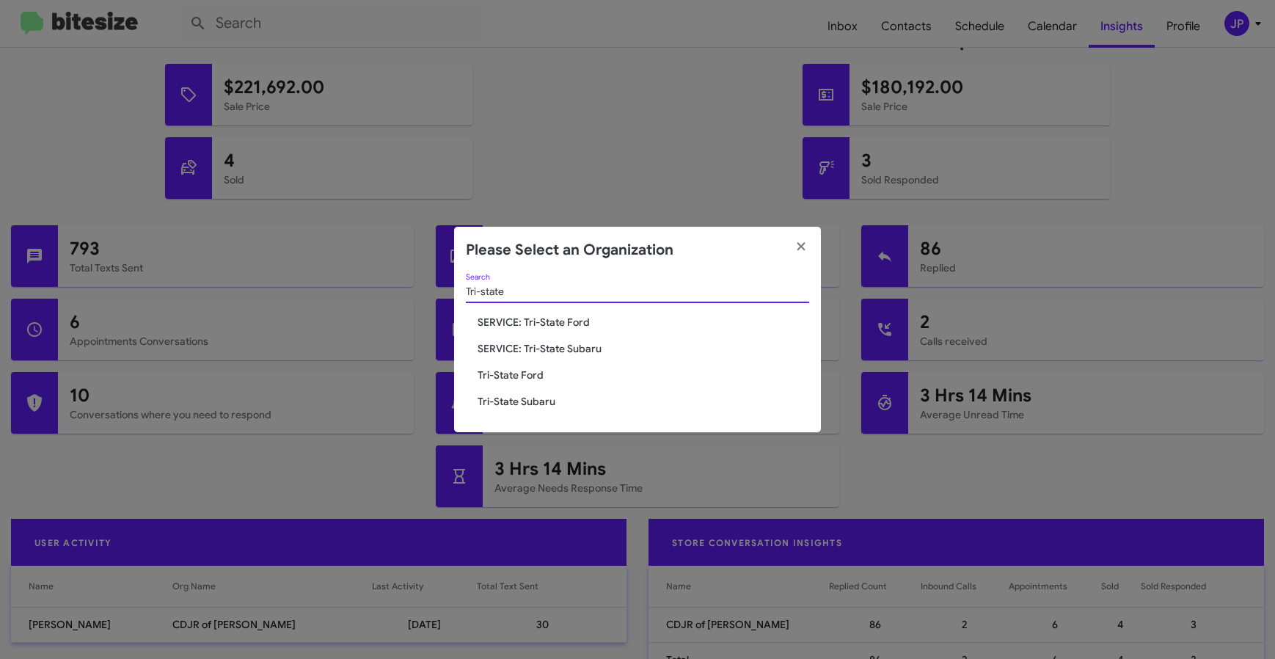
type input "Tri-state"
click at [563, 353] on span "SERVICE: Tri-State Subaru" at bounding box center [644, 348] width 332 height 15
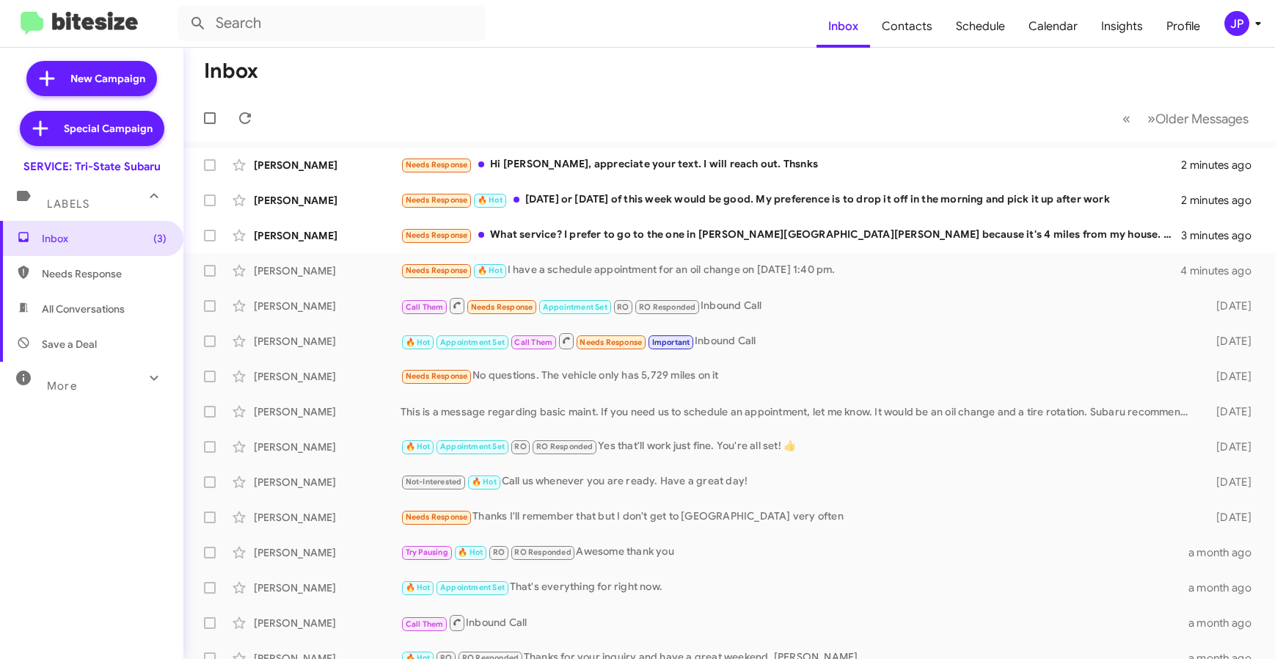
click at [713, 90] on mat-toolbar-row "Inbox" at bounding box center [729, 71] width 1092 height 47
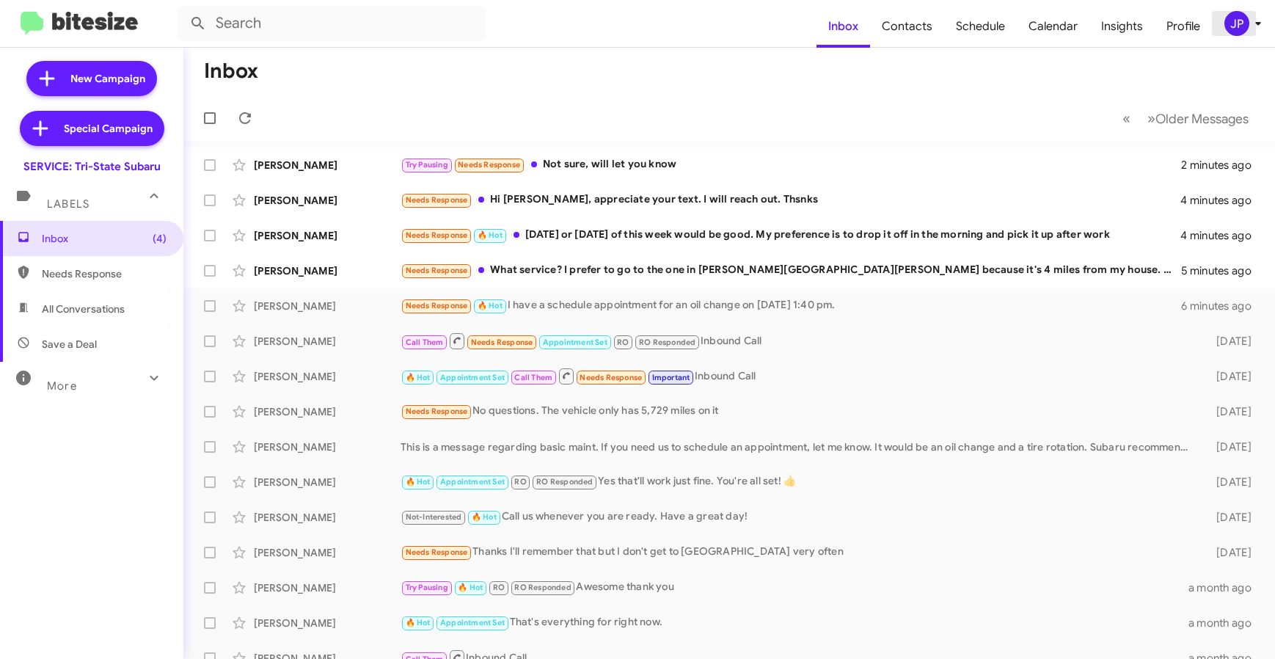
click at [1215, 15] on button "JP" at bounding box center [1235, 23] width 47 height 25
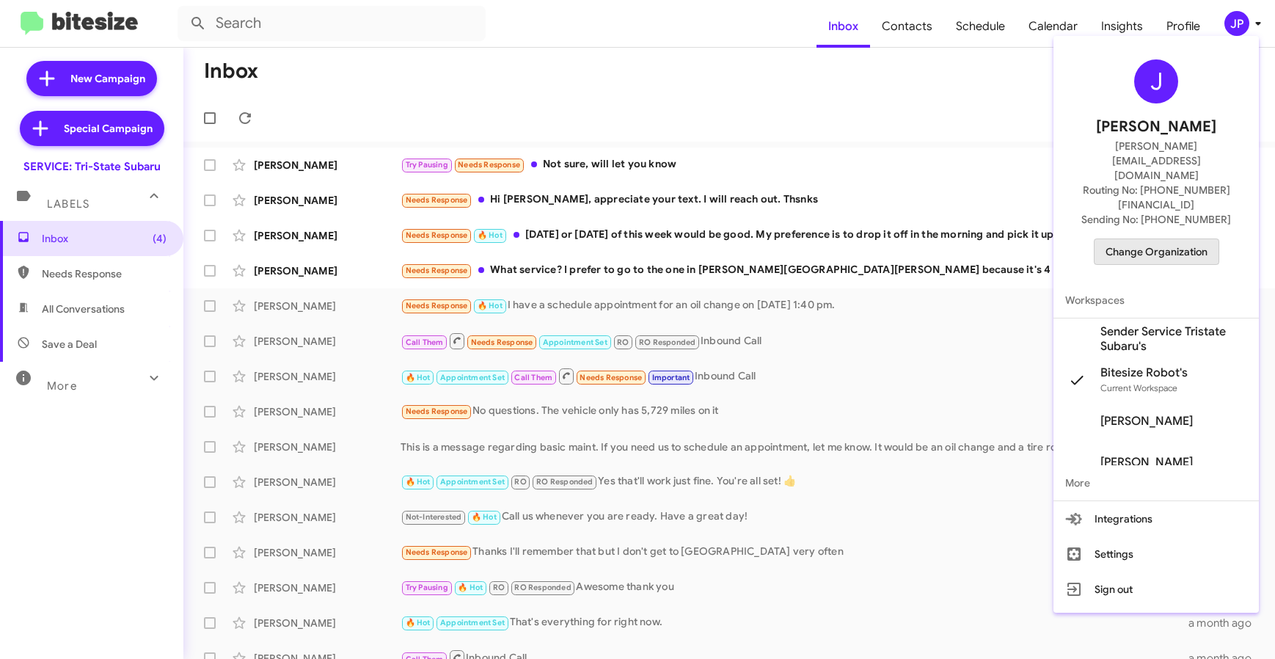
click at [1185, 239] on span "Change Organization" at bounding box center [1157, 251] width 102 height 25
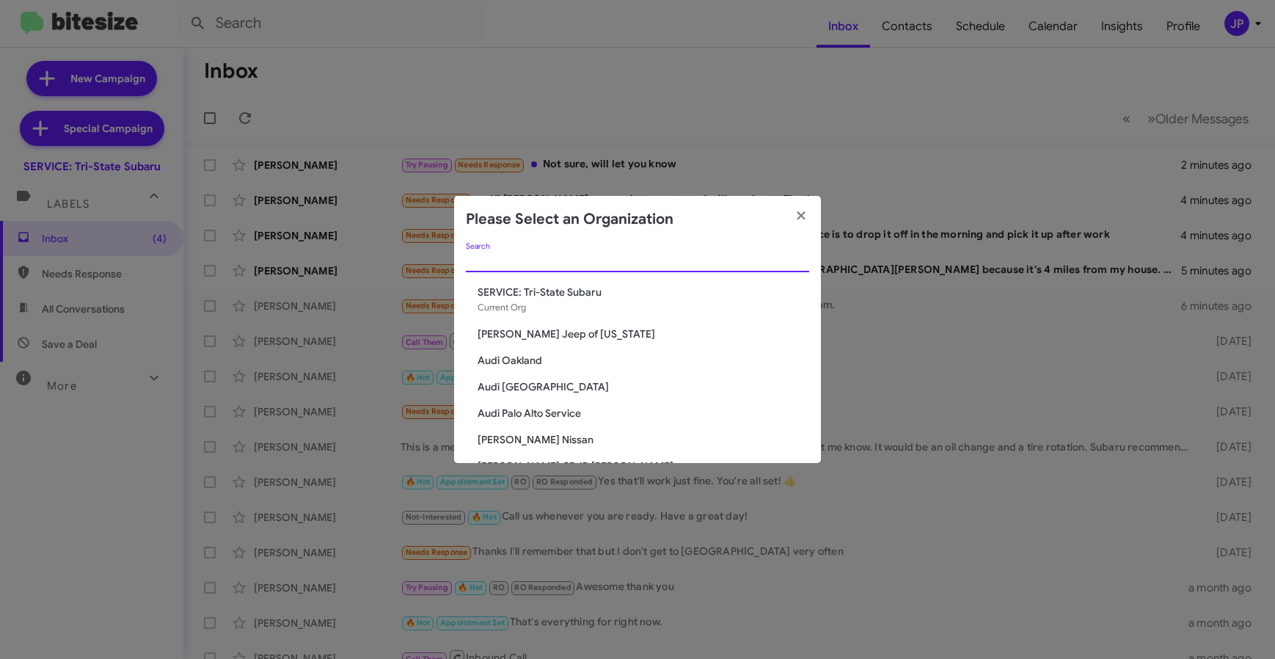
click at [718, 261] on input "Search" at bounding box center [637, 261] width 343 height 12
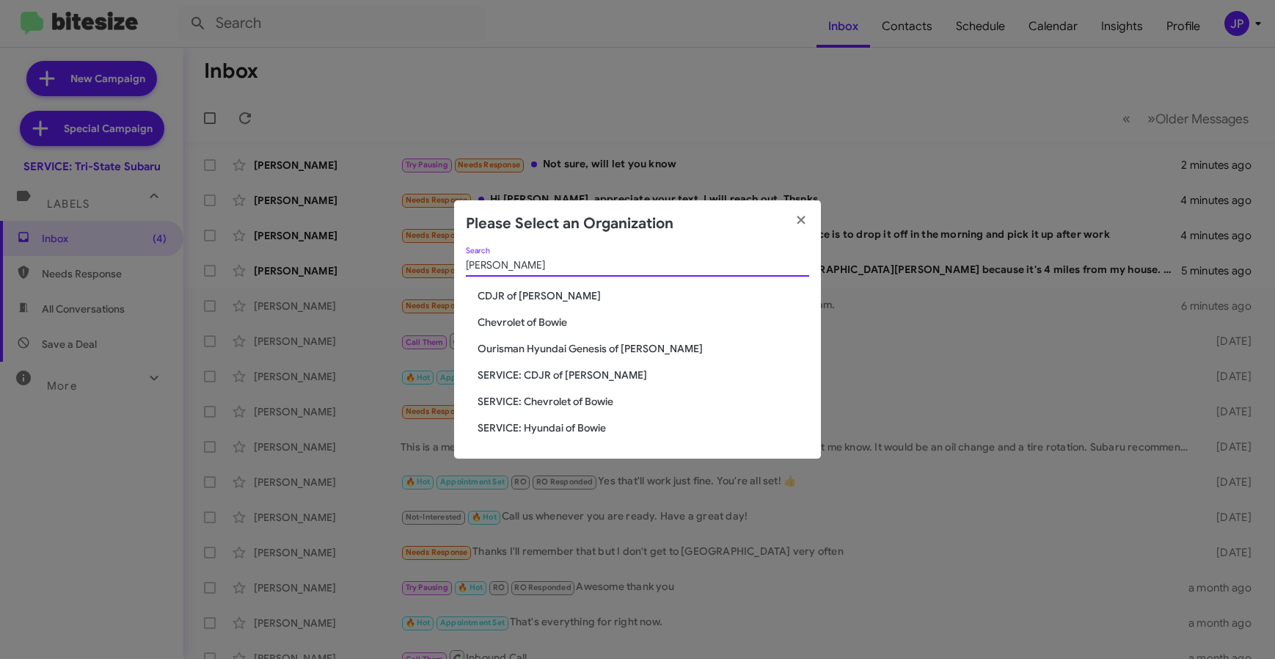
type input "[PERSON_NAME]"
click at [498, 320] on span "Chevrolet of Bowie" at bounding box center [644, 322] width 332 height 15
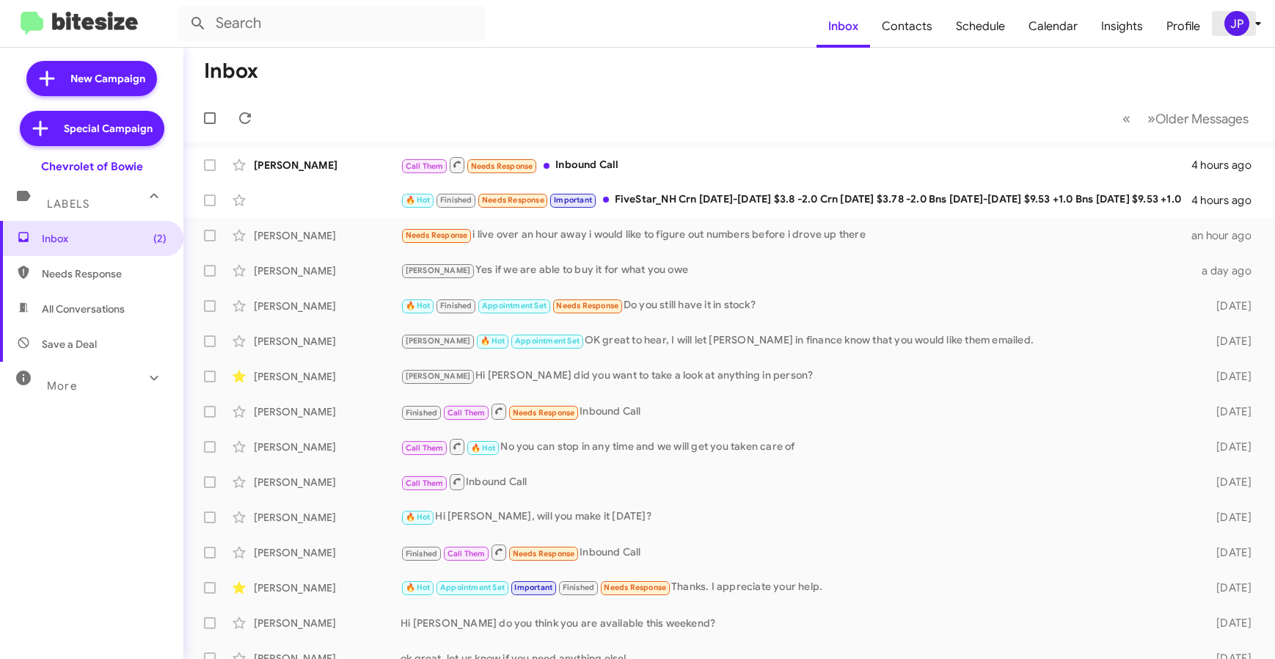
click at [1245, 34] on span "JP" at bounding box center [1246, 23] width 44 height 25
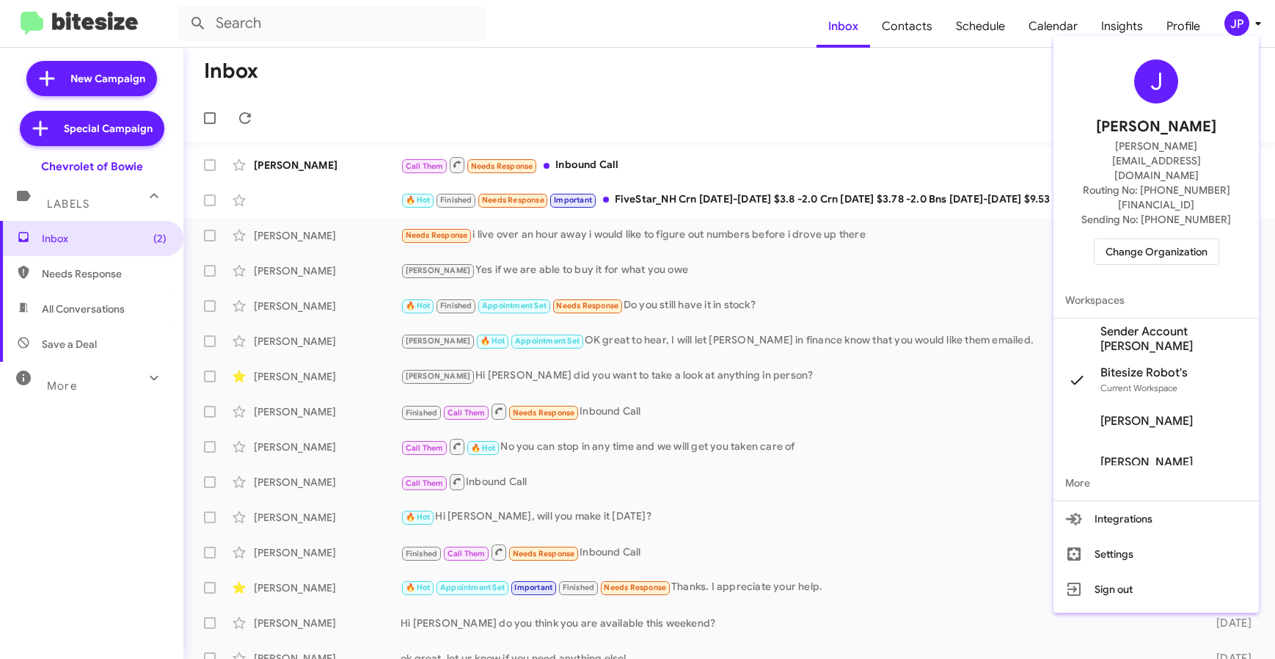
click at [1173, 239] on span "Change Organization" at bounding box center [1157, 251] width 102 height 25
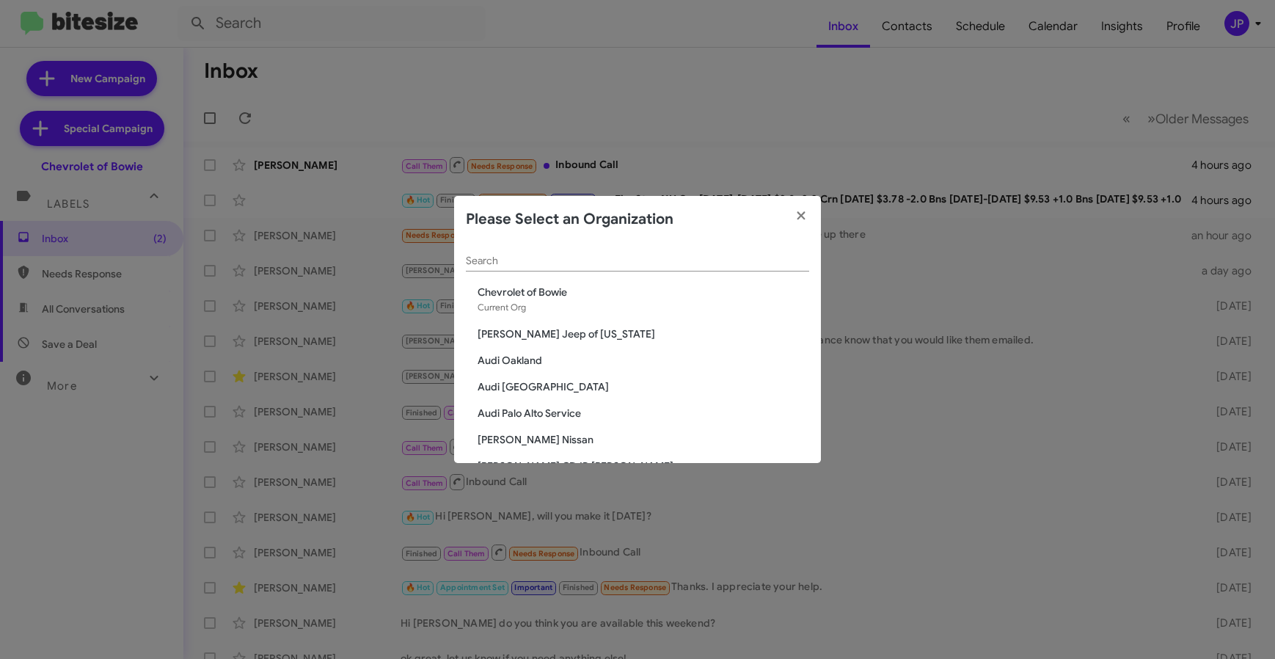
click at [473, 265] on input "Search" at bounding box center [637, 261] width 343 height 12
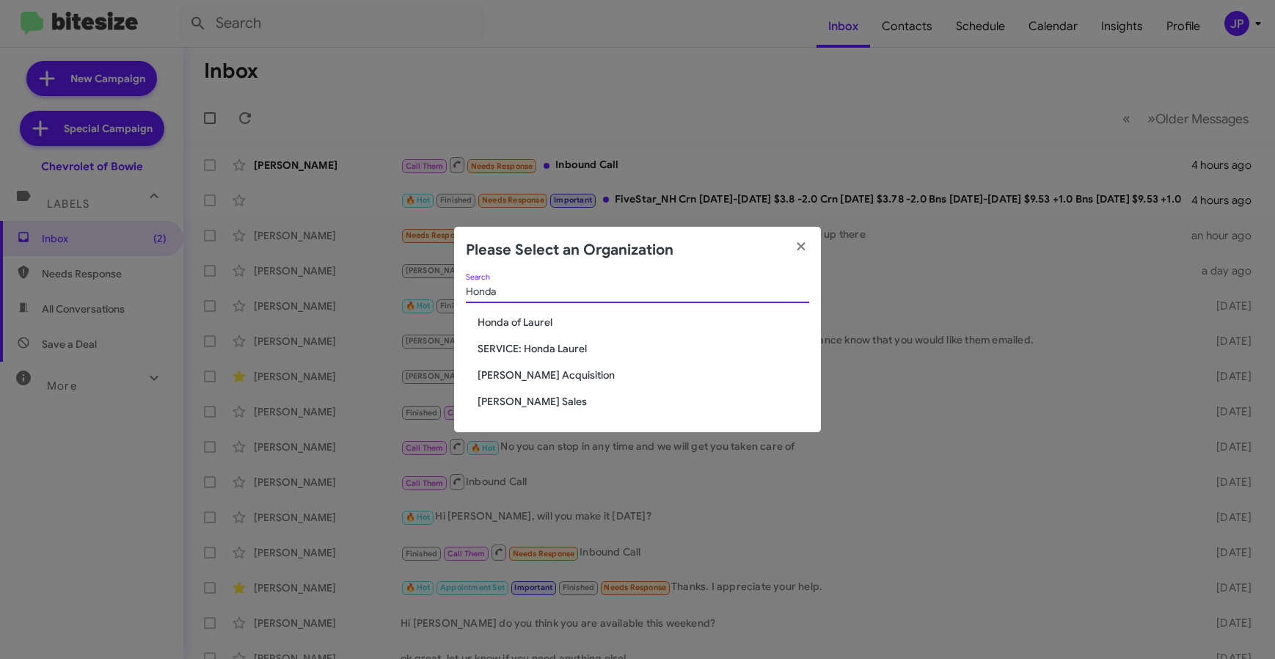
type input "Honda"
click at [488, 321] on span "Honda of Laurel" at bounding box center [644, 322] width 332 height 15
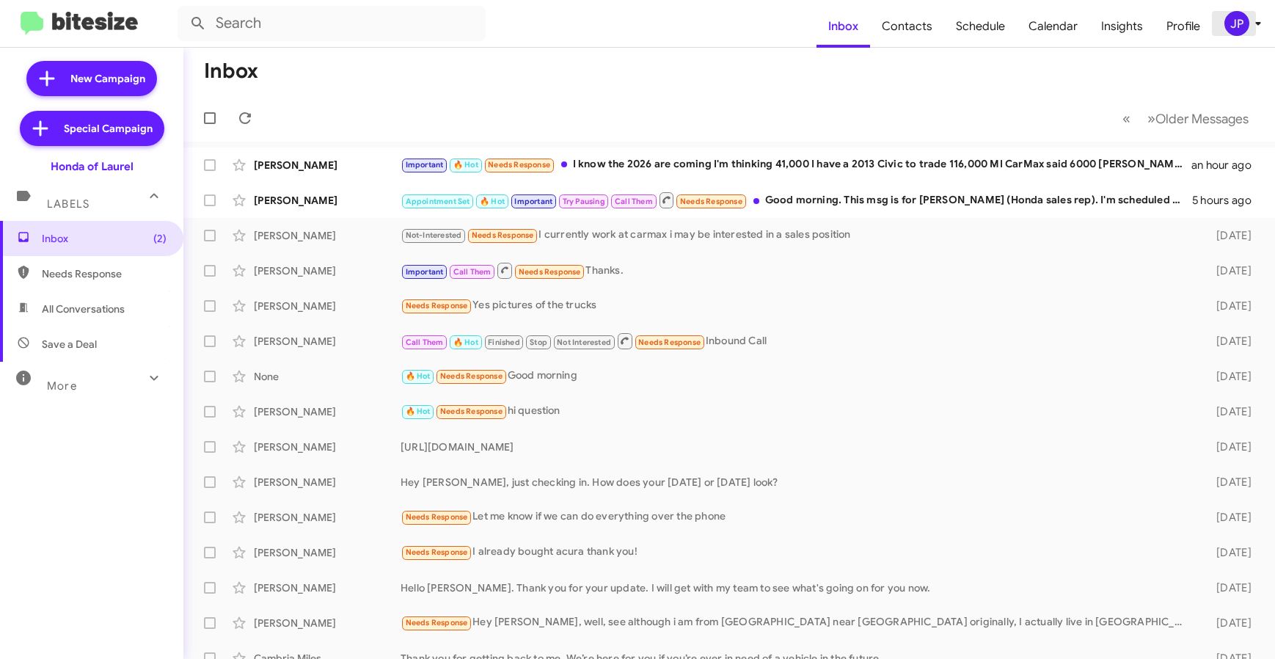
click at [1231, 23] on div "JP" at bounding box center [1237, 23] width 25 height 25
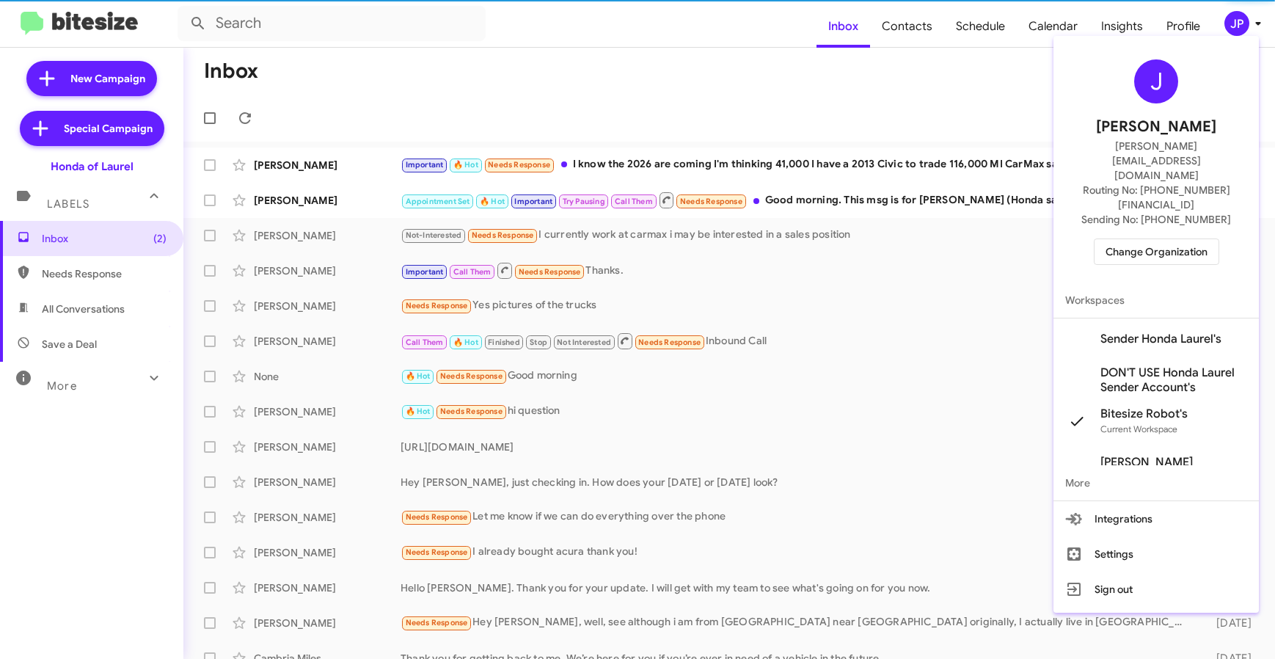
click at [1170, 239] on span "Change Organization" at bounding box center [1157, 251] width 102 height 25
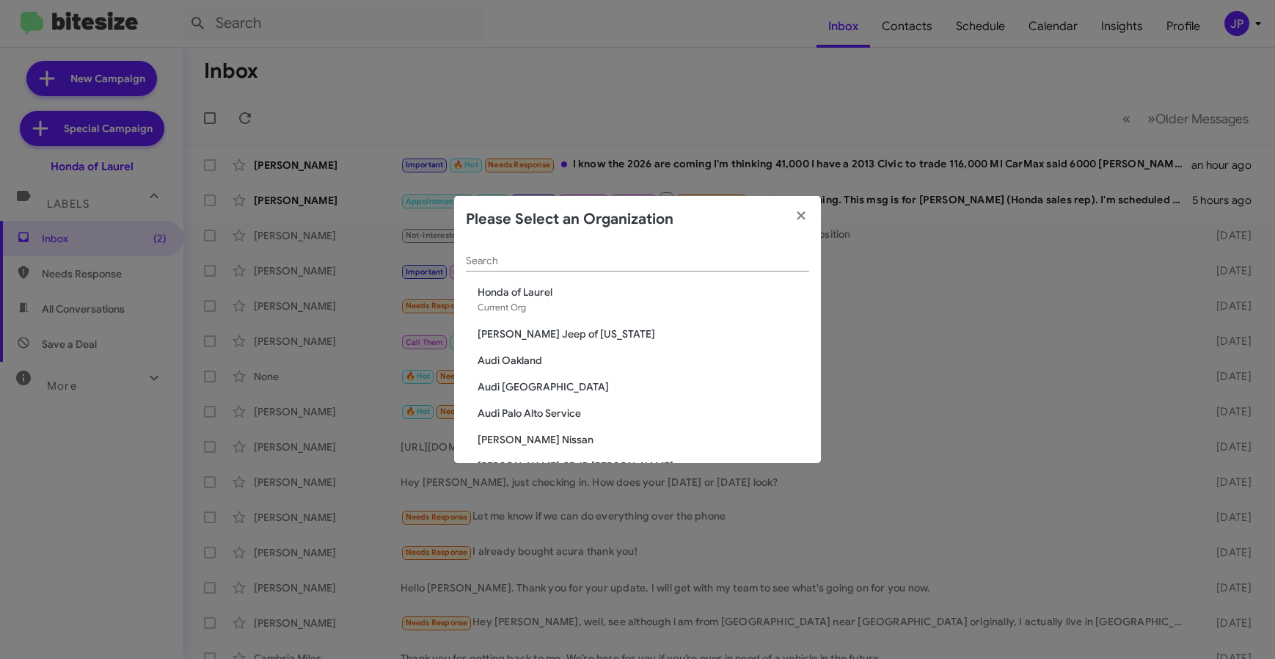
click at [698, 257] on input "Search" at bounding box center [637, 261] width 343 height 12
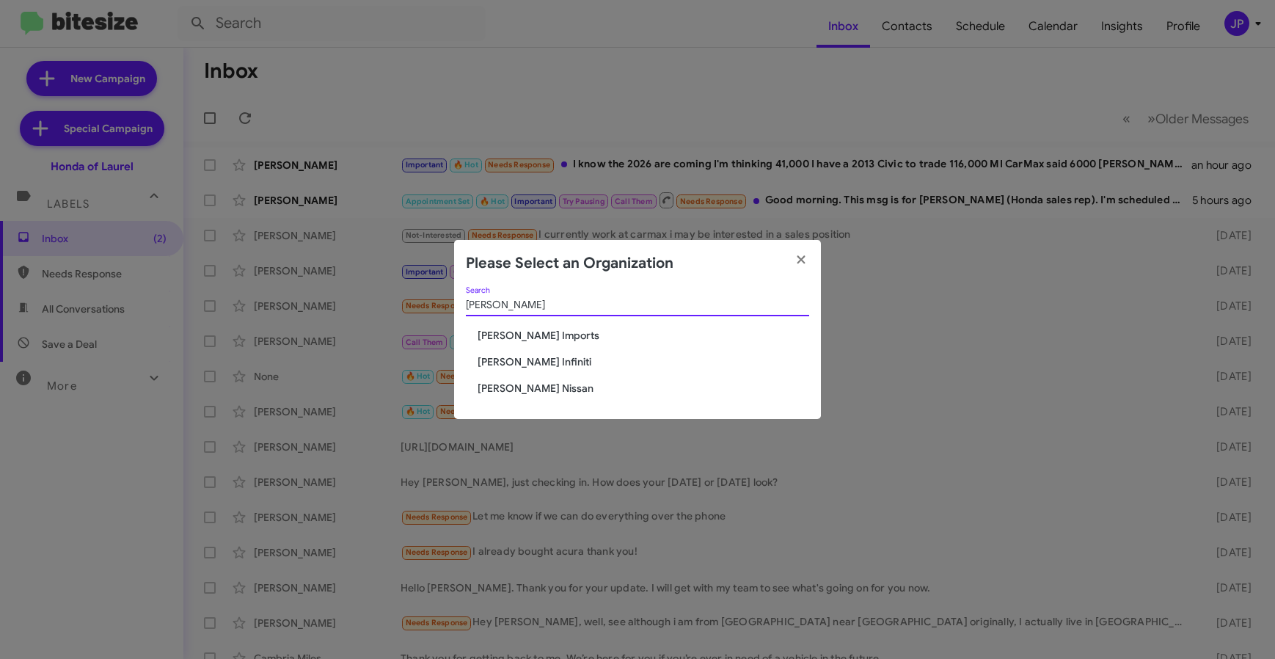
type input "[PERSON_NAME]"
click at [550, 387] on span "[PERSON_NAME] Nissan" at bounding box center [644, 388] width 332 height 15
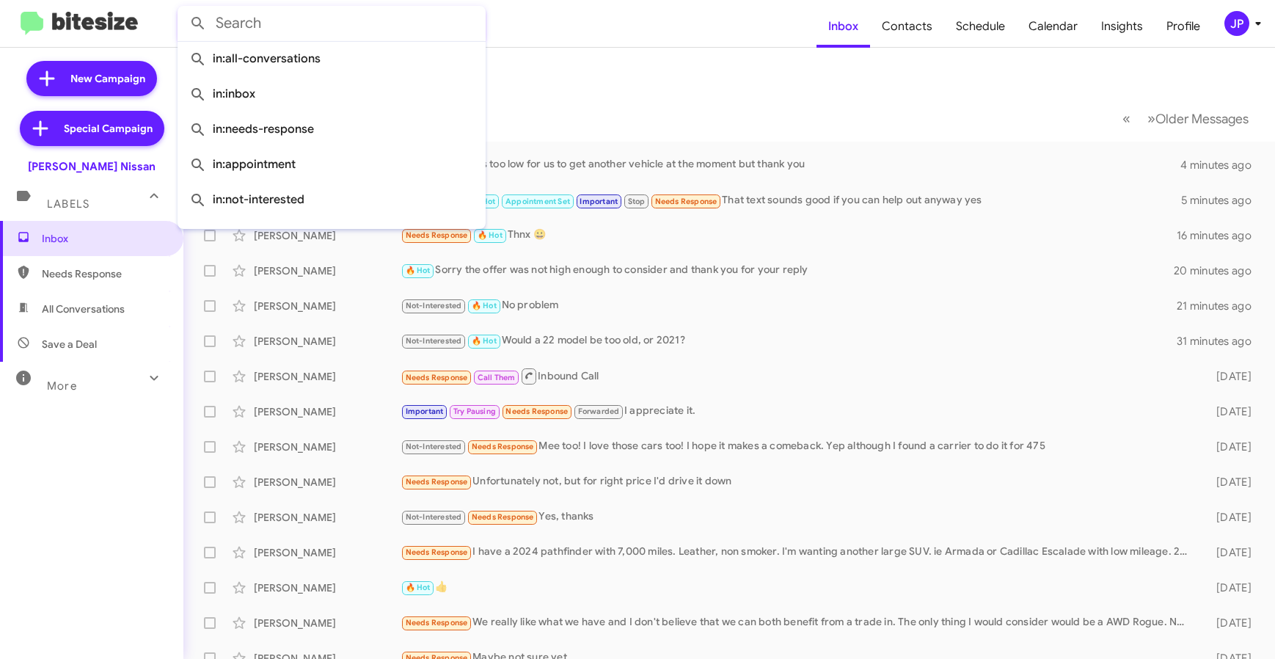
click at [425, 32] on input "text" at bounding box center [332, 23] width 308 height 35
paste input "3615107445"
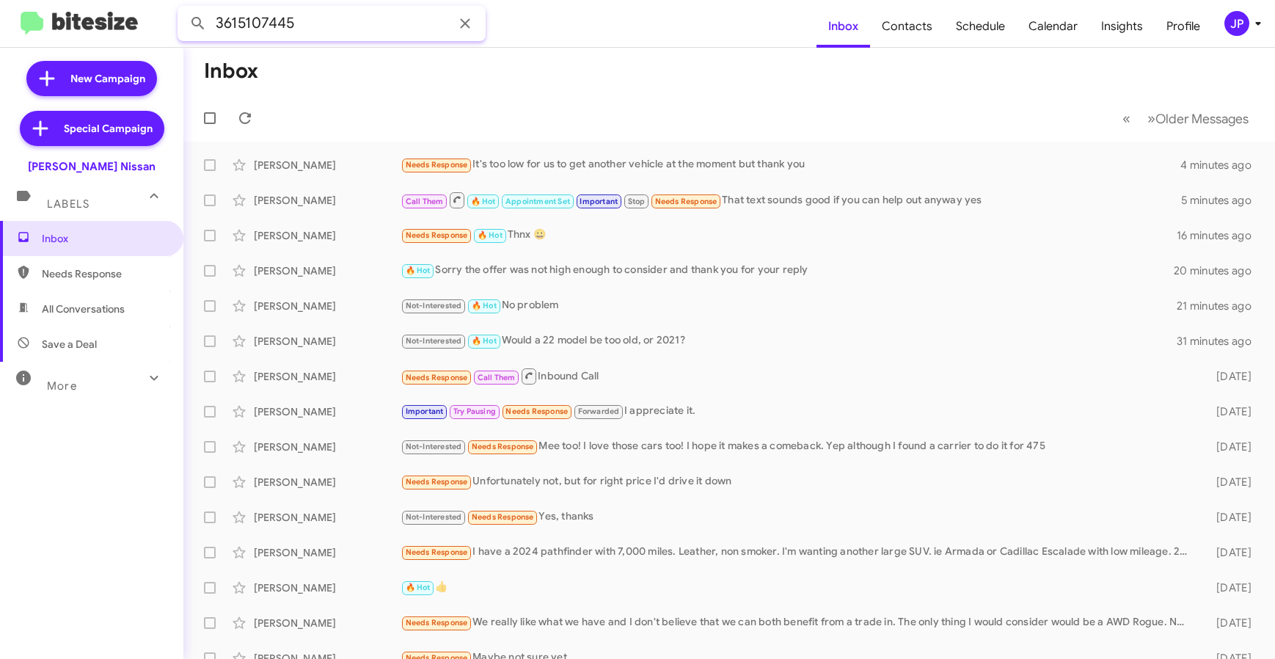
type input "3615107445"
click at [183, 9] on button at bounding box center [197, 23] width 29 height 29
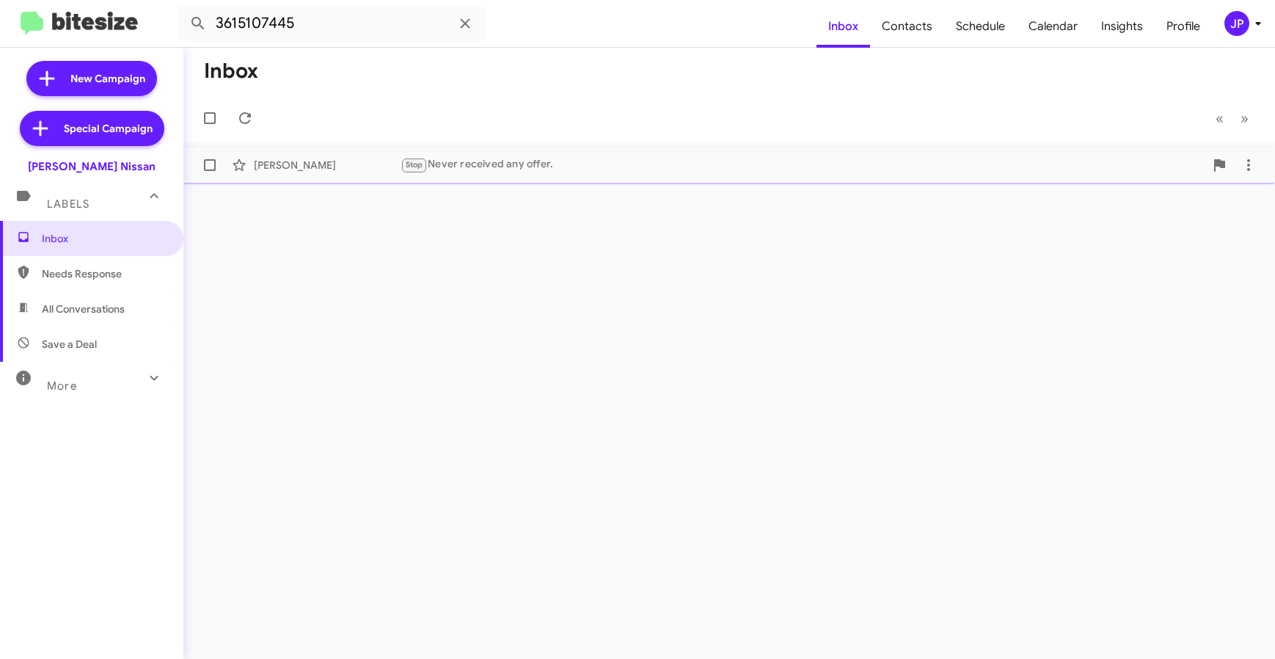
click at [503, 174] on div "[PERSON_NAME] Stop Never received any offer. 12 minutes ago" at bounding box center [729, 164] width 1069 height 29
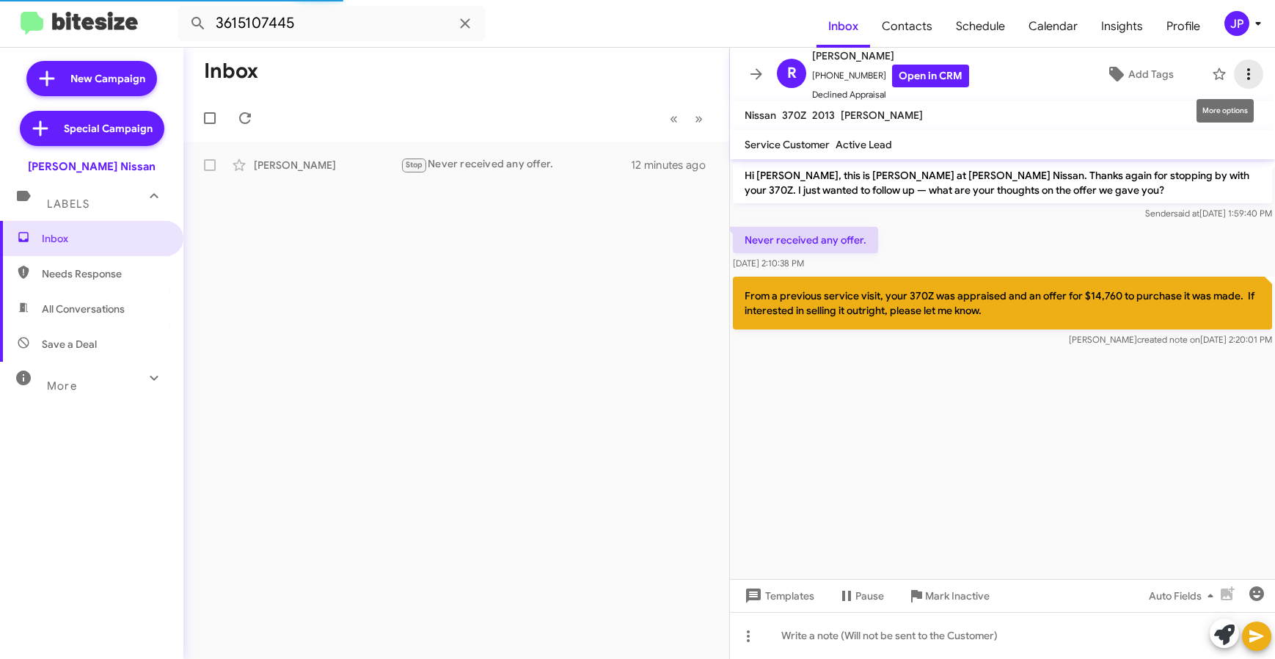
click at [1240, 71] on icon at bounding box center [1249, 74] width 18 height 18
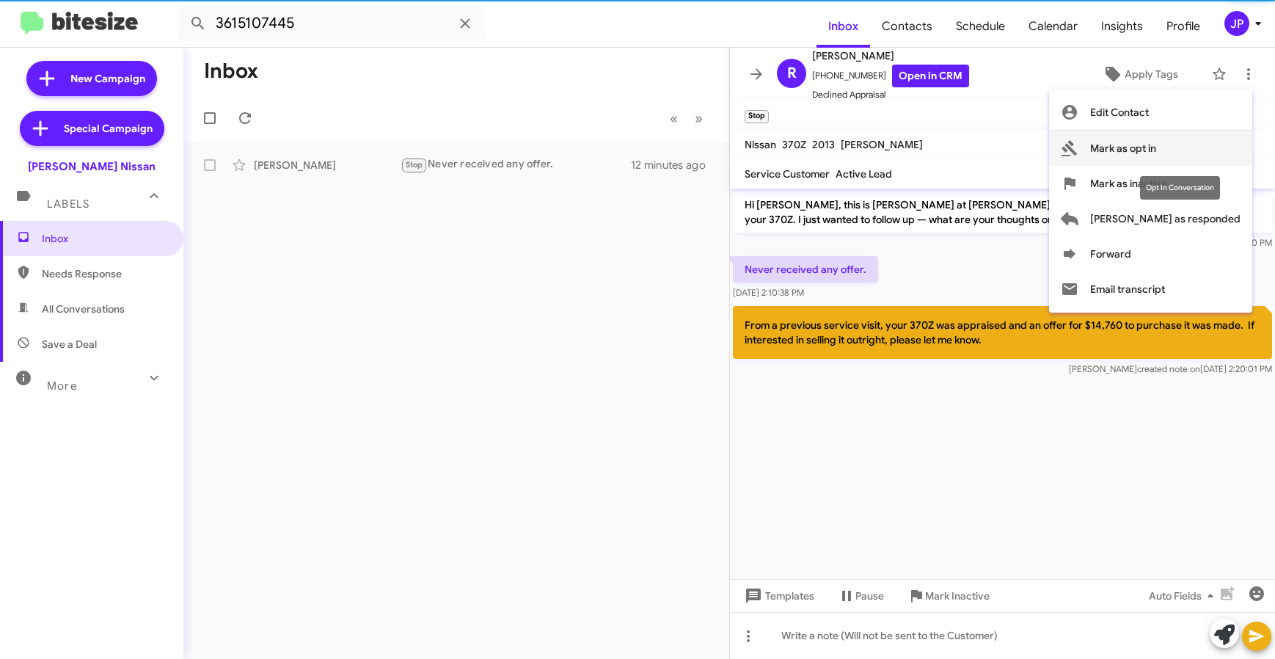
click at [1157, 148] on span "Mark as opt in" at bounding box center [1124, 148] width 66 height 35
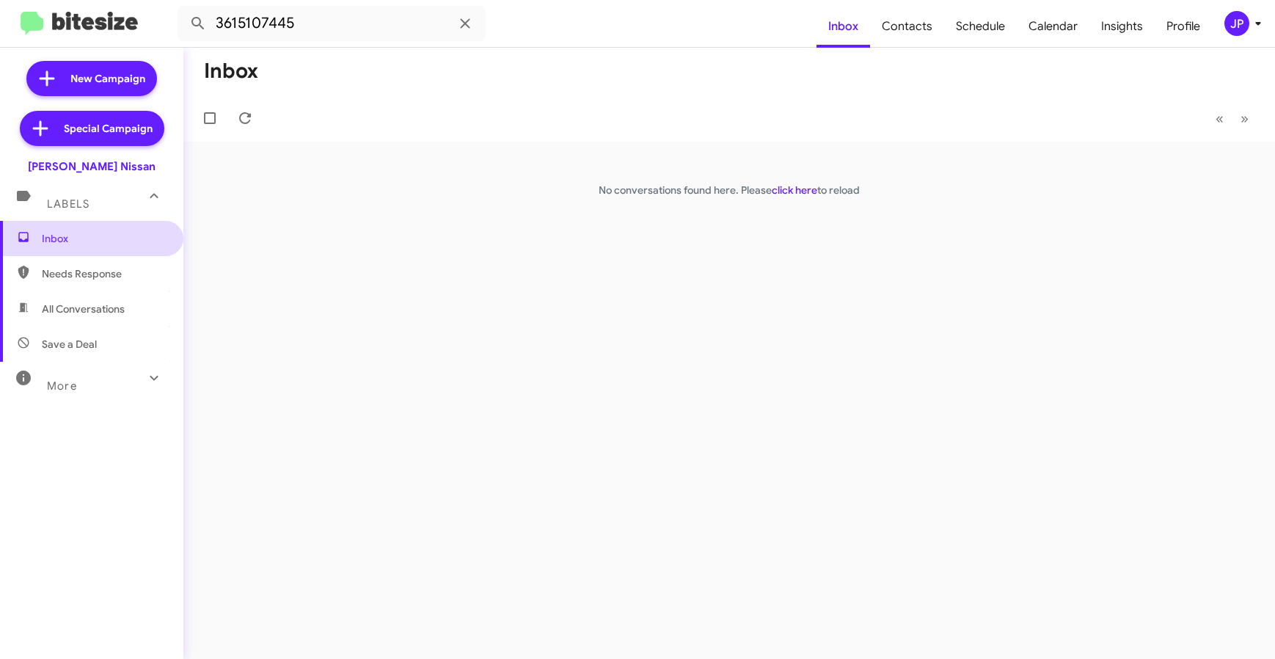
click at [69, 248] on span "Inbox" at bounding box center [91, 238] width 183 height 35
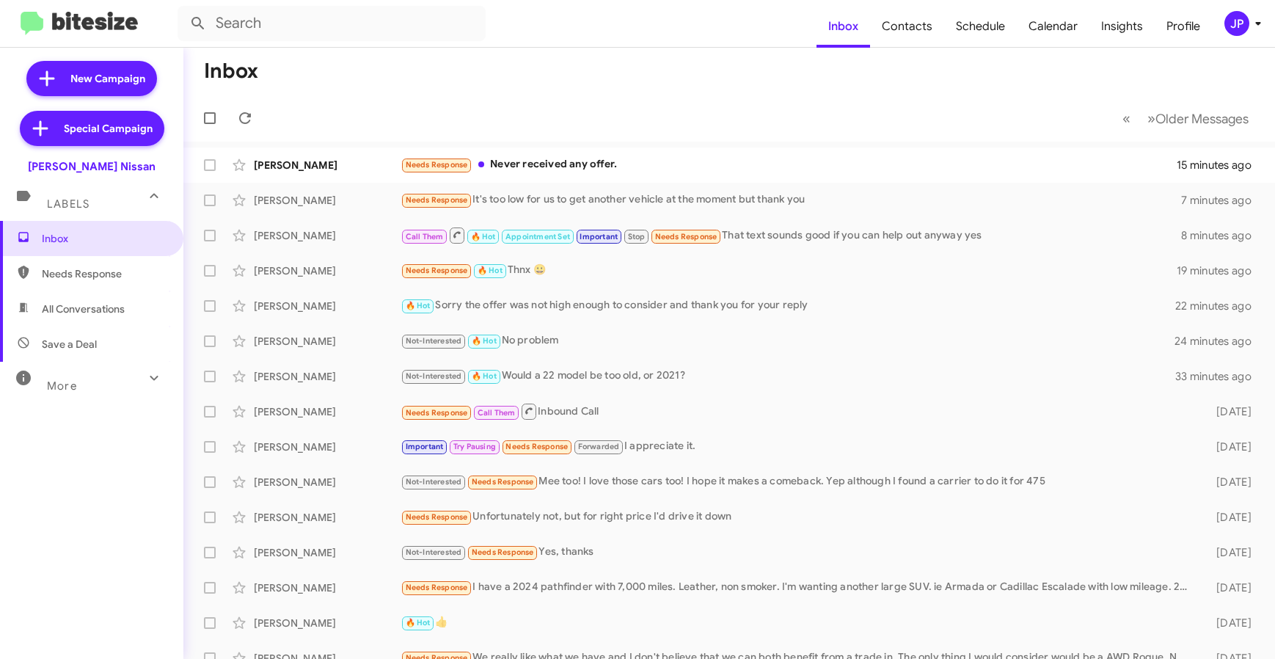
click at [1237, 29] on div "JP" at bounding box center [1237, 23] width 25 height 25
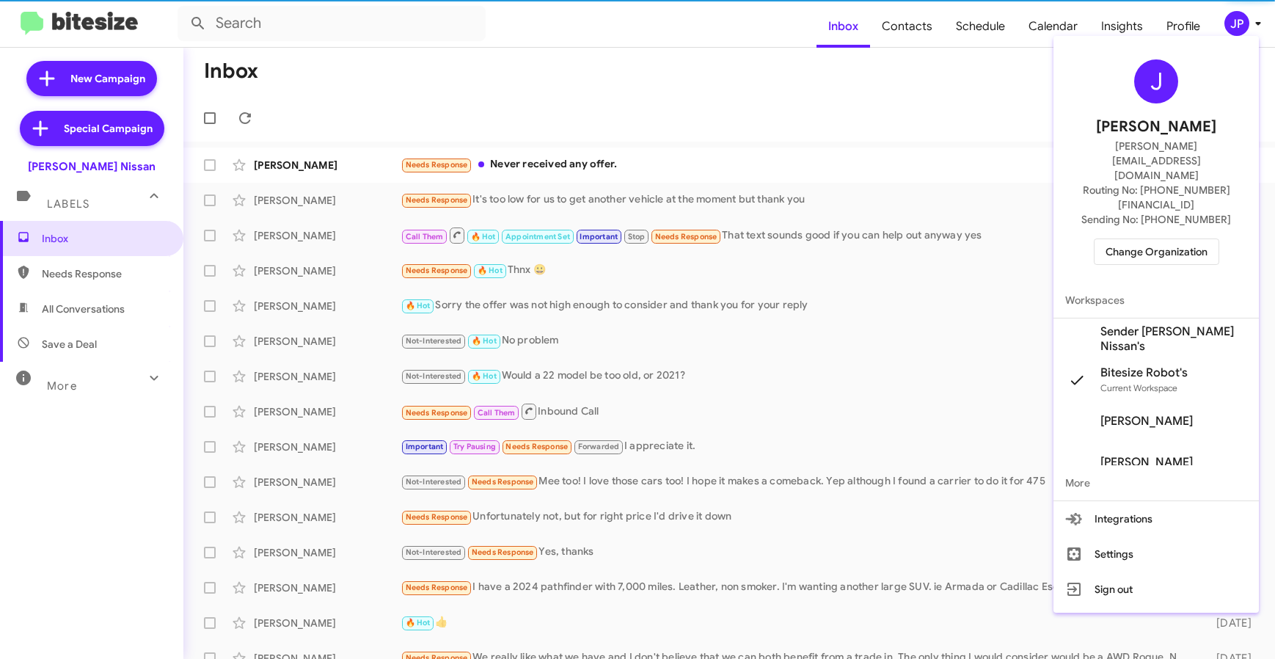
click at [1178, 239] on span "Change Organization" at bounding box center [1157, 251] width 102 height 25
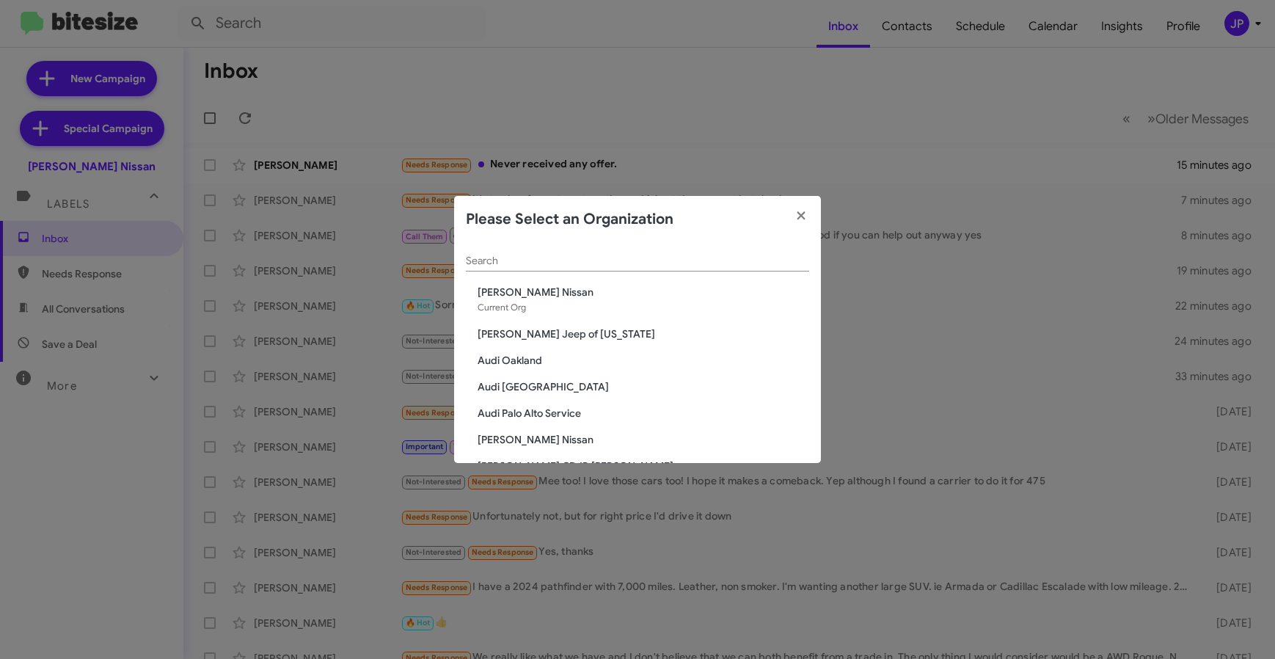
click at [644, 250] on div "Search" at bounding box center [637, 257] width 343 height 29
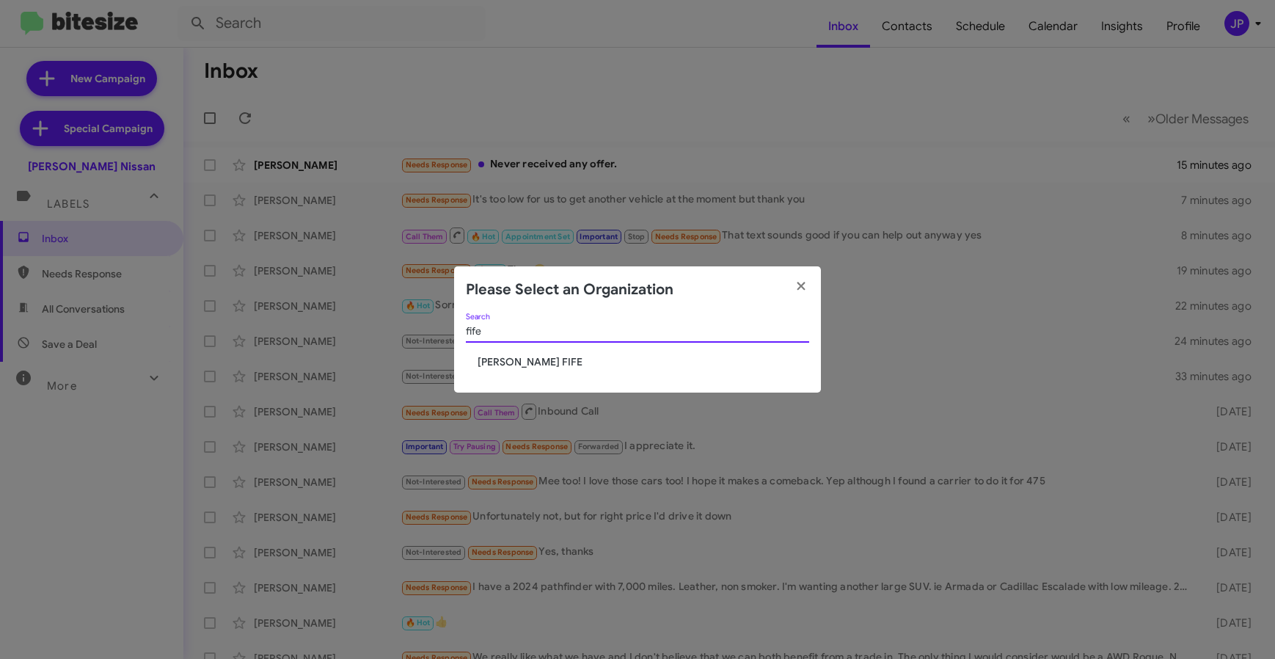
type input "fife"
drag, startPoint x: 535, startPoint y: 360, endPoint x: 460, endPoint y: 348, distance: 75.8
click at [535, 360] on span "[PERSON_NAME] FIFE" at bounding box center [644, 361] width 332 height 15
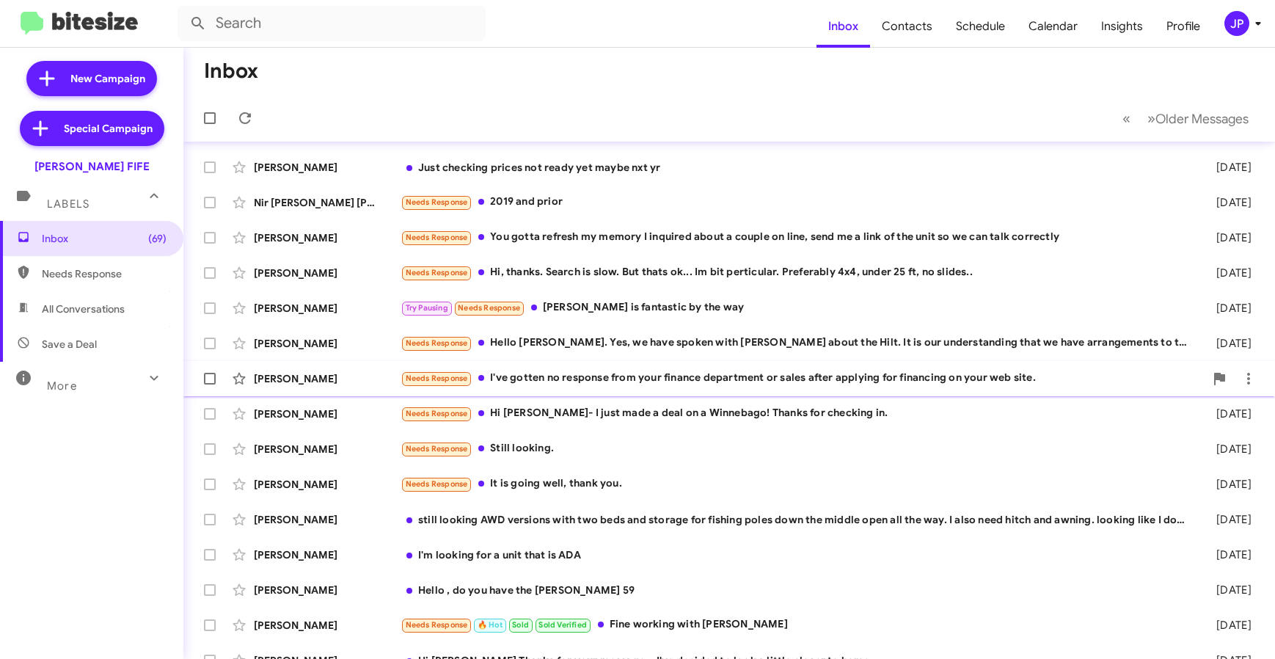
scroll to position [50, 0]
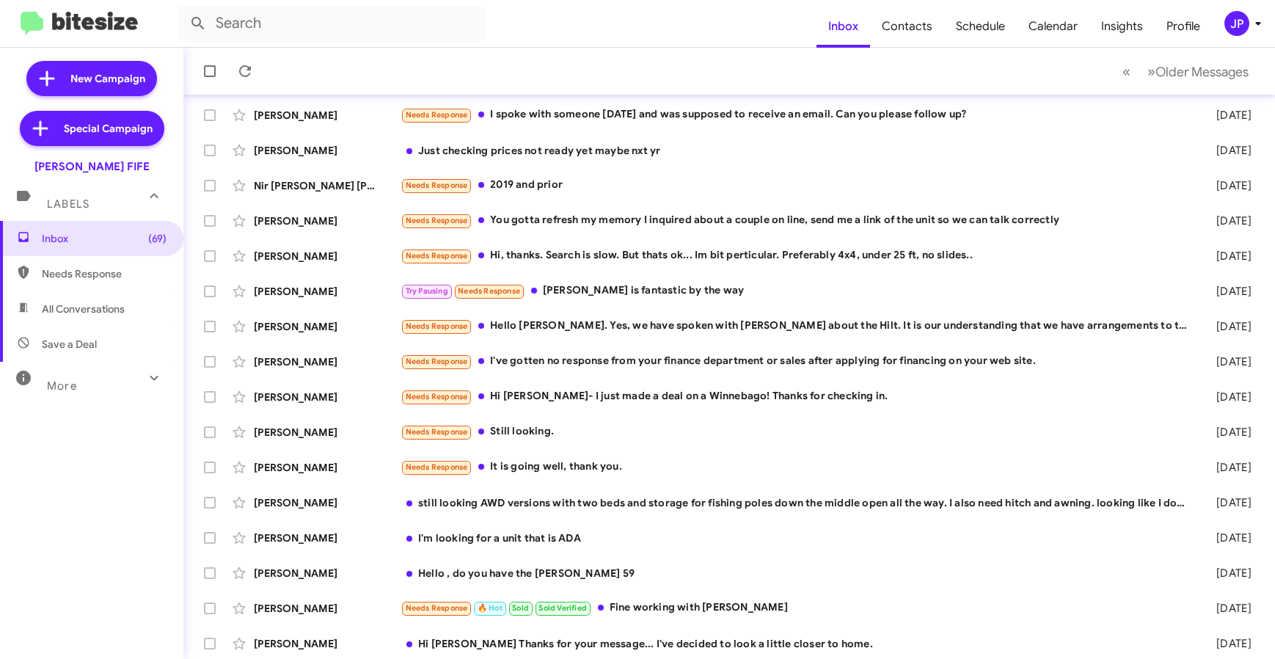
click at [1227, 18] on div "JP" at bounding box center [1237, 23] width 25 height 25
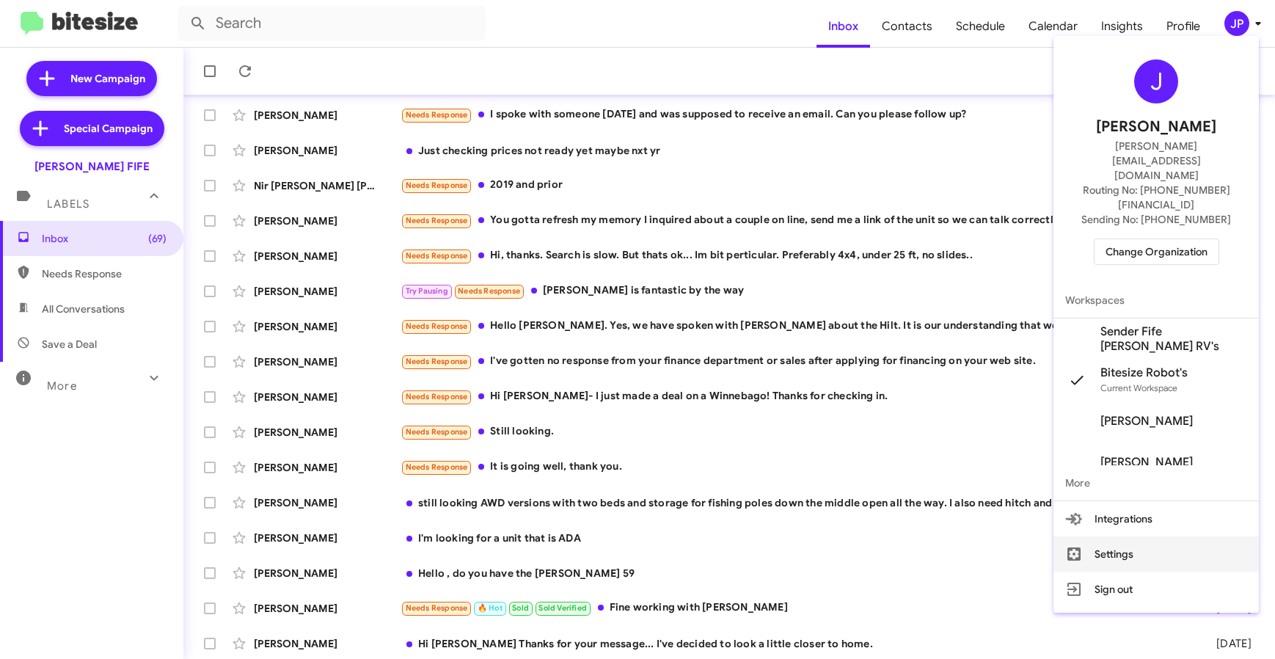
click at [1163, 536] on button "Settings" at bounding box center [1156, 553] width 205 height 35
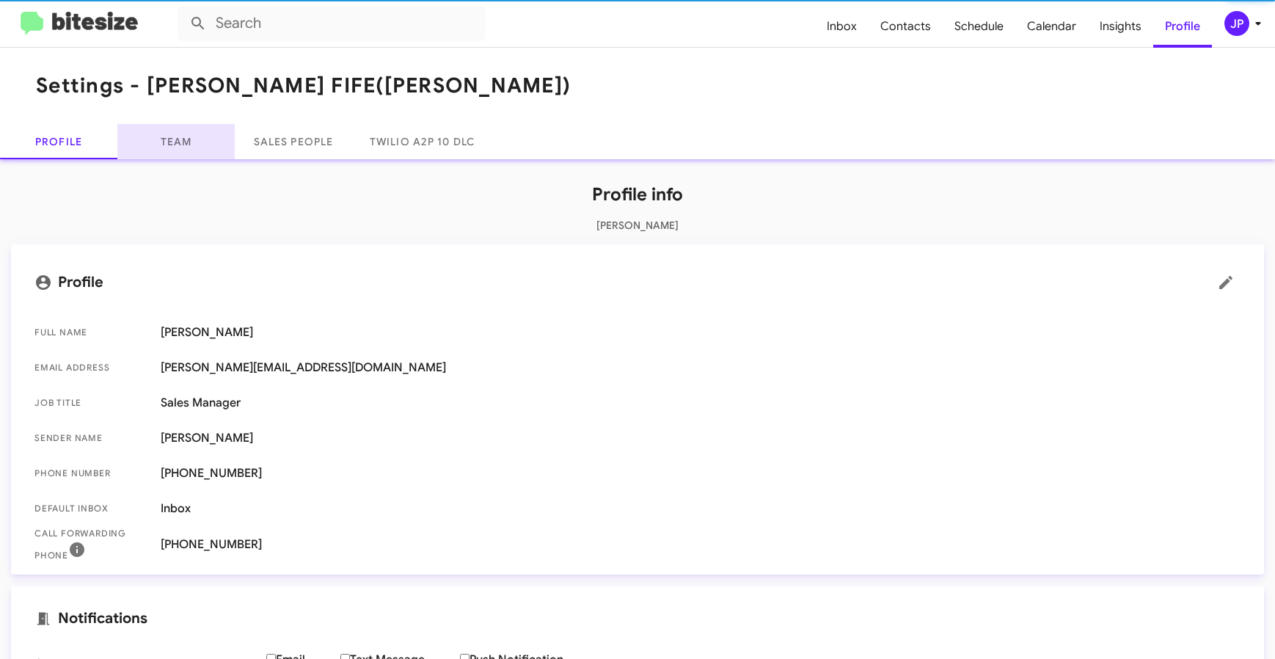
click at [173, 128] on link "Team" at bounding box center [175, 141] width 117 height 35
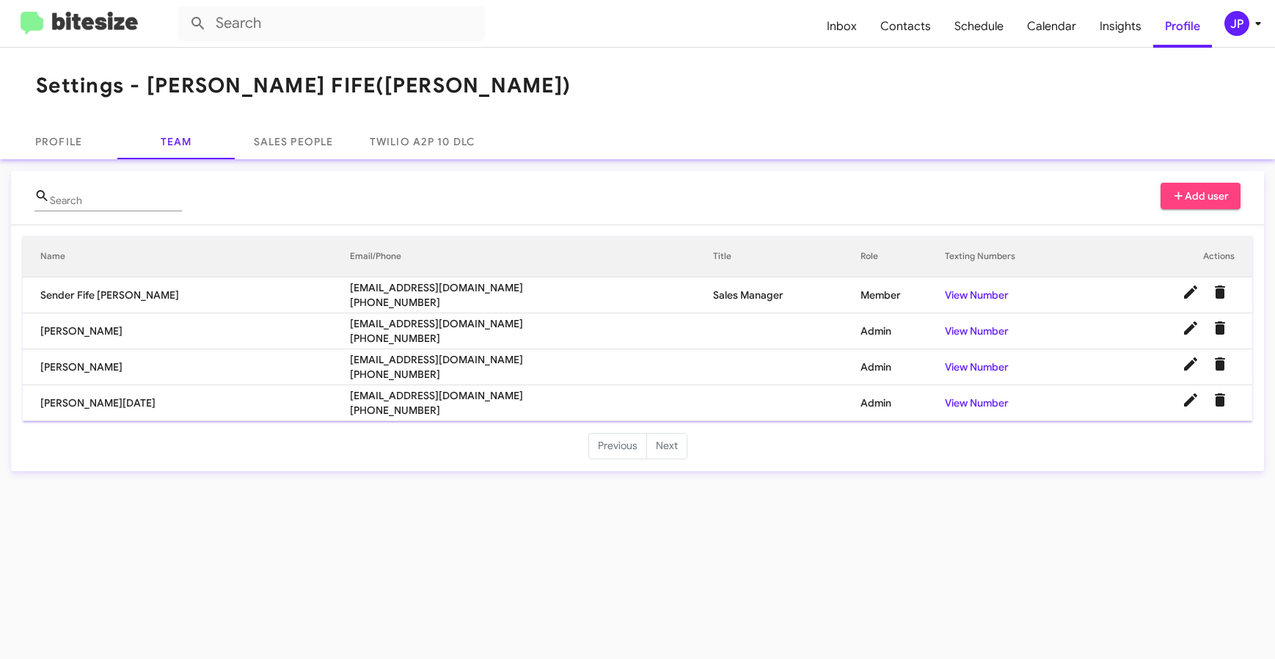
click at [81, 23] on img at bounding box center [79, 24] width 117 height 24
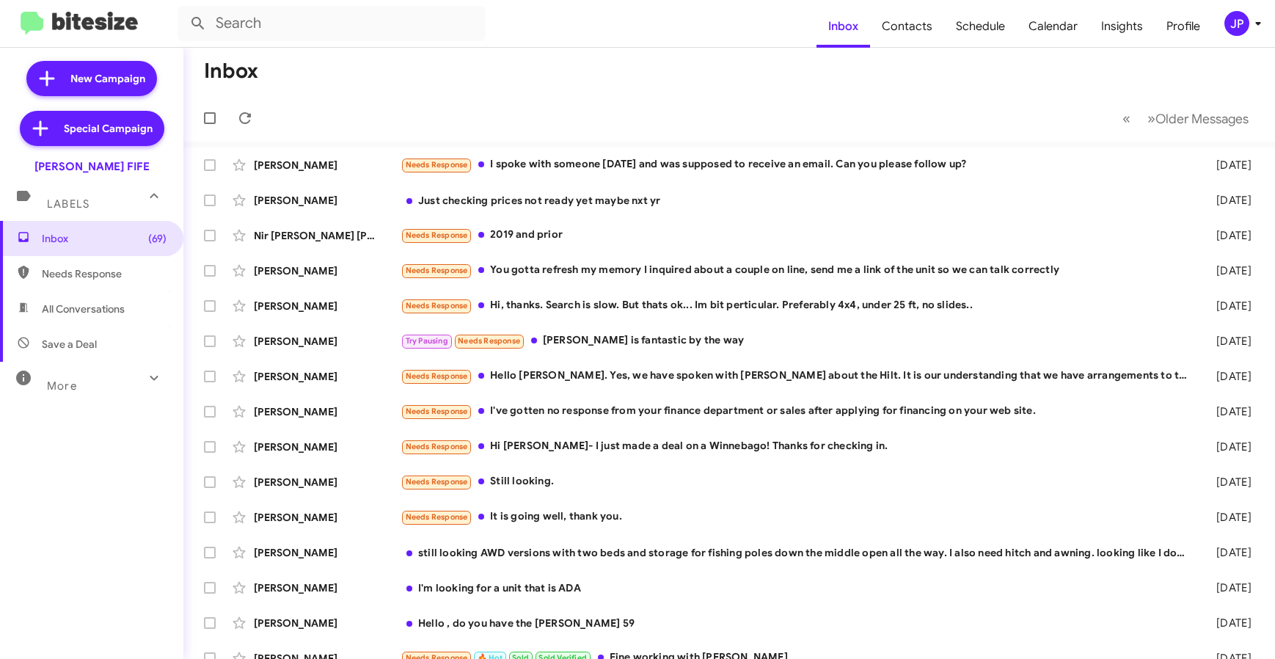
click at [1253, 38] on mat-toolbar "Inbox Contacts Schedule Calendar Insights Profile JP" at bounding box center [637, 23] width 1275 height 47
click at [1250, 23] on icon at bounding box center [1259, 24] width 18 height 18
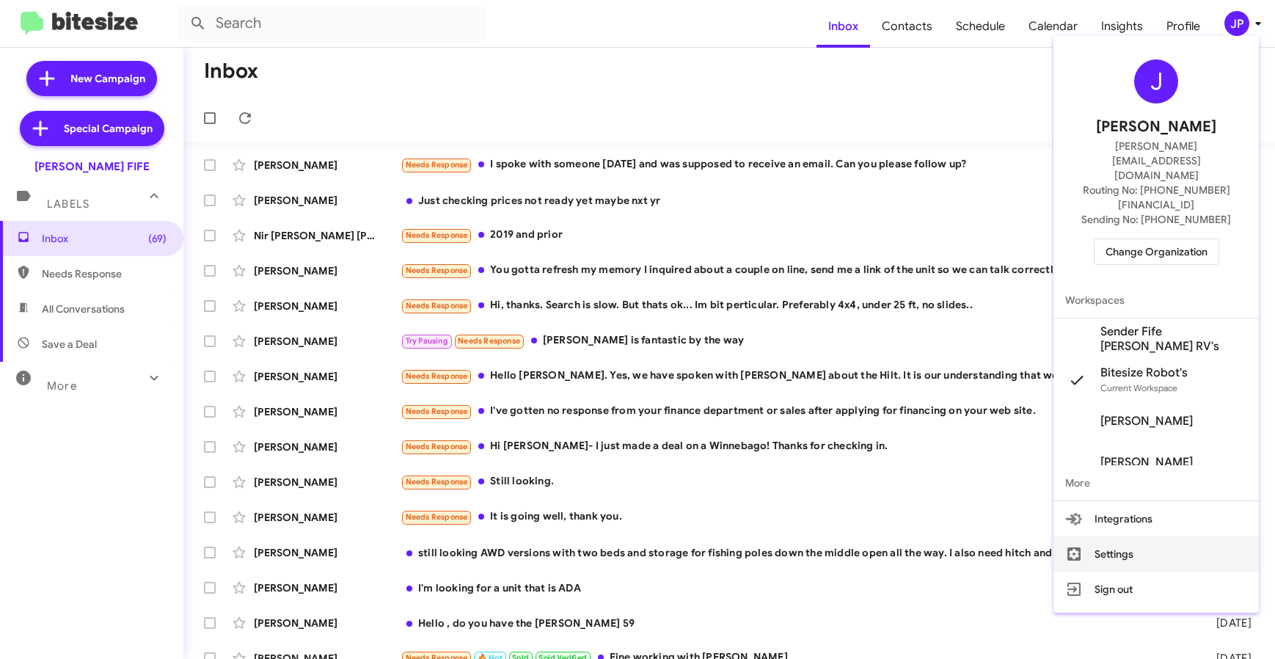
click at [1126, 536] on button "Settings" at bounding box center [1156, 553] width 205 height 35
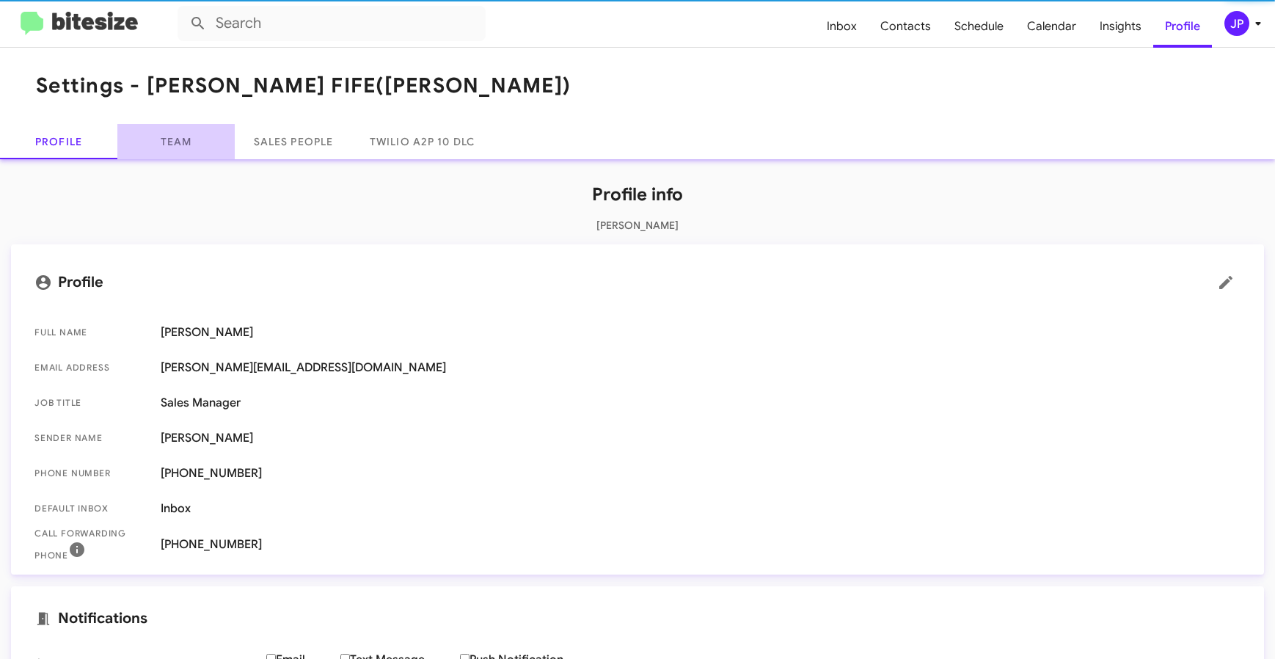
click at [142, 151] on link "Team" at bounding box center [175, 141] width 117 height 35
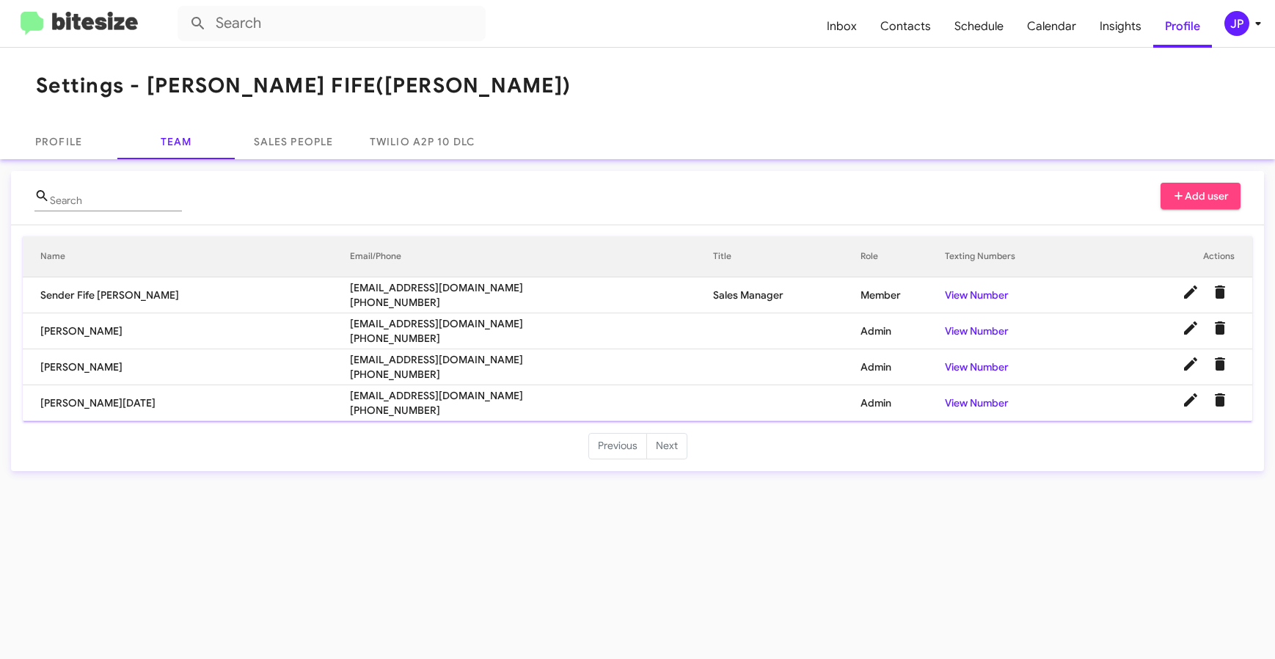
click at [350, 319] on span "MTudor@johnsonrv.com" at bounding box center [531, 323] width 363 height 15
copy span "MTudor@johnsonrv.com"
click at [365, 360] on span "SLal@johnsonrv.com" at bounding box center [531, 359] width 363 height 15
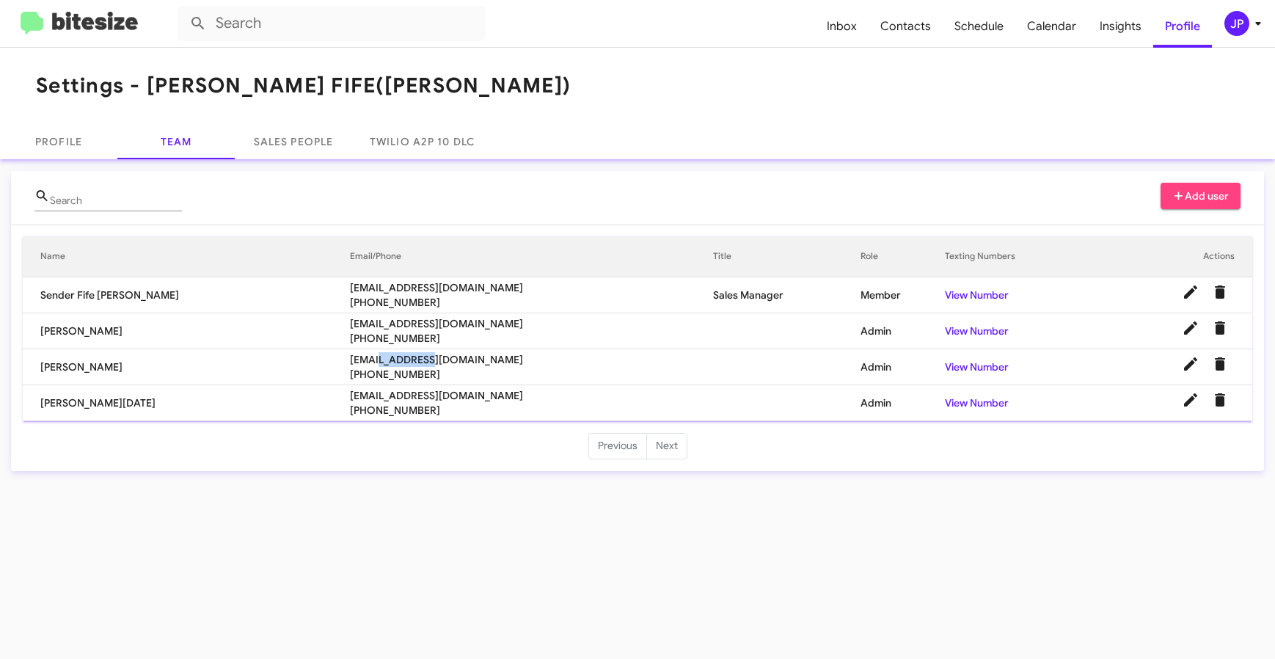
click at [365, 360] on span "SLal@johnsonrv.com" at bounding box center [531, 359] width 363 height 15
copy span "SLal@johnsonrv.com"
click at [391, 393] on span "tnoel@johnsonrv.com" at bounding box center [531, 395] width 363 height 15
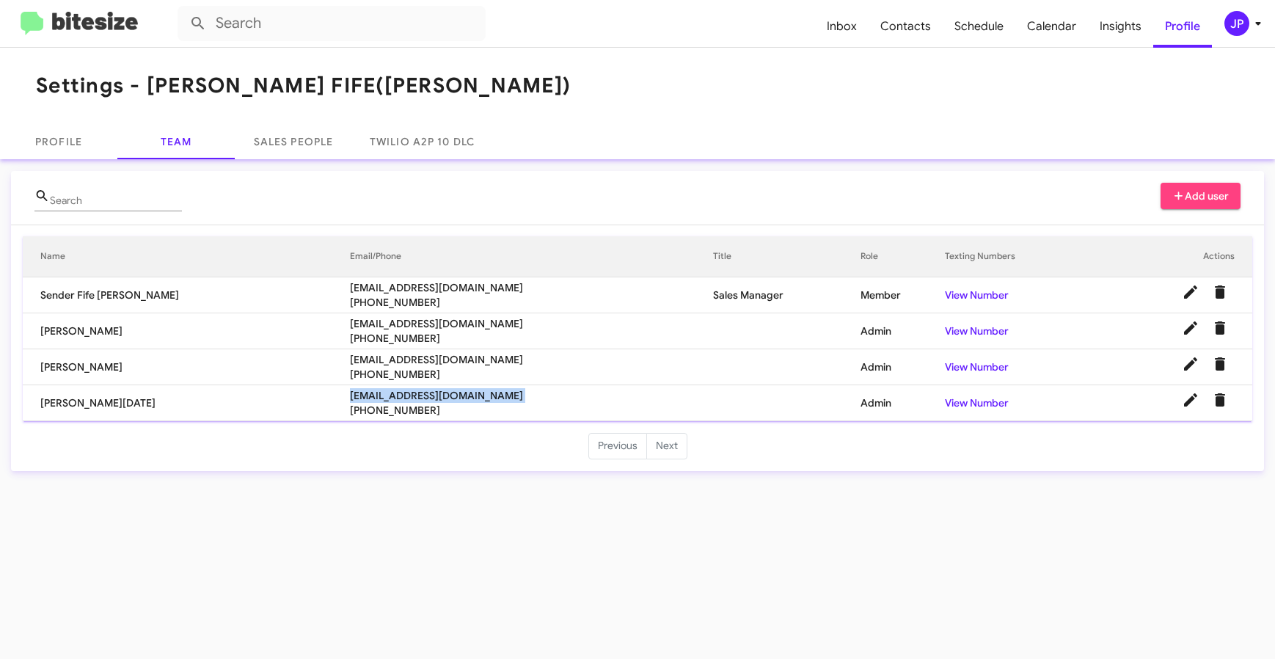
click at [391, 393] on span "tnoel@johnsonrv.com" at bounding box center [531, 395] width 363 height 15
copy span "tnoel@johnsonrv.com"
click at [1237, 19] on div "JP" at bounding box center [1237, 23] width 25 height 25
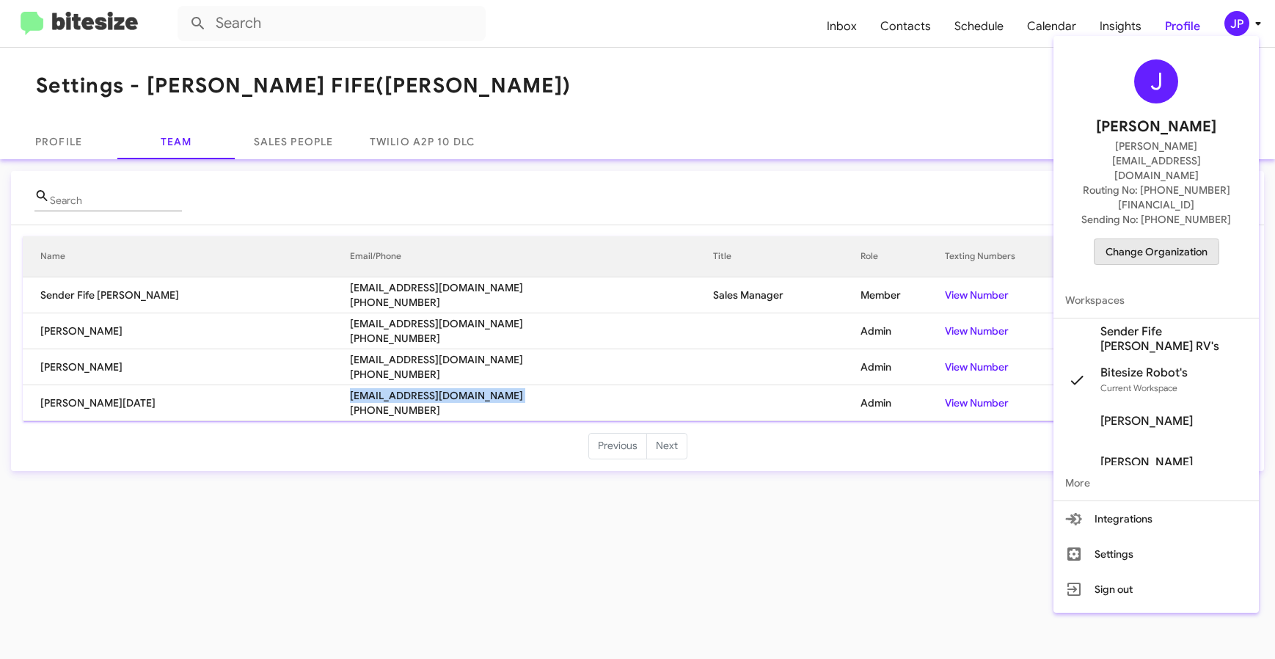
click at [1129, 239] on span "Change Organization" at bounding box center [1157, 251] width 102 height 25
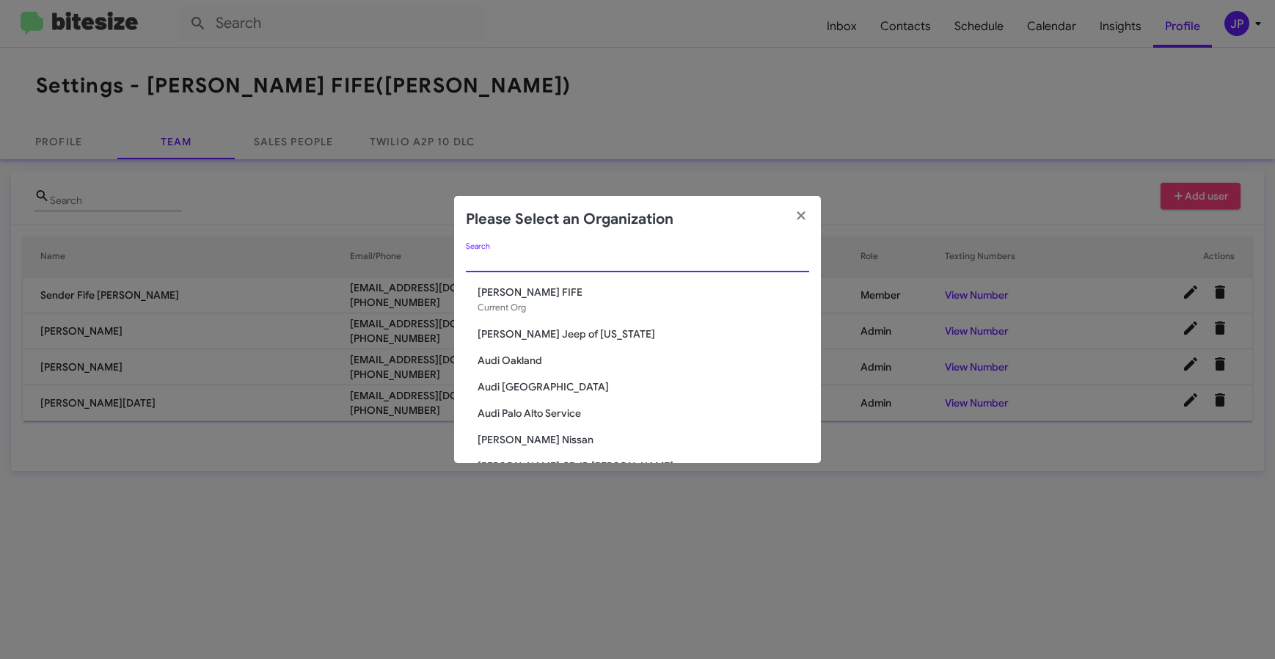
click at [676, 263] on input "Search" at bounding box center [637, 261] width 343 height 12
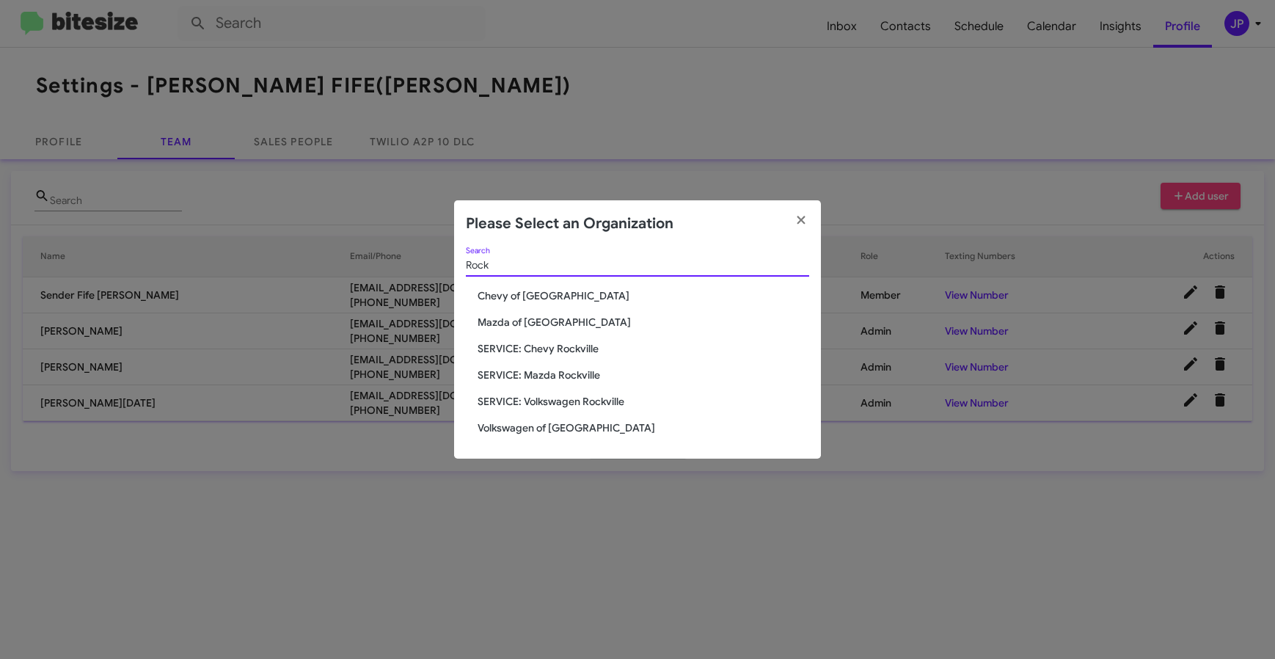
type input "Rock"
click at [536, 298] on span "Chevy of [GEOGRAPHIC_DATA]" at bounding box center [644, 295] width 332 height 15
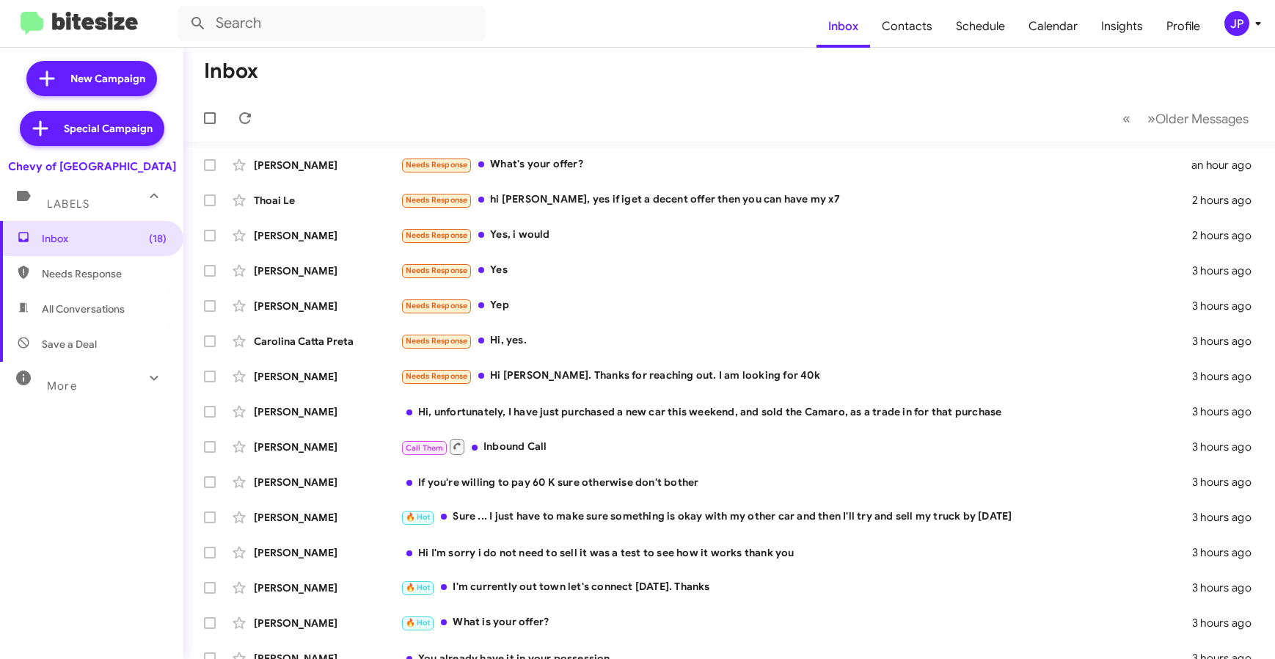
scroll to position [193, 0]
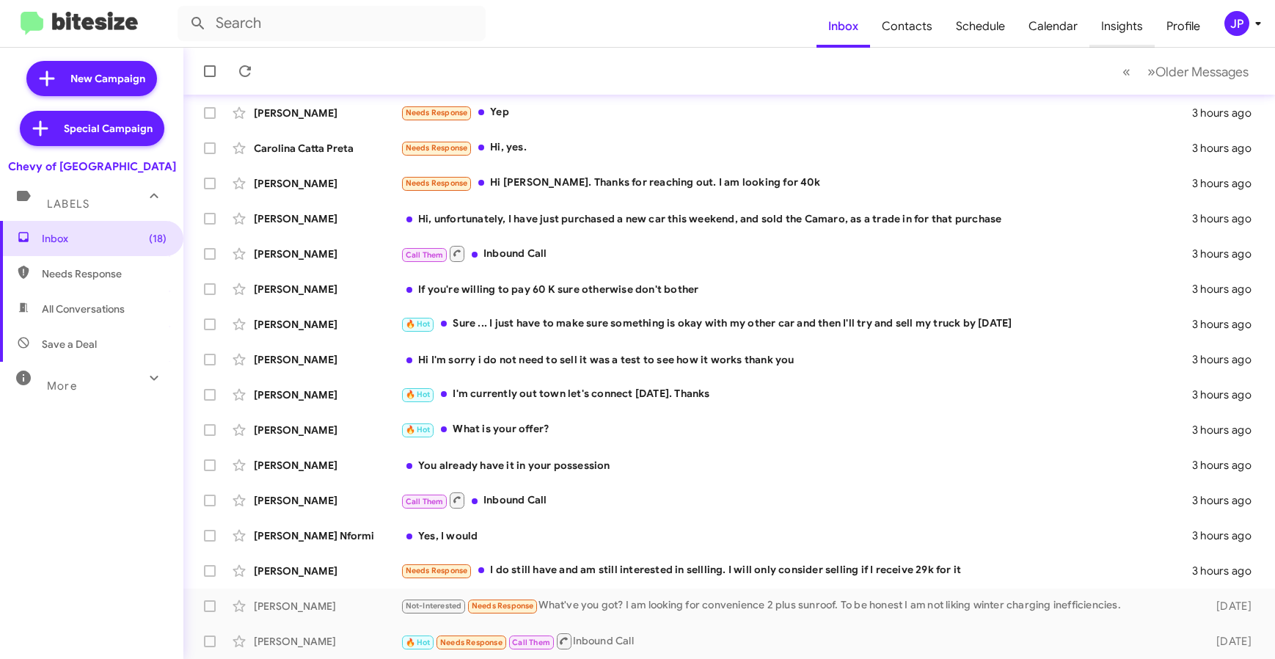
click at [1123, 33] on span "Insights" at bounding box center [1122, 26] width 65 height 43
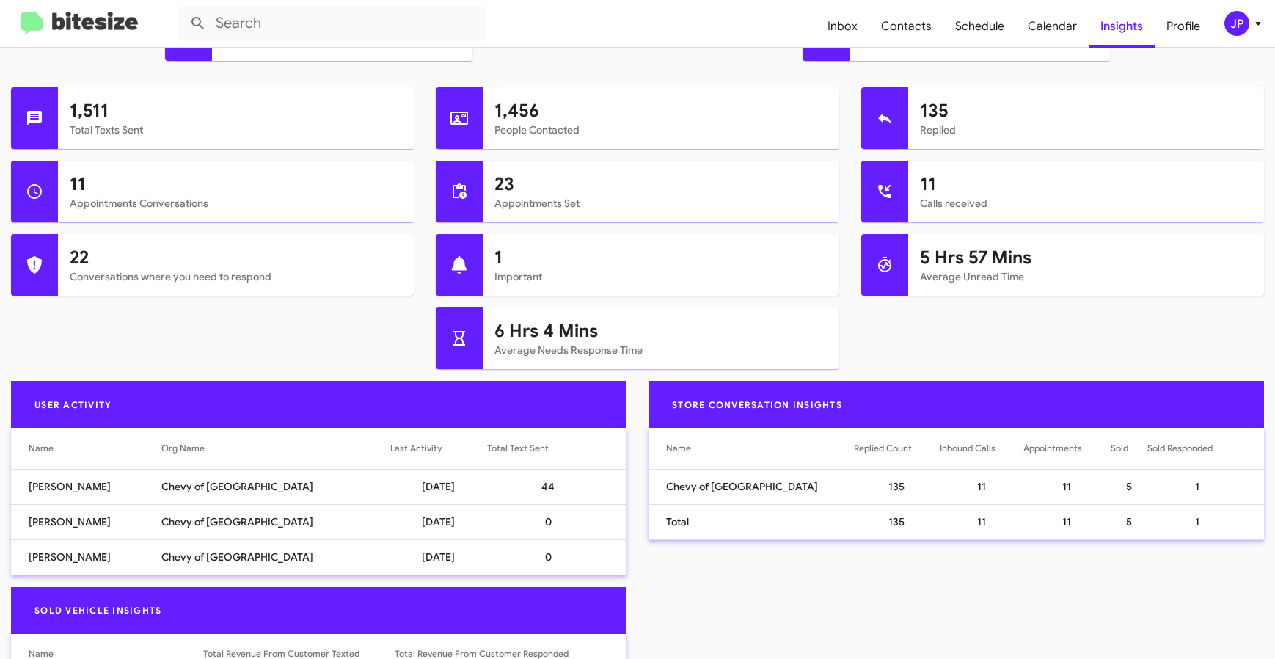
scroll to position [363, 0]
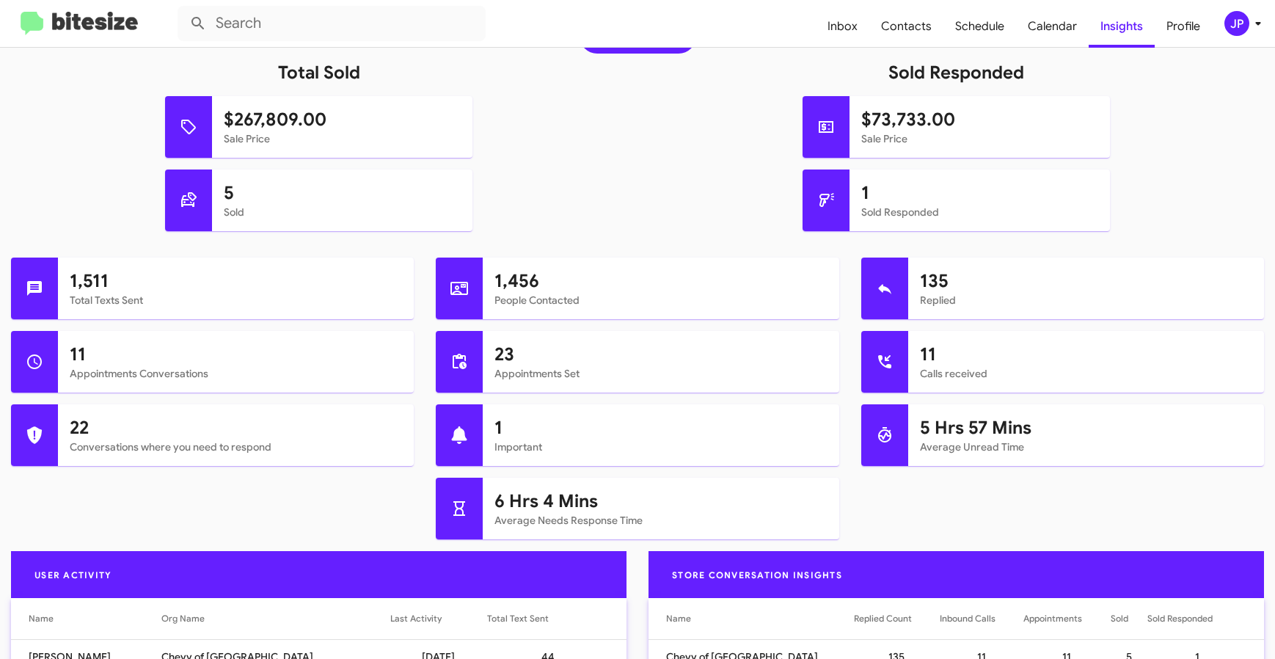
click at [1237, 27] on div "JP" at bounding box center [1237, 23] width 25 height 25
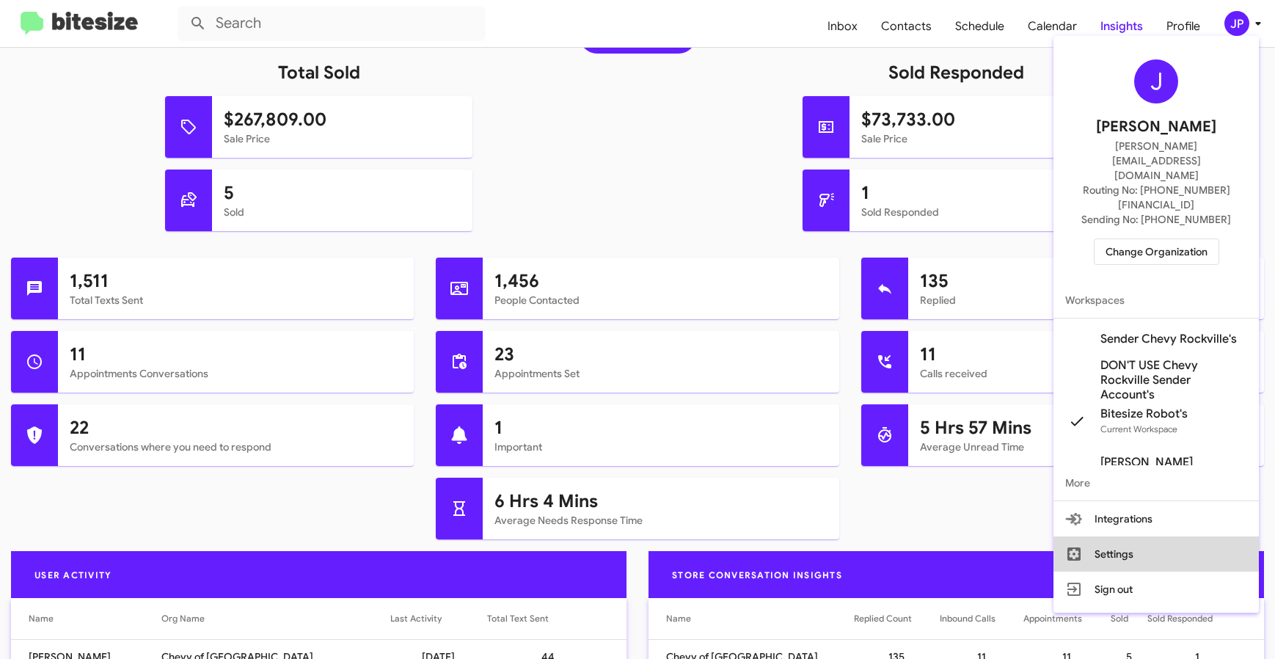
click at [1148, 536] on button "Settings" at bounding box center [1156, 553] width 205 height 35
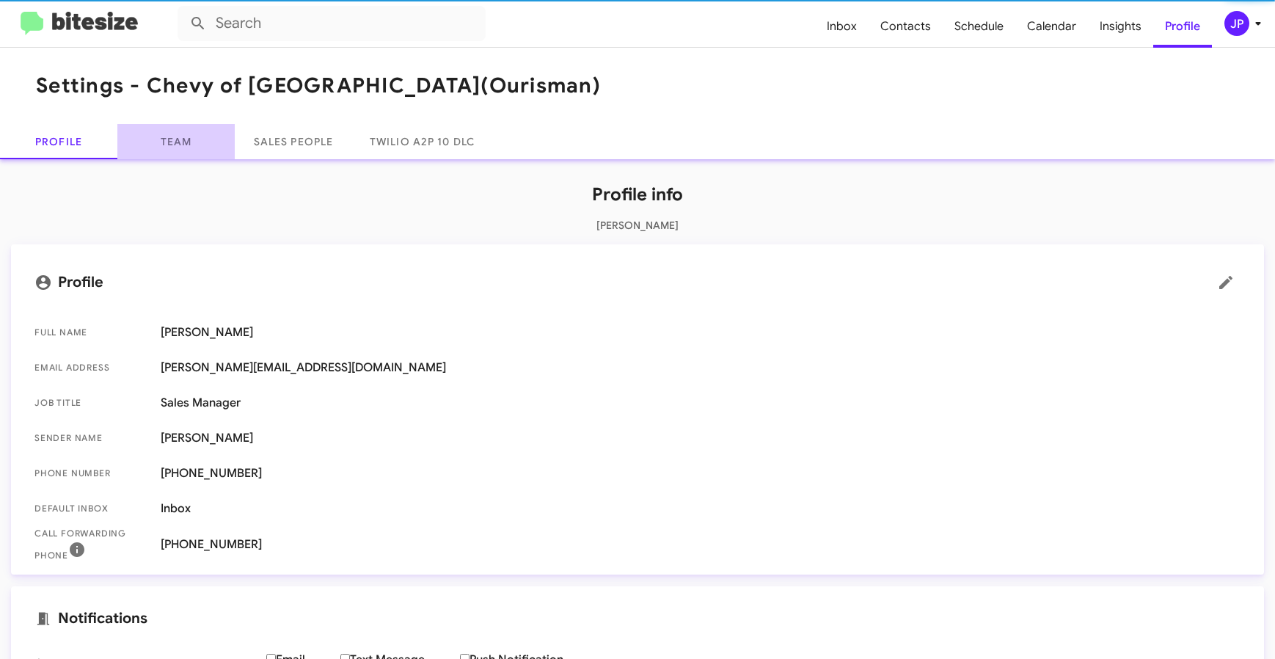
click at [185, 150] on link "Team" at bounding box center [175, 141] width 117 height 35
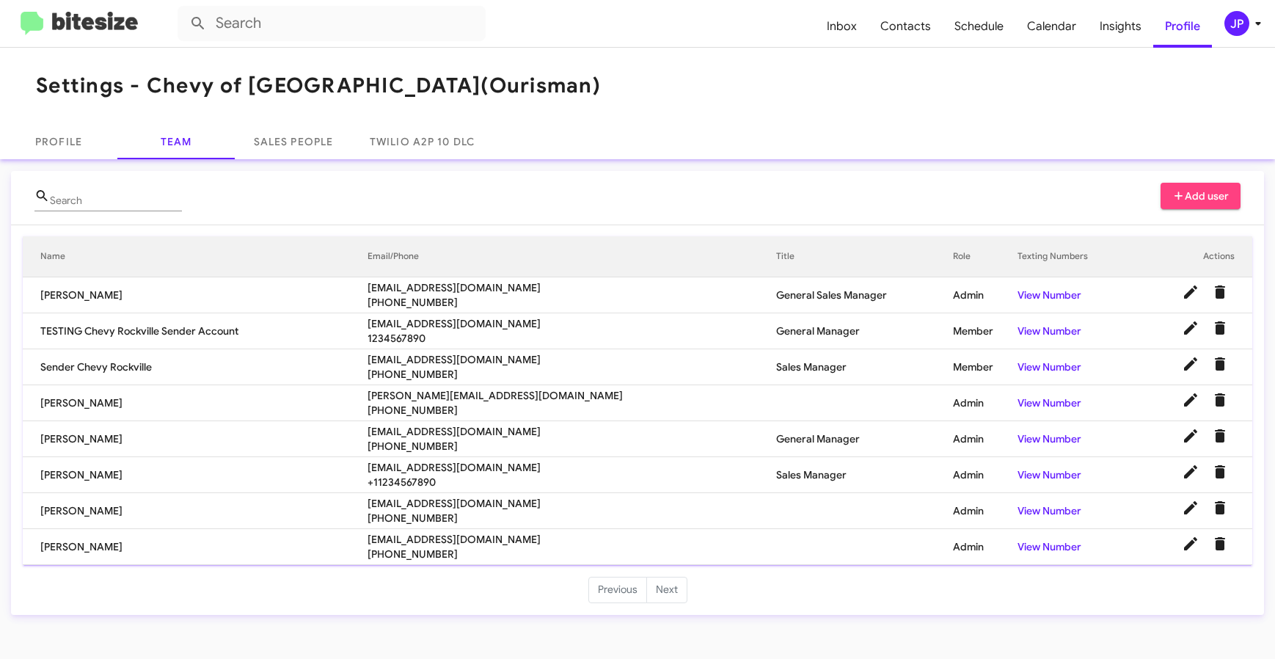
click at [131, 31] on img at bounding box center [79, 24] width 117 height 24
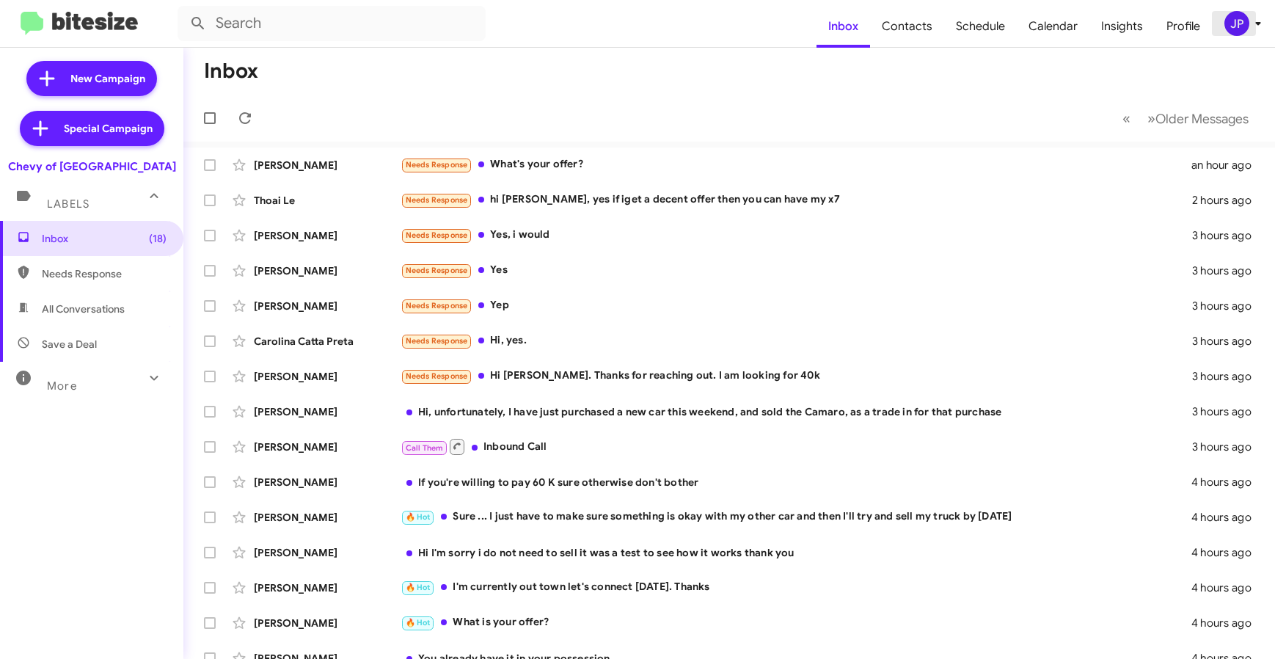
click at [1244, 26] on div "JP" at bounding box center [1237, 23] width 25 height 25
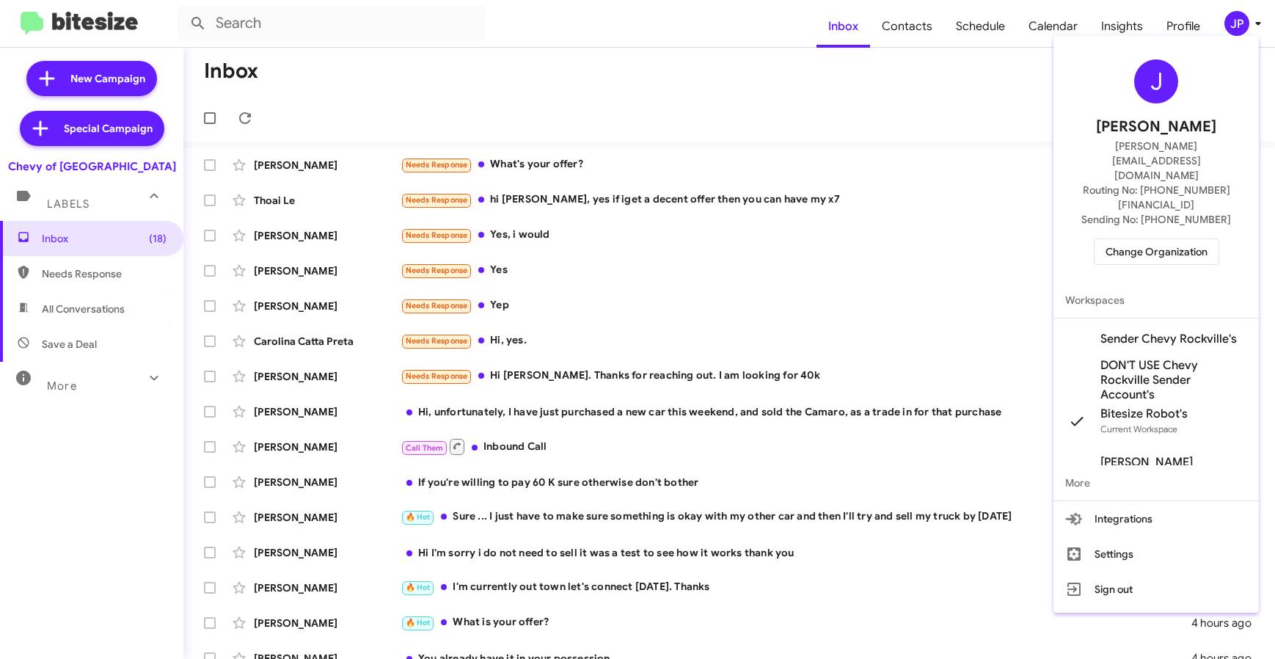
click at [1109, 239] on span "Change Organization" at bounding box center [1157, 251] width 102 height 25
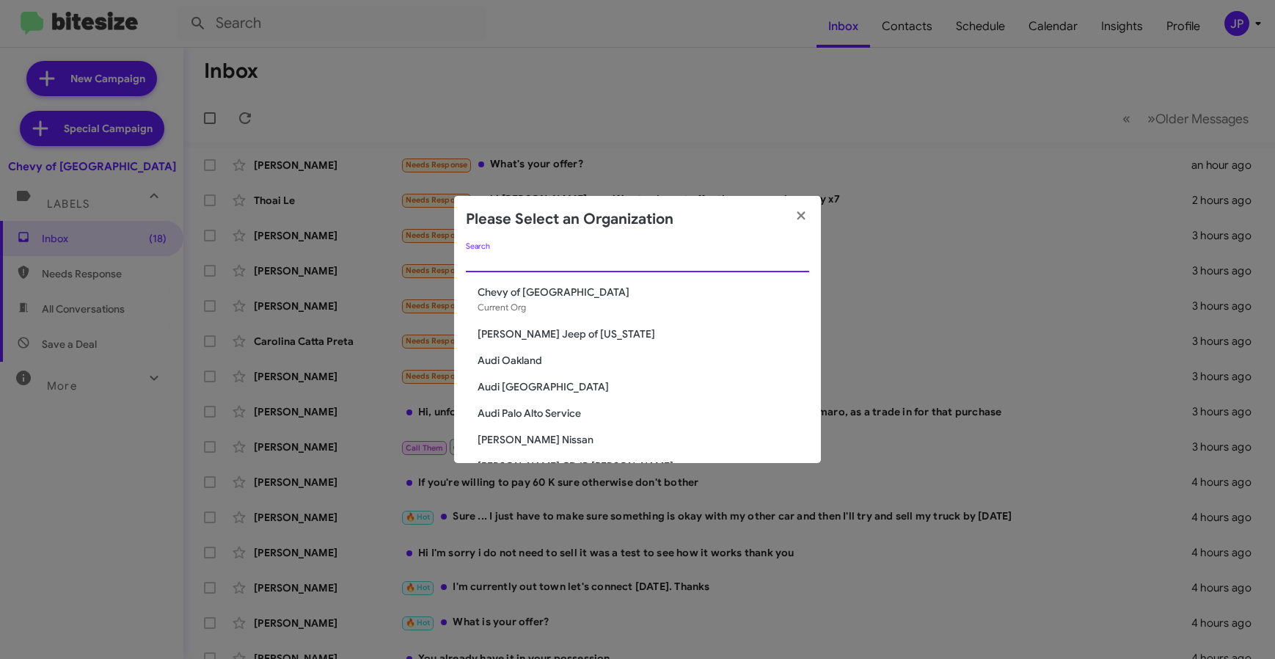
click at [721, 257] on input "Search" at bounding box center [637, 261] width 343 height 12
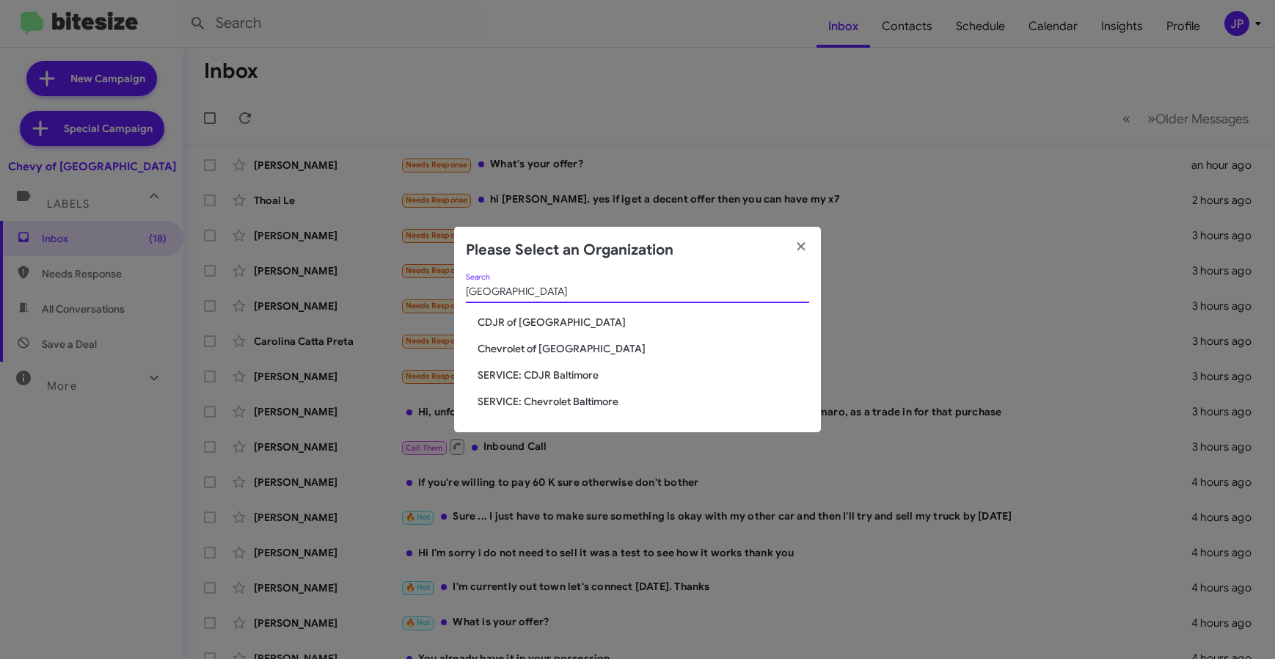
type input "Baltimore"
click at [590, 354] on span "Chevrolet of [GEOGRAPHIC_DATA]" at bounding box center [644, 348] width 332 height 15
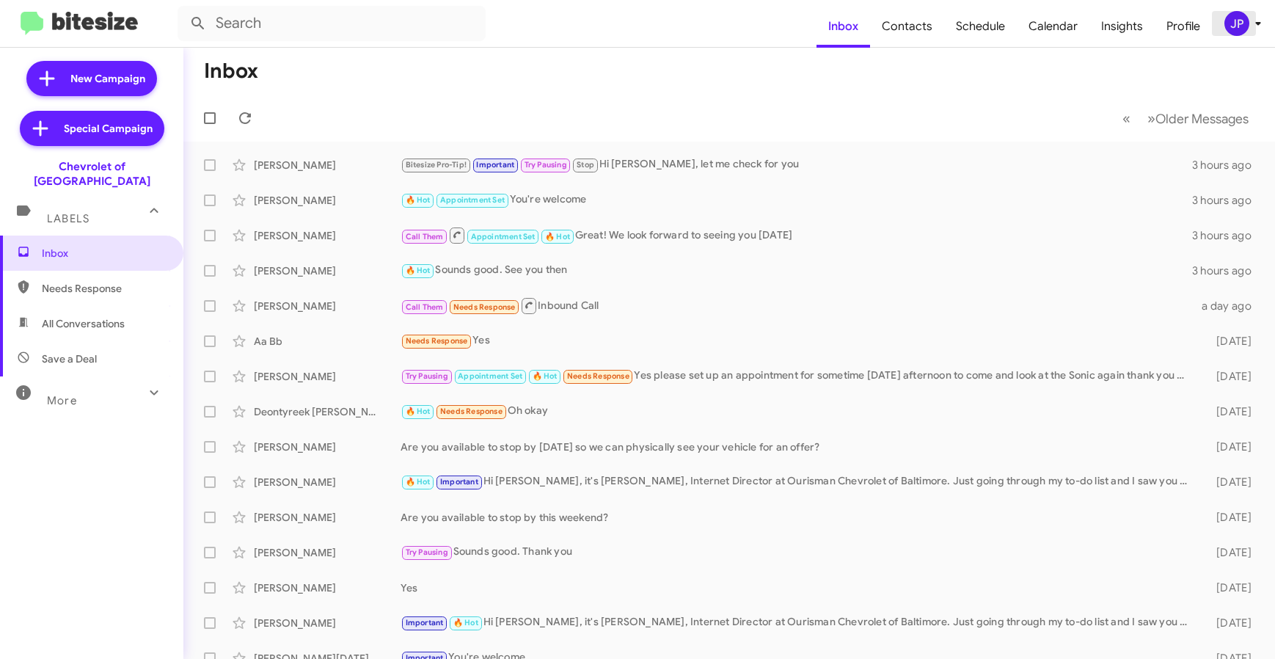
click at [1240, 23] on div "JP" at bounding box center [1237, 23] width 25 height 25
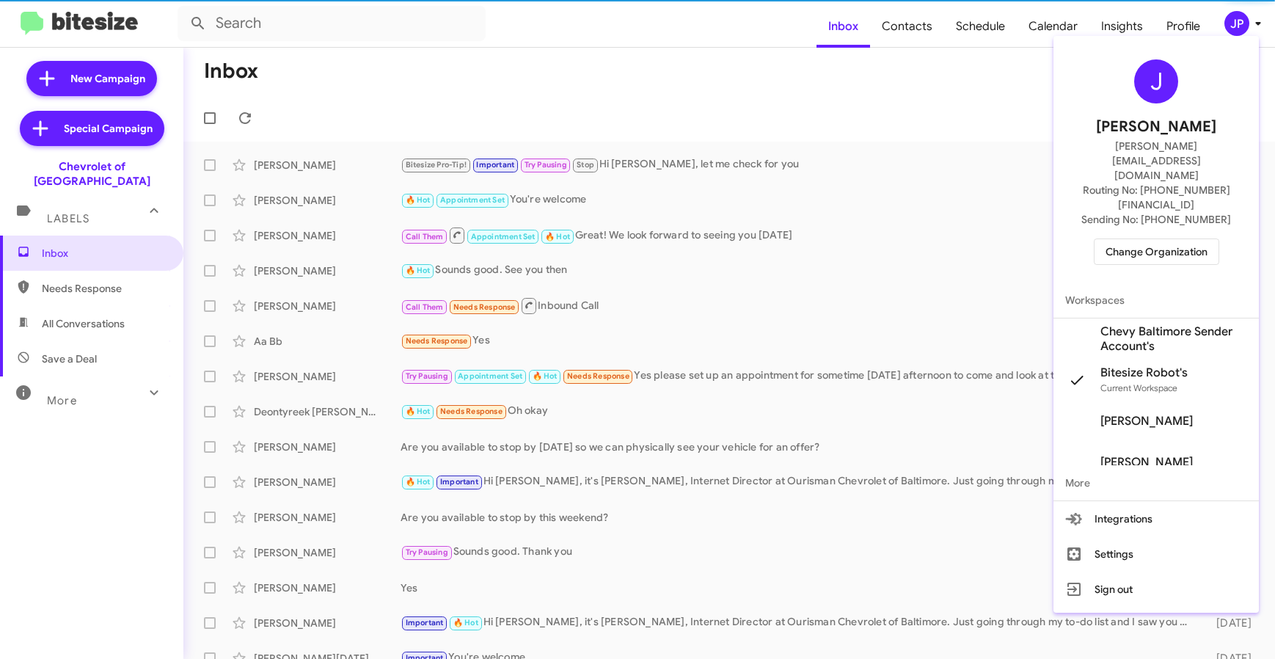
click at [1165, 227] on div "J [PERSON_NAME] [PERSON_NAME][EMAIL_ADDRESS][DOMAIN_NAME] Routing No: [PHONE_NU…" at bounding box center [1156, 162] width 205 height 241
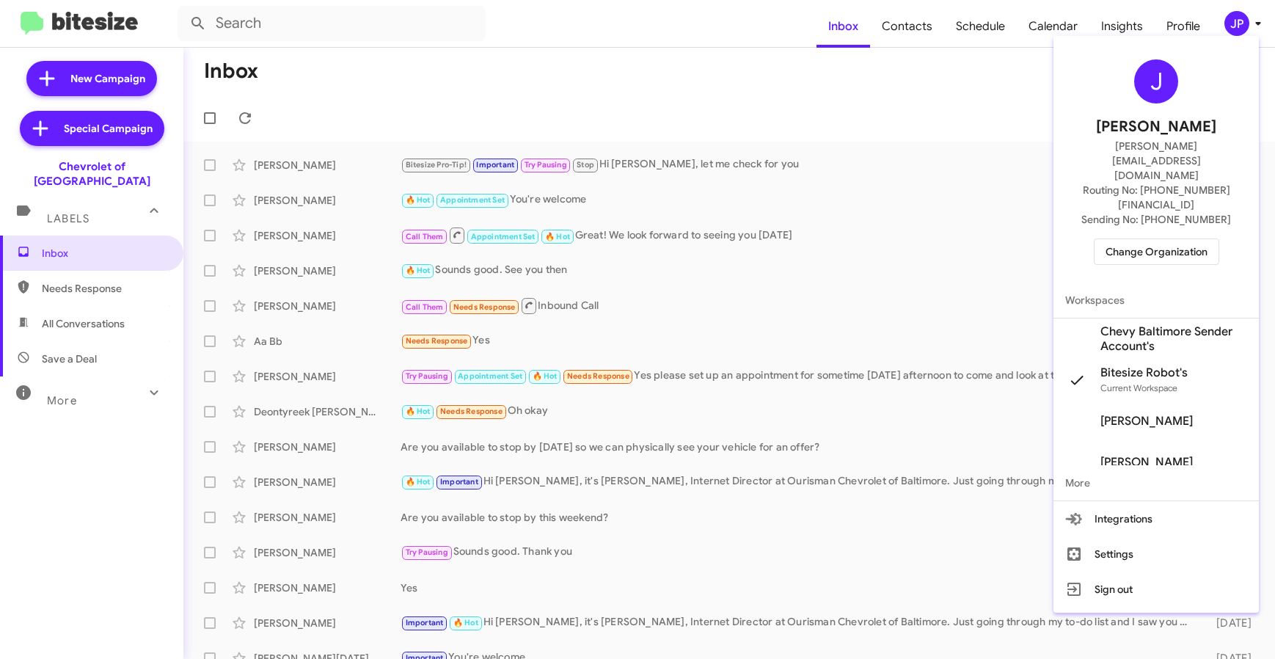
click at [1173, 239] on span "Change Organization" at bounding box center [1157, 251] width 102 height 25
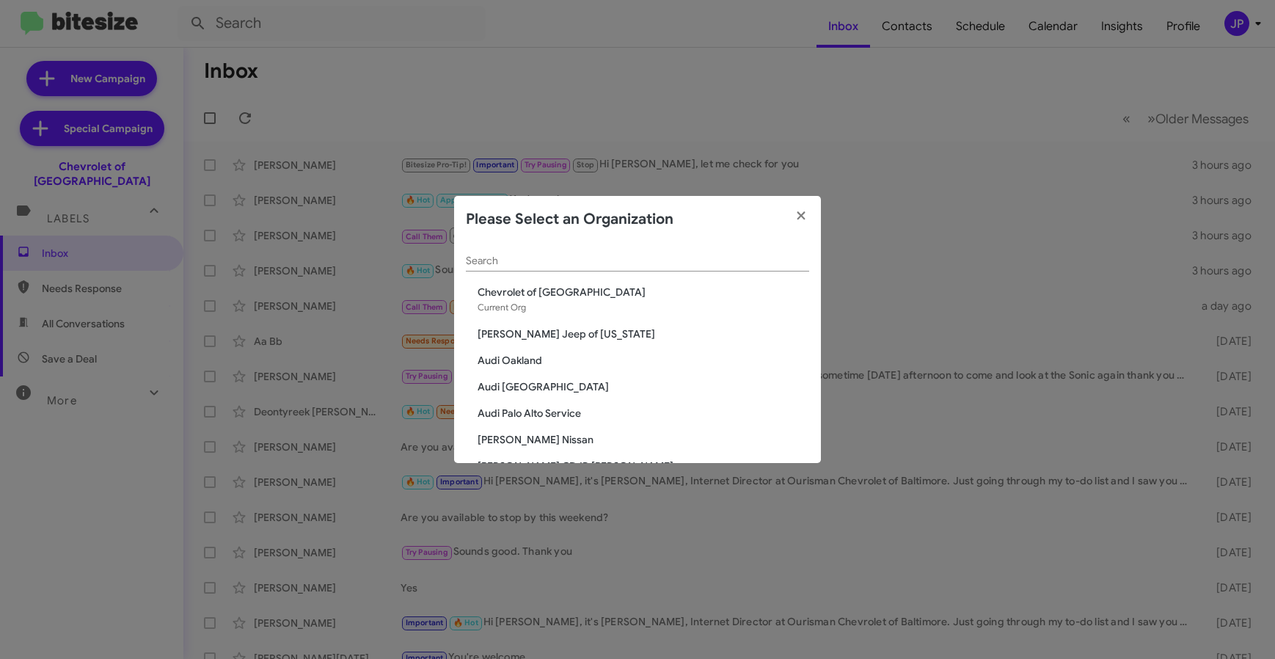
click at [532, 250] on div "Search" at bounding box center [637, 257] width 343 height 29
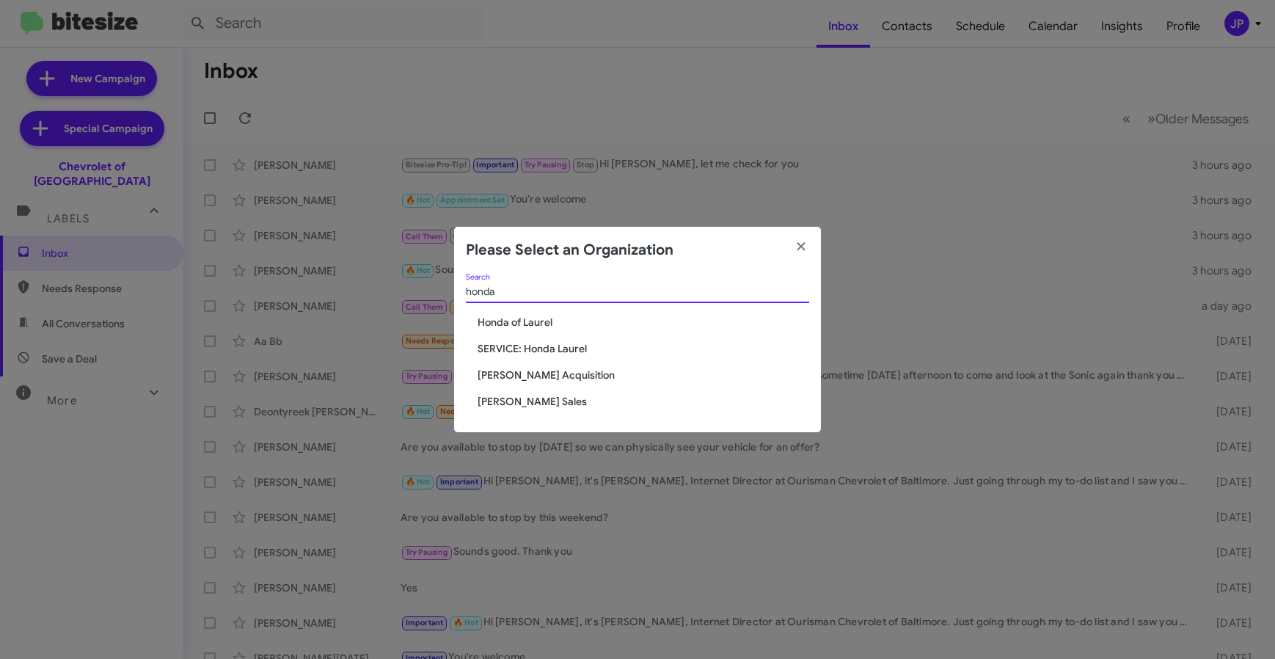
type input "honda"
click at [498, 320] on span "Honda of Laurel" at bounding box center [644, 322] width 332 height 15
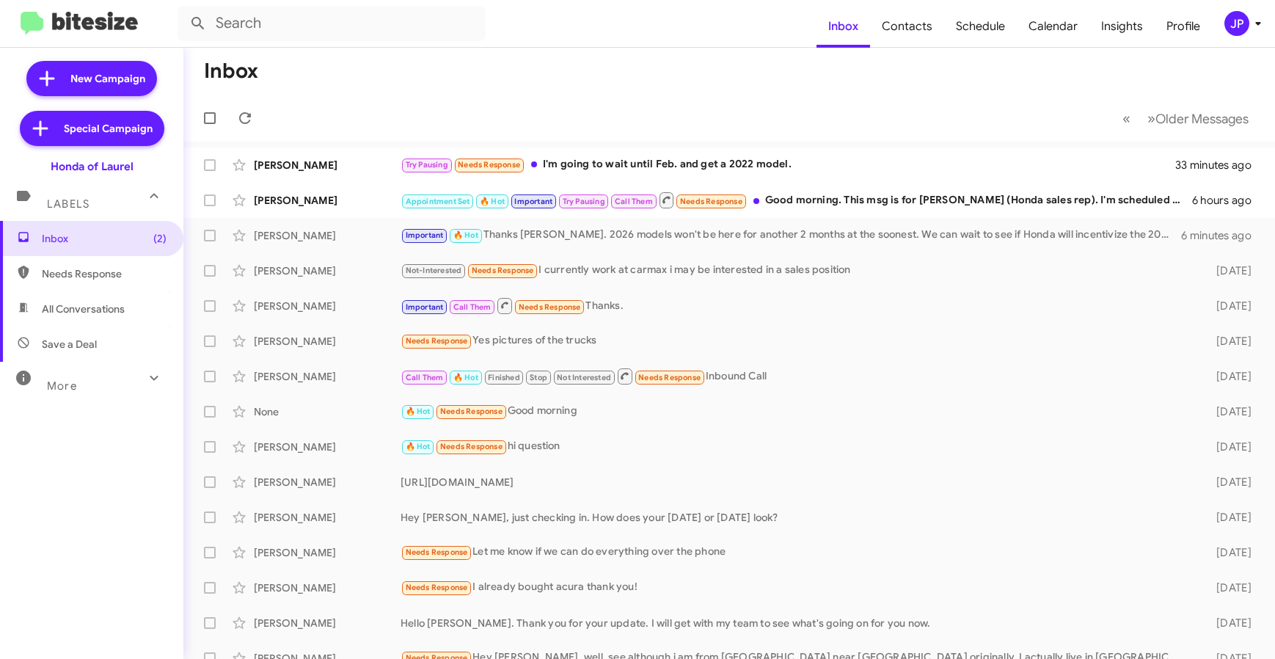
click at [1249, 7] on mat-toolbar "Inbox Contacts Schedule Calendar Insights Profile JP" at bounding box center [637, 23] width 1275 height 47
click at [1239, 31] on div "JP" at bounding box center [1237, 23] width 25 height 25
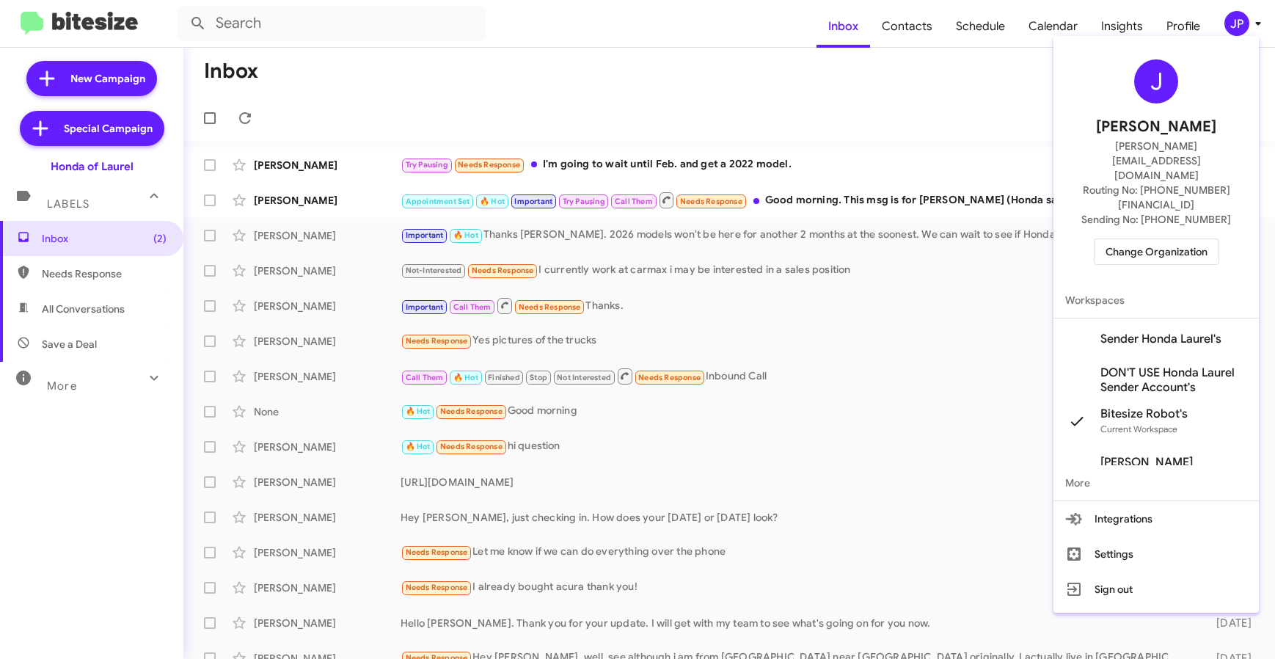
click at [1157, 239] on span "Change Organization" at bounding box center [1157, 251] width 102 height 25
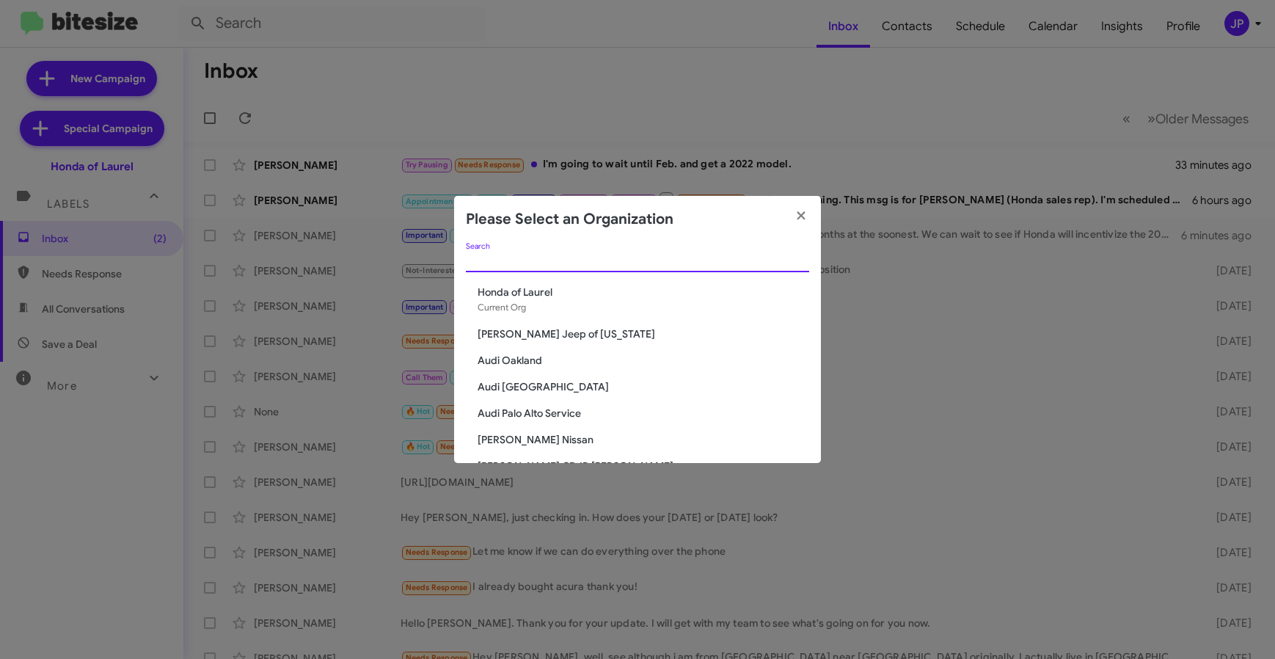
click at [545, 264] on input "Search" at bounding box center [637, 261] width 343 height 12
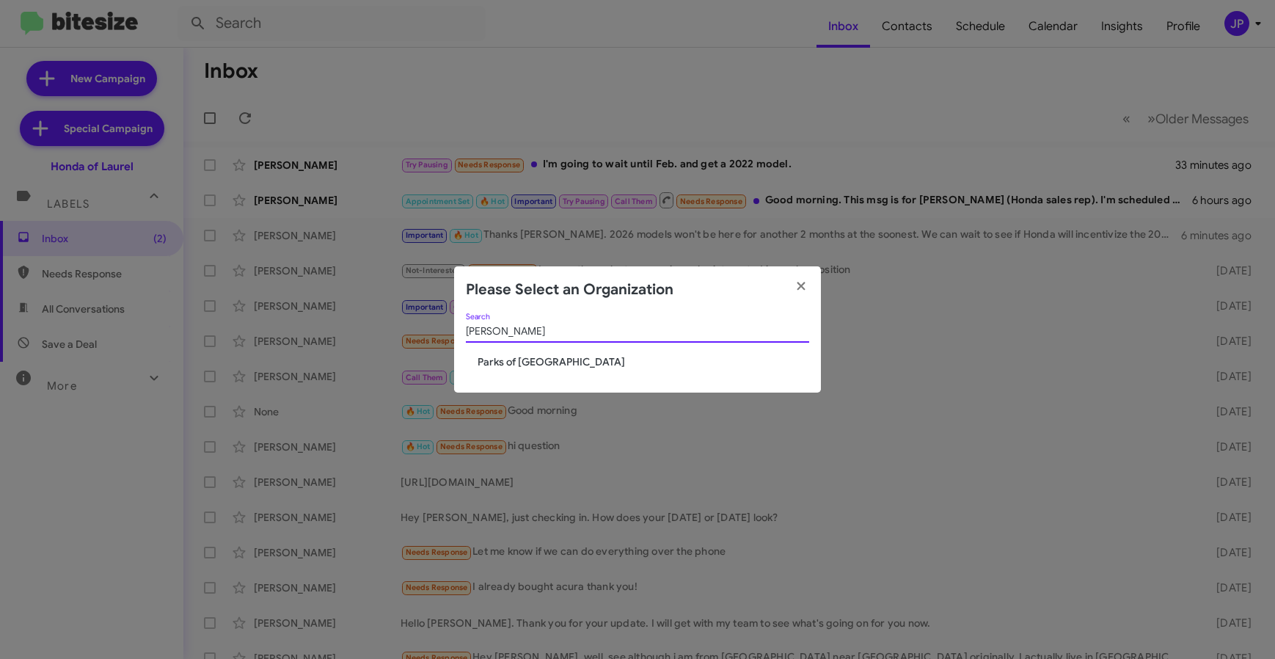
type input "Gaines"
click at [531, 353] on div "Gaines Search" at bounding box center [637, 334] width 343 height 42
click at [531, 360] on span "Parks of Gainesville" at bounding box center [644, 361] width 332 height 15
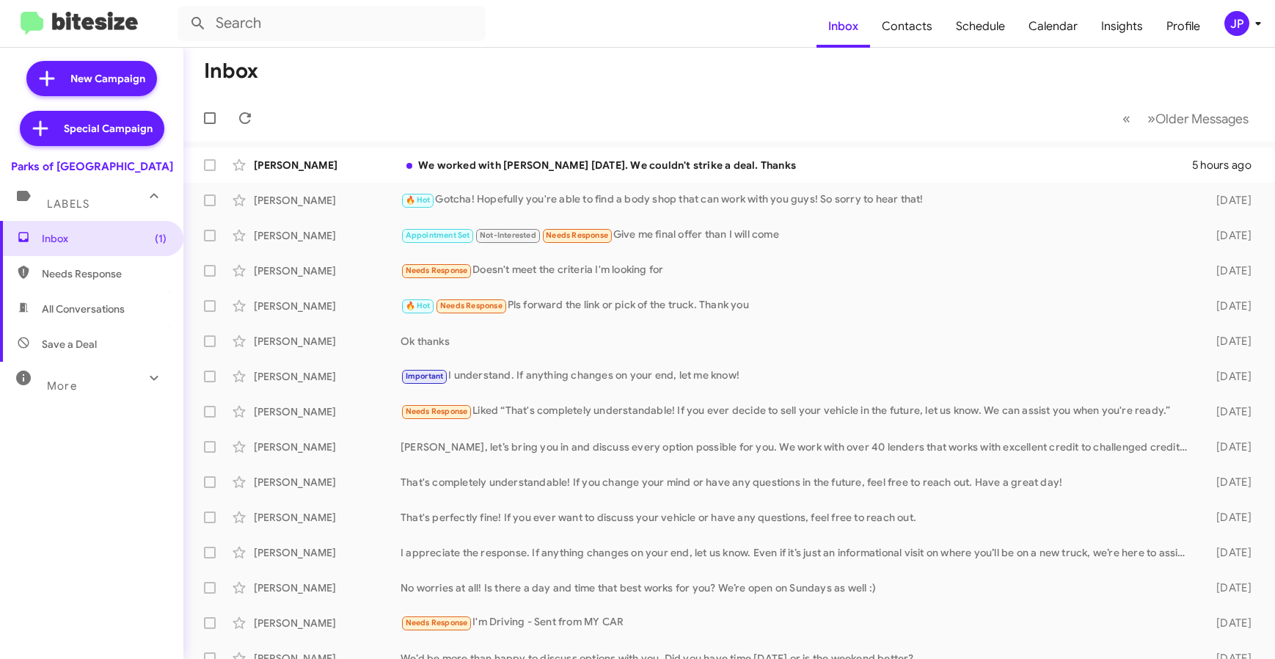
click at [25, 341] on icon at bounding box center [23, 342] width 13 height 13
type input "in:not-interested"
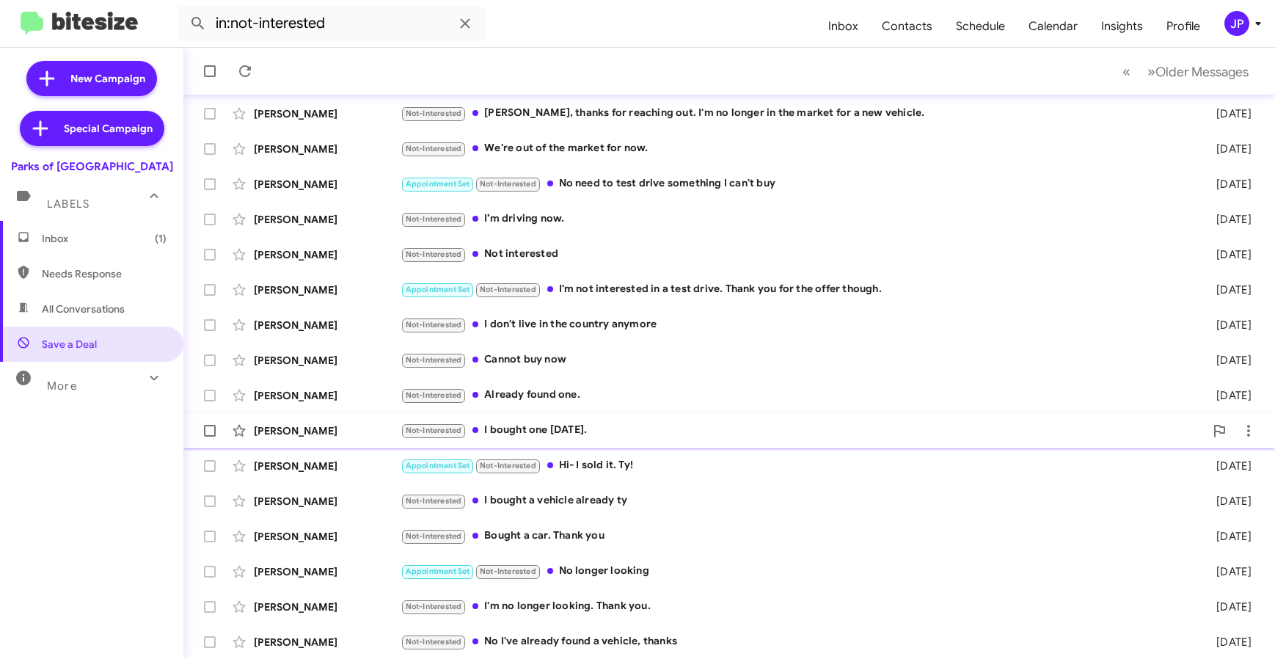
scroll to position [193, 0]
click at [1235, 28] on div "JP" at bounding box center [1237, 23] width 25 height 25
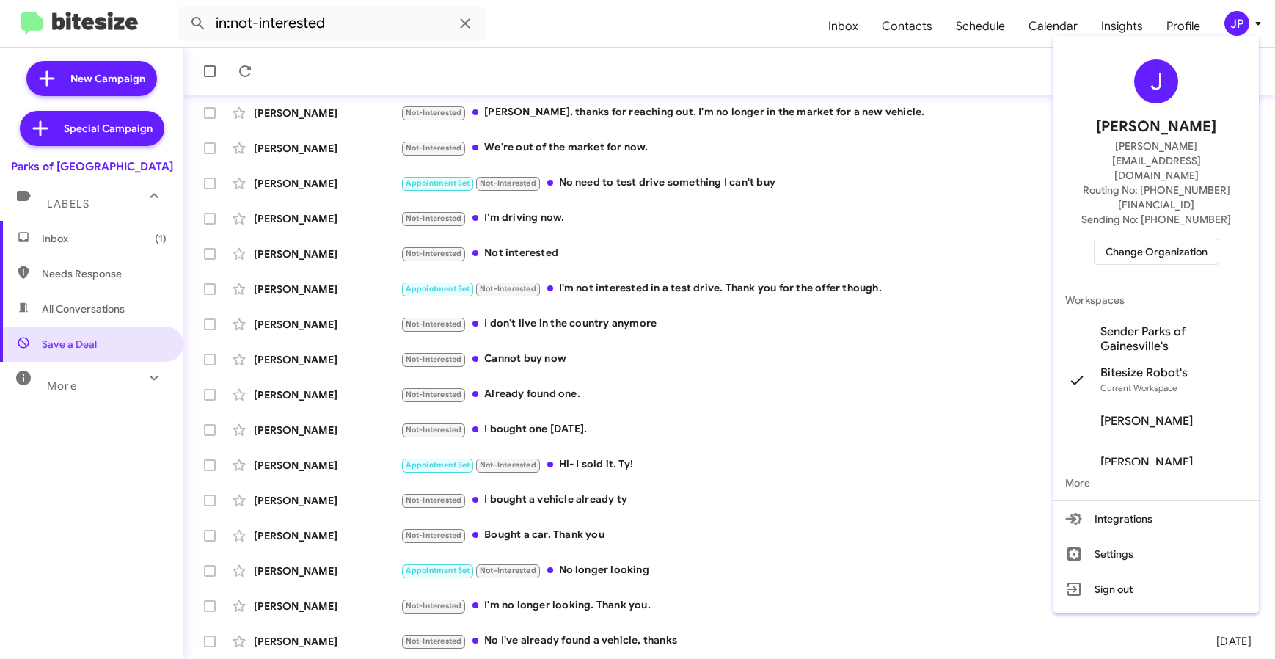
click at [1186, 239] on span "Change Organization" at bounding box center [1157, 251] width 102 height 25
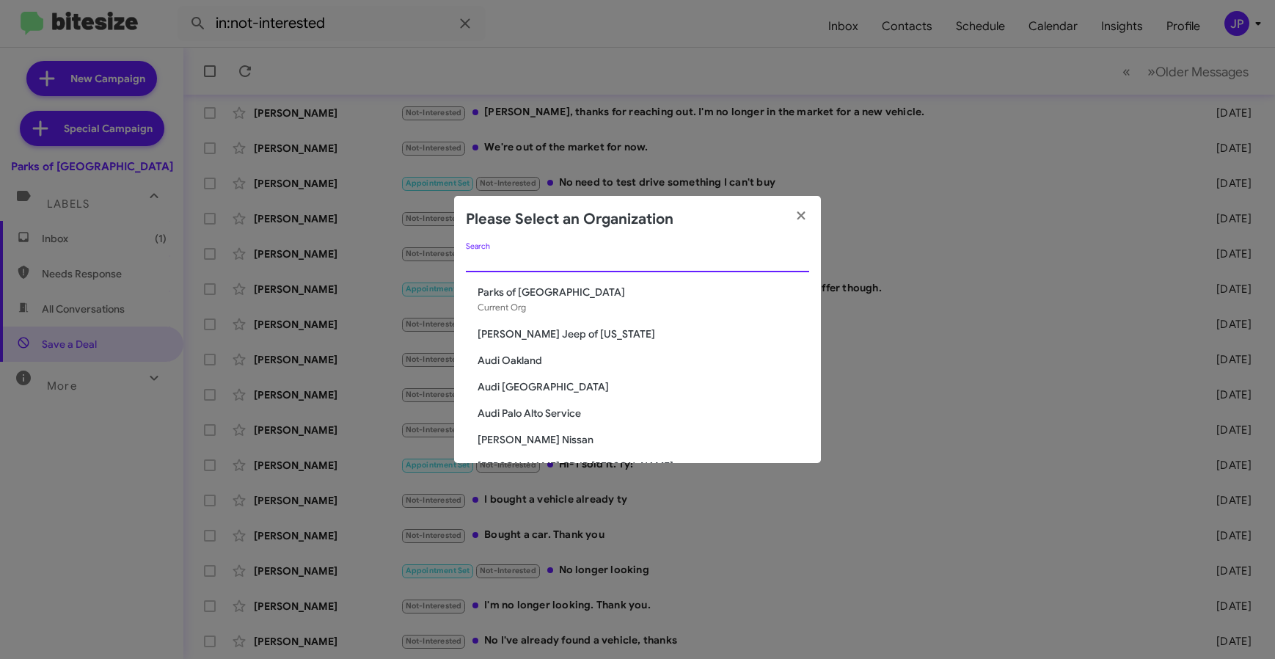
click at [660, 266] on input "Search" at bounding box center [637, 261] width 343 height 12
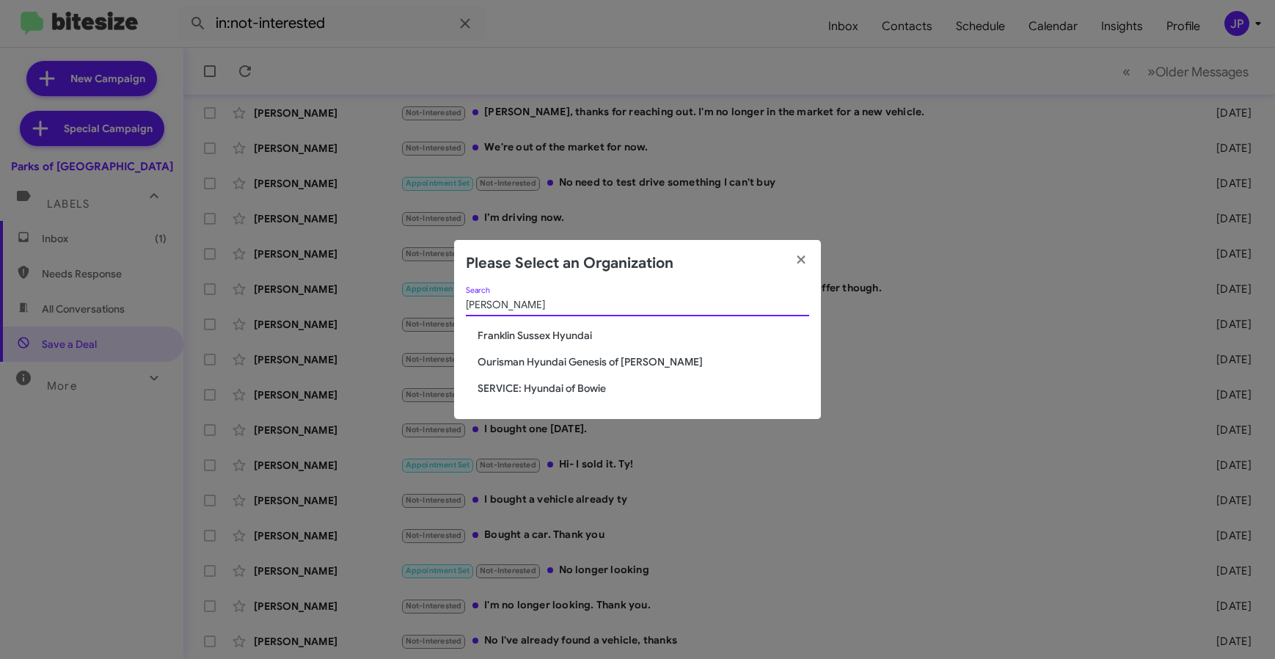
type input "hyunda"
click at [647, 367] on span "Ourisman Hyundai Genesis of [PERSON_NAME]" at bounding box center [644, 361] width 332 height 15
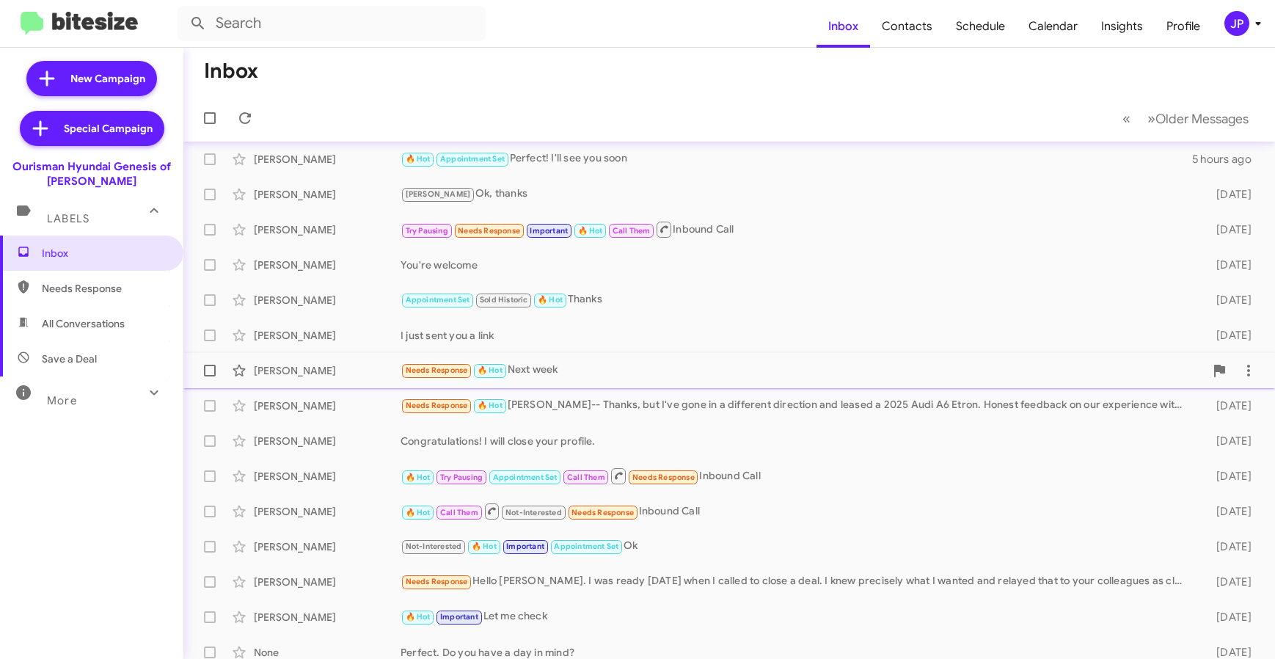
scroll to position [193, 0]
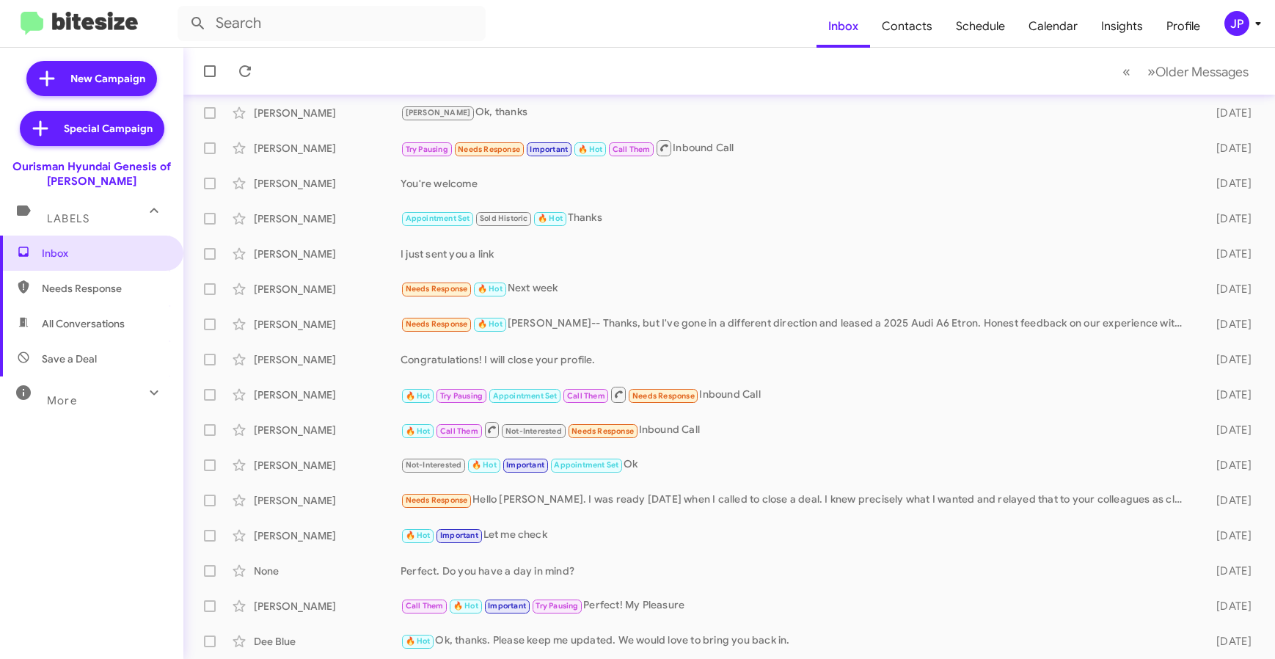
click at [118, 354] on span "Save a Deal" at bounding box center [91, 358] width 183 height 35
type input "in:not-interested"
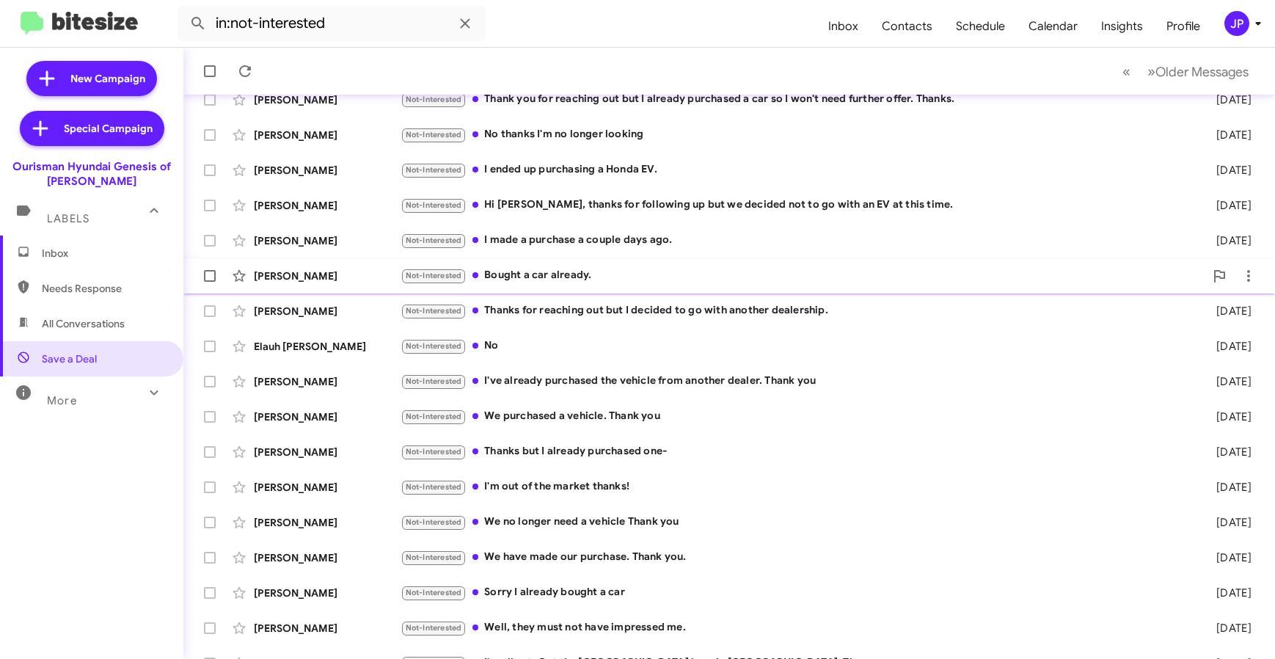
scroll to position [193, 0]
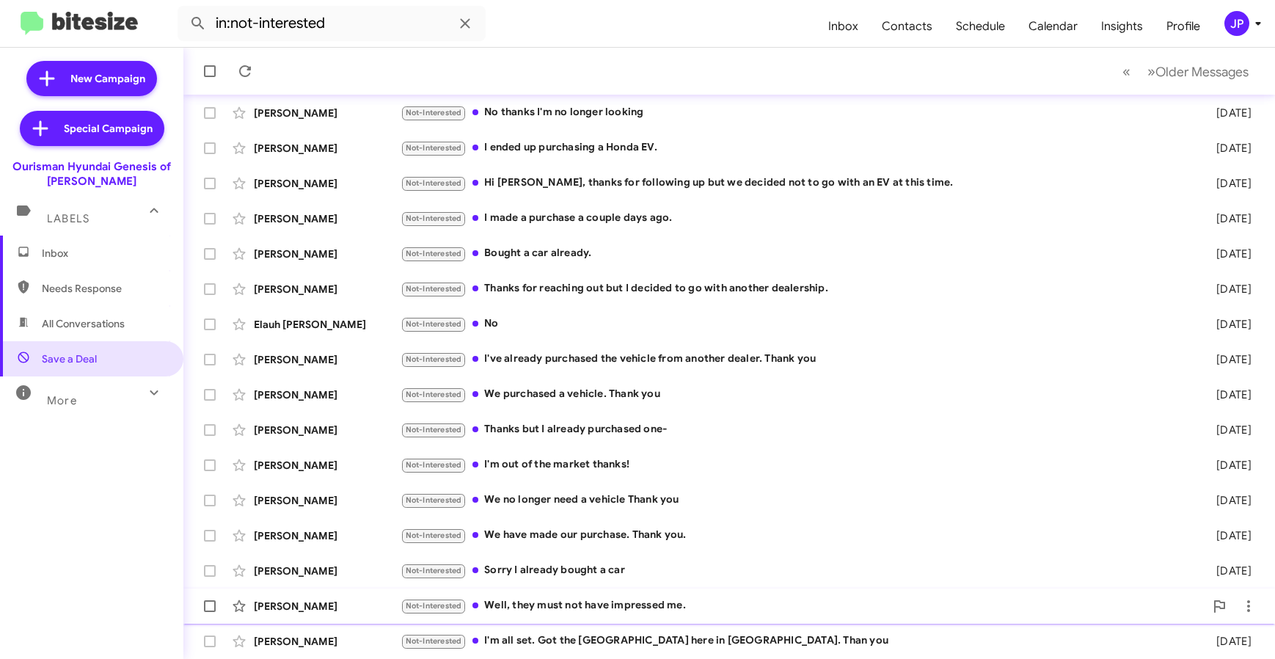
click at [626, 616] on div "Eri Pasquerilla Not-Interested Well, they must not have impressed me. 4 days ago" at bounding box center [729, 606] width 1069 height 29
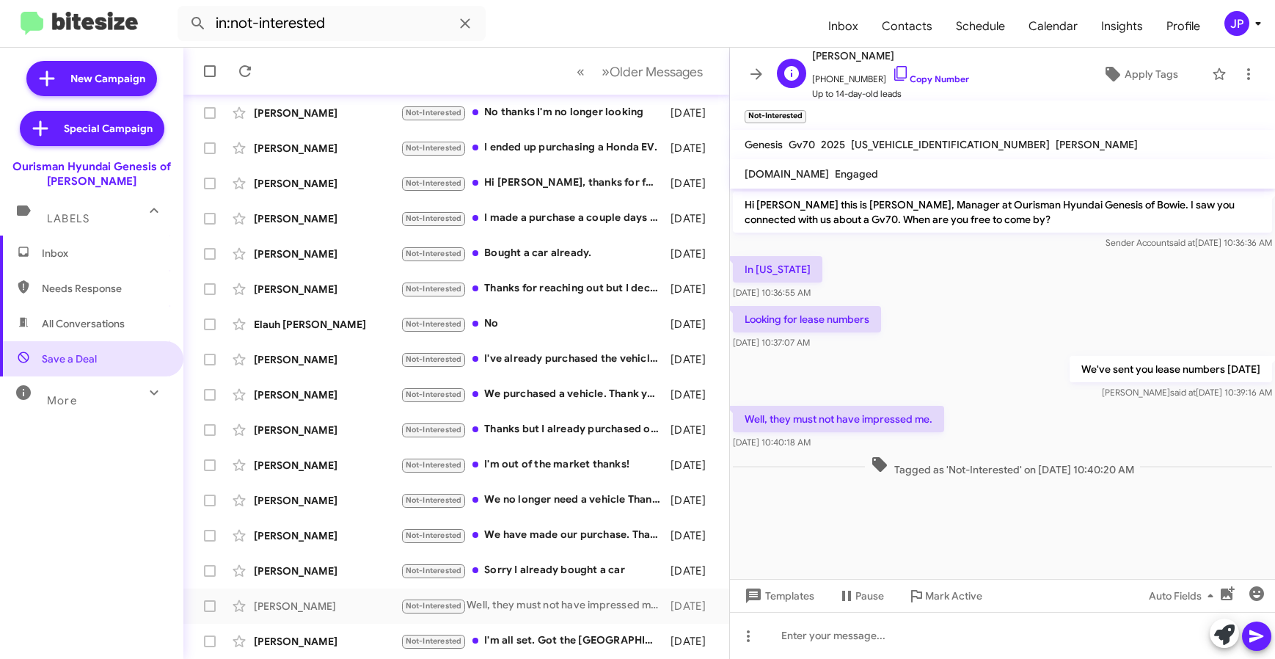
click at [1113, 89] on div "E Eri Pasquerilla +13306512955 Copy Number Up to 14-day-old leads Apply Tags" at bounding box center [988, 74] width 434 height 54
click at [1125, 83] on span "Apply Tags" at bounding box center [1152, 74] width 54 height 26
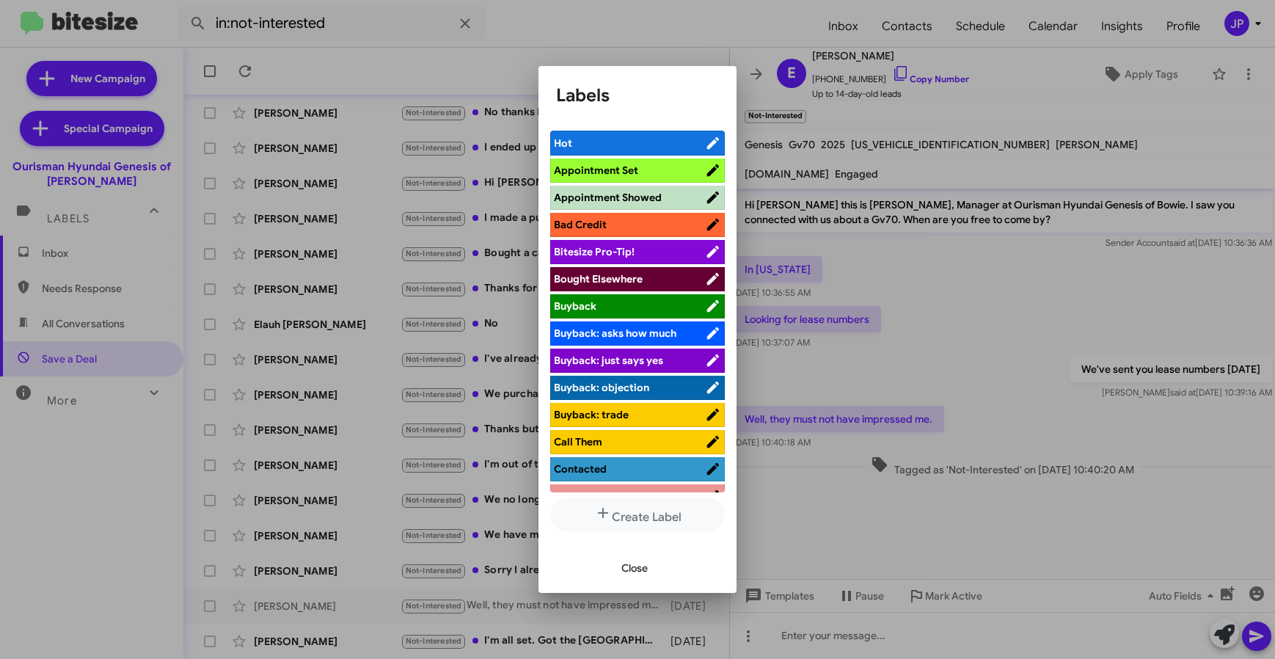
click at [634, 250] on span "Bitesize Pro-Tip!" at bounding box center [629, 251] width 151 height 15
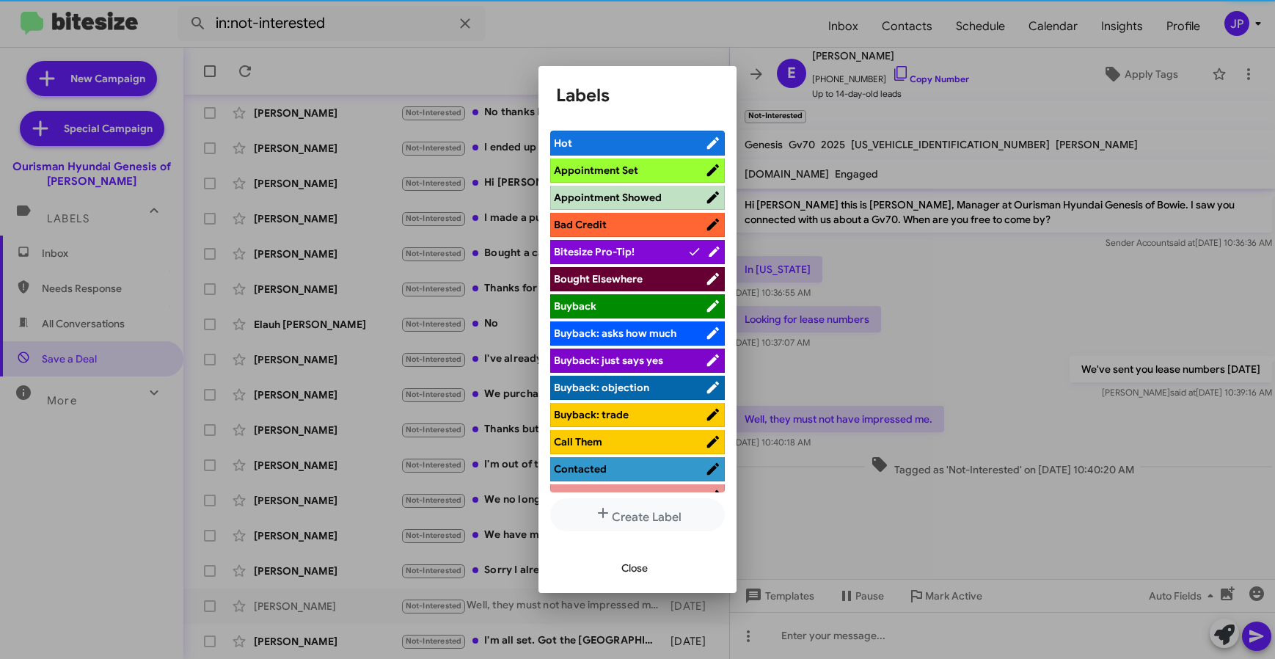
click at [998, 282] on div at bounding box center [637, 329] width 1275 height 659
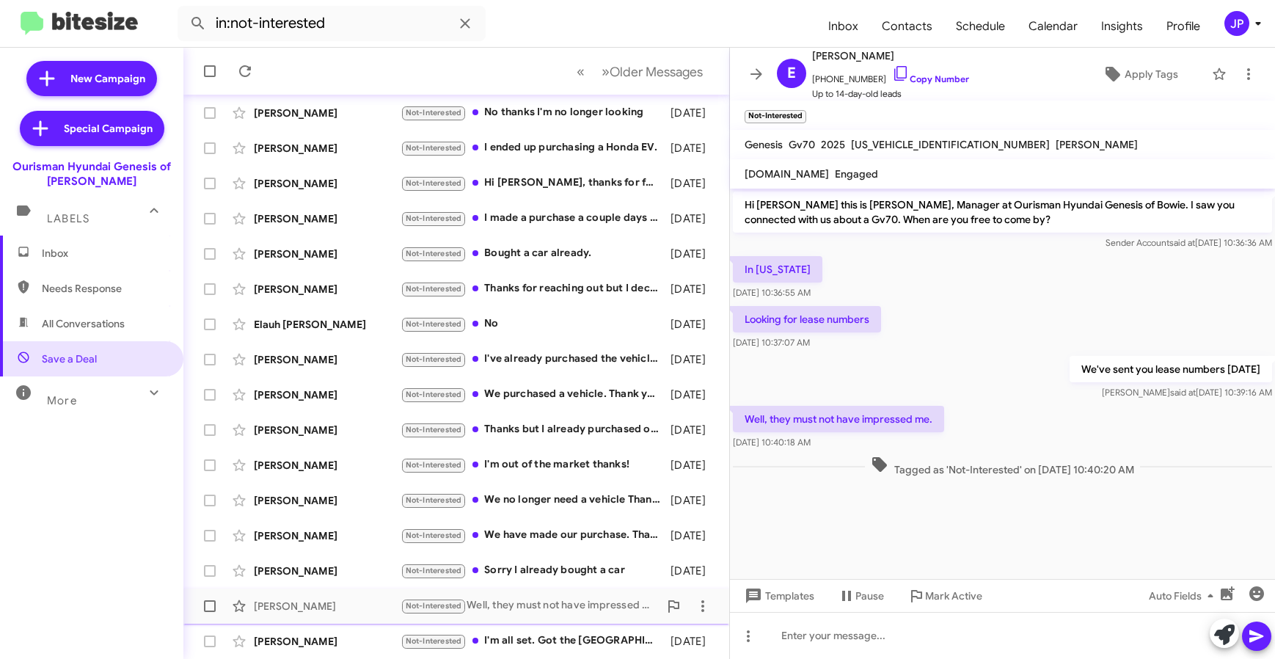
click at [210, 605] on span at bounding box center [210, 606] width 12 height 12
click at [210, 612] on input "checkbox" at bounding box center [209, 612] width 1 height 1
checkbox input "true"
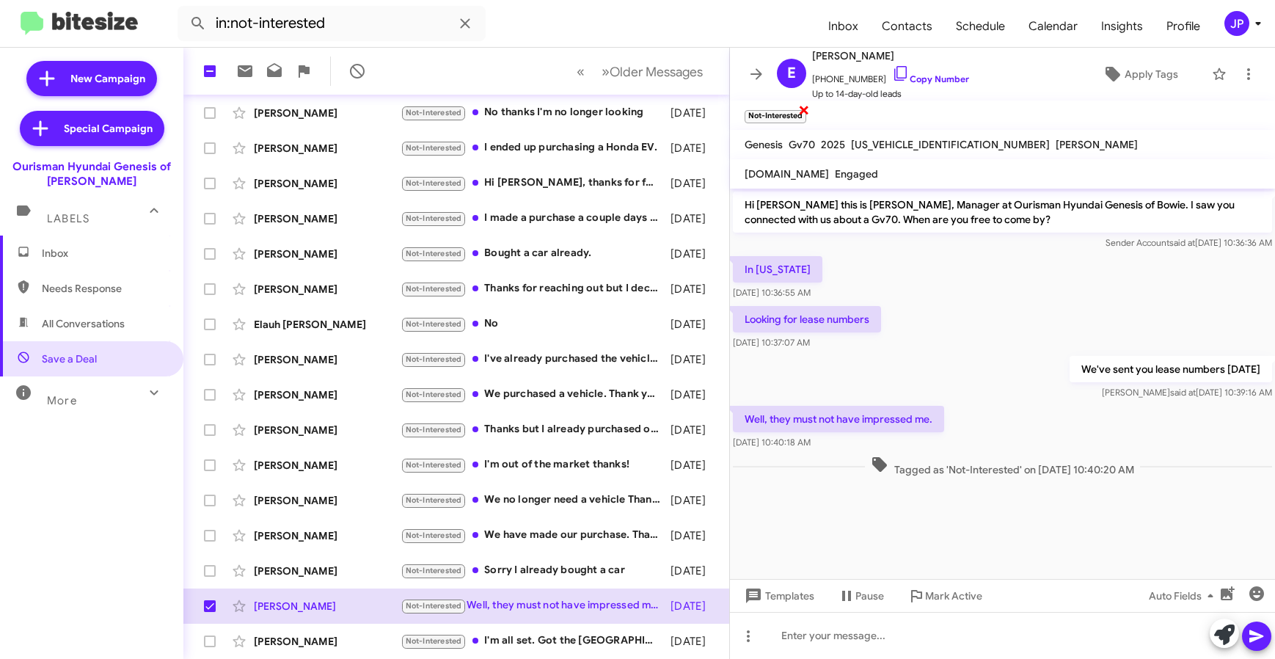
click at [806, 106] on span "×" at bounding box center [804, 110] width 12 height 18
click at [240, 75] on icon at bounding box center [245, 71] width 15 height 12
click at [103, 255] on span "Inbox (1)" at bounding box center [104, 253] width 125 height 15
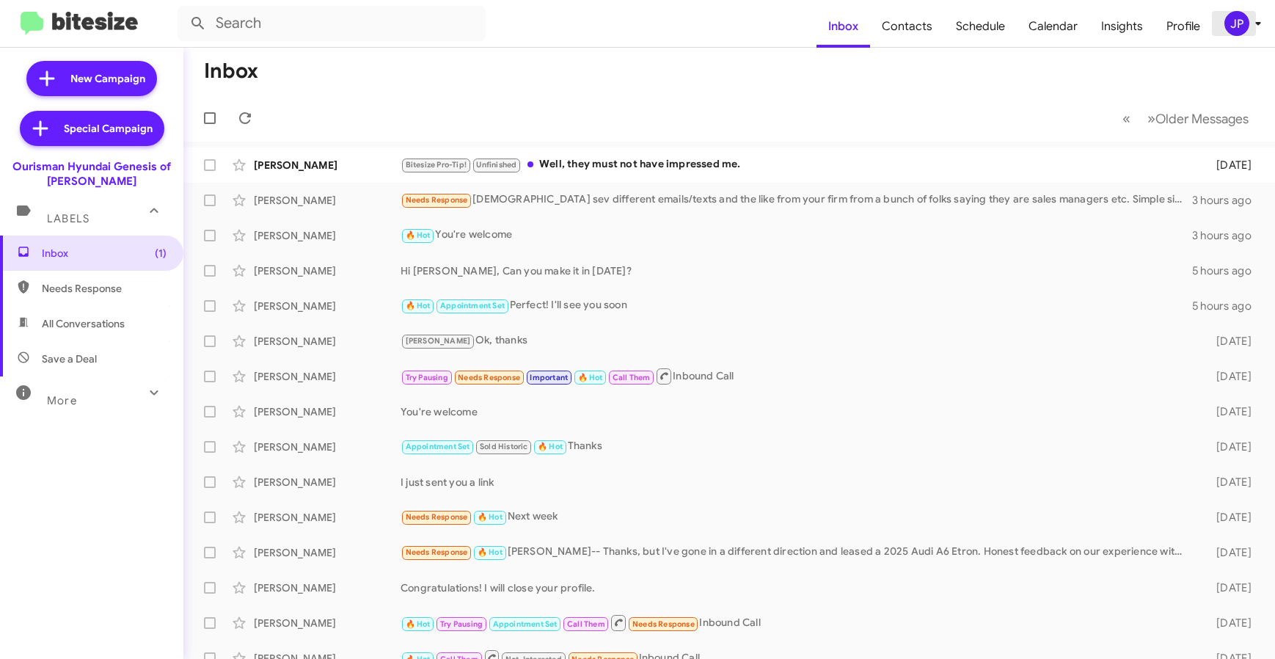
click at [1228, 26] on div "JP" at bounding box center [1237, 23] width 25 height 25
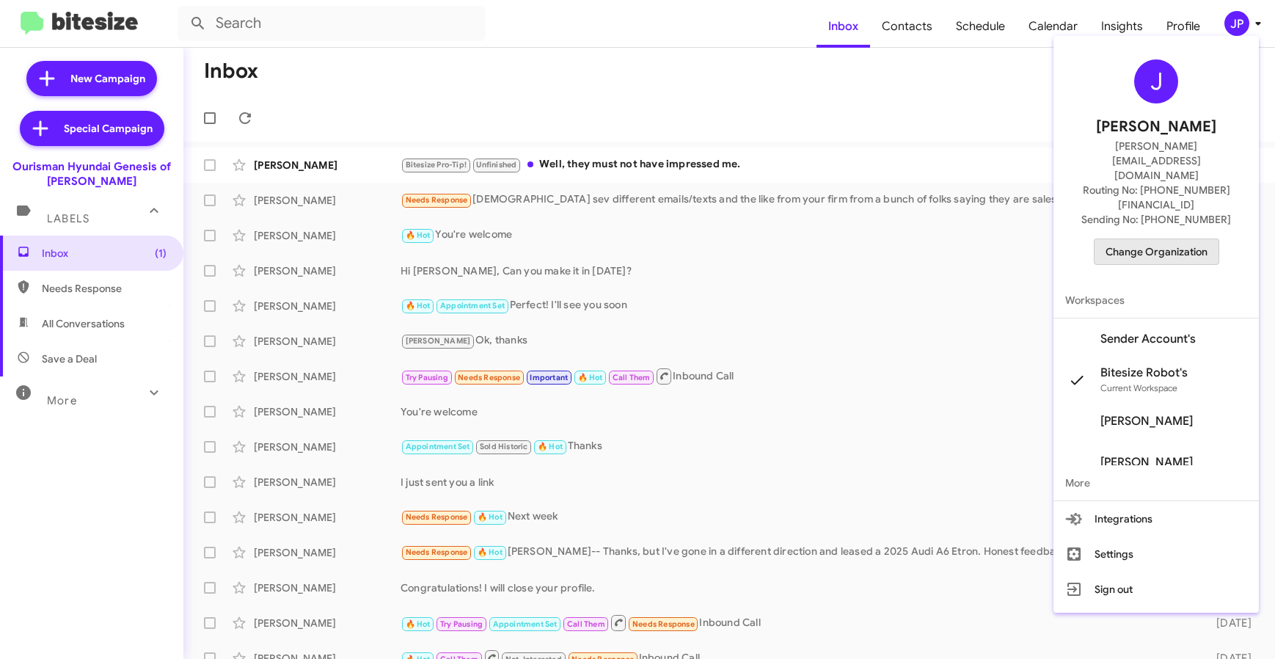
click at [1184, 239] on span "Change Organization" at bounding box center [1157, 251] width 102 height 25
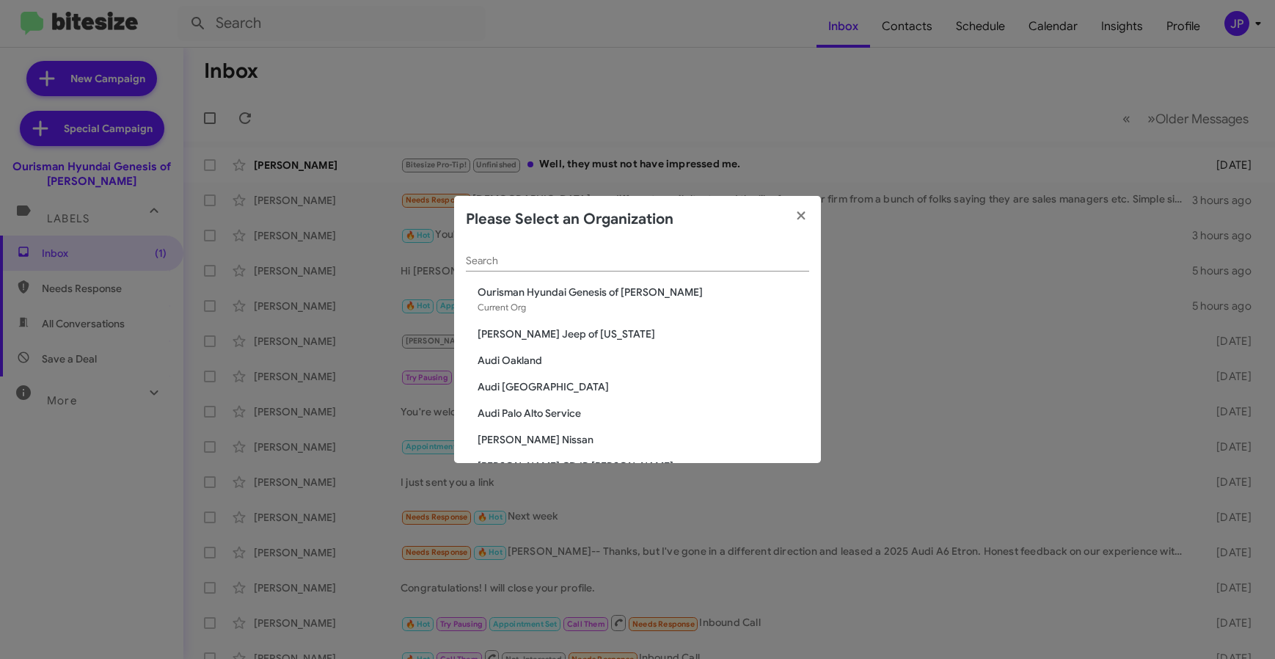
click at [598, 251] on div "Search" at bounding box center [637, 257] width 343 height 29
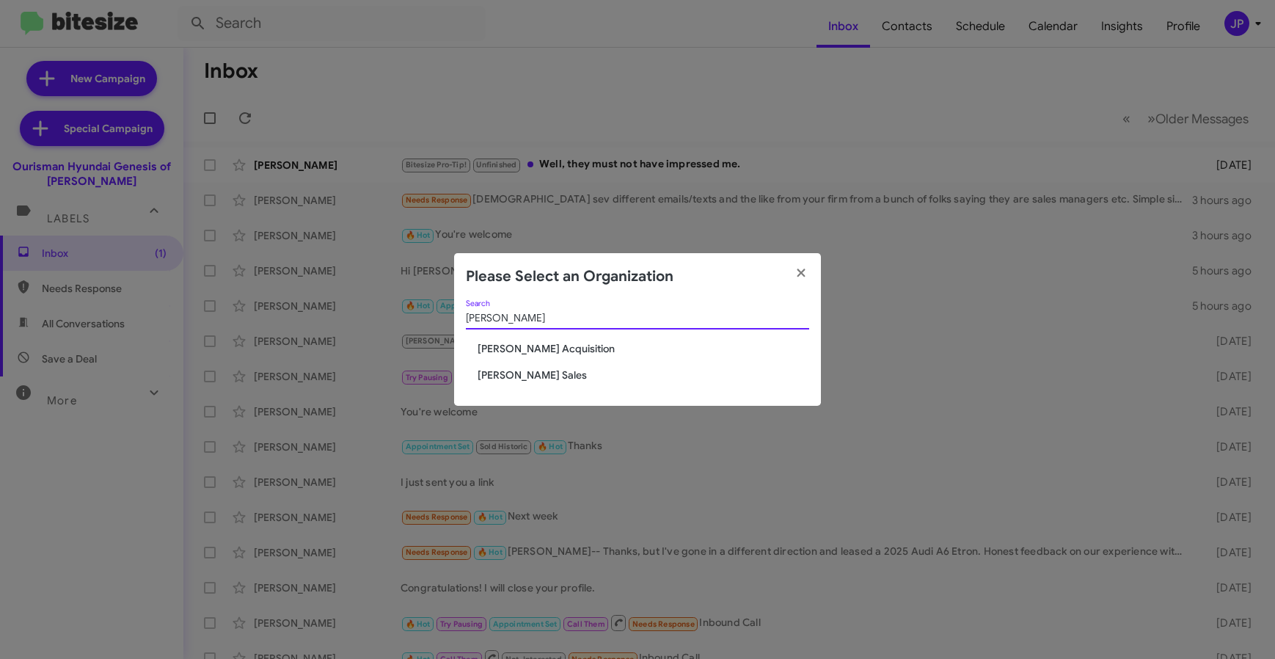
type input "Tony"
click at [481, 382] on span "[PERSON_NAME] Sales" at bounding box center [644, 375] width 332 height 15
click at [495, 372] on span "[PERSON_NAME] Sales" at bounding box center [644, 375] width 332 height 15
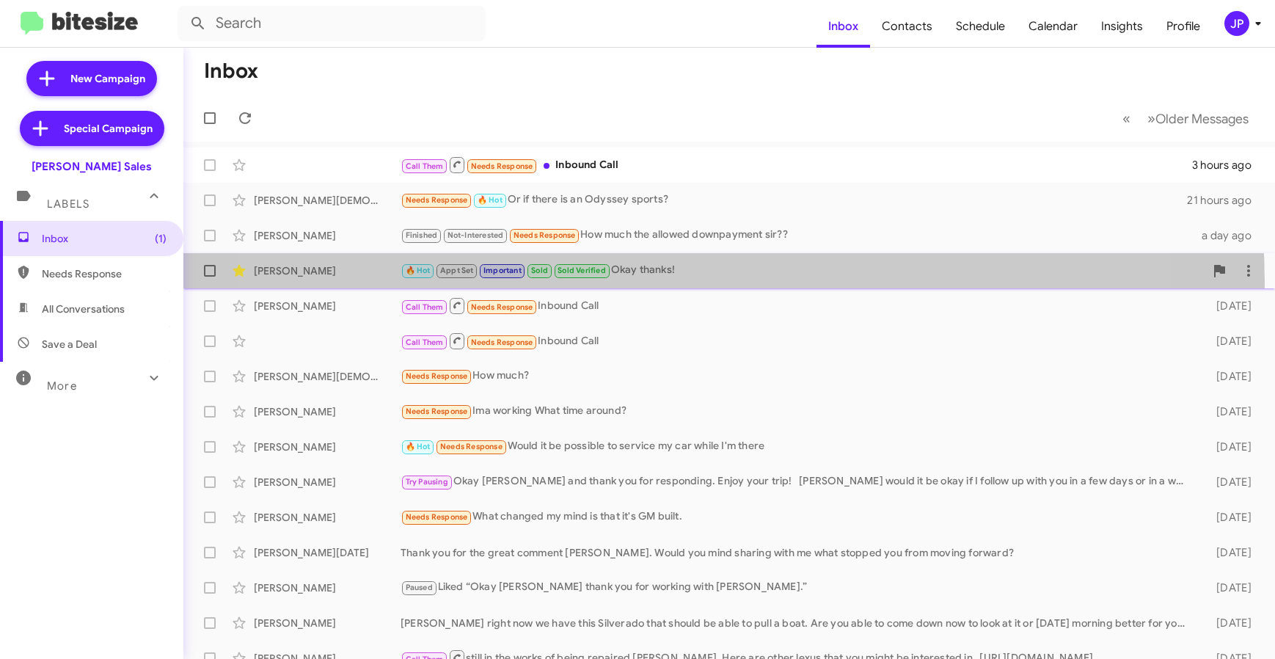
click at [658, 283] on div "[PERSON_NAME] 🔥 Hot Appt Set Important Sold Sold Verified Okay thanks! [DATE]" at bounding box center [729, 270] width 1069 height 29
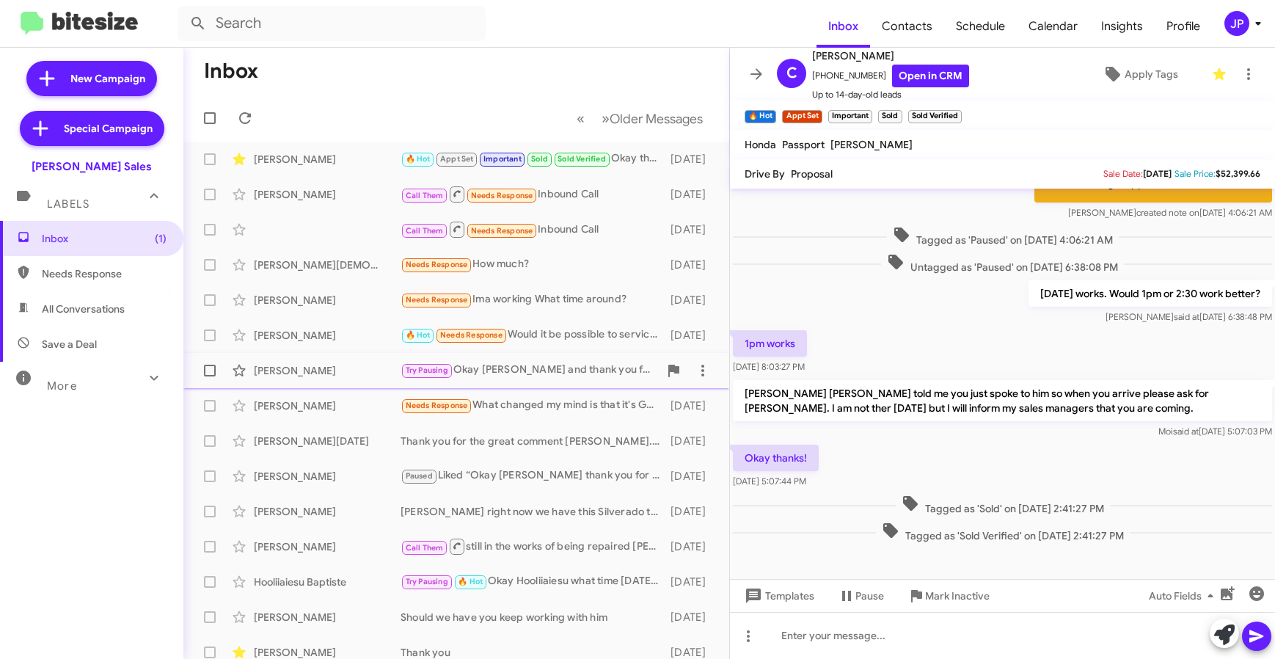
scroll to position [193, 0]
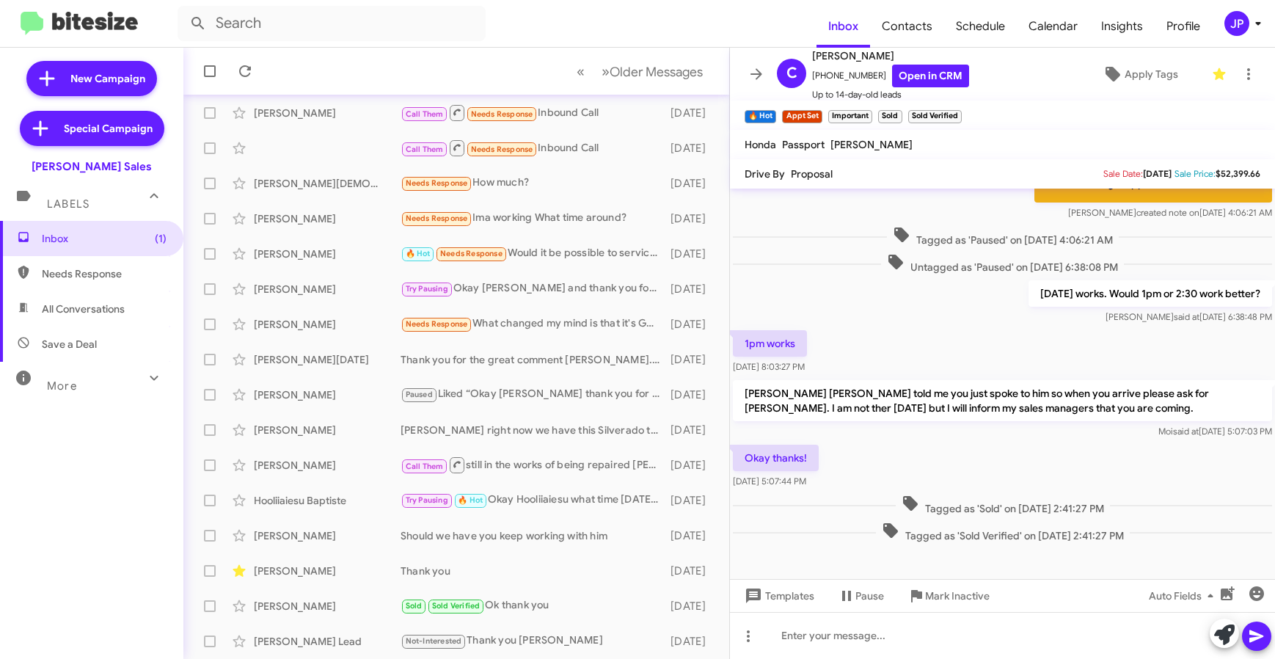
click at [57, 359] on span "Save a Deal" at bounding box center [91, 344] width 183 height 35
type input "in:not-interested"
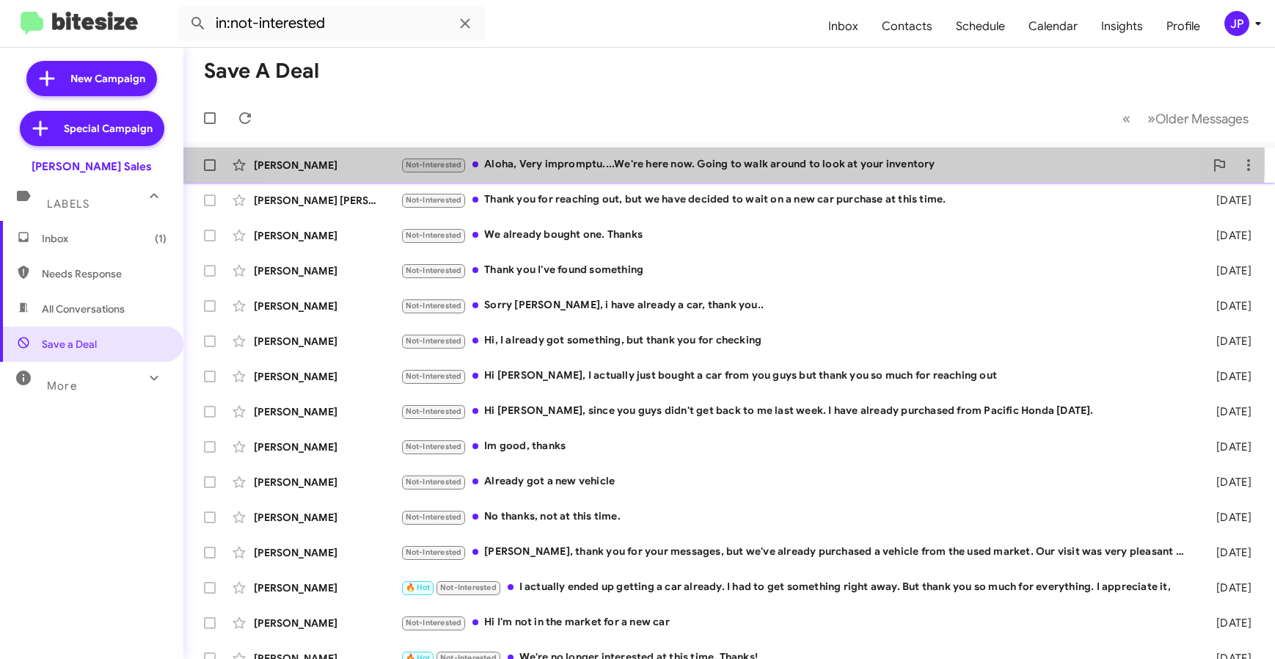
click at [672, 159] on div "Not-Interested Aloha, Very impromptu....We're here now. Going to walk around to…" at bounding box center [803, 164] width 804 height 17
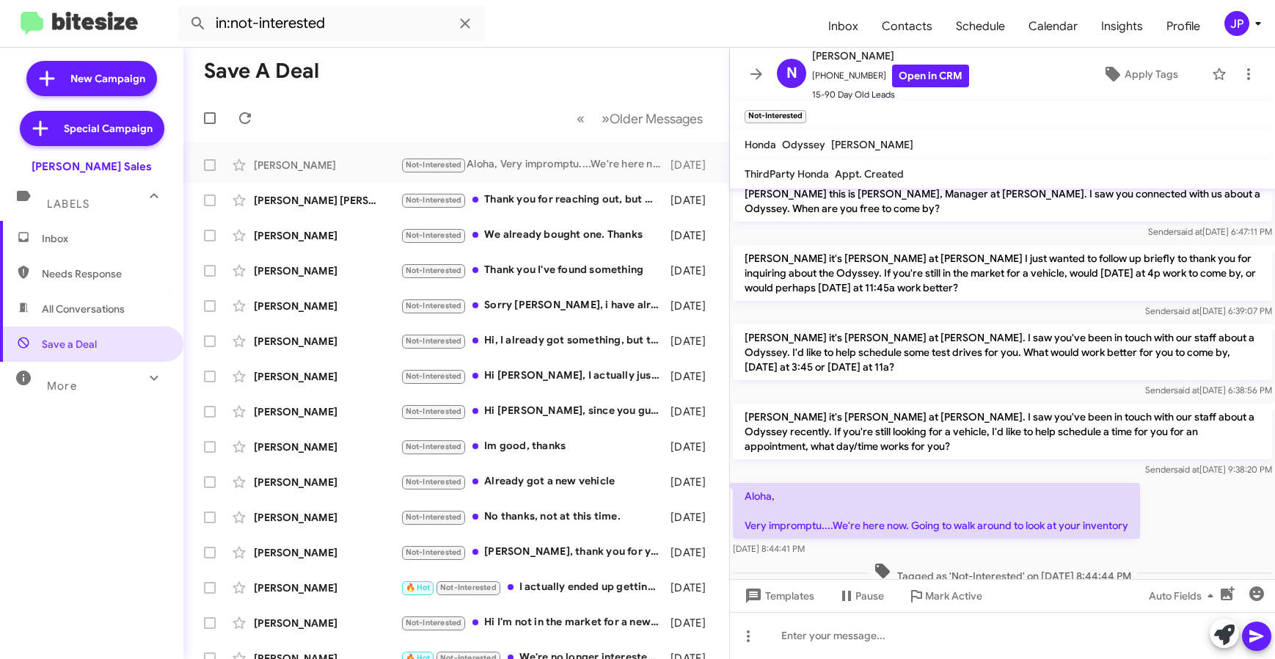
scroll to position [14, 0]
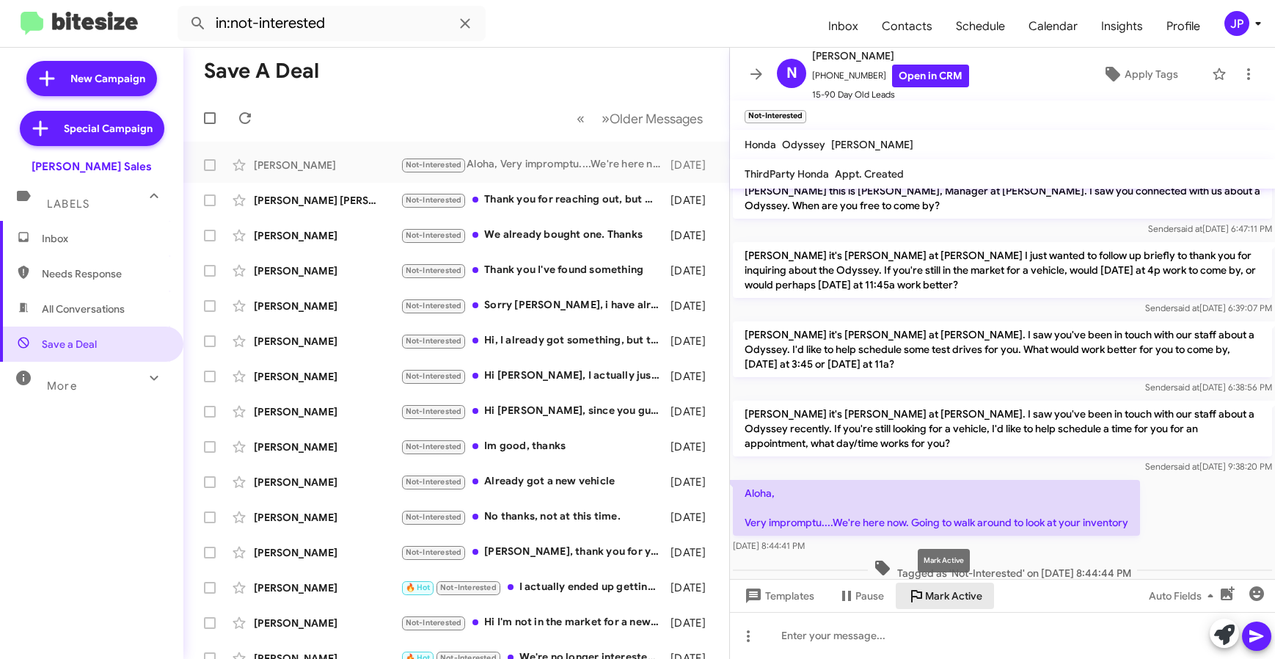
click at [959, 600] on span "Mark Active" at bounding box center [953, 596] width 57 height 26
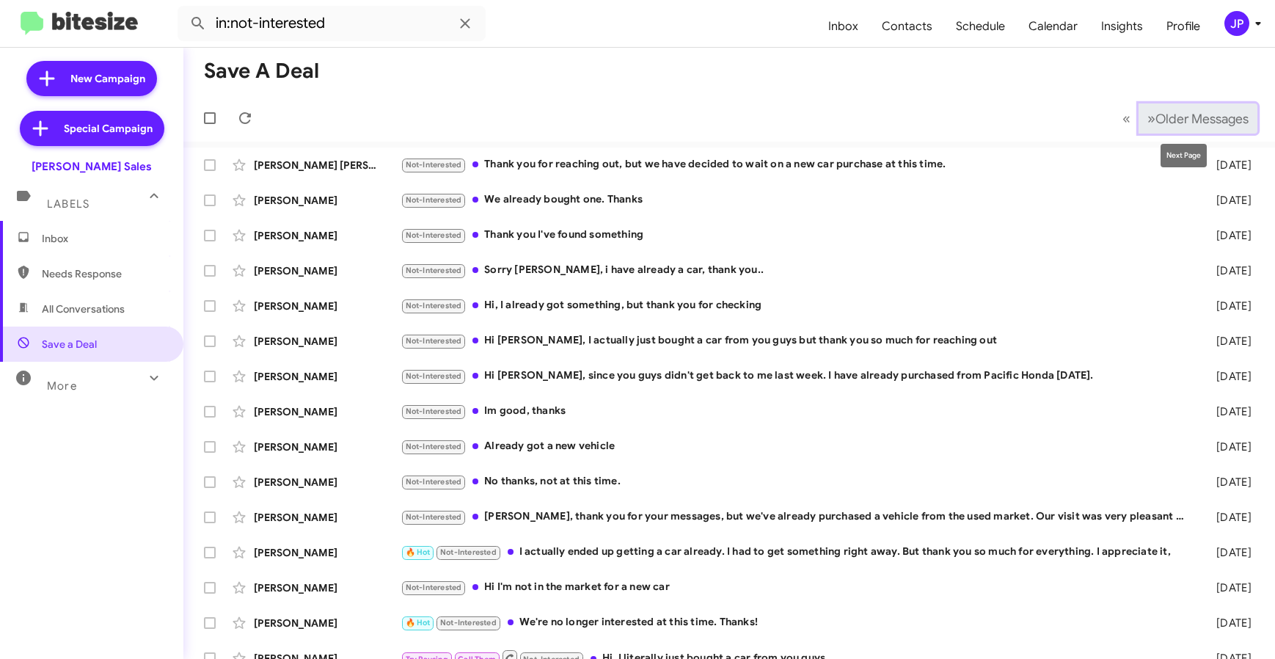
click at [1243, 125] on button "» Next Older Messages" at bounding box center [1198, 118] width 119 height 30
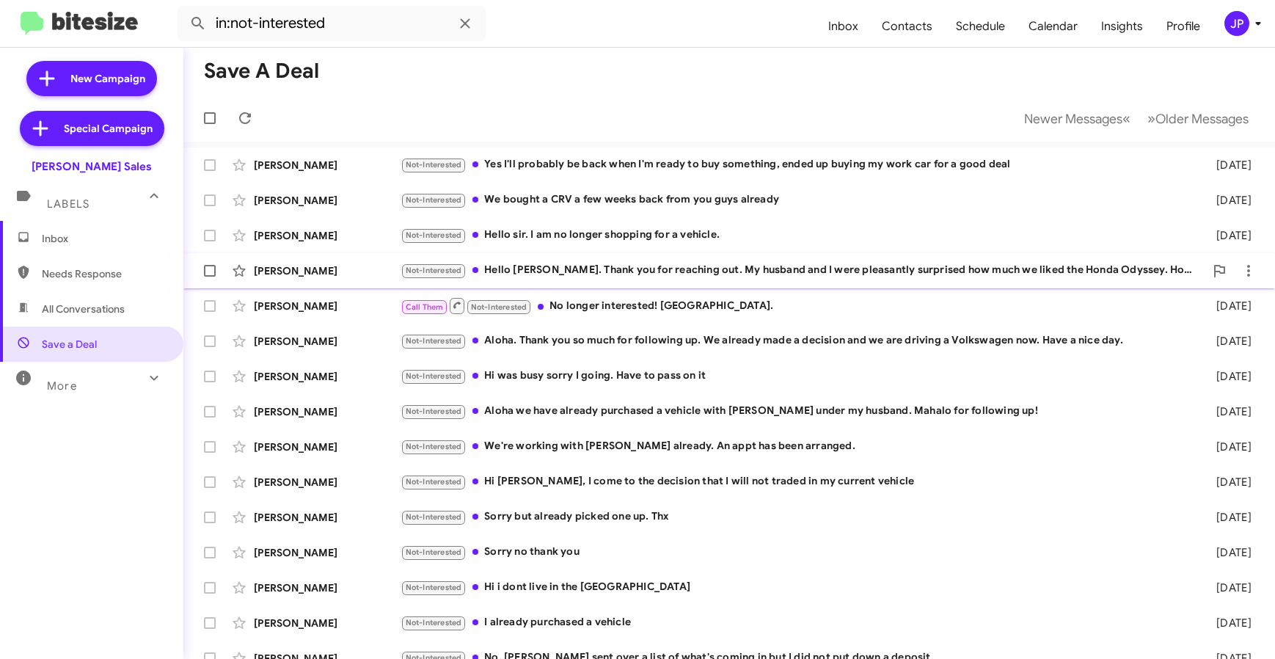
click at [820, 264] on div "Not-Interested Hello [PERSON_NAME]. Thank you for reaching out. My husband and …" at bounding box center [803, 270] width 804 height 17
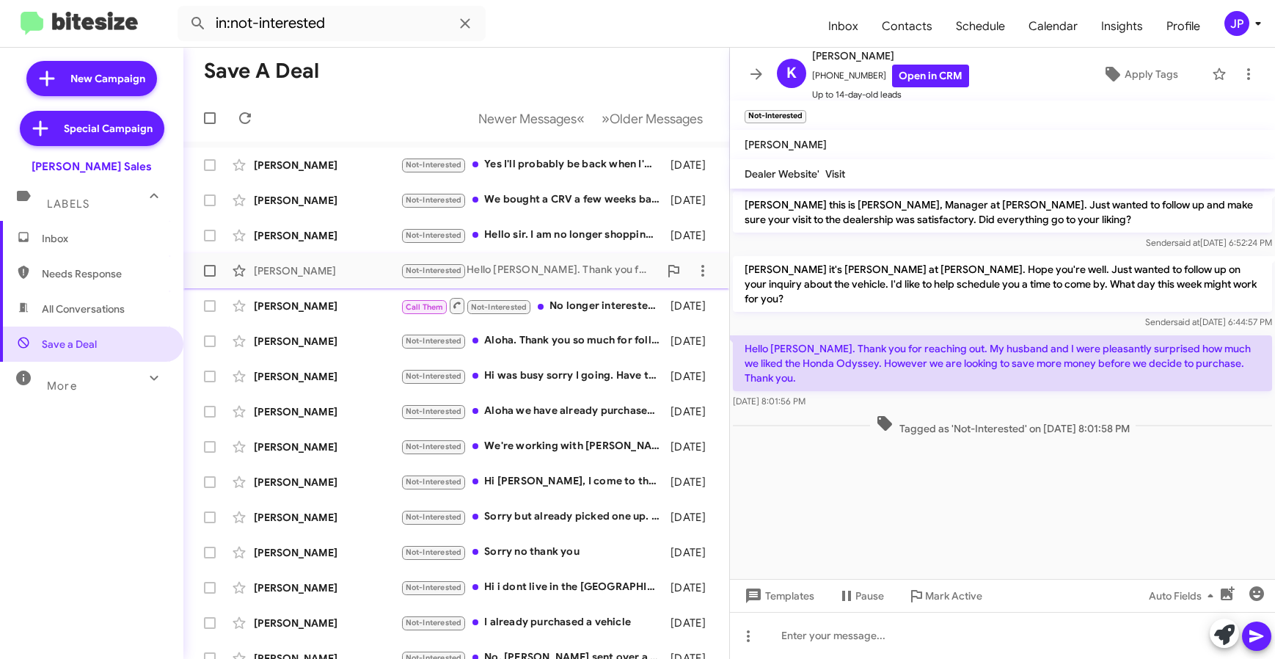
click at [205, 272] on span at bounding box center [210, 271] width 12 height 12
click at [209, 277] on input "checkbox" at bounding box center [209, 277] width 1 height 1
checkbox input "true"
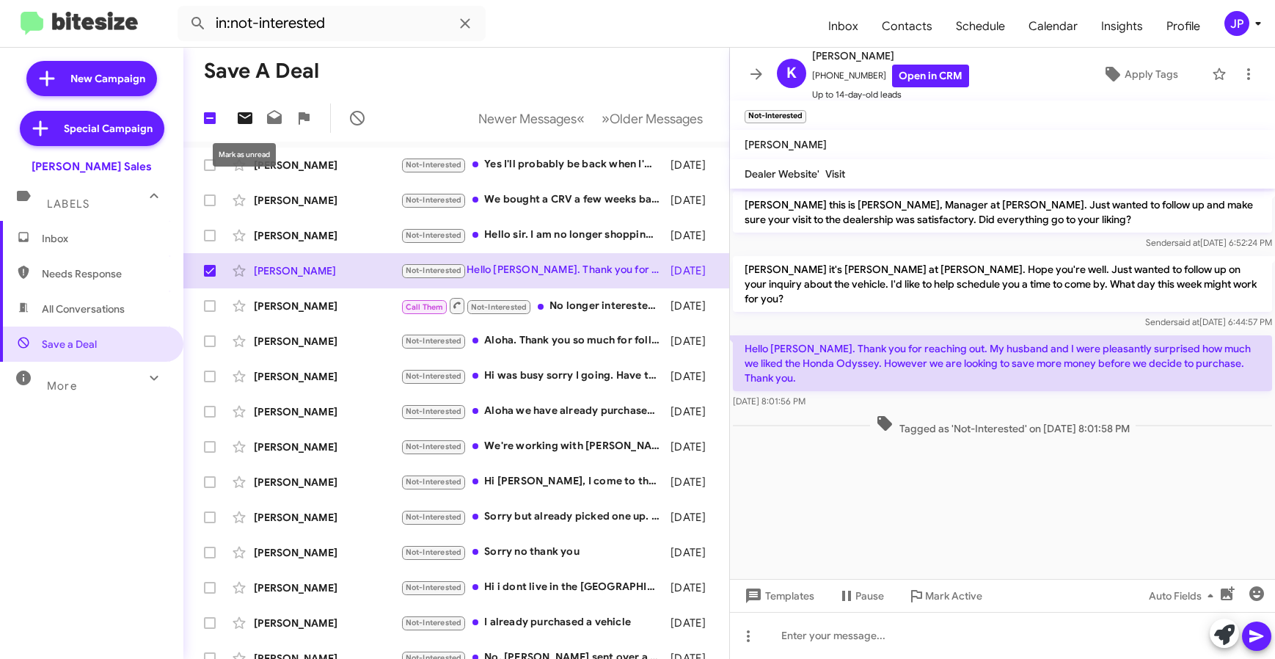
click at [240, 125] on icon at bounding box center [245, 118] width 18 height 18
click at [745, 70] on span at bounding box center [756, 74] width 29 height 18
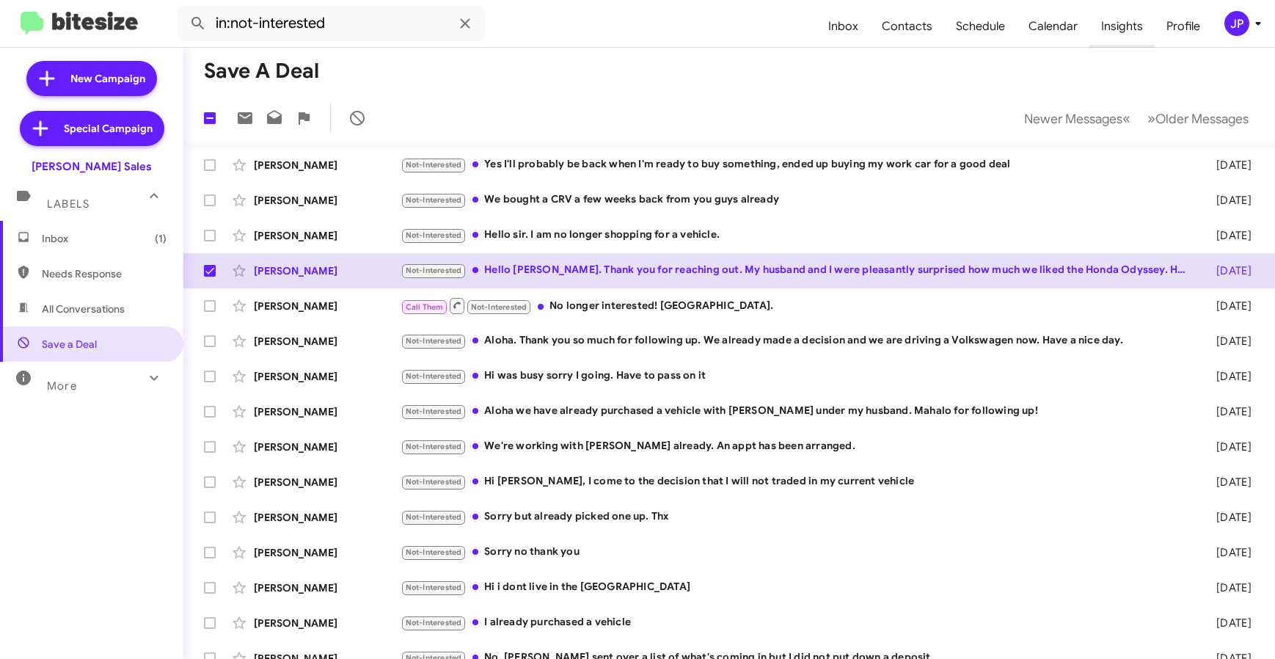
click at [1120, 22] on span "Insights" at bounding box center [1122, 26] width 65 height 43
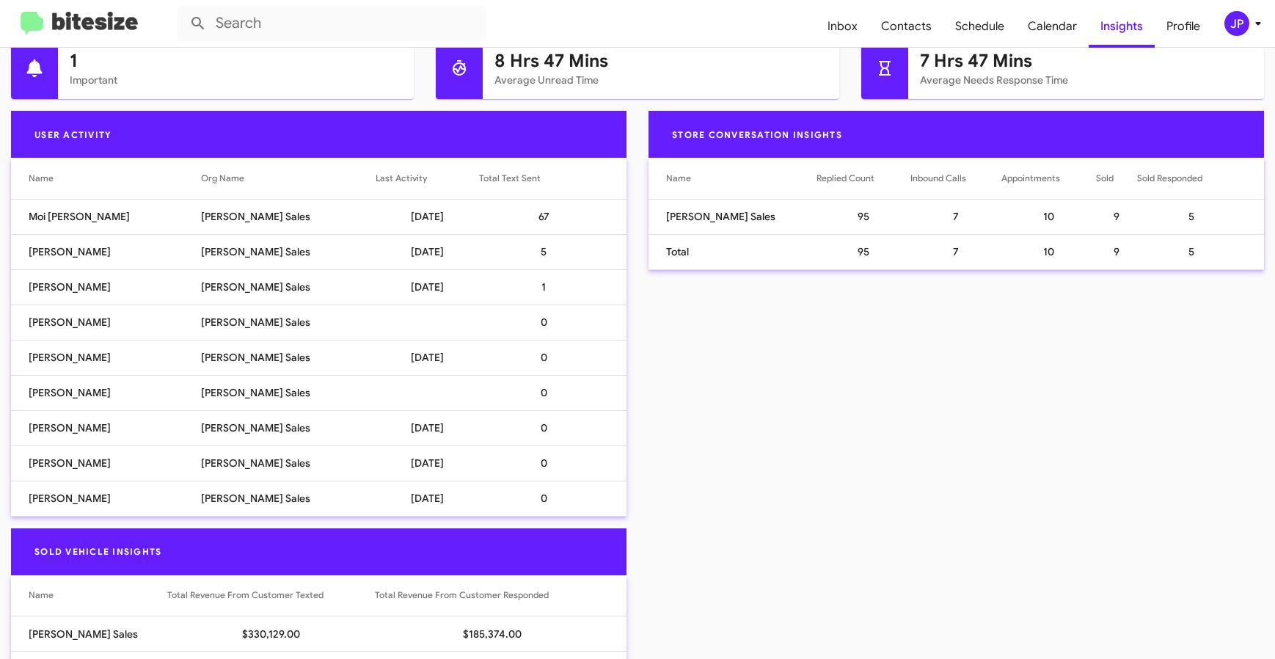
scroll to position [707, 0]
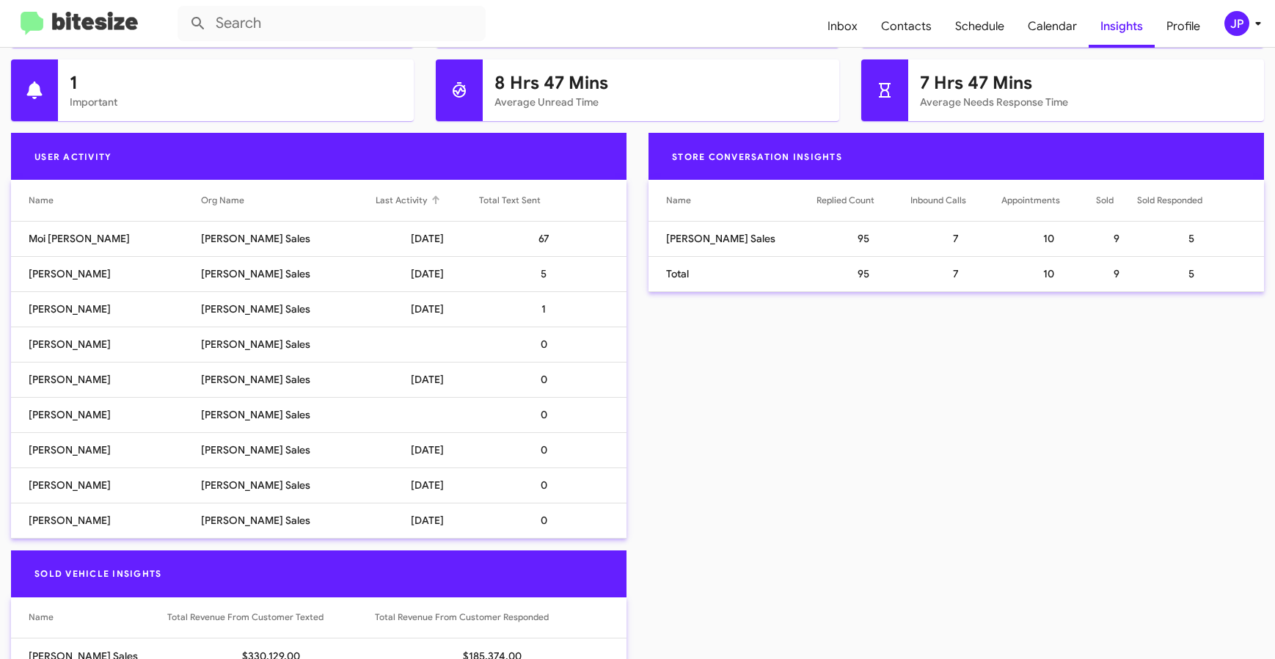
click at [395, 200] on div "Last Activity" at bounding box center [401, 200] width 51 height 15
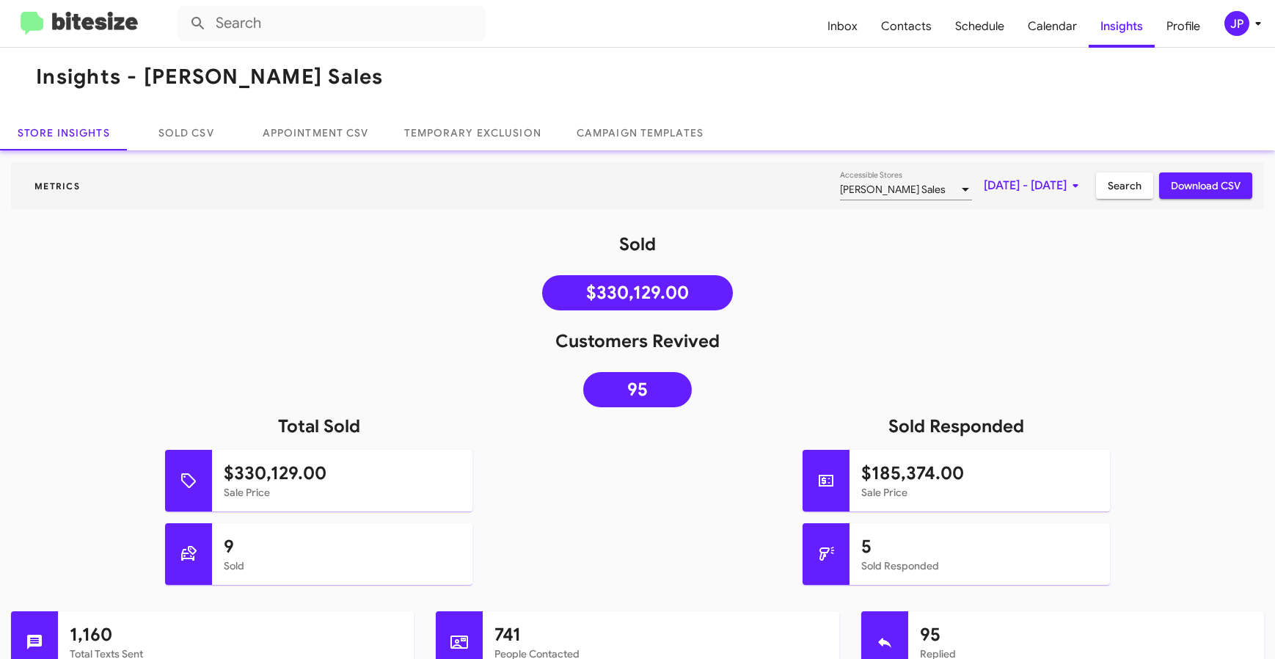
scroll to position [0, 0]
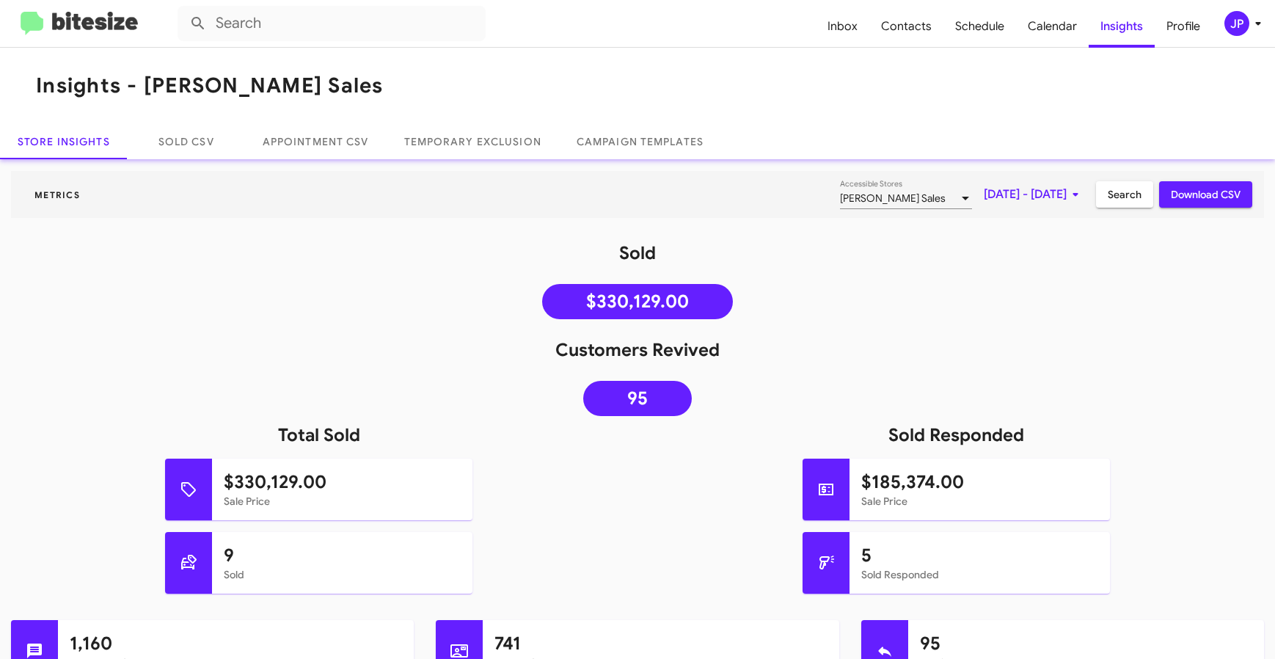
click at [1244, 34] on span "JP" at bounding box center [1246, 23] width 44 height 25
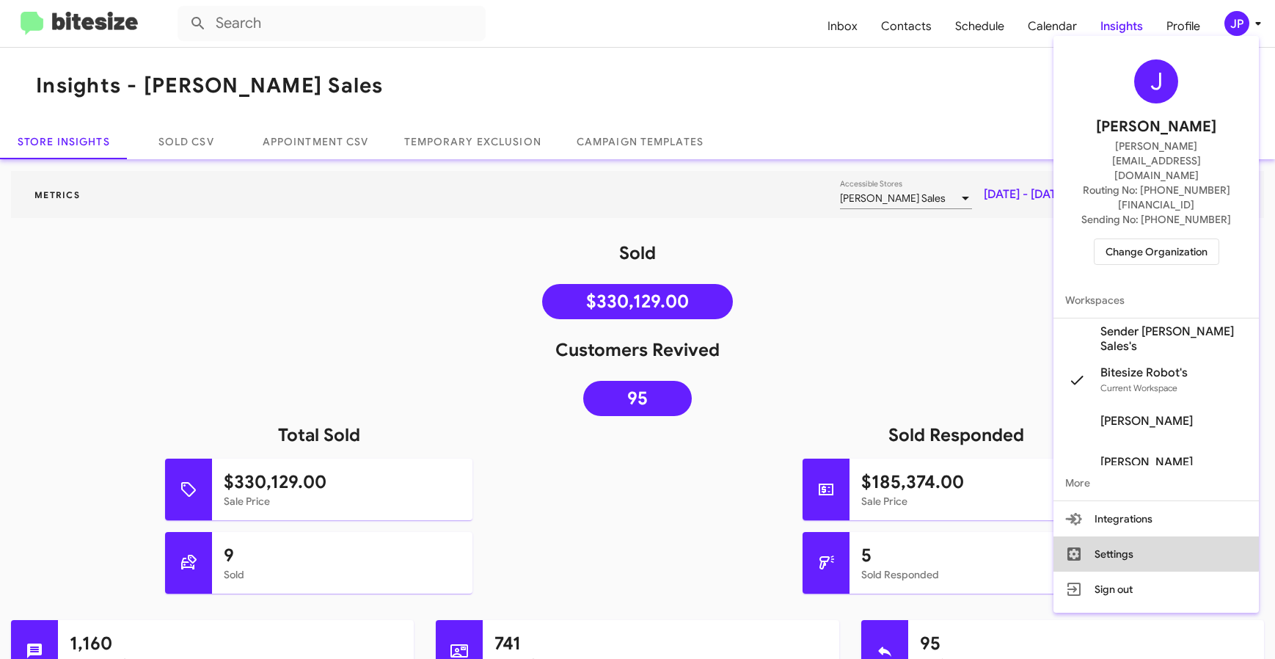
click at [1149, 536] on button "Settings" at bounding box center [1156, 553] width 205 height 35
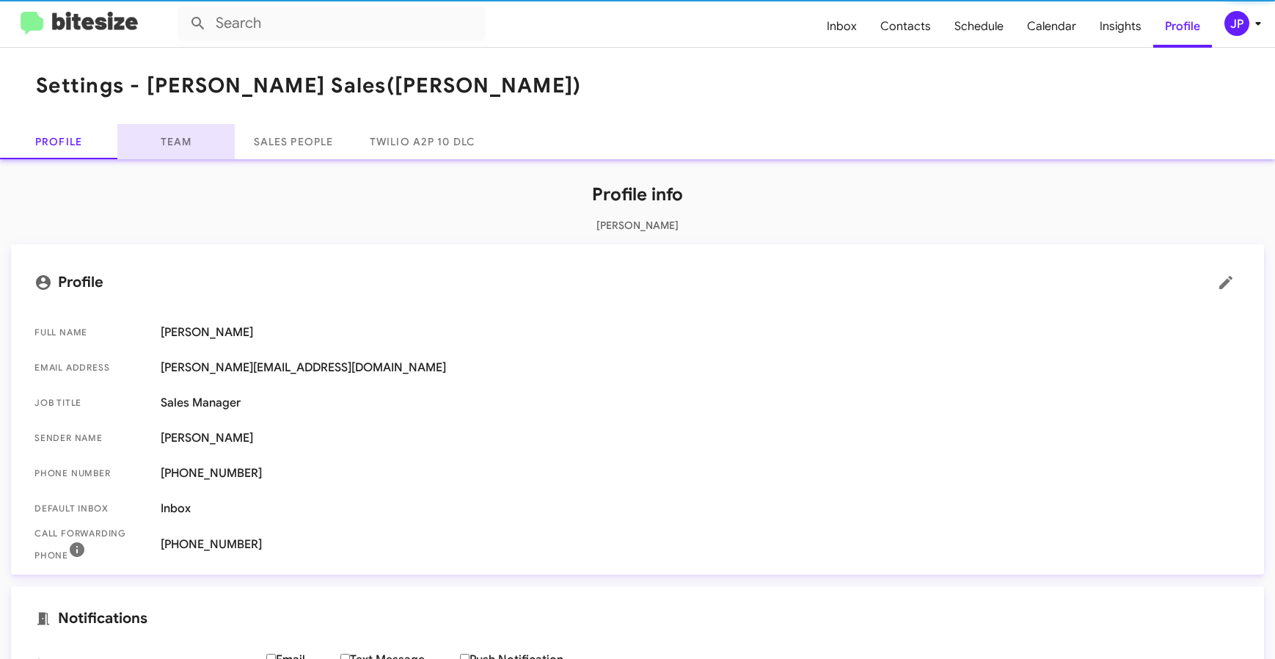
click at [162, 131] on link "Team" at bounding box center [175, 141] width 117 height 35
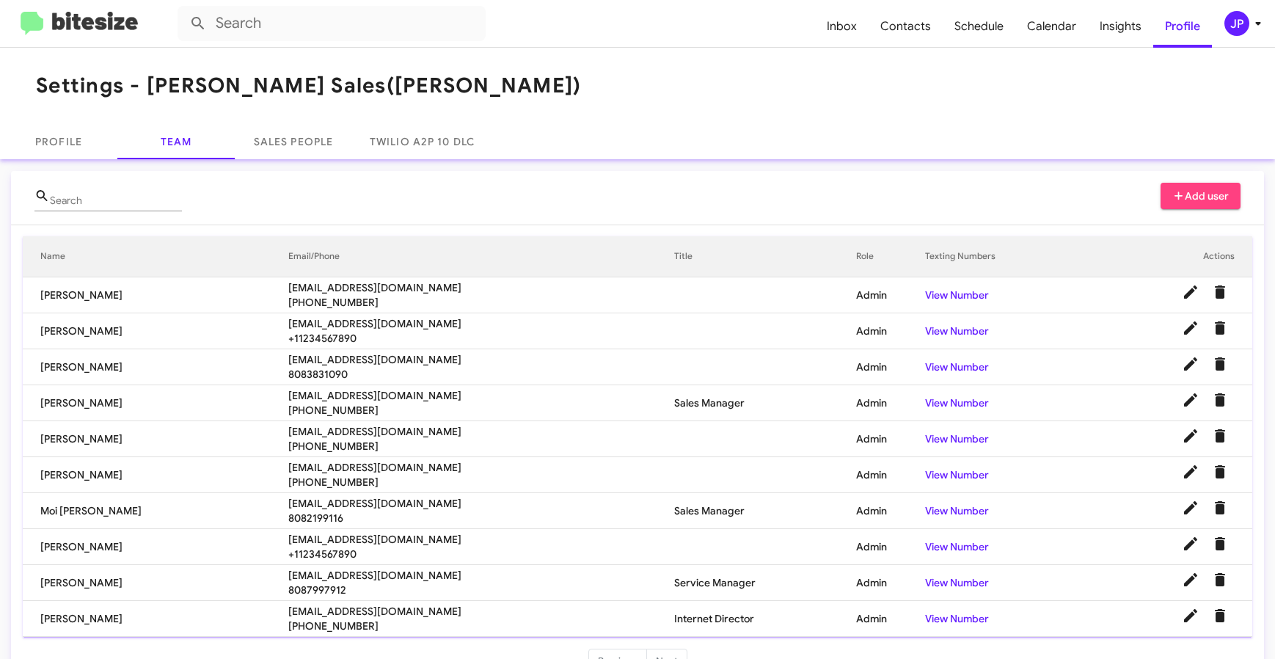
click at [311, 500] on span "[EMAIL_ADDRESS][DOMAIN_NAME]" at bounding box center [481, 503] width 387 height 15
copy span "[EMAIL_ADDRESS][DOMAIN_NAME]"
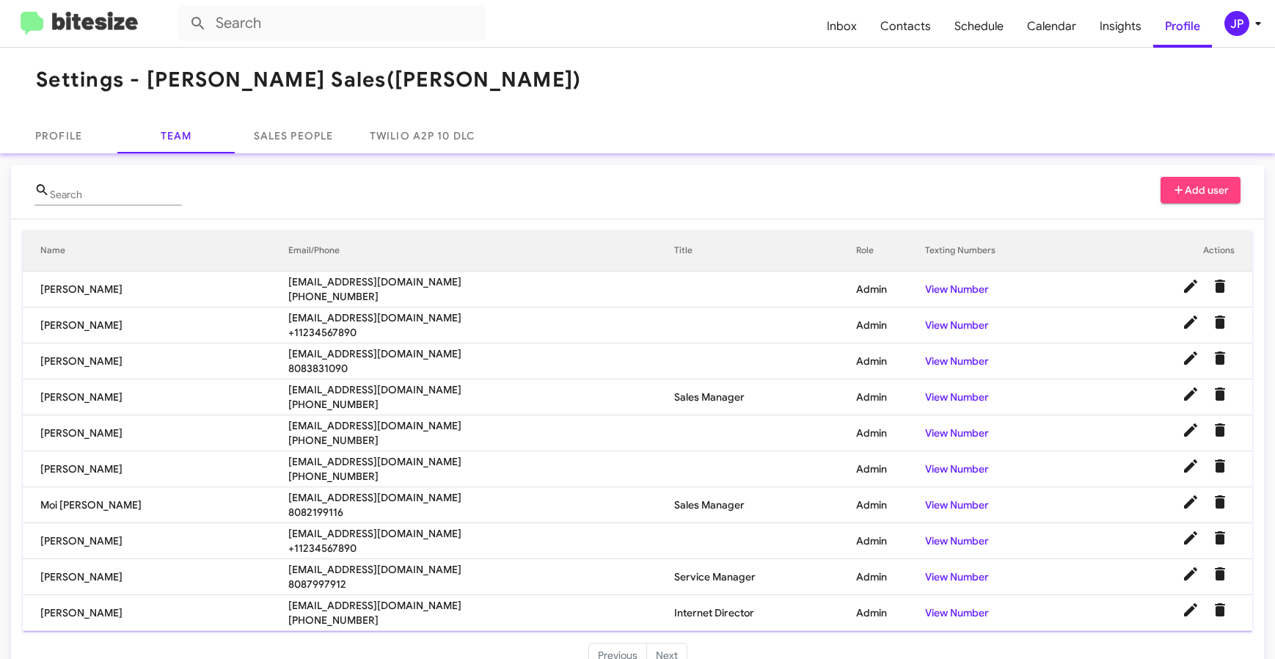
scroll to position [20, 0]
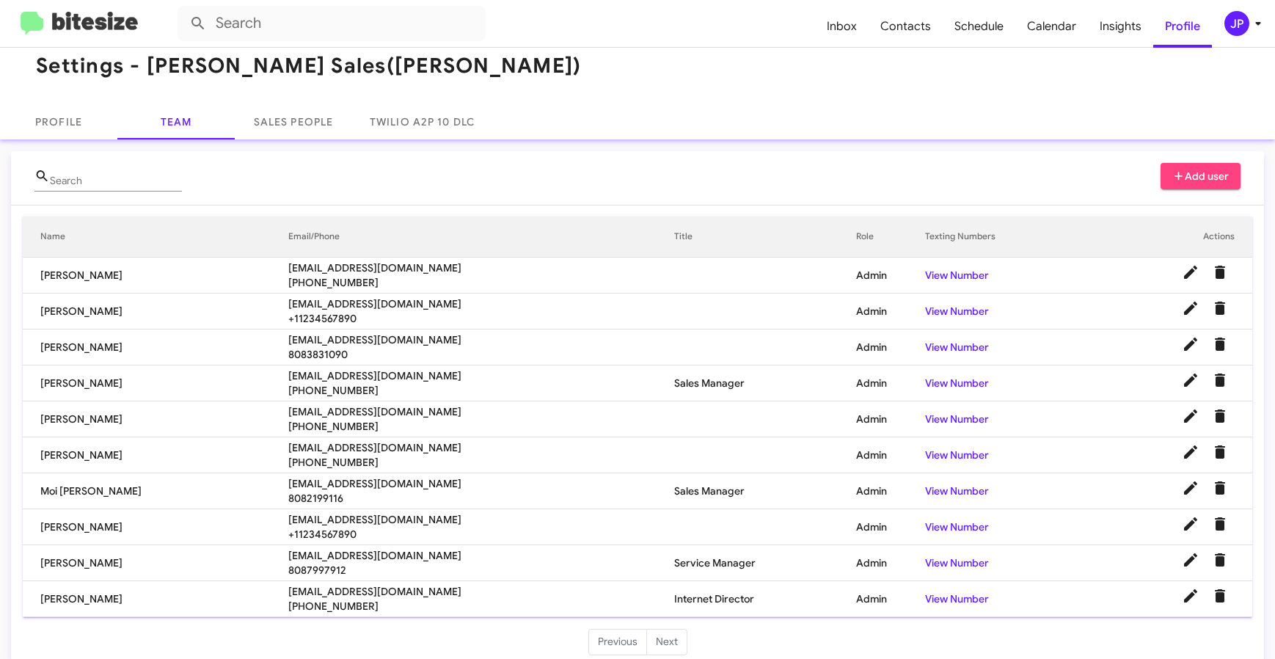
click at [357, 338] on span "[EMAIL_ADDRESS][DOMAIN_NAME]" at bounding box center [481, 339] width 387 height 15
copy span "[EMAIL_ADDRESS][DOMAIN_NAME]"
click at [297, 304] on span "[EMAIL_ADDRESS][DOMAIN_NAME]" at bounding box center [481, 303] width 387 height 15
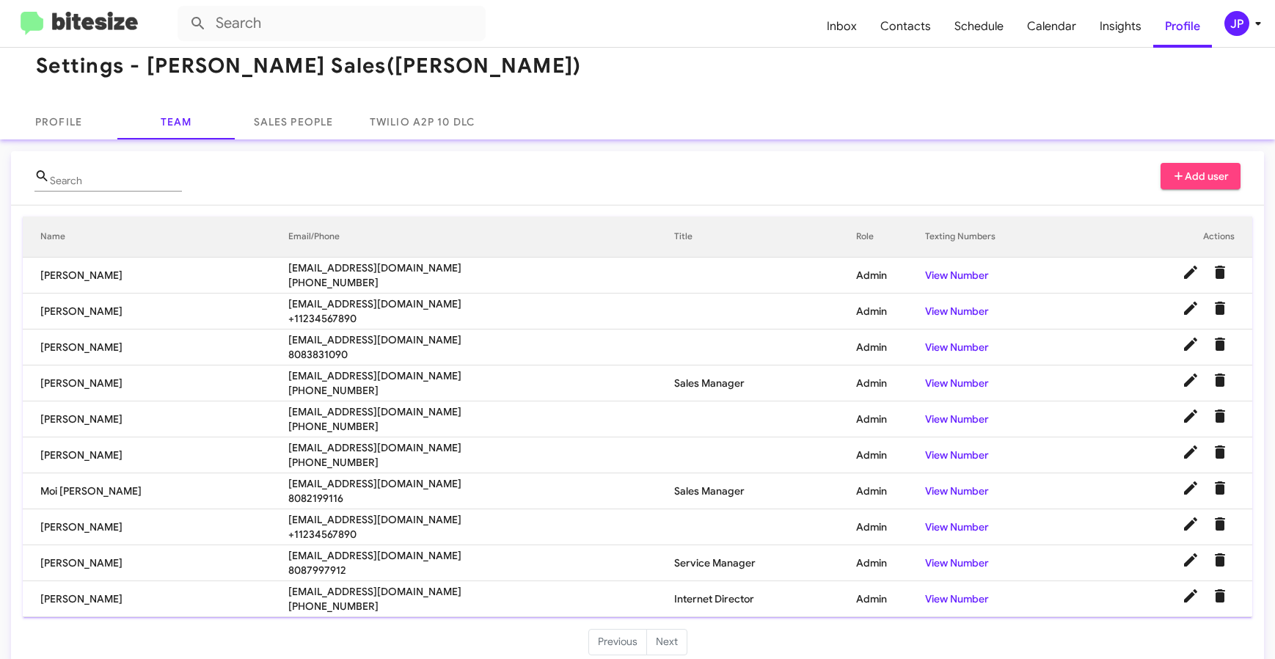
click at [297, 304] on span "[EMAIL_ADDRESS][DOMAIN_NAME]" at bounding box center [481, 303] width 387 height 15
copy span "[EMAIL_ADDRESS][DOMAIN_NAME]"
click at [71, 26] on img at bounding box center [79, 24] width 117 height 24
